Goal: Task Accomplishment & Management: Manage account settings

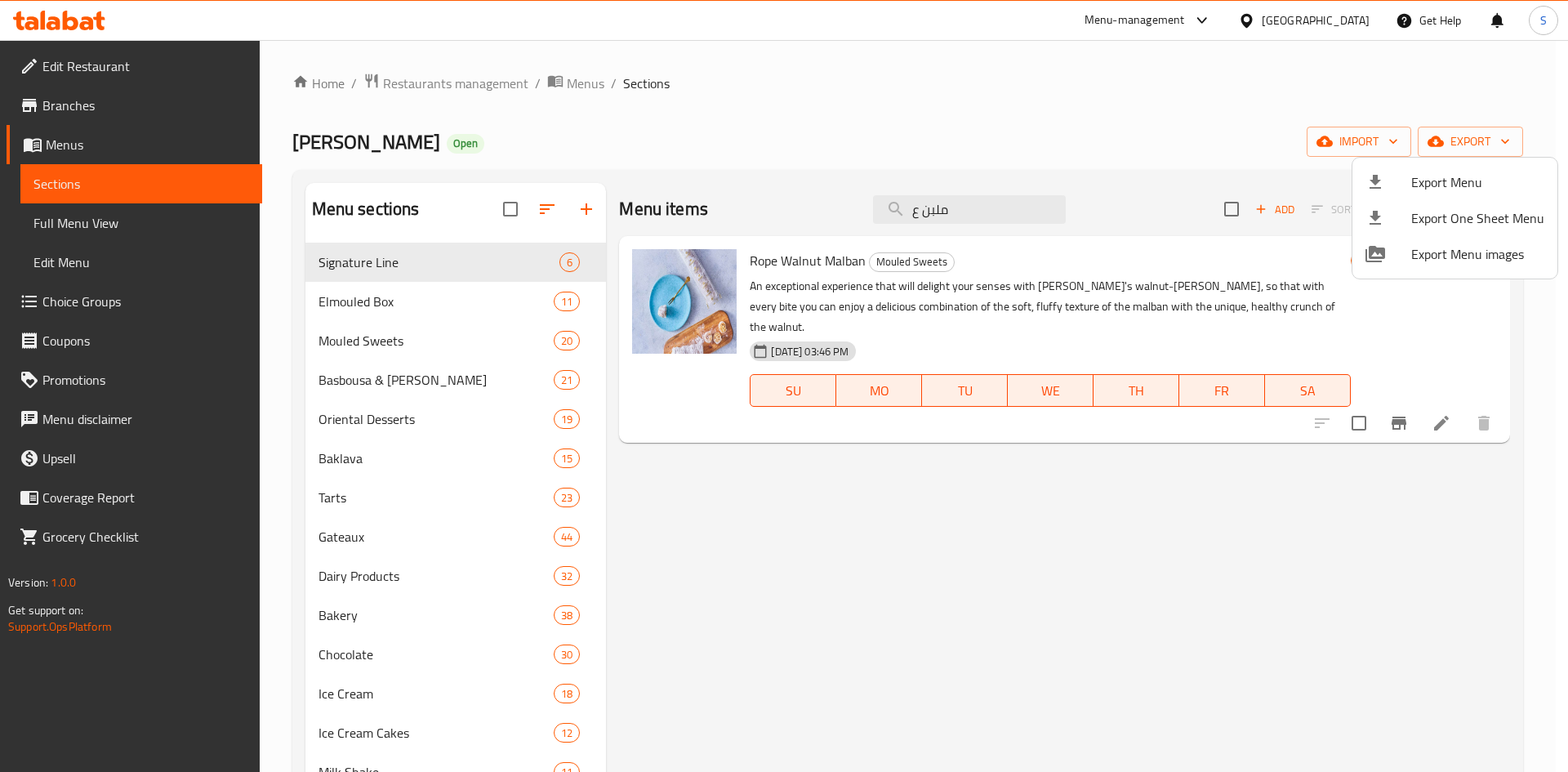
click at [463, 79] on div at bounding box center [784, 386] width 1568 height 772
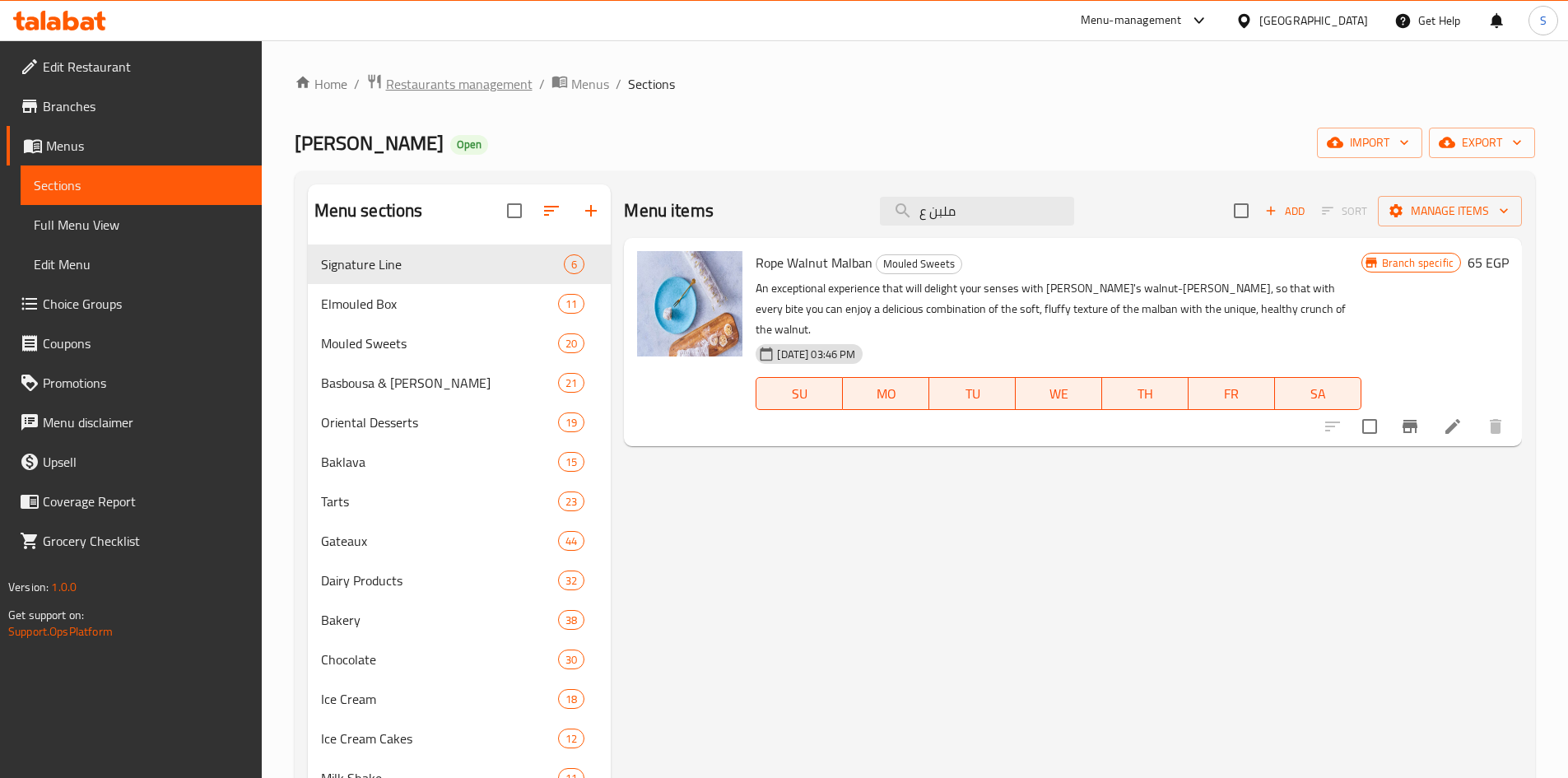
click at [461, 84] on span "Restaurants management" at bounding box center [459, 84] width 147 height 20
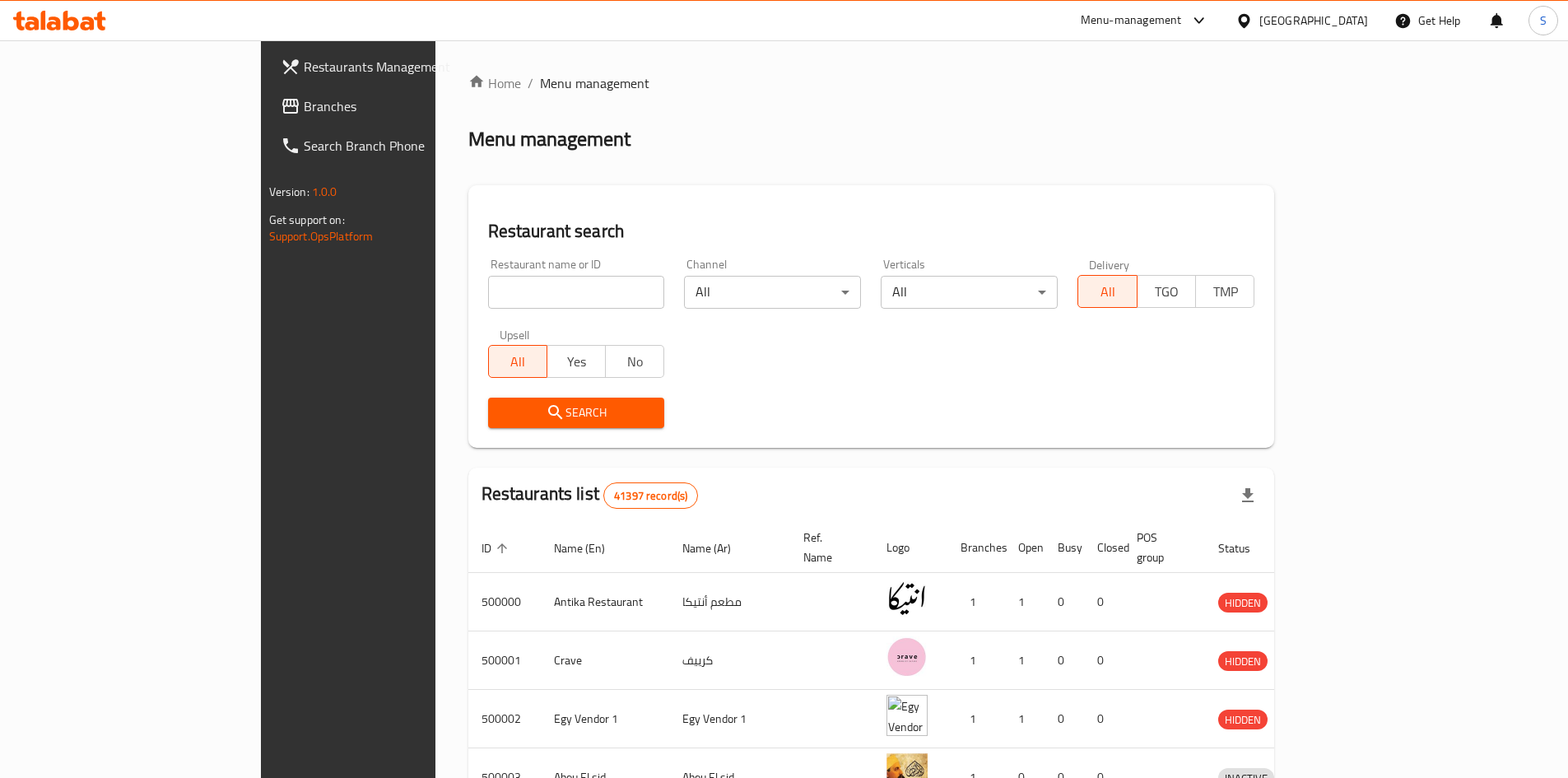
click at [488, 295] on input "search" at bounding box center [576, 292] width 177 height 33
paste input "654470"
type input "654470"
click at [501, 408] on span "Search" at bounding box center [576, 412] width 150 height 20
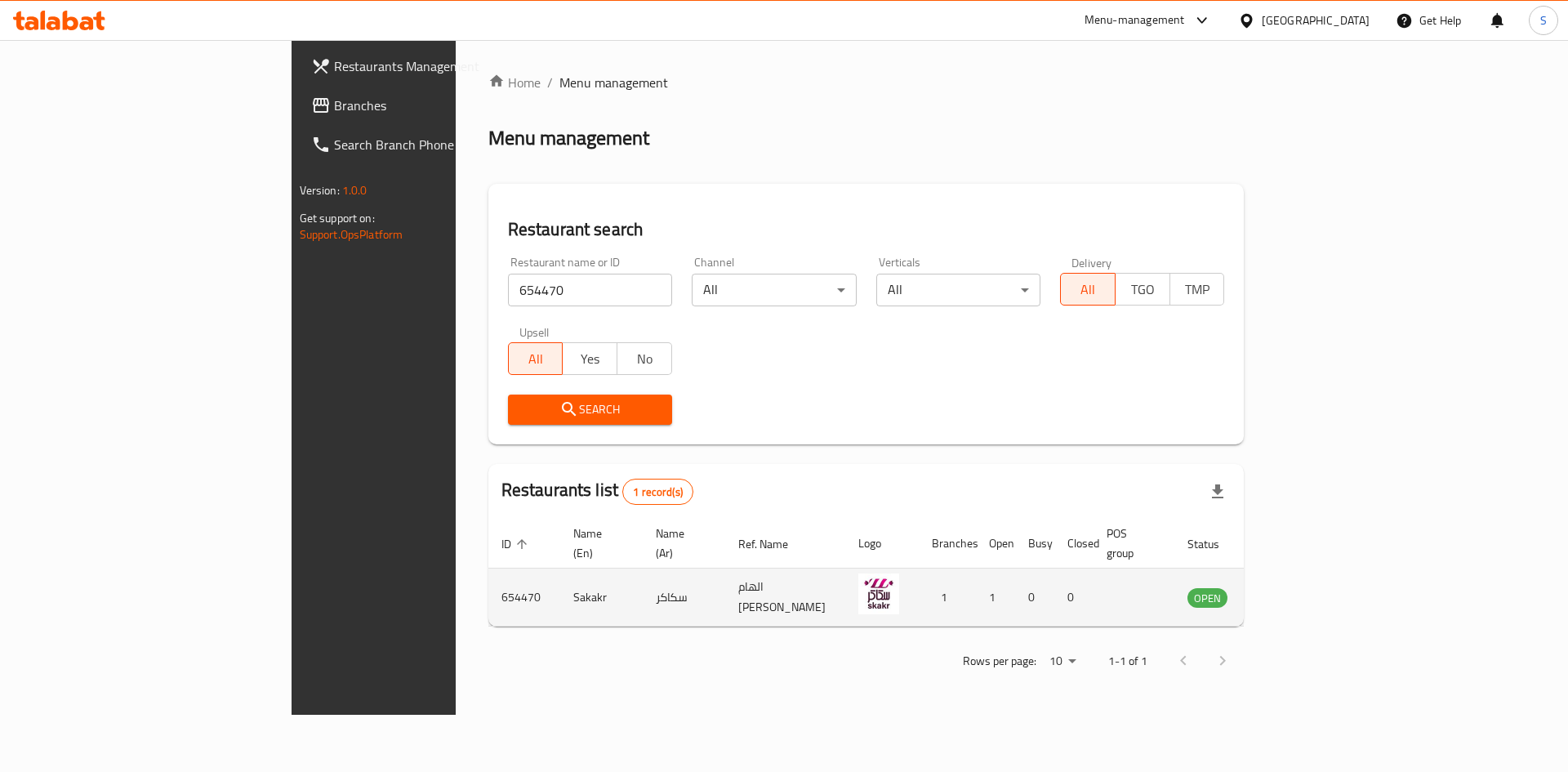
click at [1316, 569] on td "enhanced table" at bounding box center [1288, 597] width 56 height 58
click at [1316, 591] on td "enhanced table" at bounding box center [1288, 597] width 56 height 58
click at [1293, 591] on icon "enhanced table" at bounding box center [1282, 598] width 18 height 14
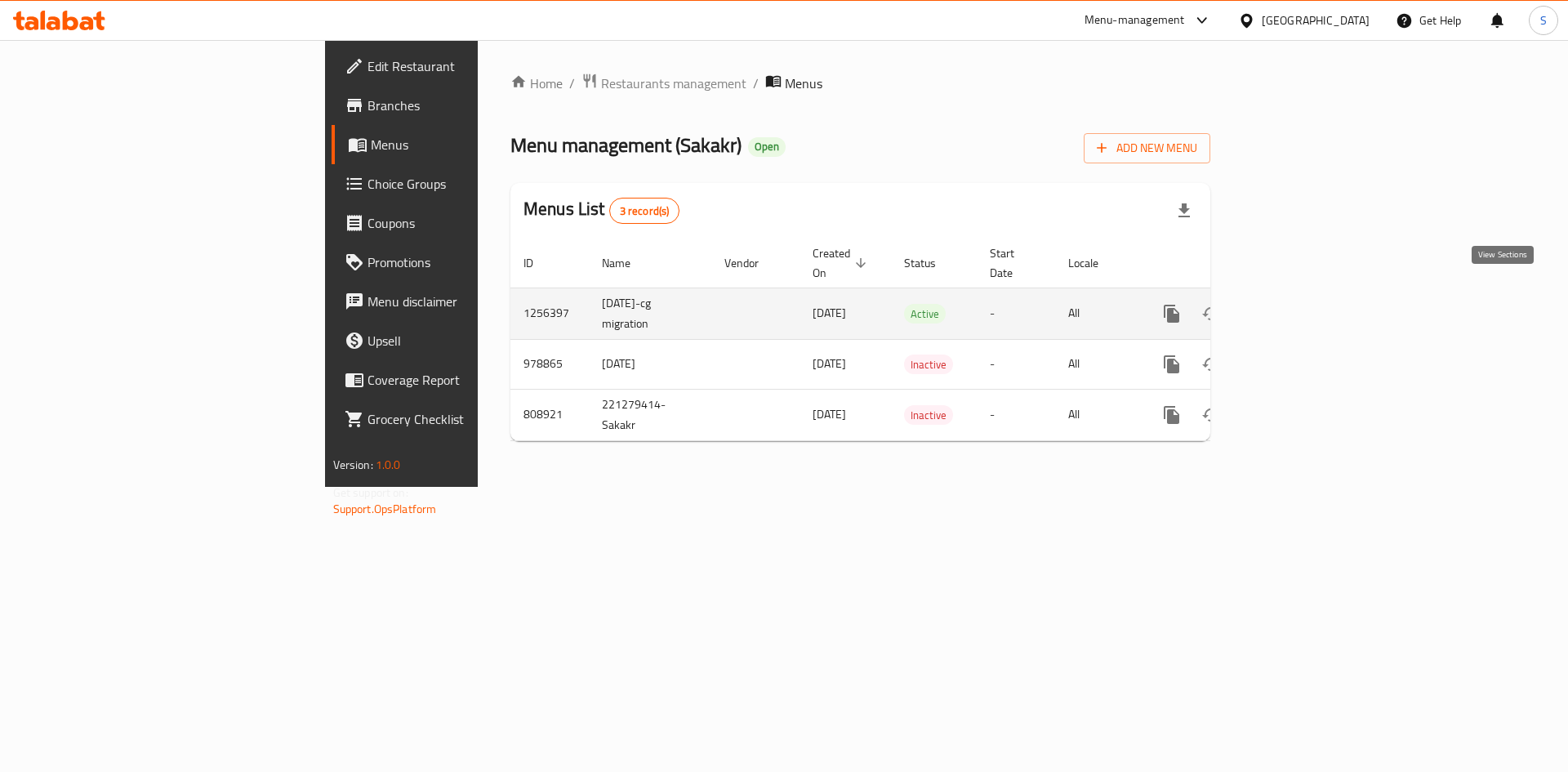
click at [1299, 303] on icon "enhanced table" at bounding box center [1289, 313] width 19 height 19
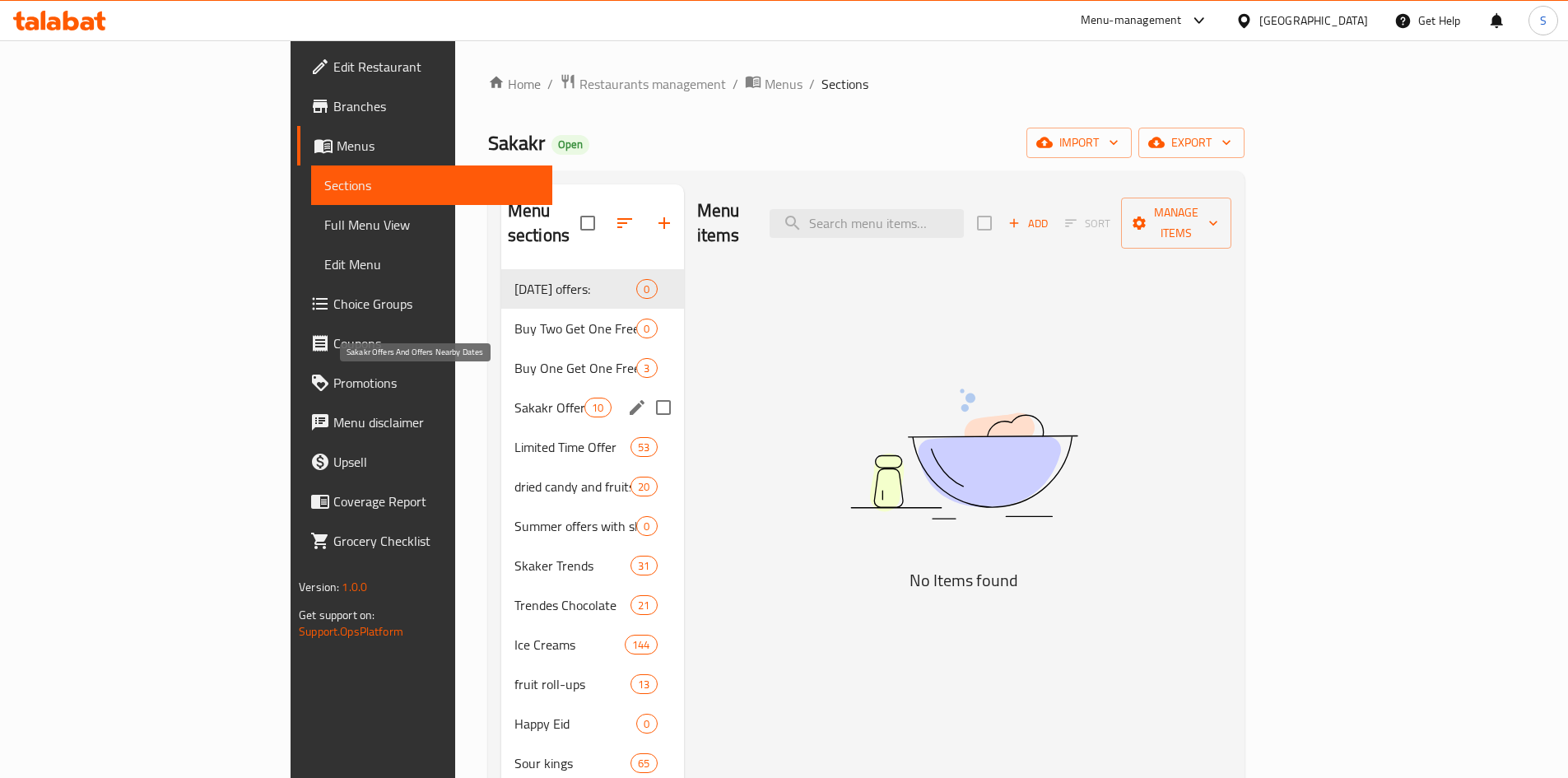
click at [514, 397] on span "Sakakr Offers And Offers Nearby Dates" at bounding box center [549, 407] width 70 height 20
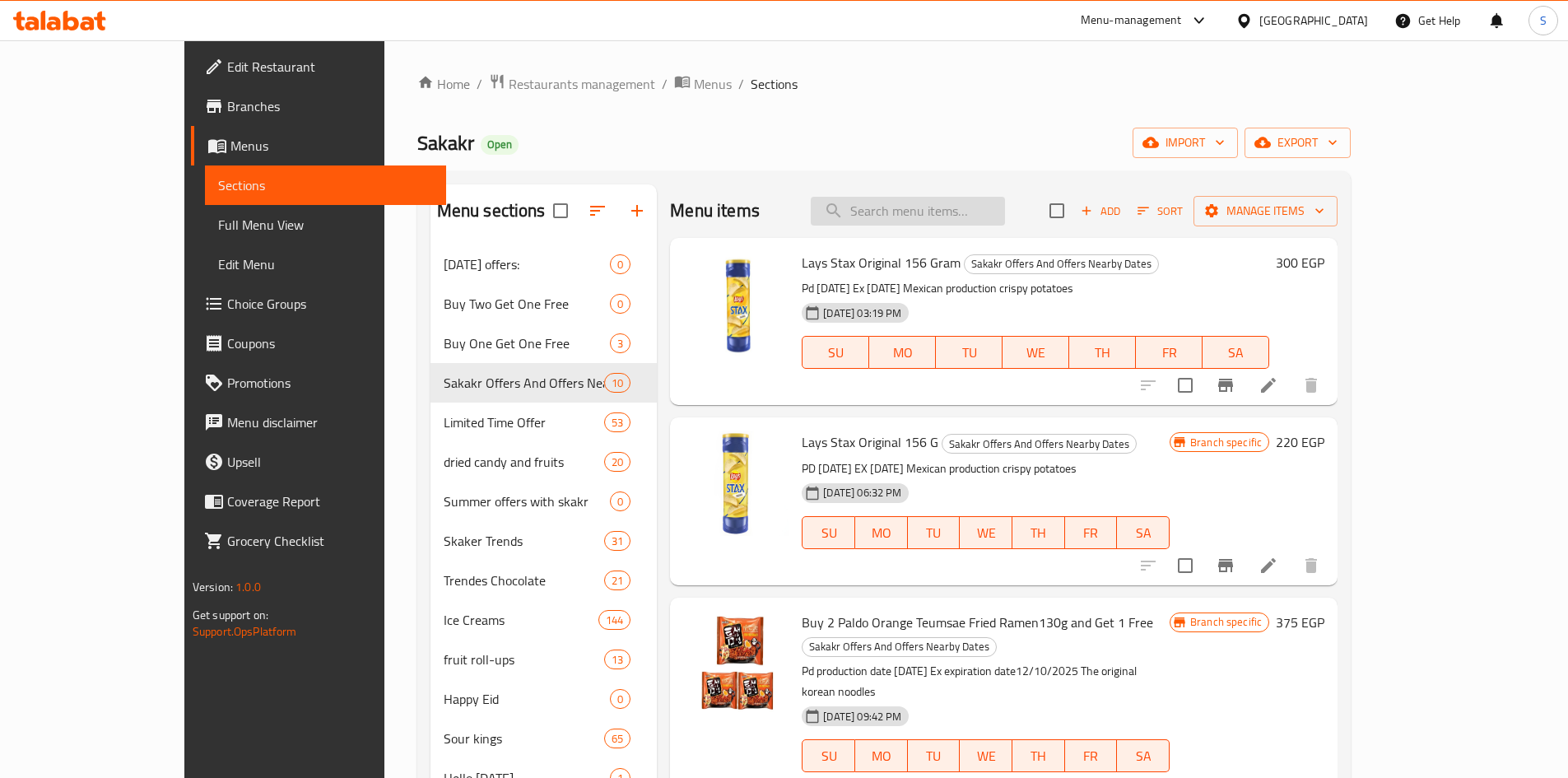
click at [999, 209] on input "search" at bounding box center [907, 211] width 194 height 29
paste input "ليز ستاكس اوريجنال 156جرام"
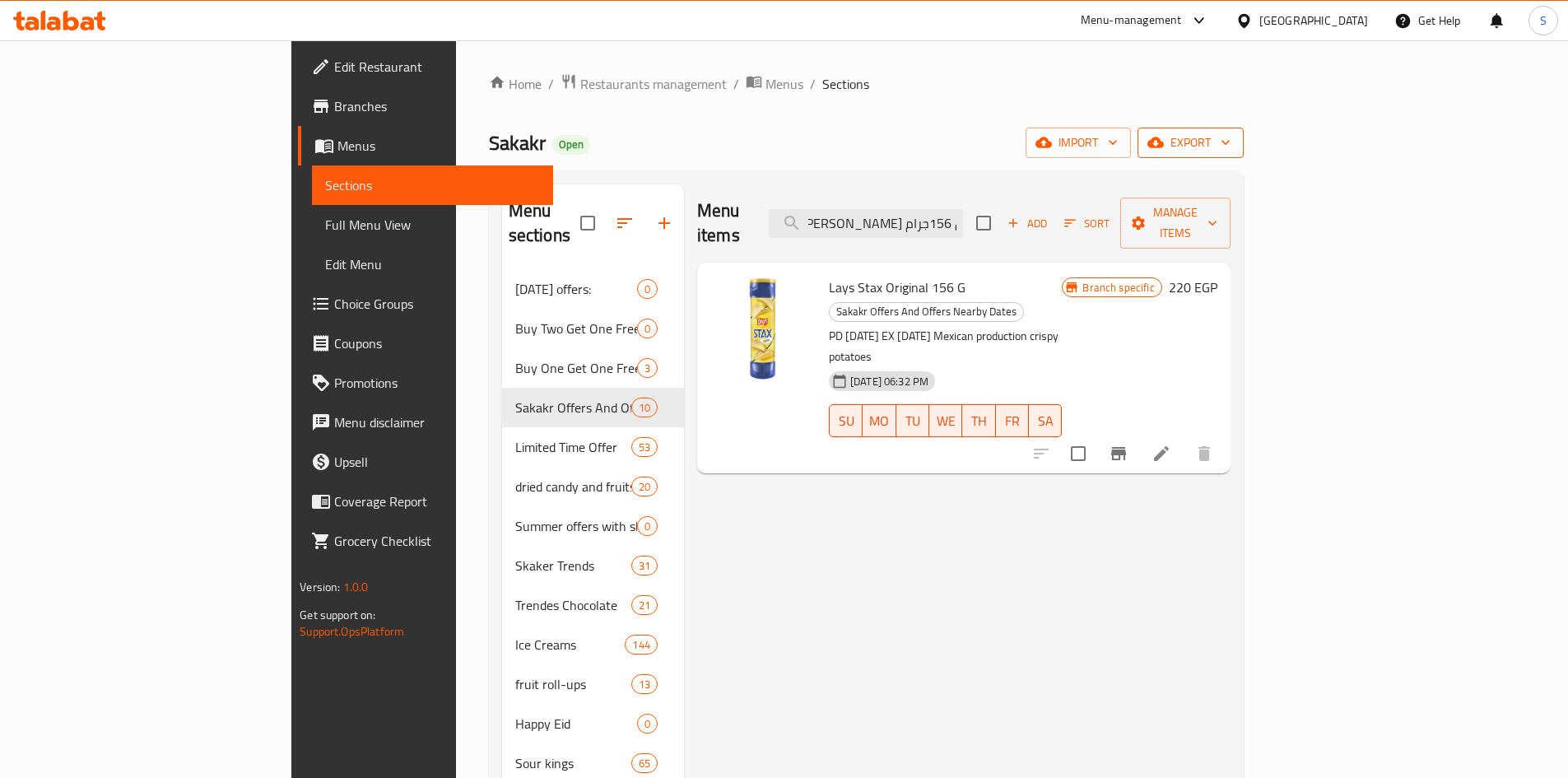
type input "ليز ستاكس اوريجنال 156جرام"
click at [1164, 143] on icon "button" at bounding box center [1155, 143] width 16 height 11
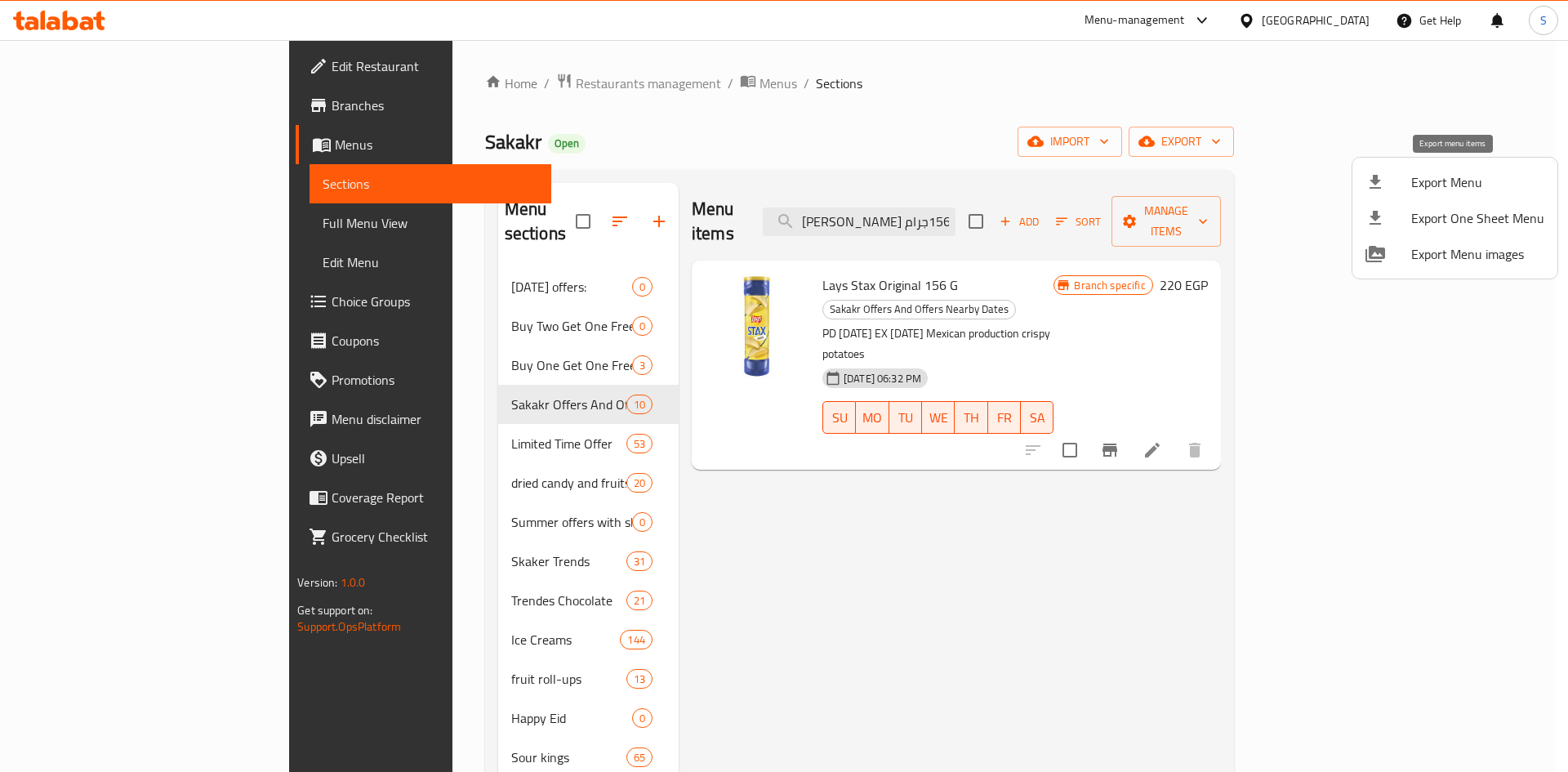
click at [1409, 192] on li "Export Menu" at bounding box center [1455, 182] width 205 height 36
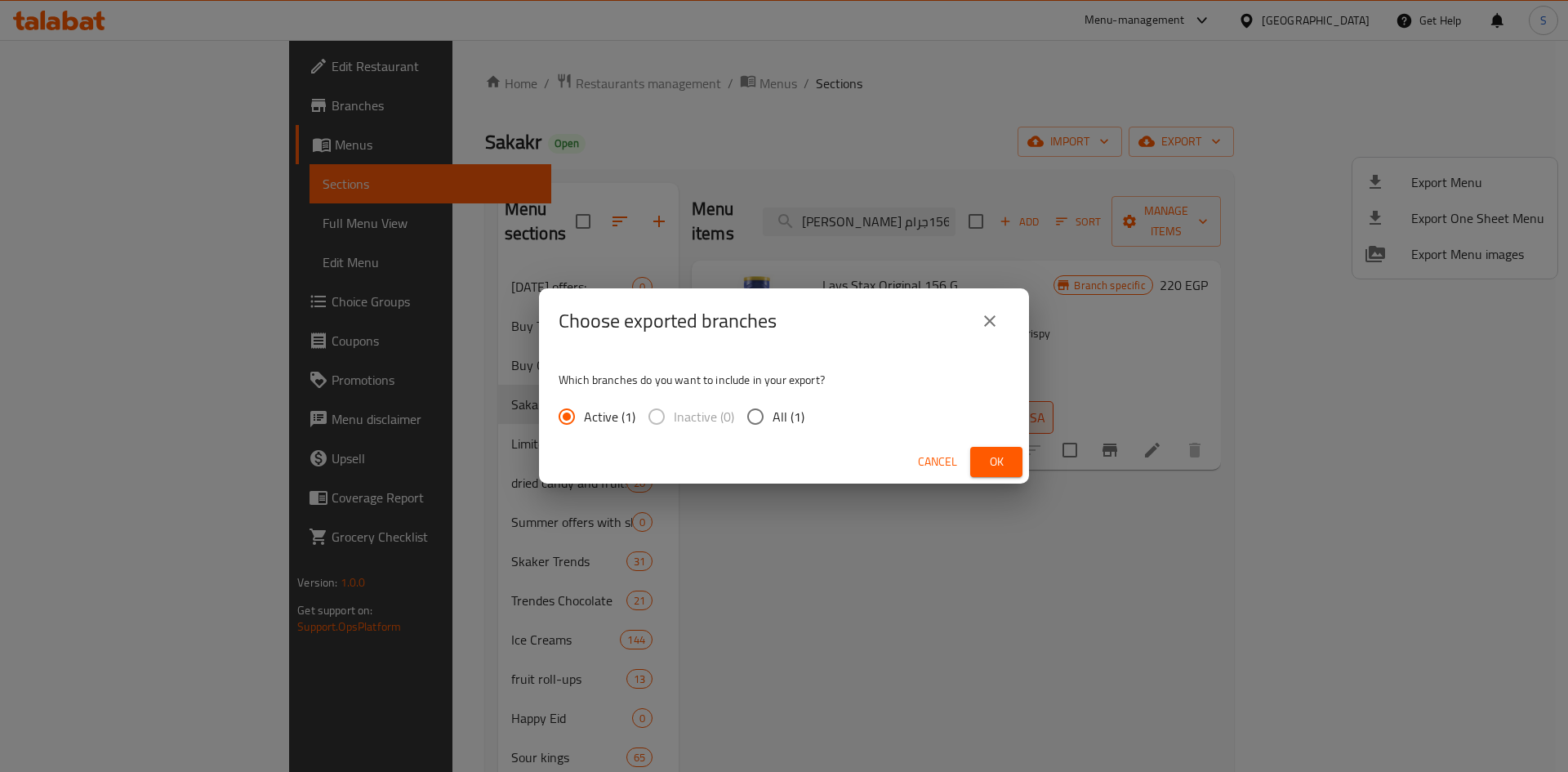
click at [761, 418] on input "All (1)" at bounding box center [755, 416] width 34 height 34
radio input "true"
click at [981, 453] on button "Ok" at bounding box center [997, 462] width 53 height 31
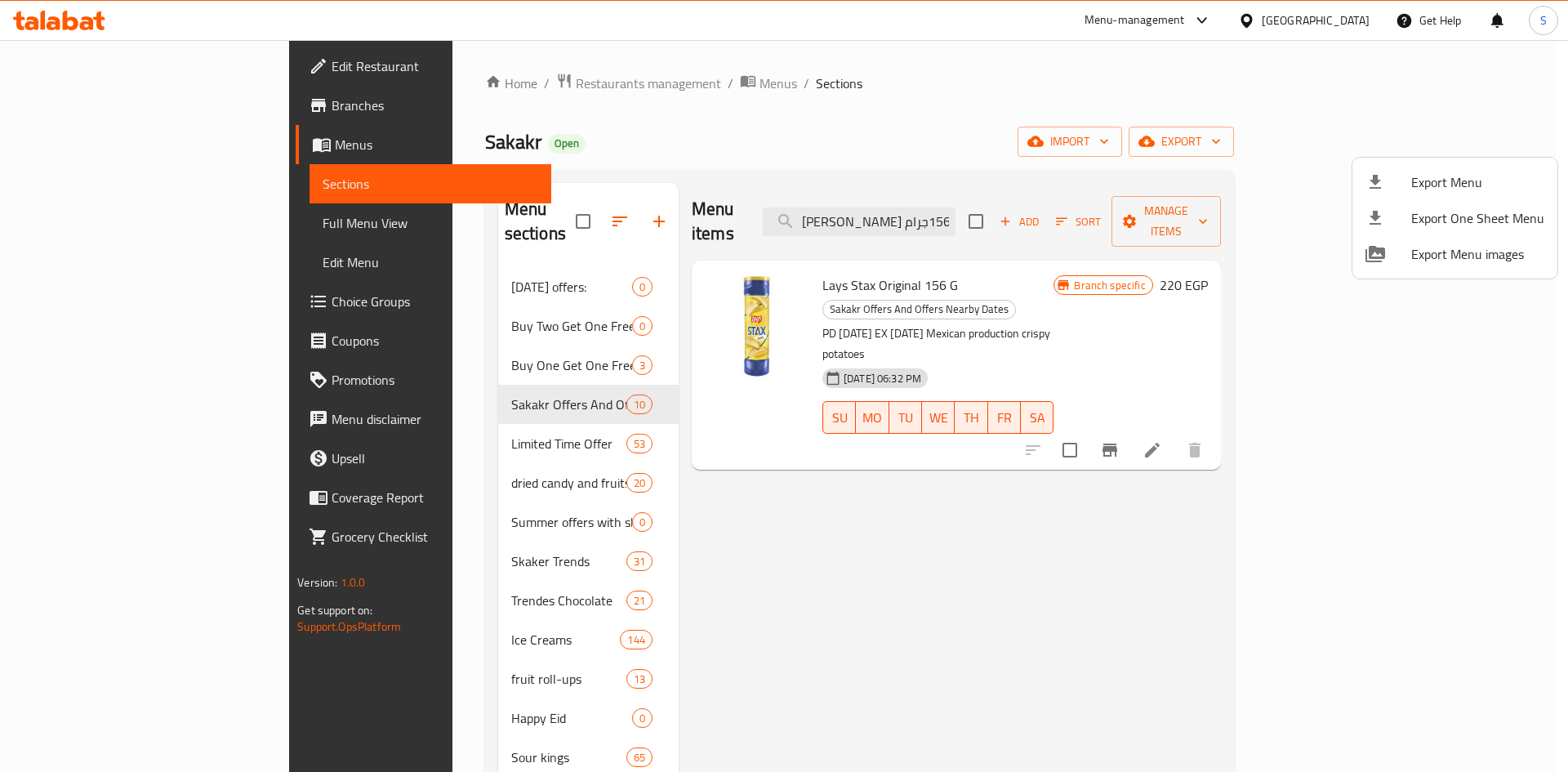
click at [663, 111] on div at bounding box center [784, 386] width 1568 height 772
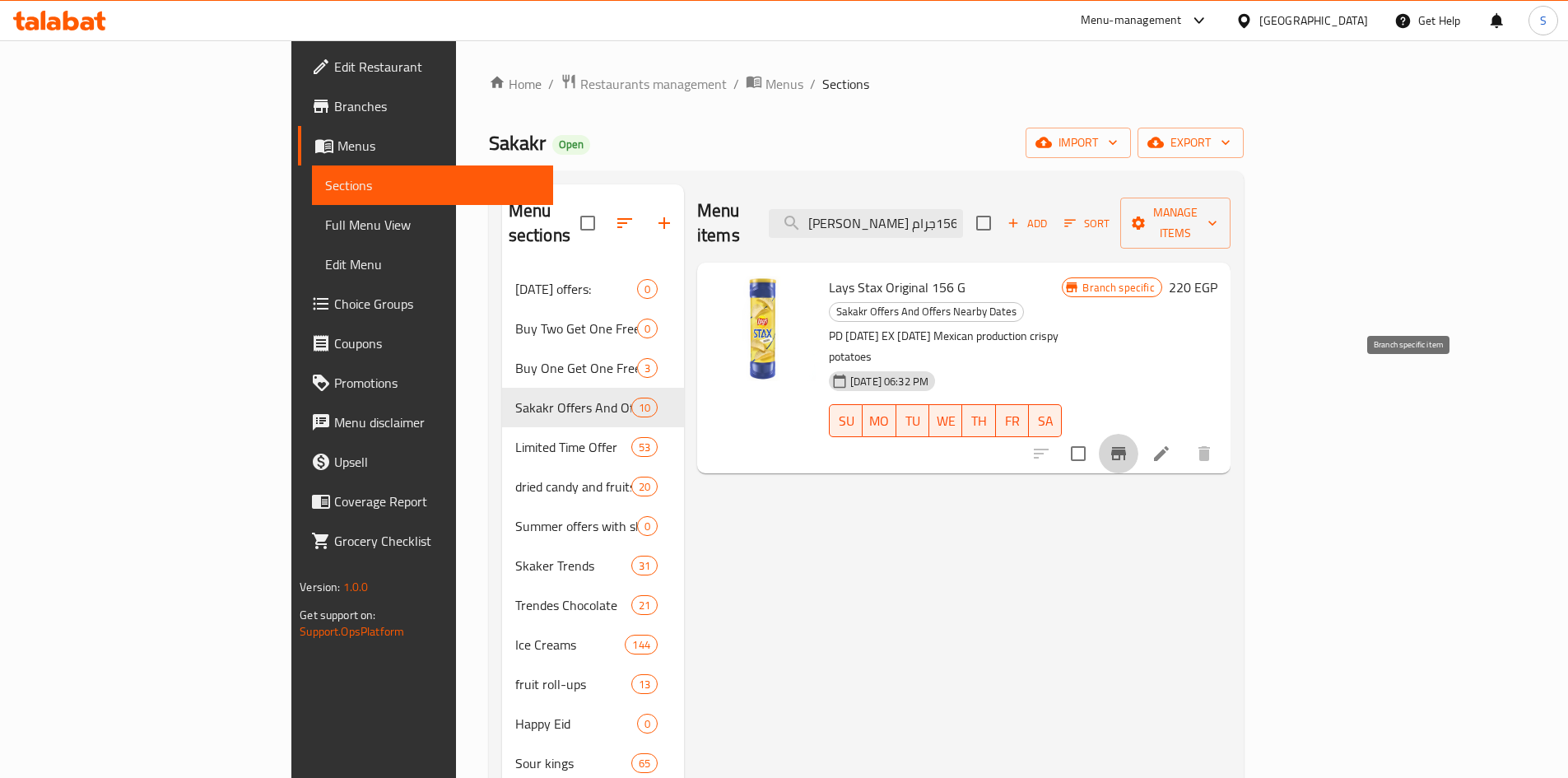
click at [1128, 443] on icon "Branch-specific-item" at bounding box center [1118, 453] width 20 height 20
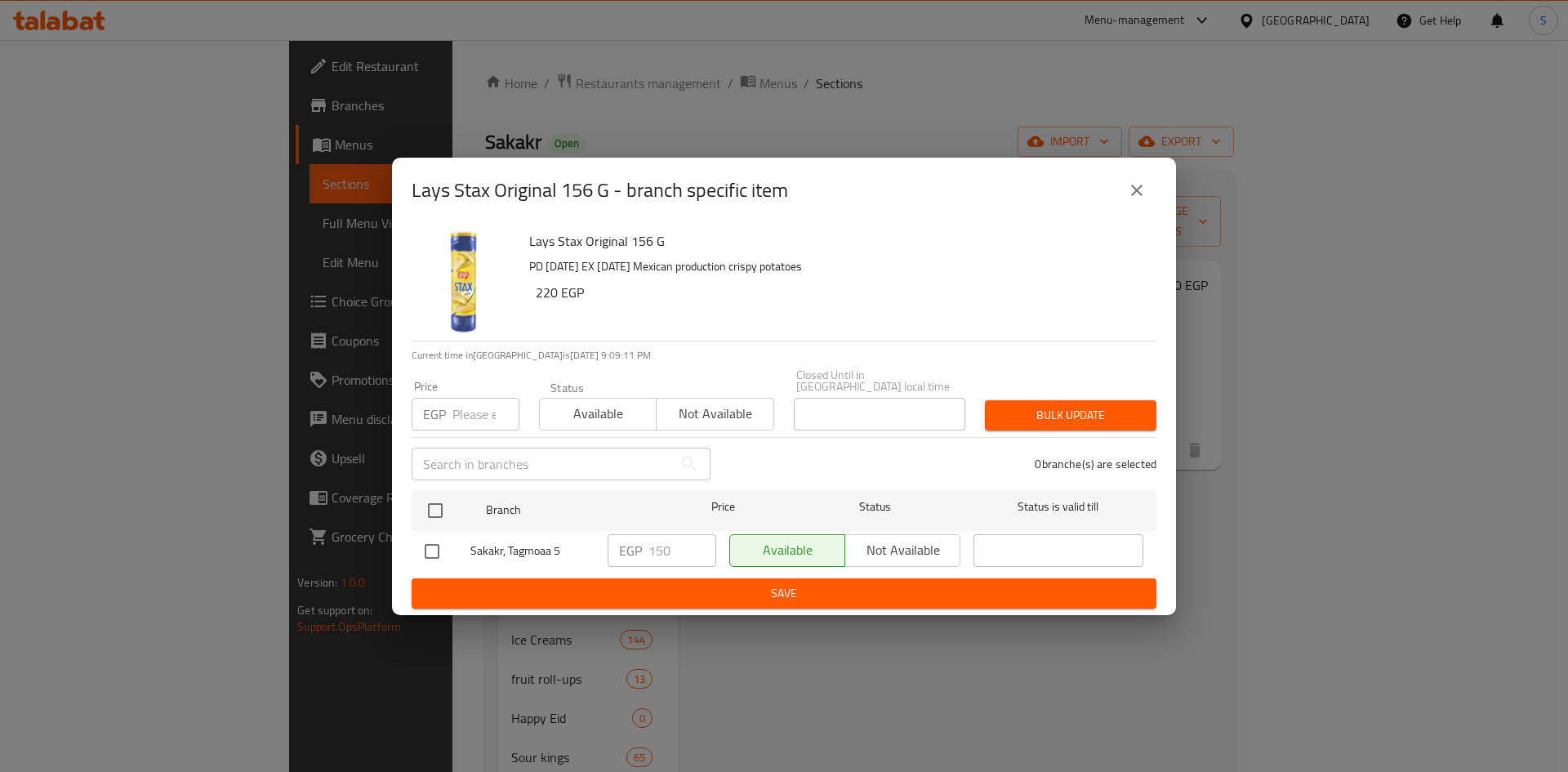
click at [1137, 200] on icon "close" at bounding box center [1137, 190] width 19 height 19
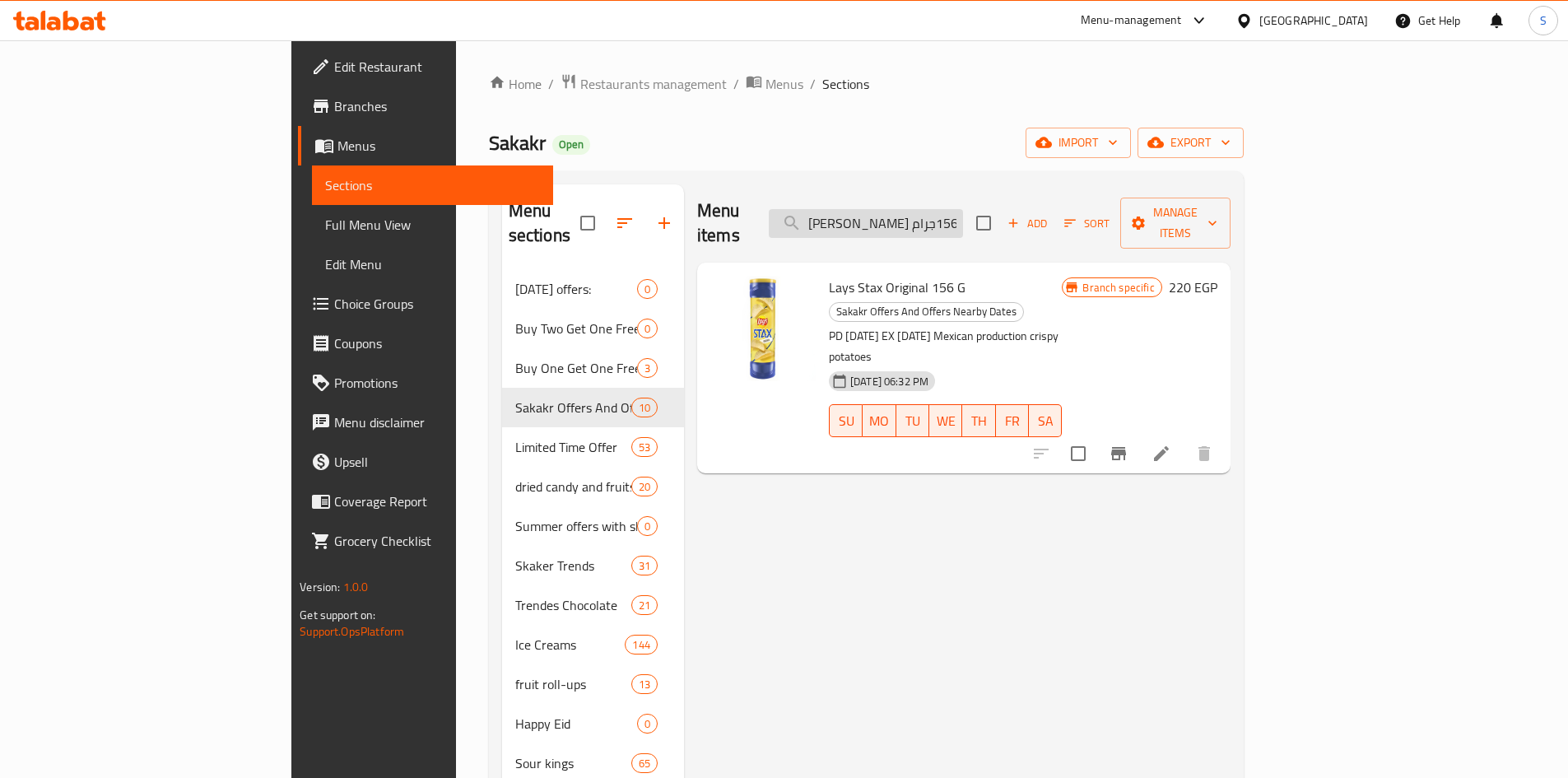
drag, startPoint x: 930, startPoint y: 218, endPoint x: 911, endPoint y: 218, distance: 19.0
click at [911, 218] on input "ليز ستاكس اوريجنال 156جرام" at bounding box center [865, 224] width 194 height 29
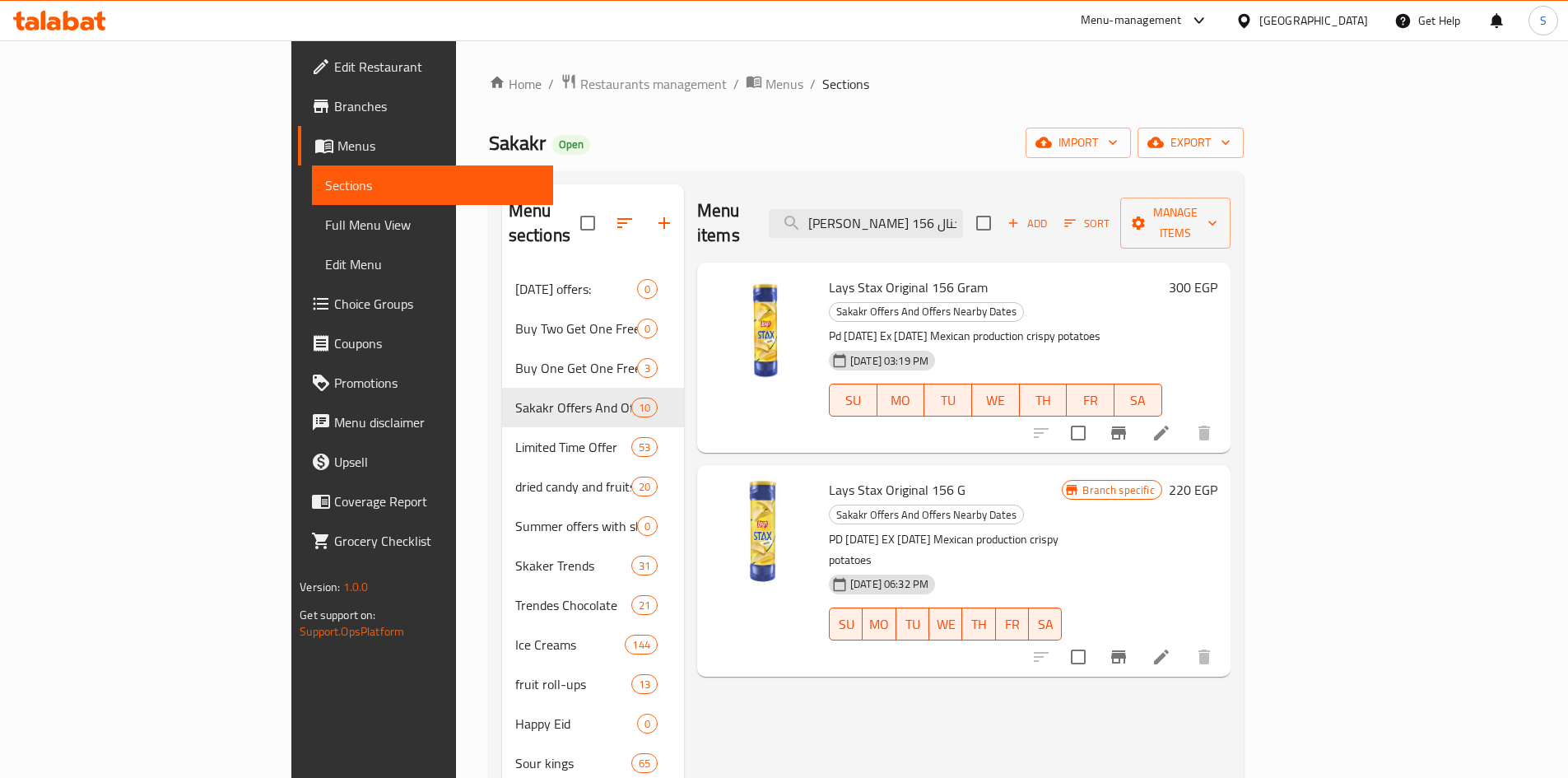
type input "ليز ستاكس اوريجنال 156"
click at [1138, 637] on button "Branch-specific-item" at bounding box center [1119, 657] width 39 height 39
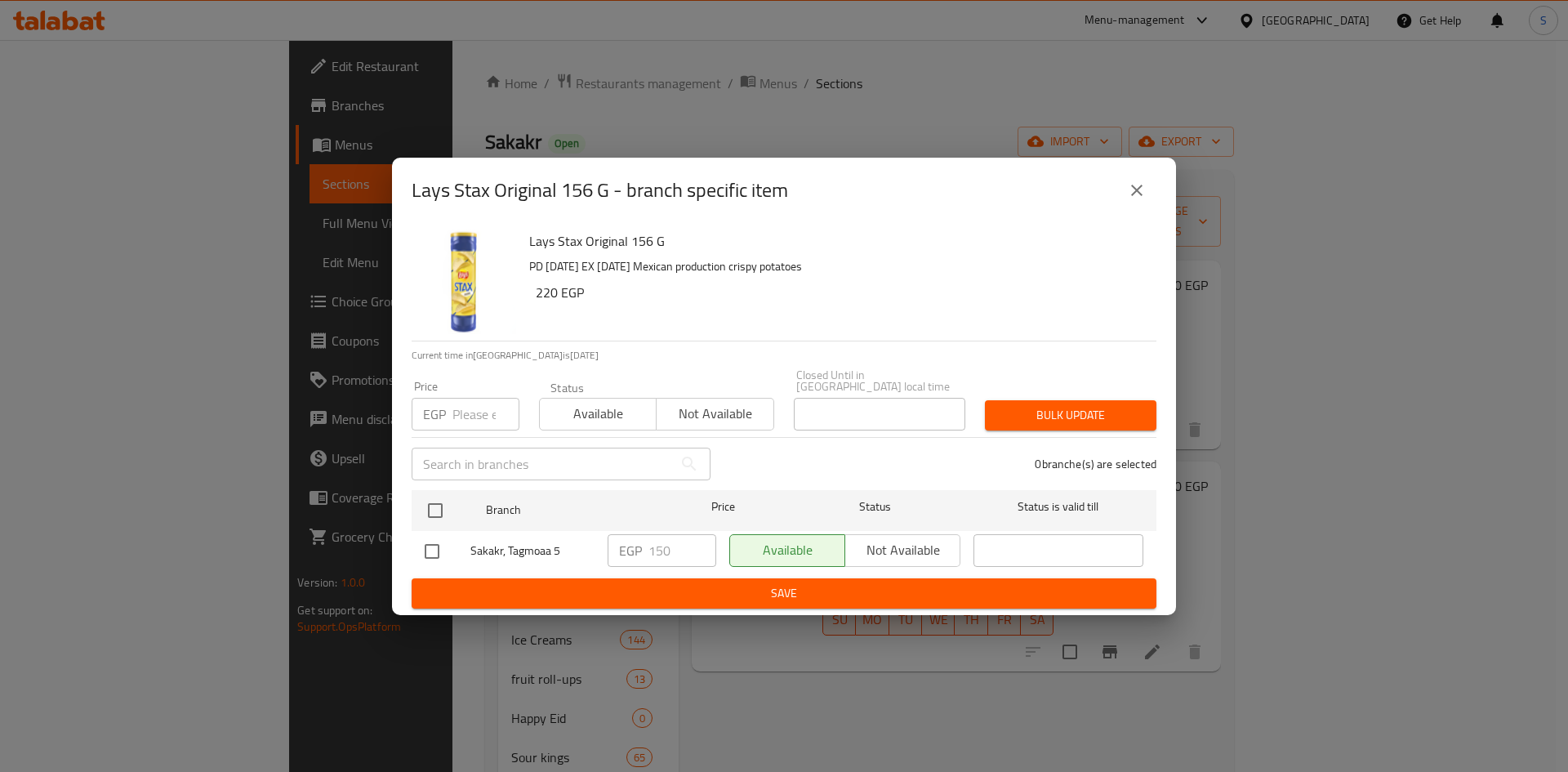
click at [1132, 208] on button "close" at bounding box center [1137, 190] width 39 height 39
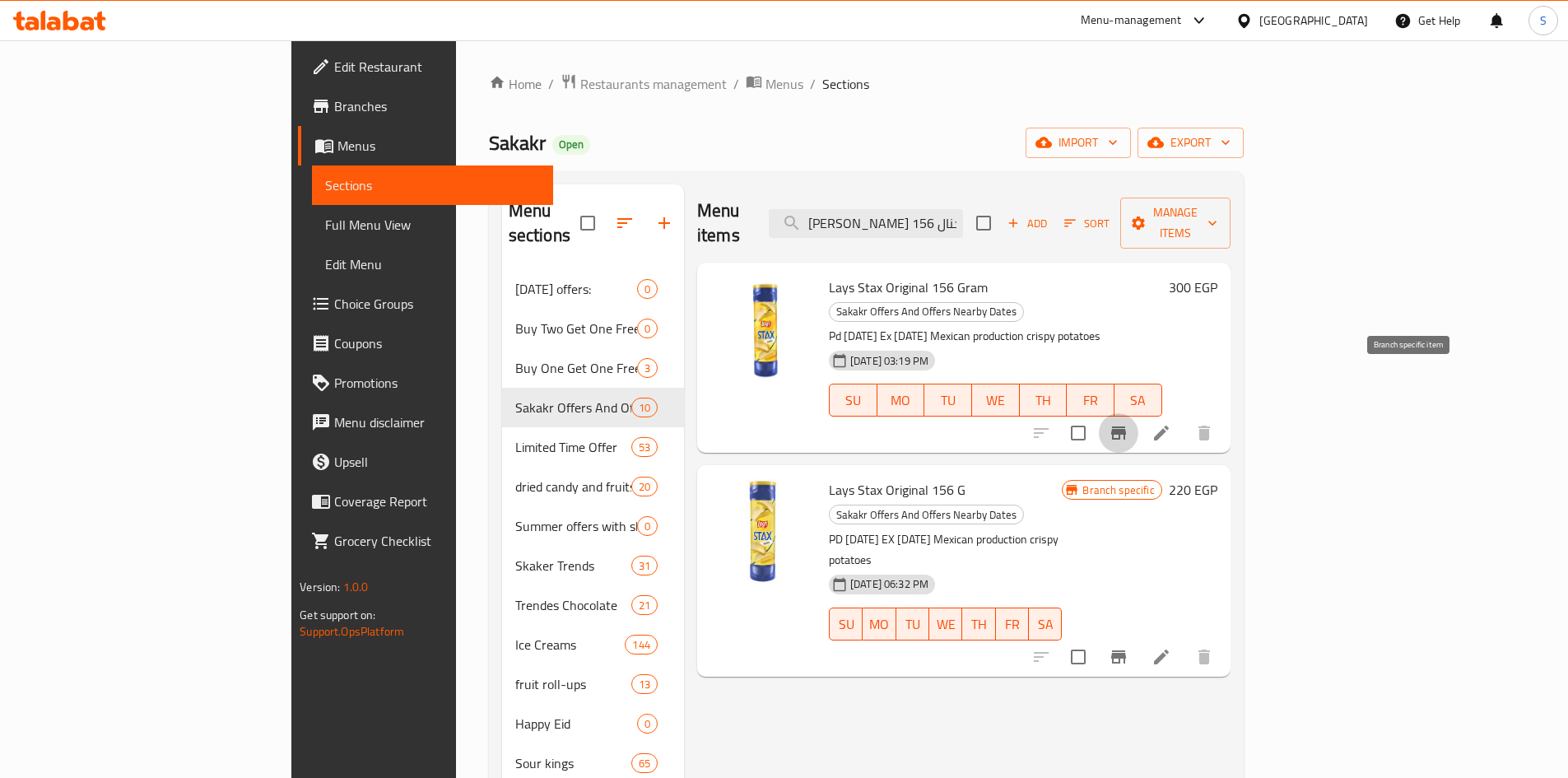
click at [1138, 413] on button "Branch-specific-item" at bounding box center [1119, 433] width 39 height 39
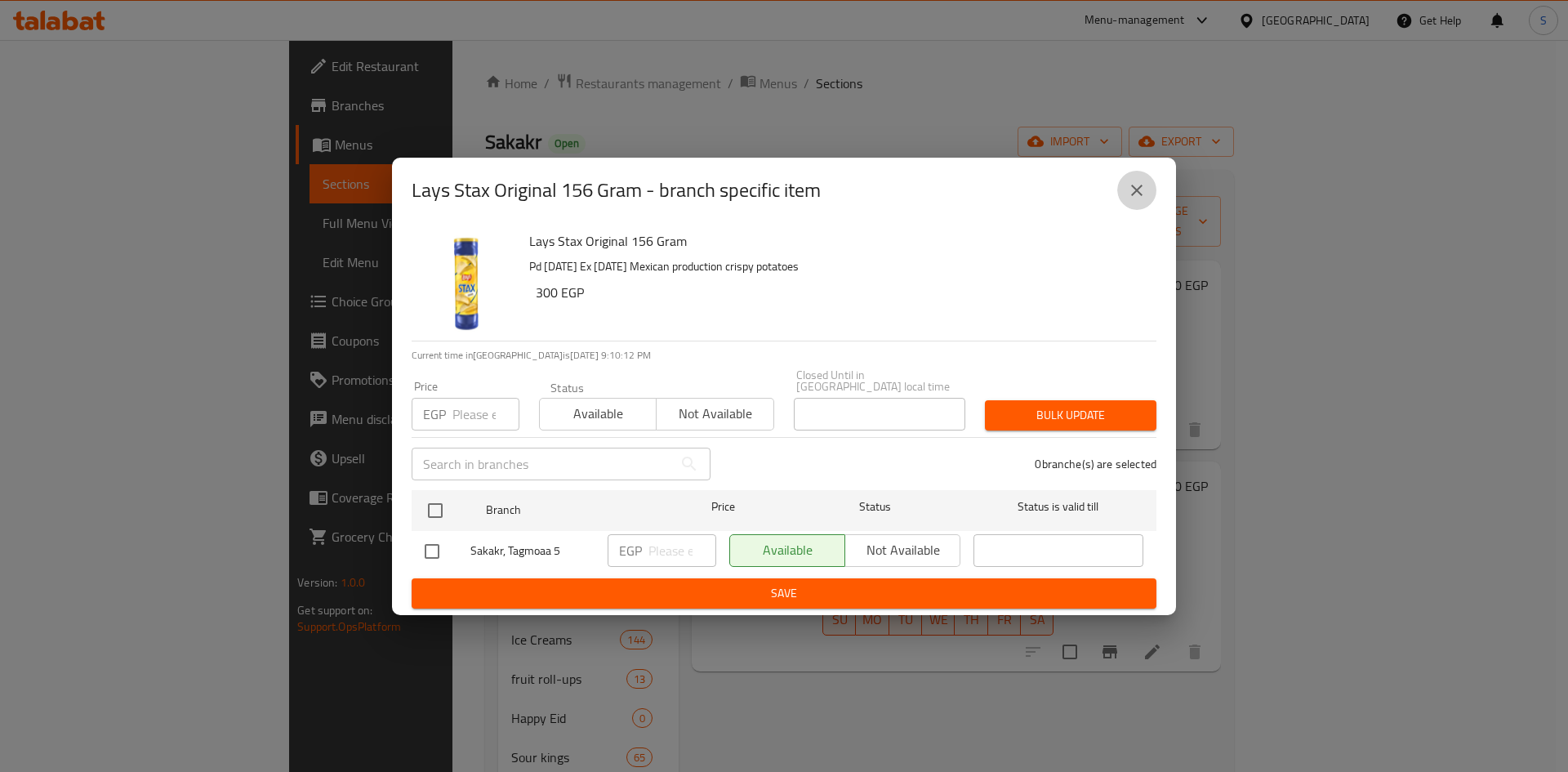
click at [1131, 191] on icon "close" at bounding box center [1137, 190] width 19 height 19
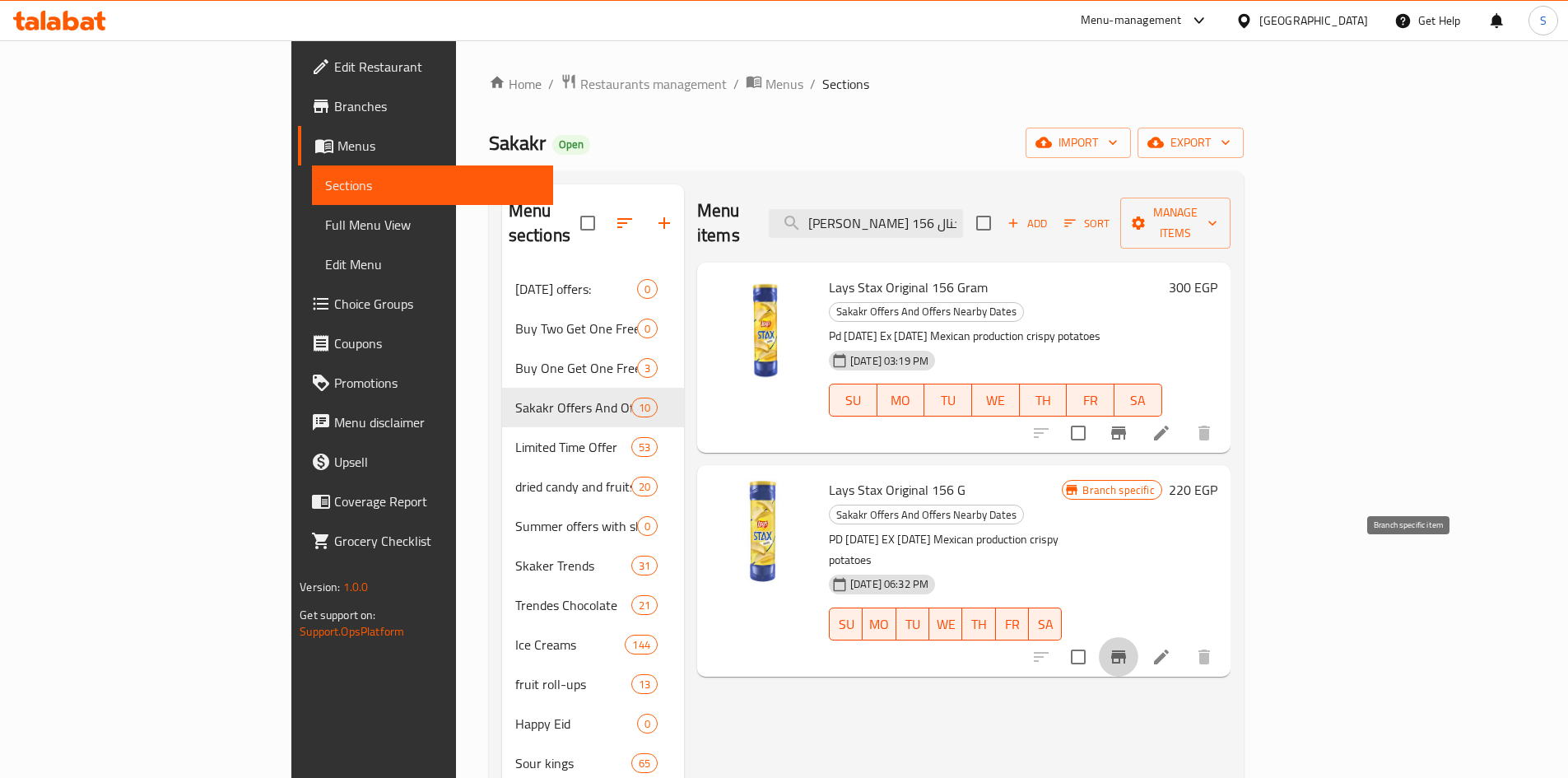
click at [1126, 650] on icon "Branch-specific-item" at bounding box center [1118, 656] width 15 height 13
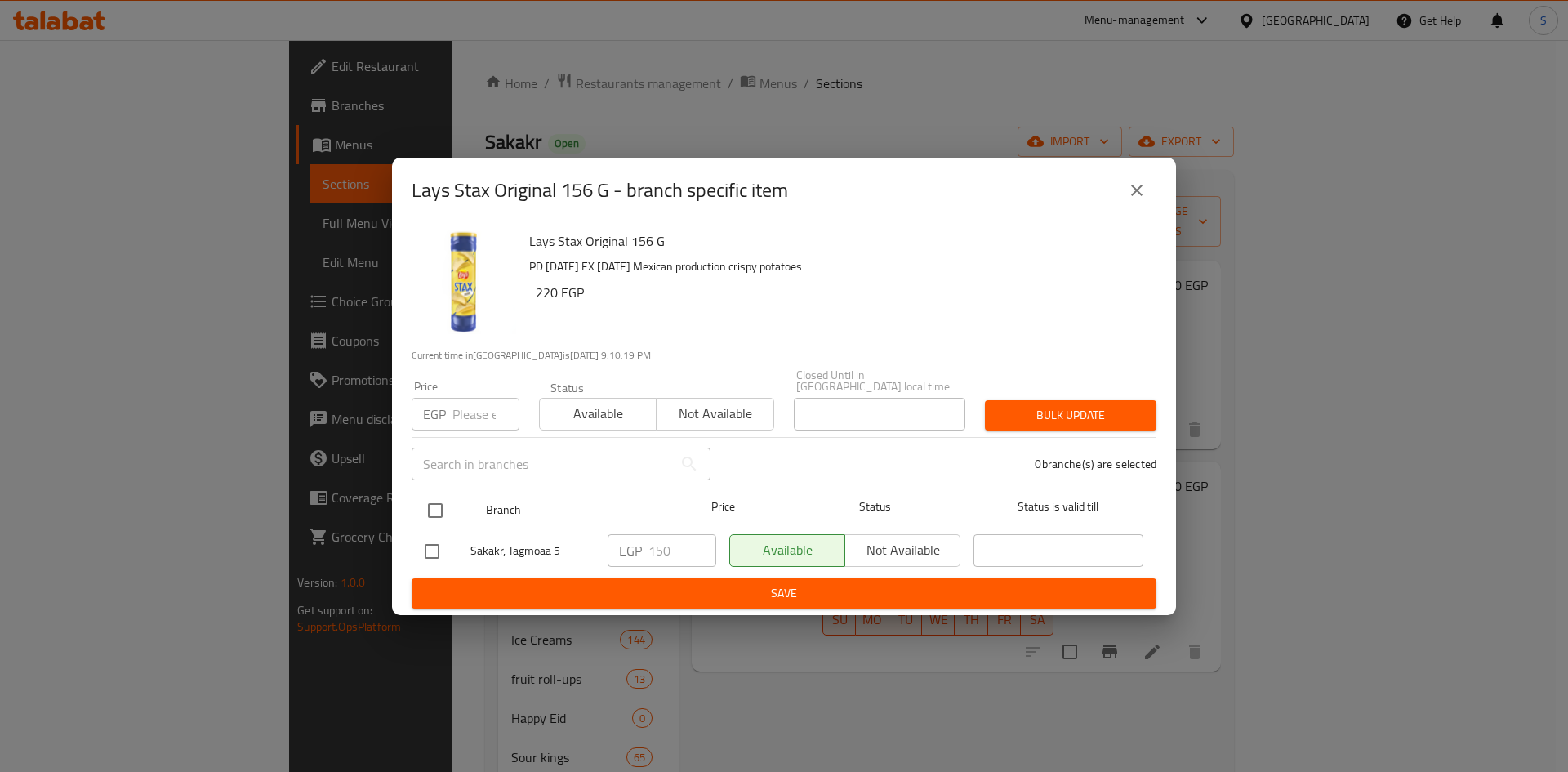
click at [435, 503] on input "checkbox" at bounding box center [435, 510] width 34 height 34
checkbox input "true"
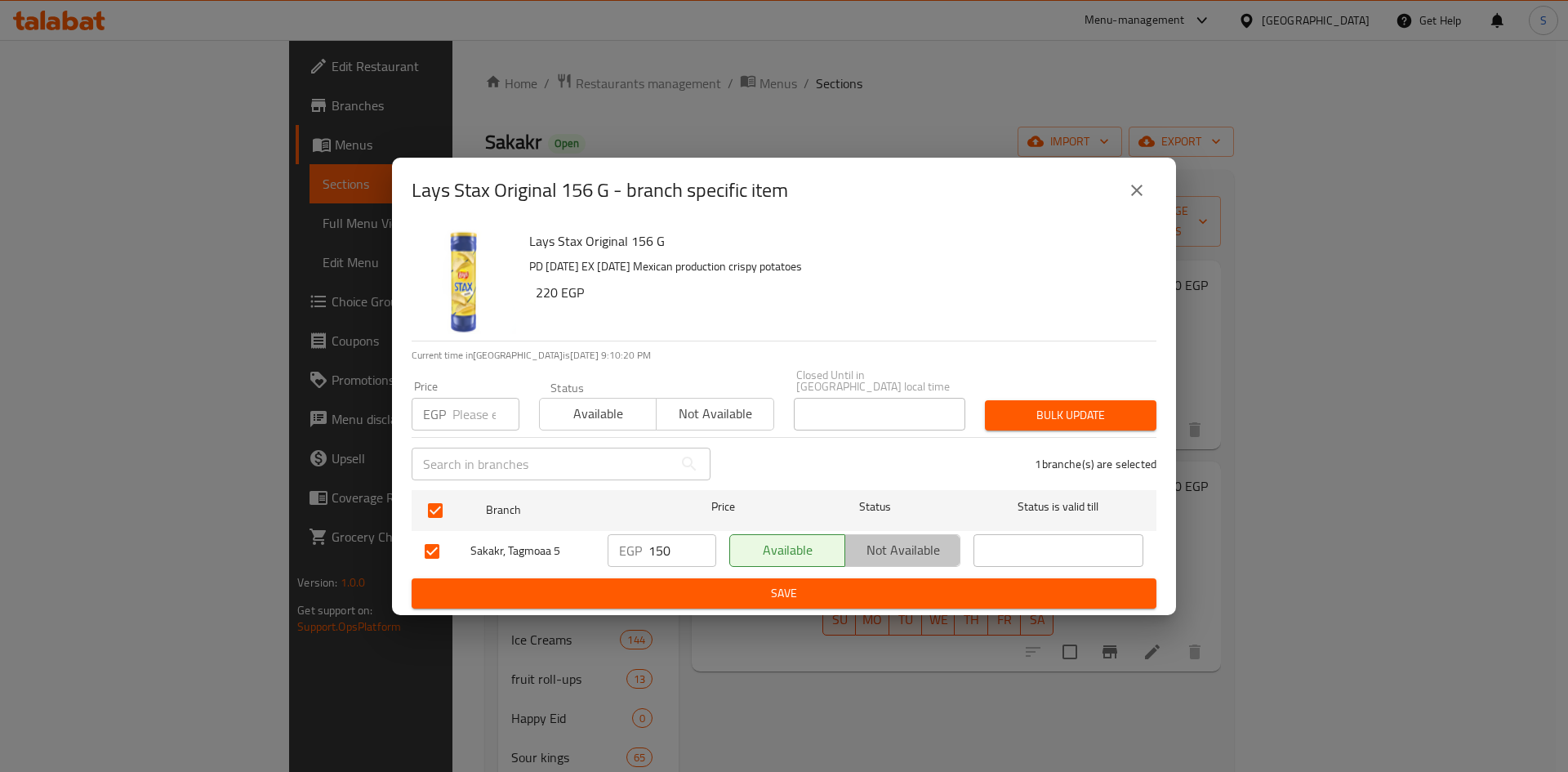
click at [887, 547] on span "Not available" at bounding box center [903, 550] width 102 height 24
click at [853, 591] on span "Save" at bounding box center [784, 593] width 719 height 20
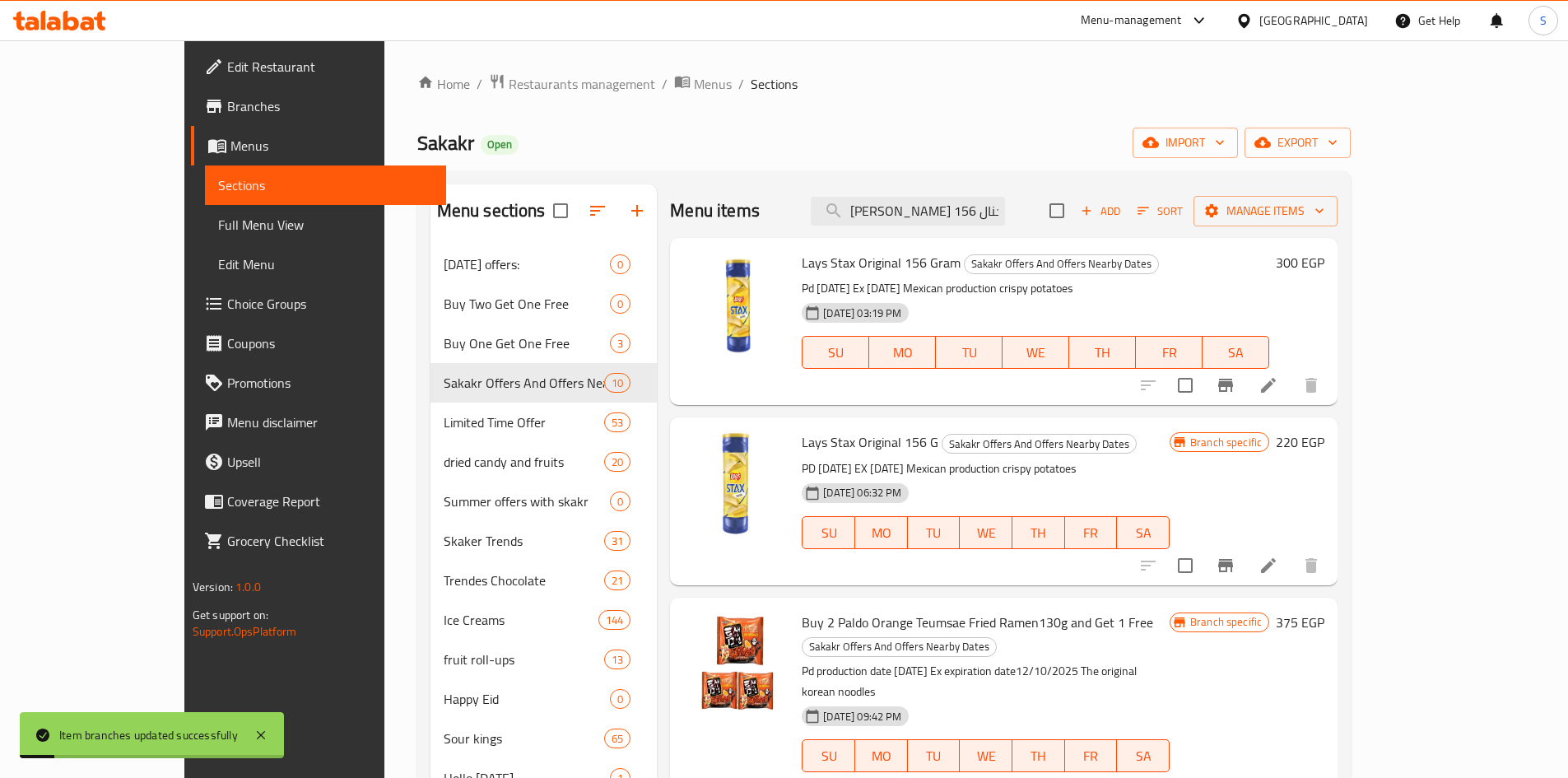
click at [1233, 564] on icon "Branch-specific-item" at bounding box center [1225, 564] width 15 height 13
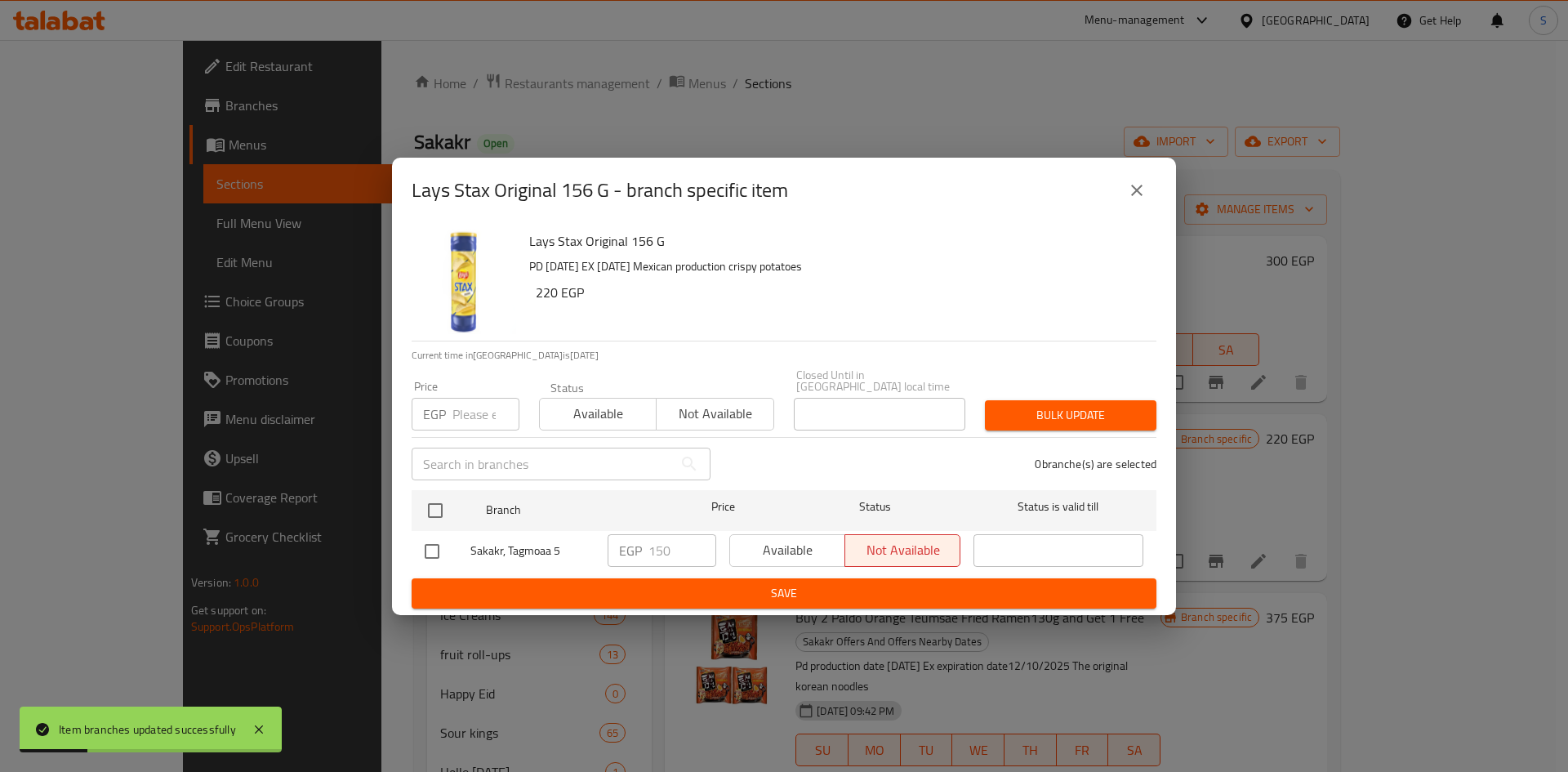
click at [1143, 196] on icon "close" at bounding box center [1137, 190] width 19 height 19
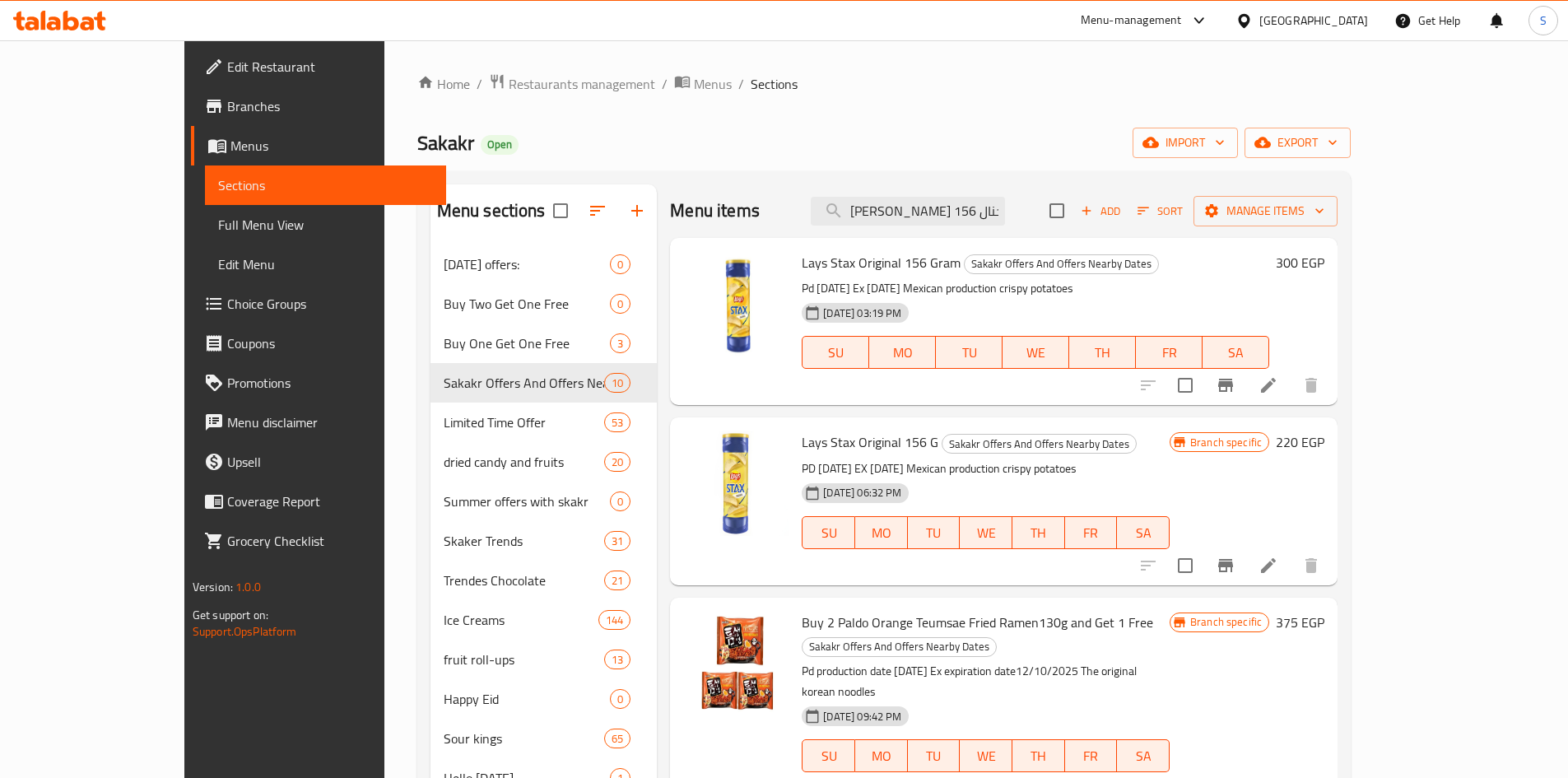
click at [1291, 386] on li at bounding box center [1268, 385] width 46 height 30
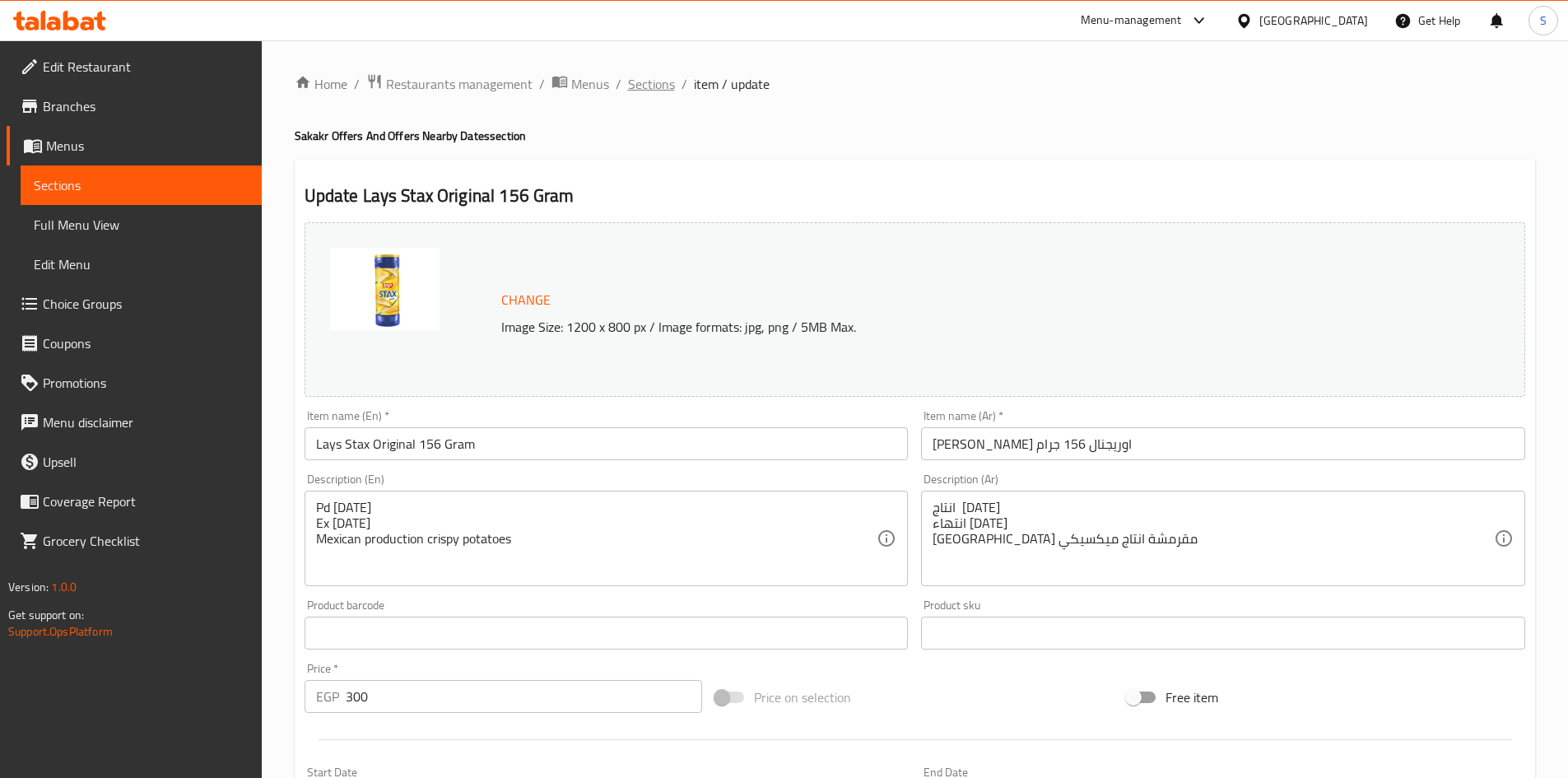
click at [646, 86] on span "Sections" at bounding box center [651, 84] width 47 height 20
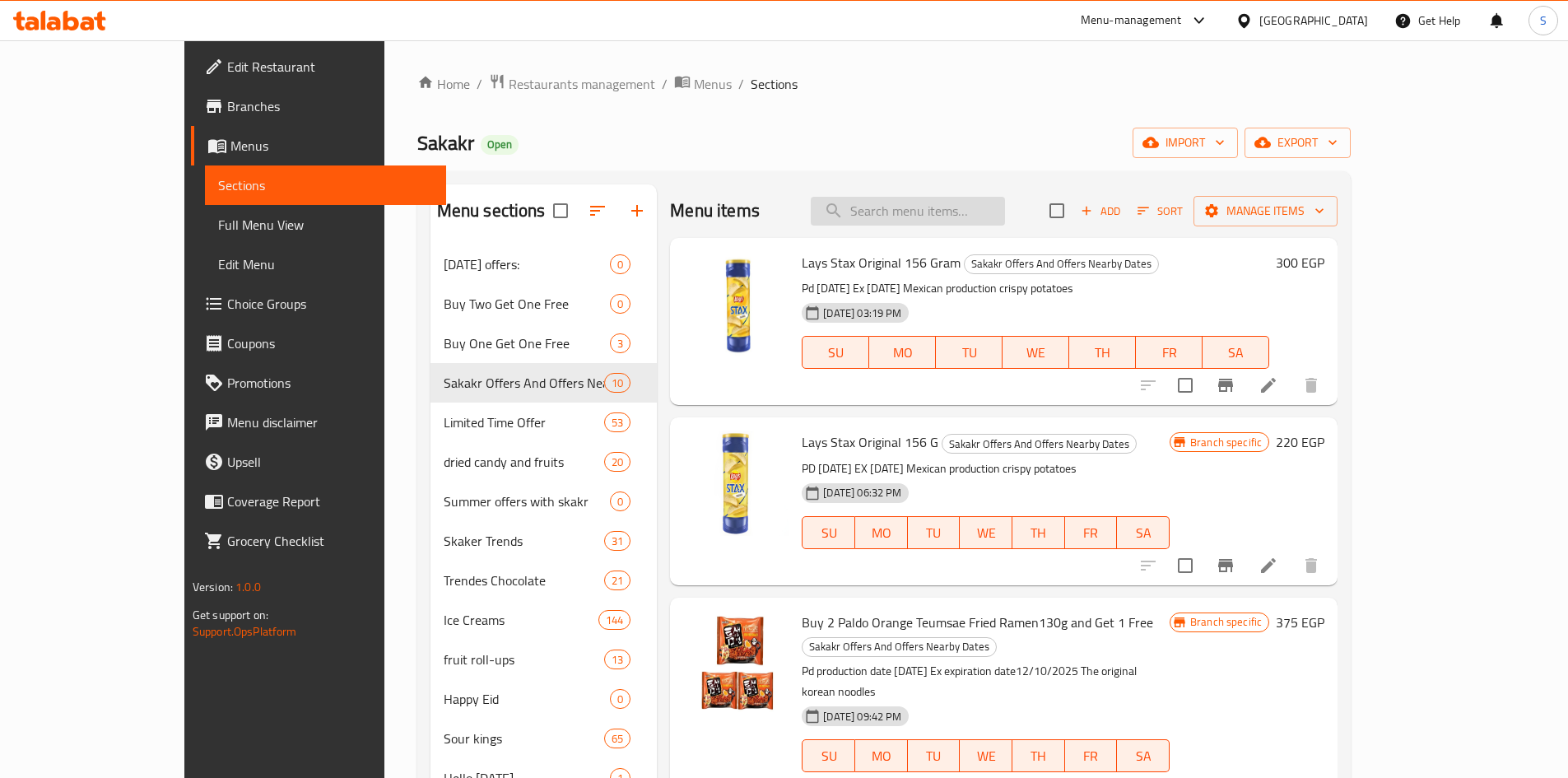
click at [998, 205] on input "search" at bounding box center [907, 211] width 194 height 29
paste input "ريتر سبورت دارك 70% 100 جرام"
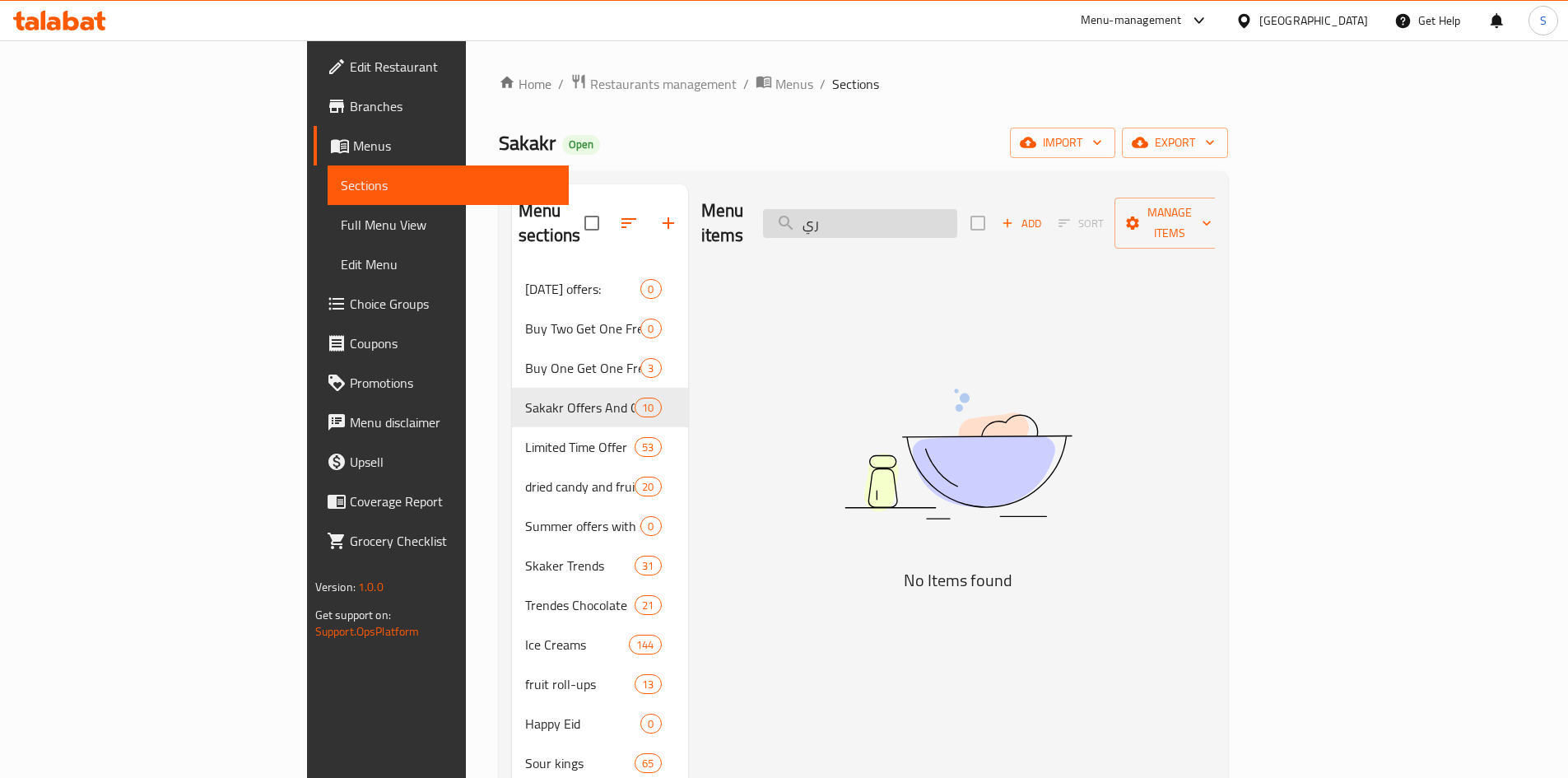
type input "ر"
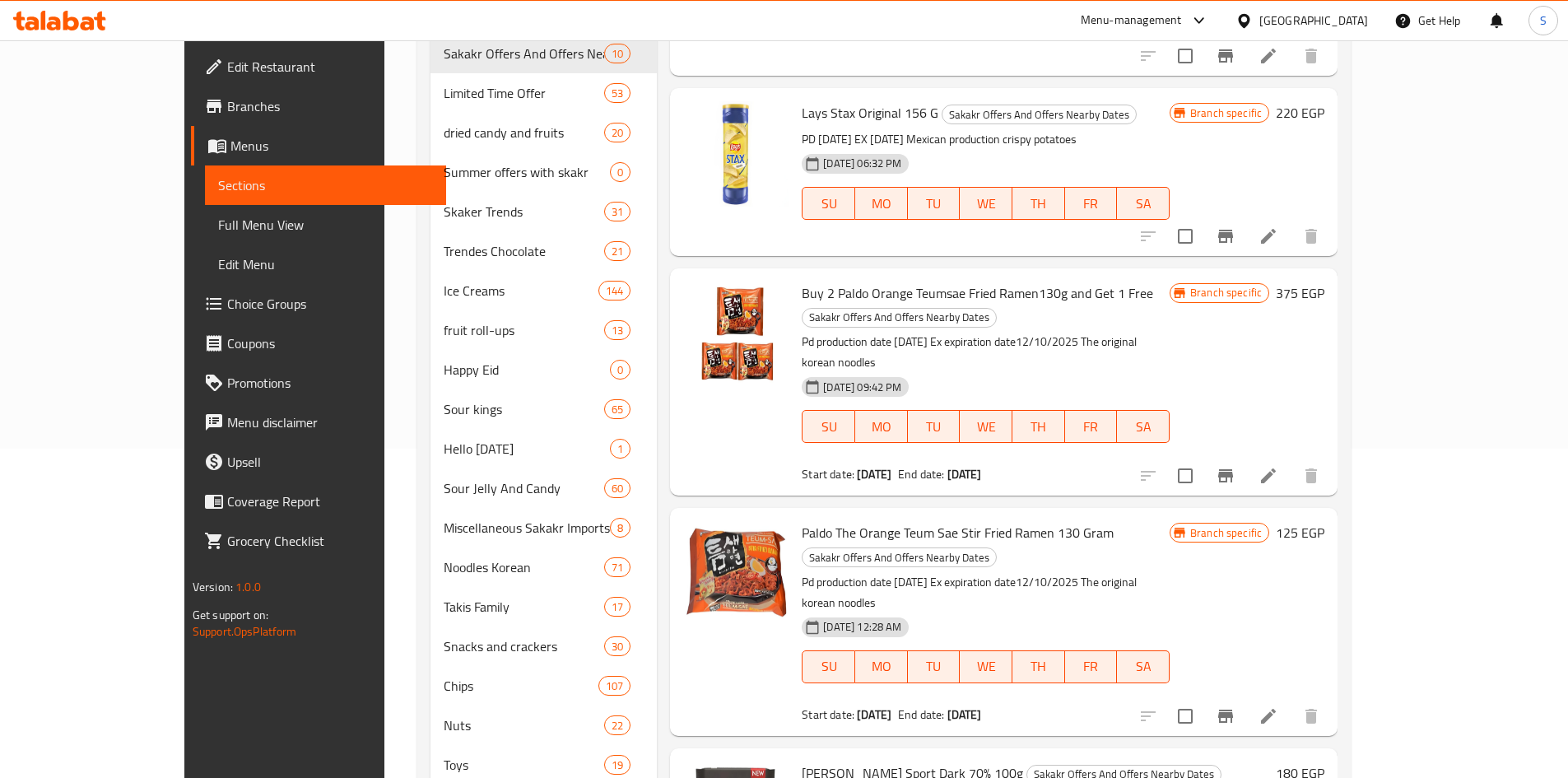
scroll to position [165, 0]
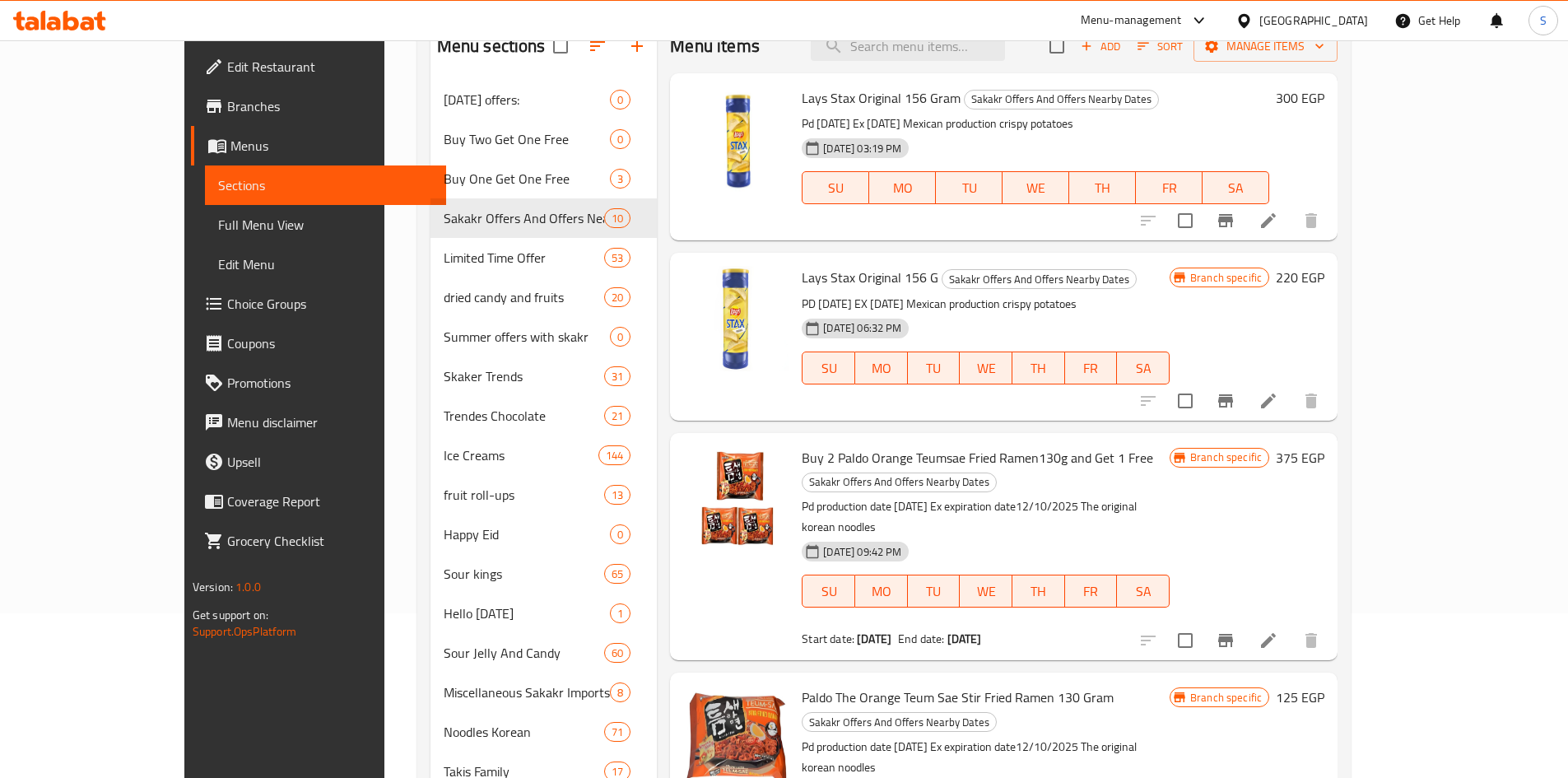
click at [1233, 219] on icon "Branch-specific-item" at bounding box center [1225, 220] width 15 height 13
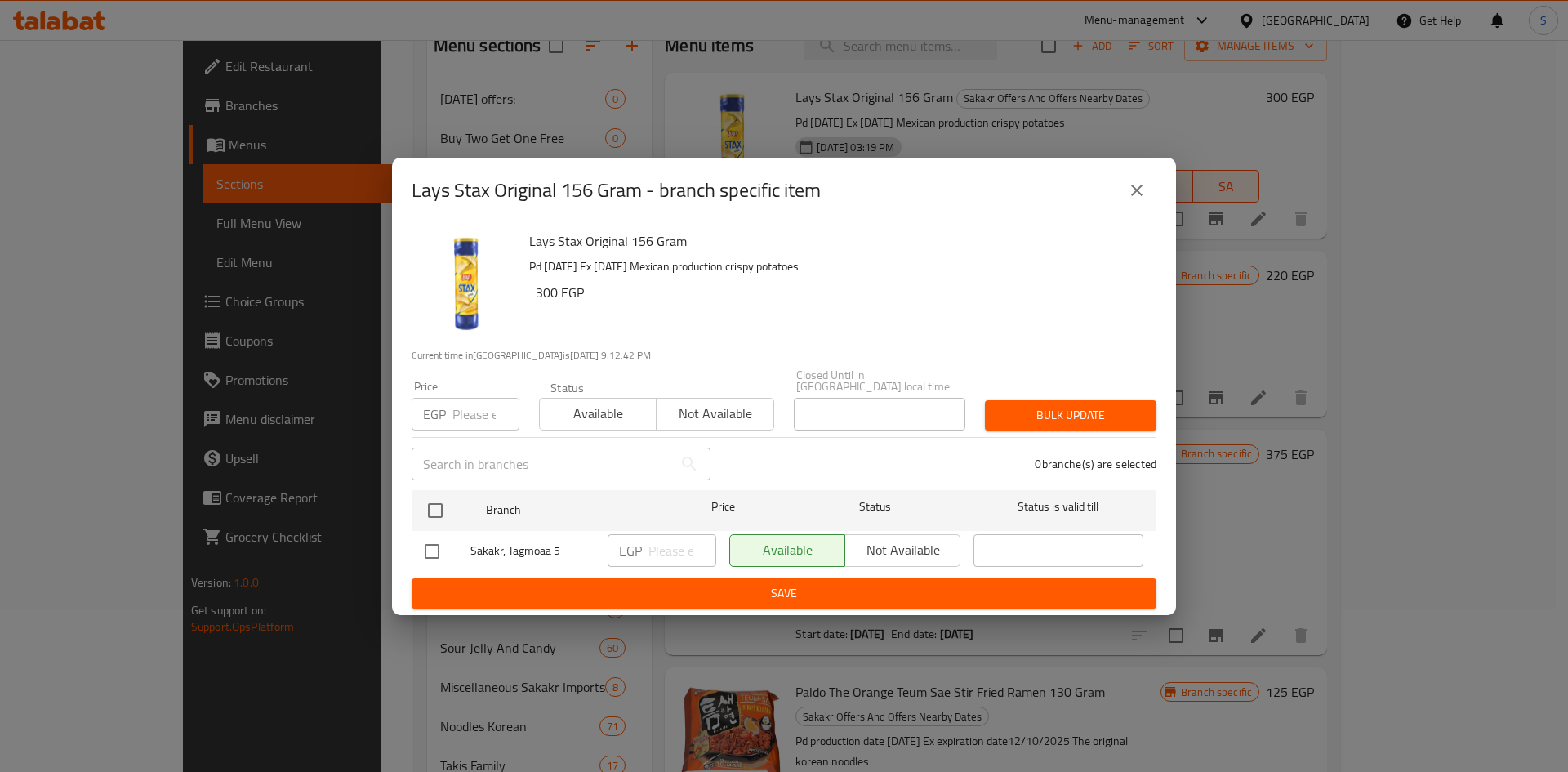
click at [1150, 196] on button "close" at bounding box center [1137, 190] width 39 height 39
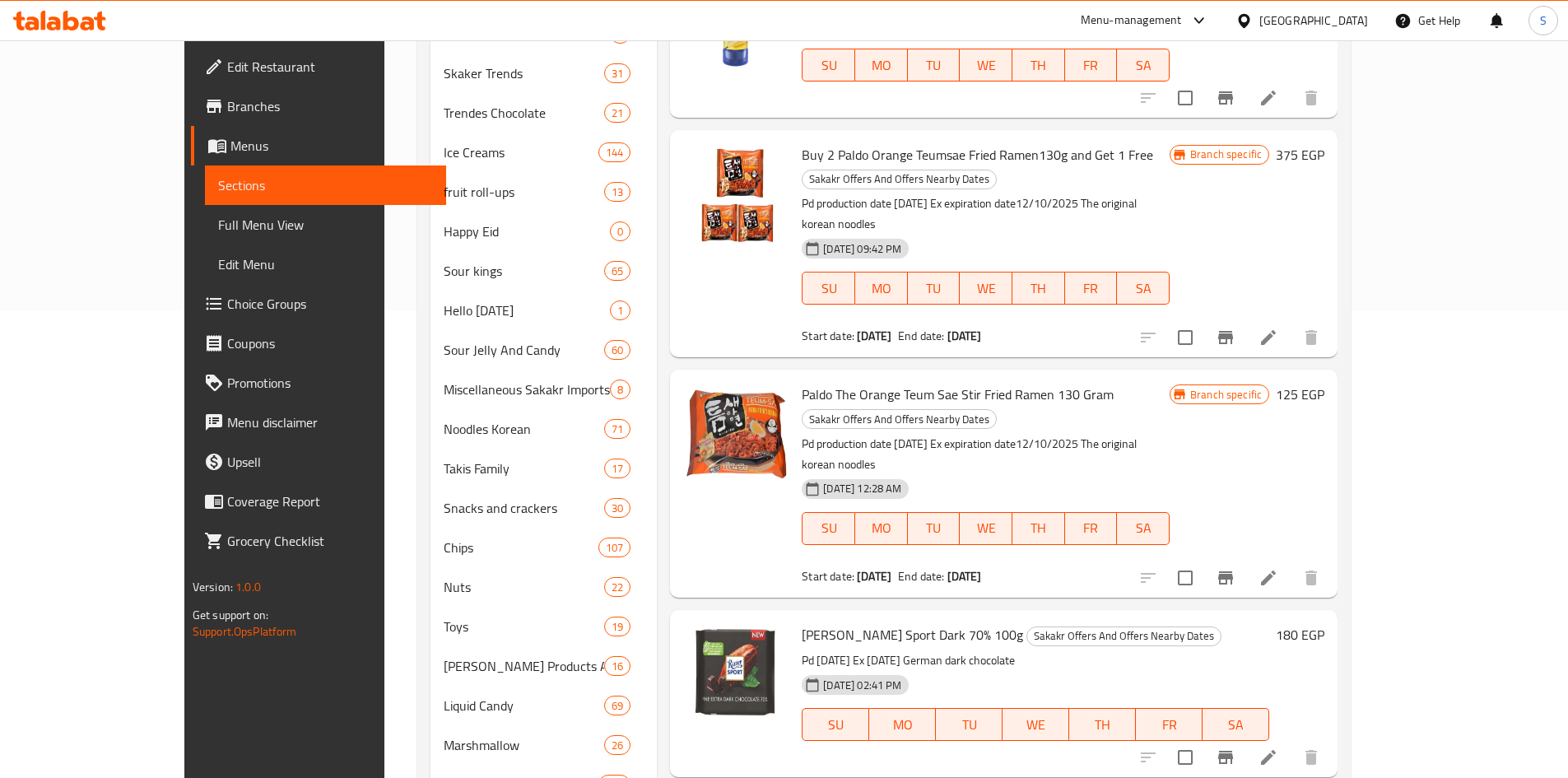
scroll to position [576, 0]
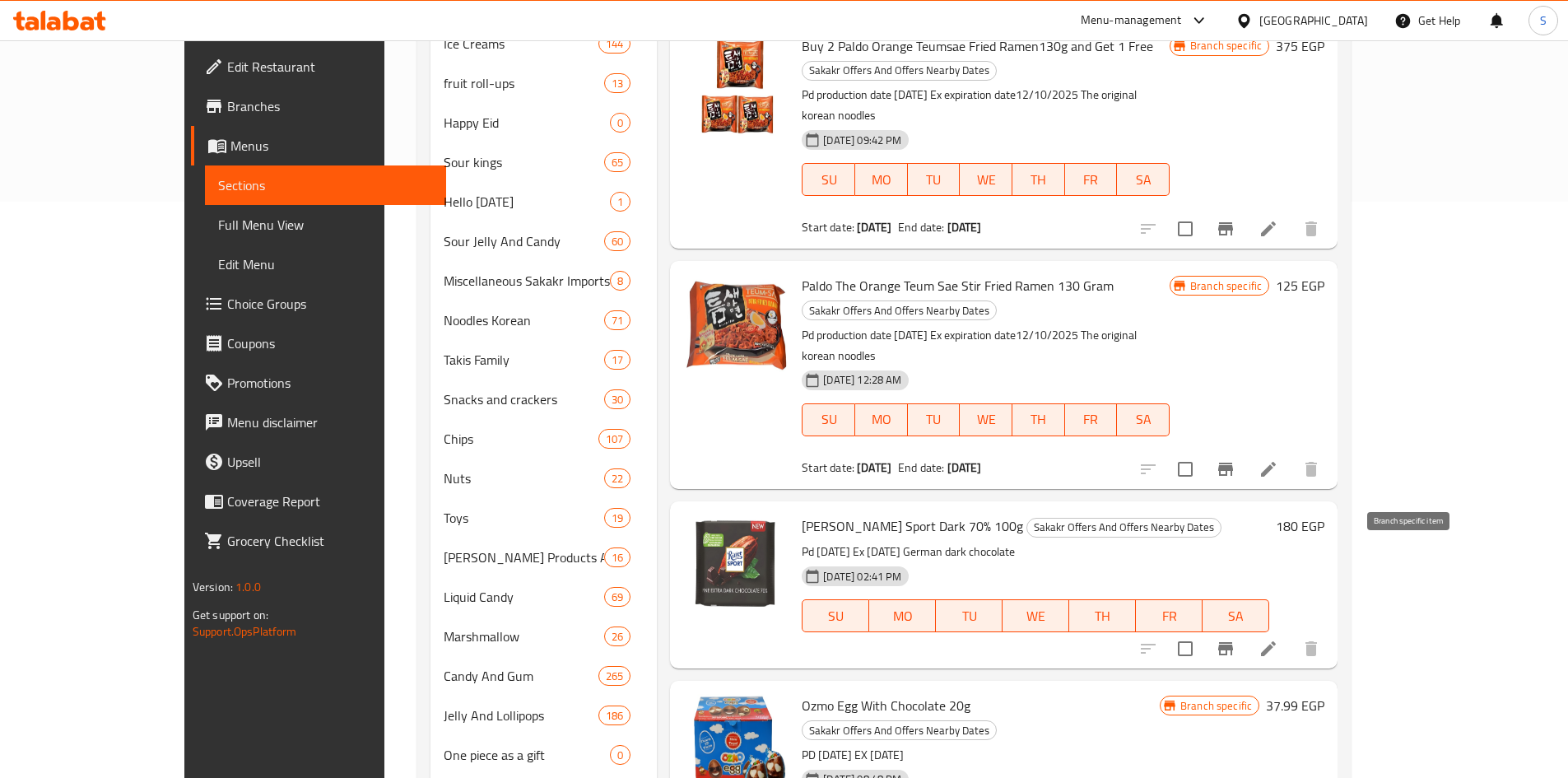
click at [1233, 642] on icon "Branch-specific-item" at bounding box center [1225, 648] width 15 height 13
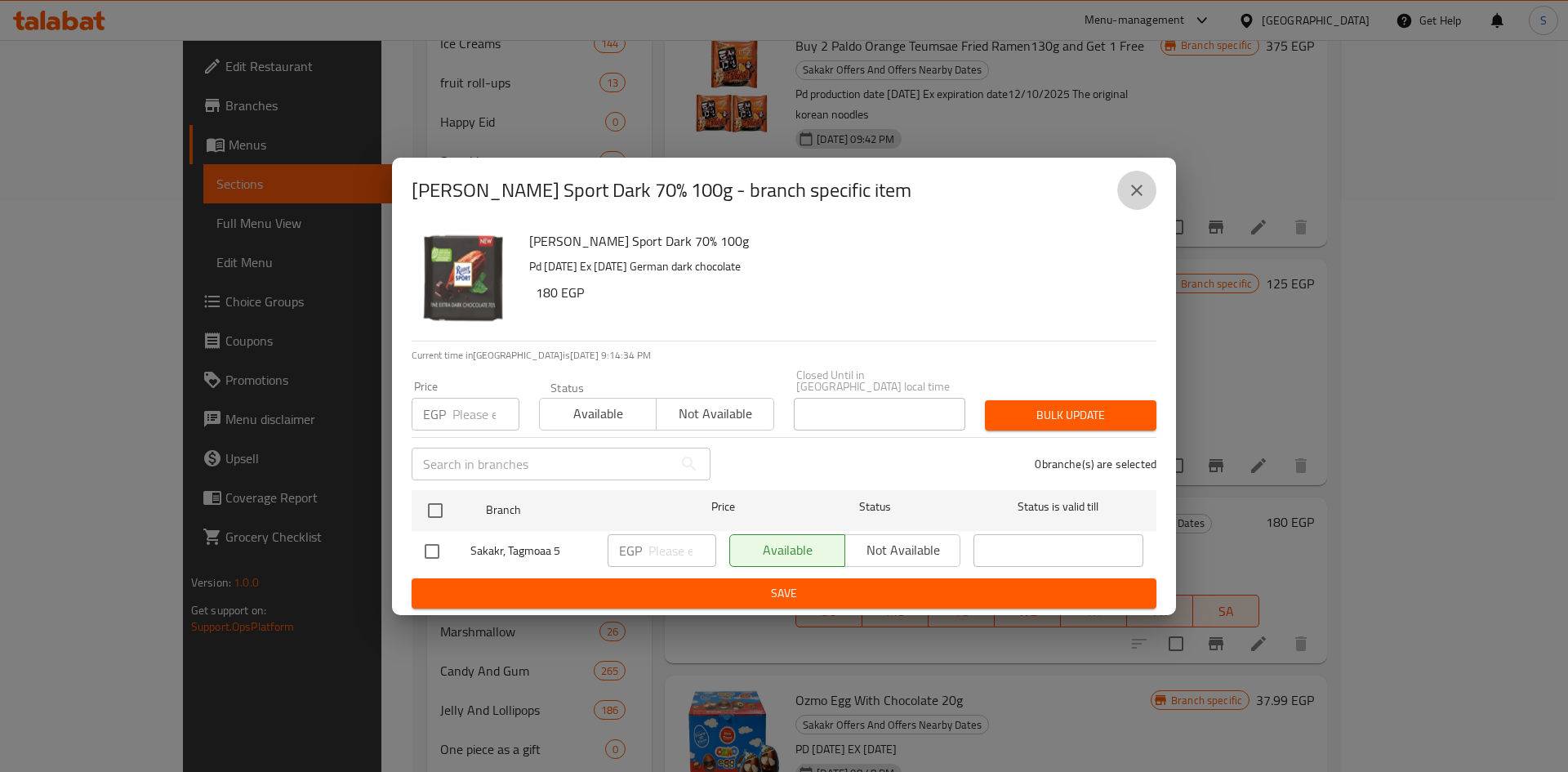
click at [1149, 198] on button "close" at bounding box center [1137, 190] width 39 height 39
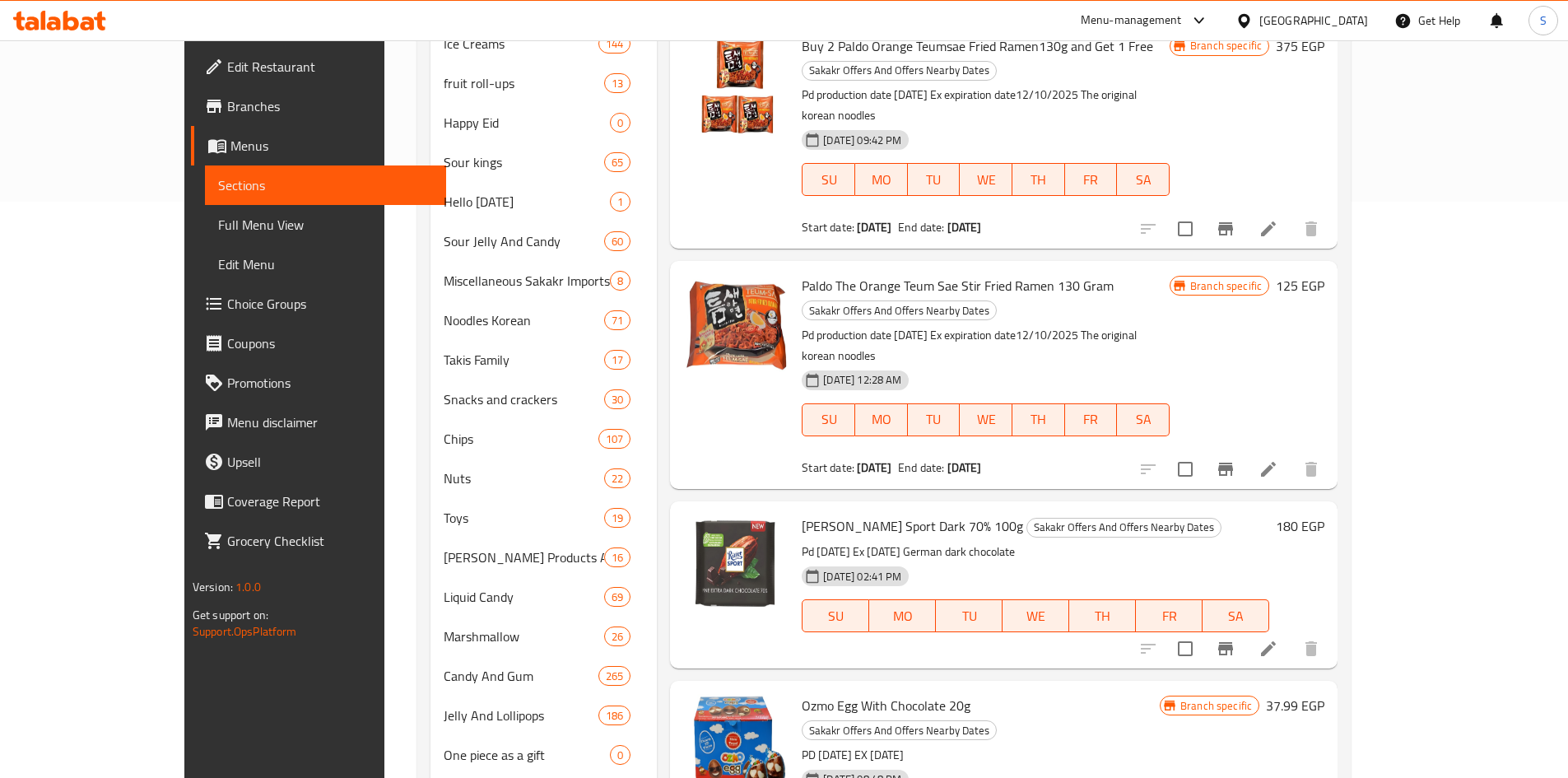
click at [1276, 641] on icon at bounding box center [1267, 648] width 15 height 15
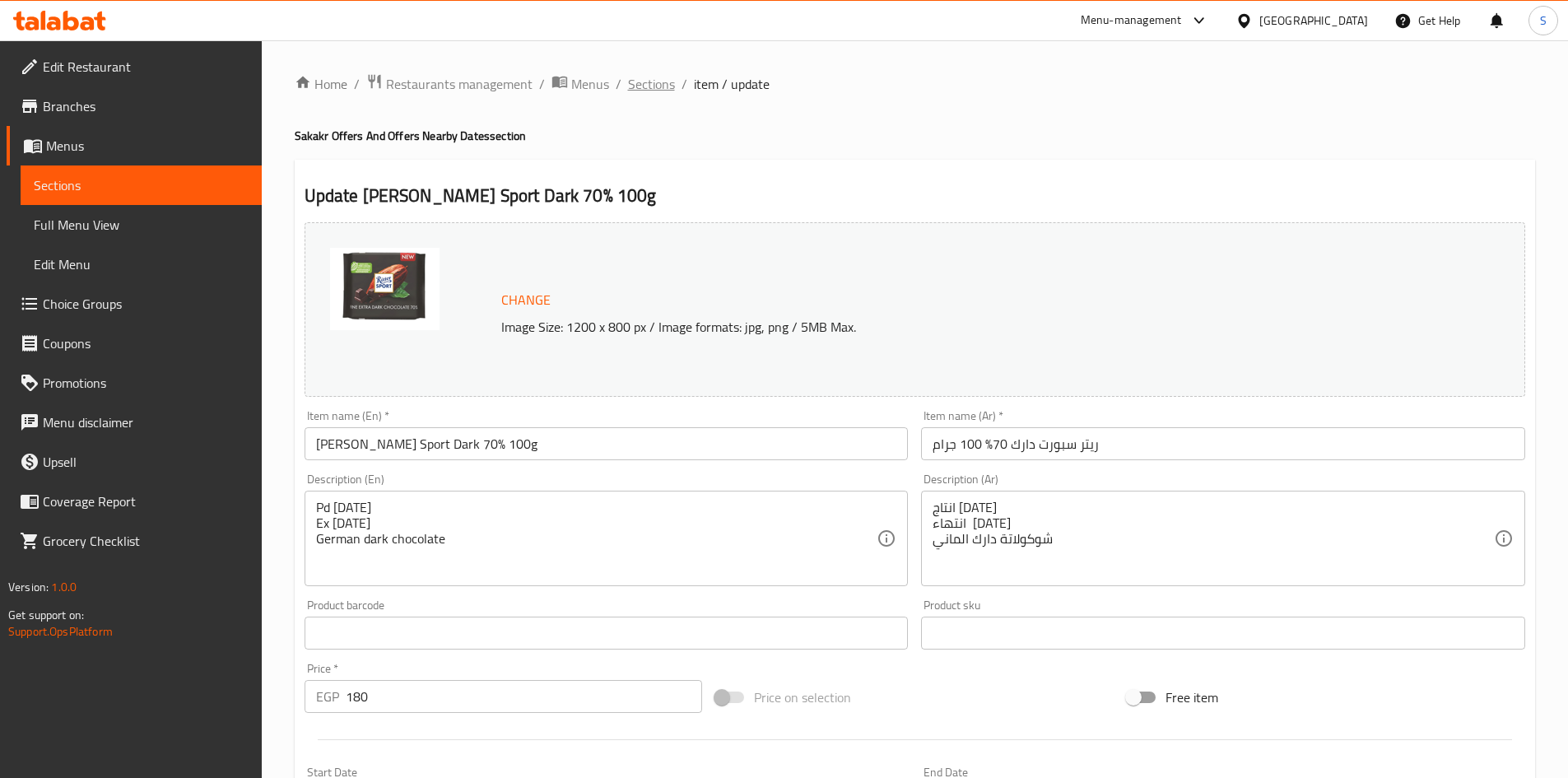
click at [652, 79] on span "Sections" at bounding box center [651, 84] width 47 height 20
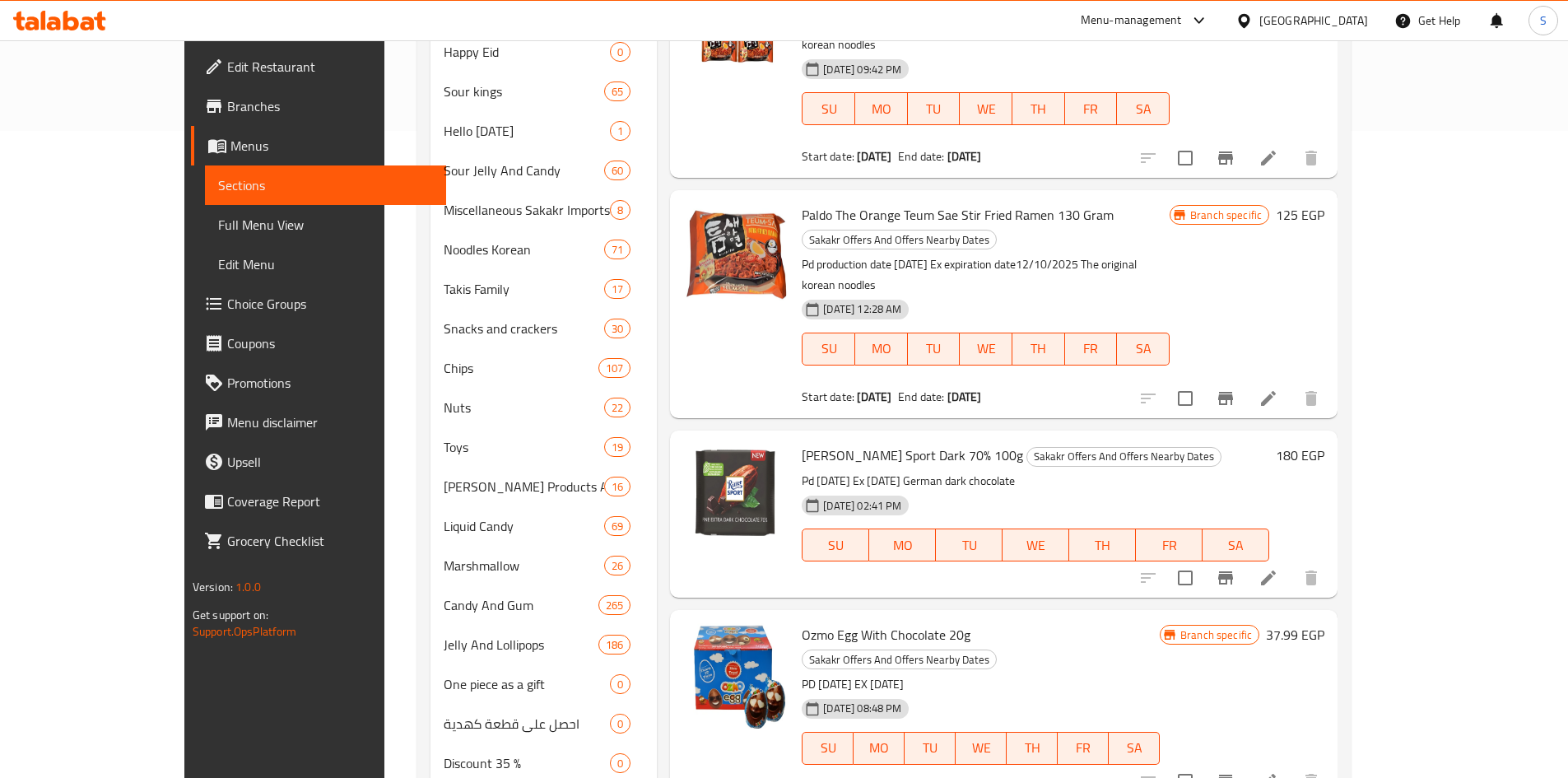
scroll to position [658, 0]
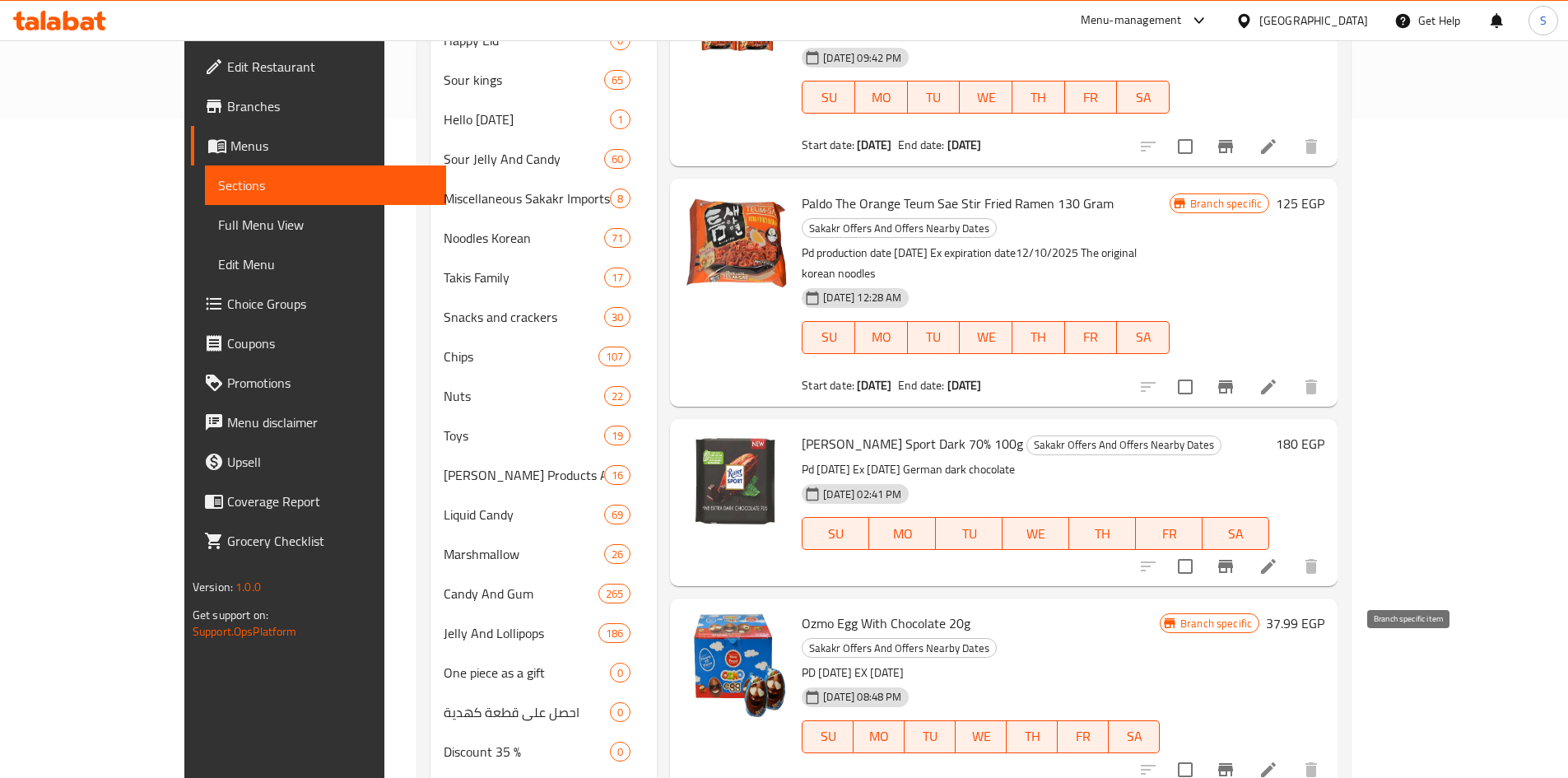
click at [1235, 759] on icon "Branch-specific-item" at bounding box center [1225, 769] width 20 height 20
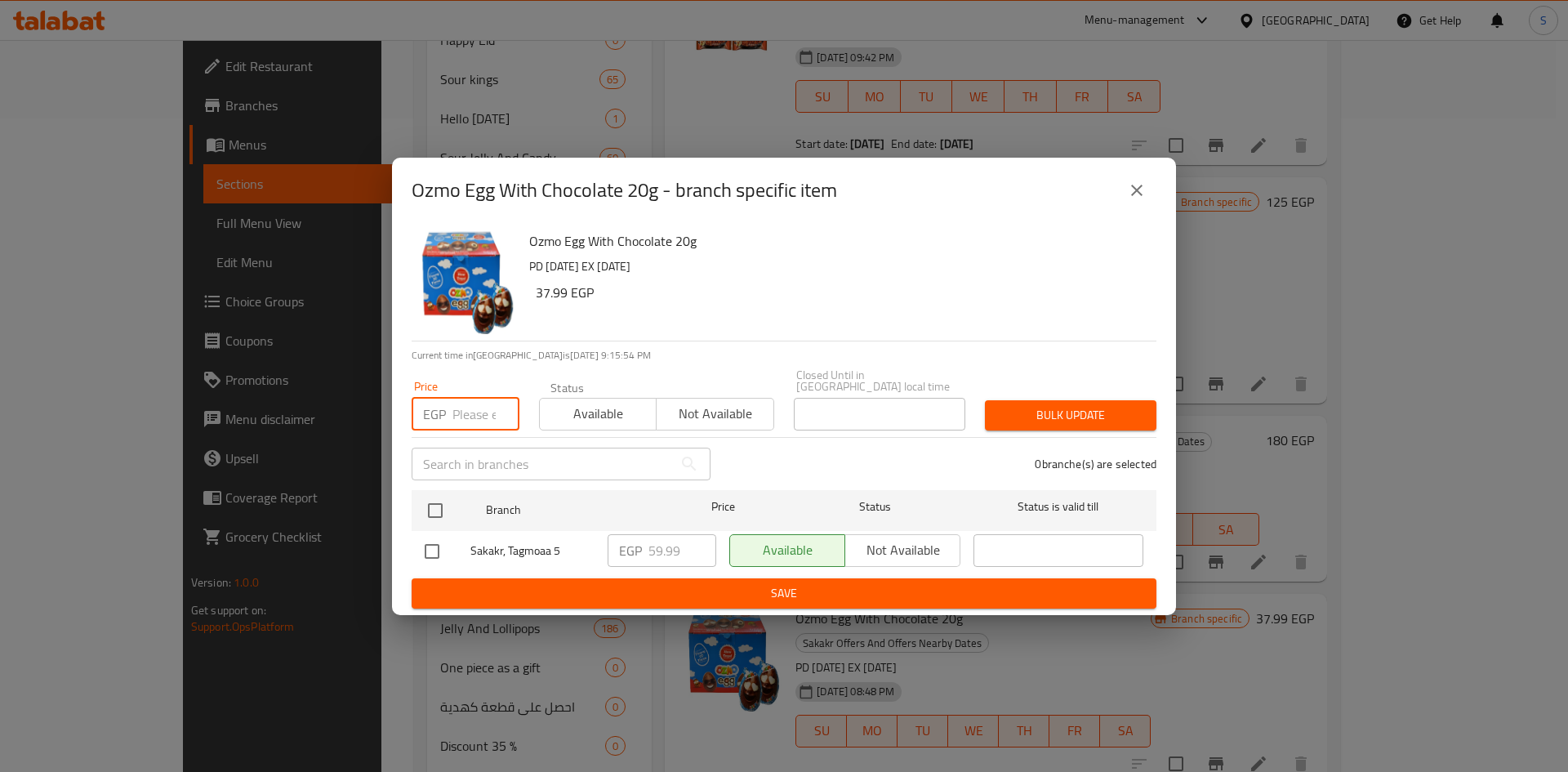
click at [455, 408] on input "number" at bounding box center [486, 414] width 67 height 33
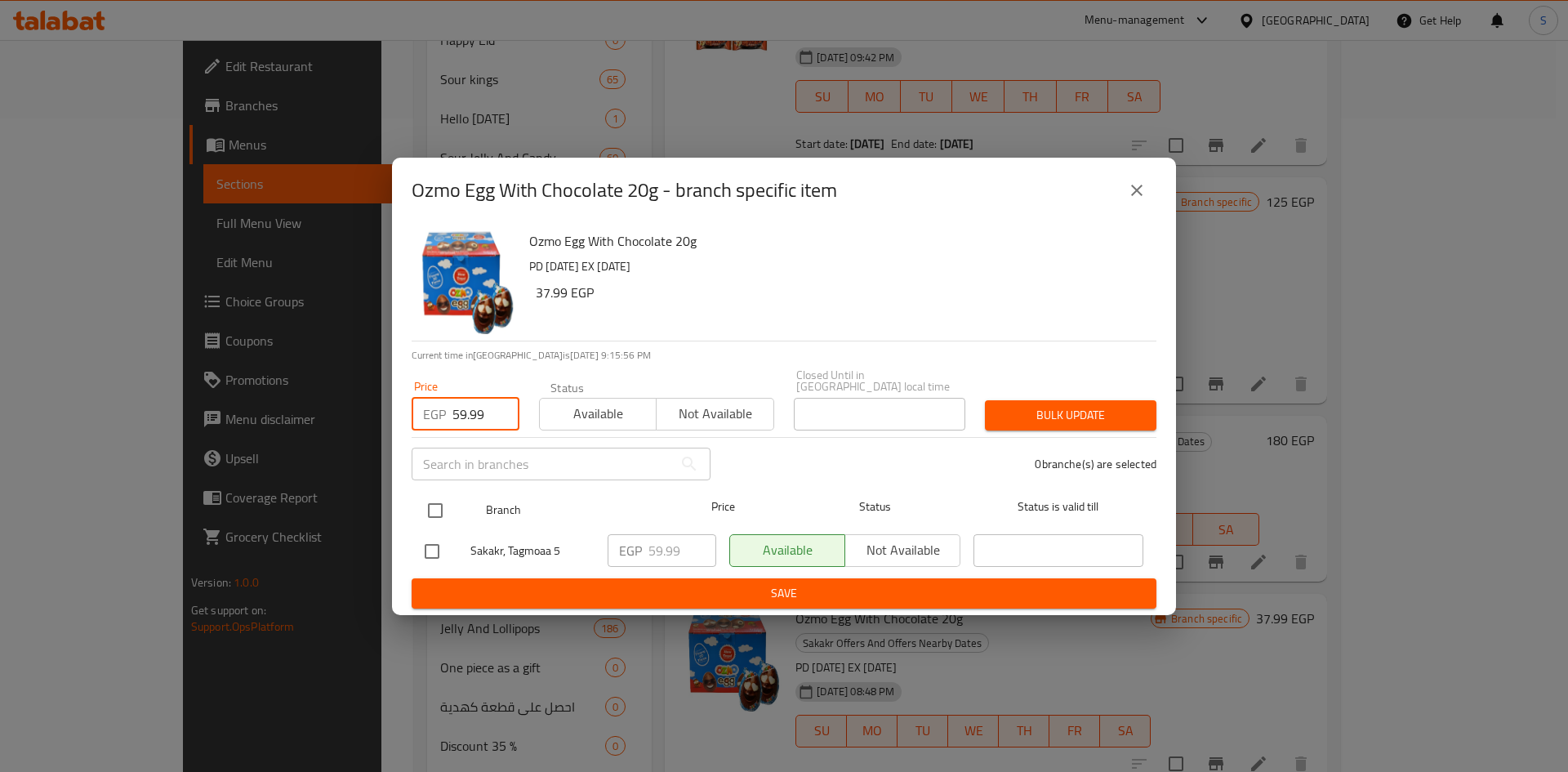
type input "59.99"
click at [429, 513] on input "checkbox" at bounding box center [435, 510] width 34 height 34
checkbox input "true"
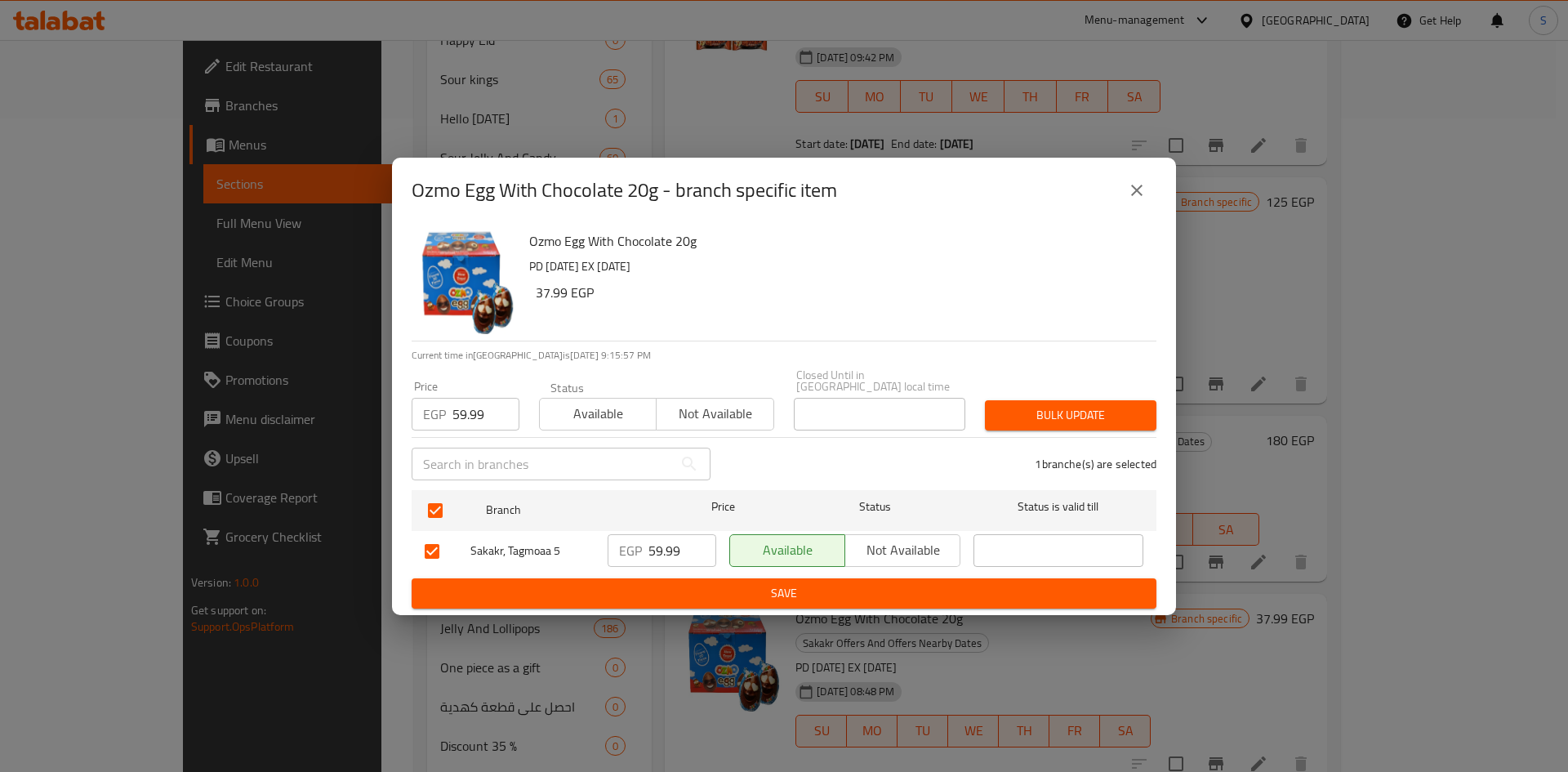
click at [1065, 405] on span "Bulk update" at bounding box center [1071, 415] width 146 height 20
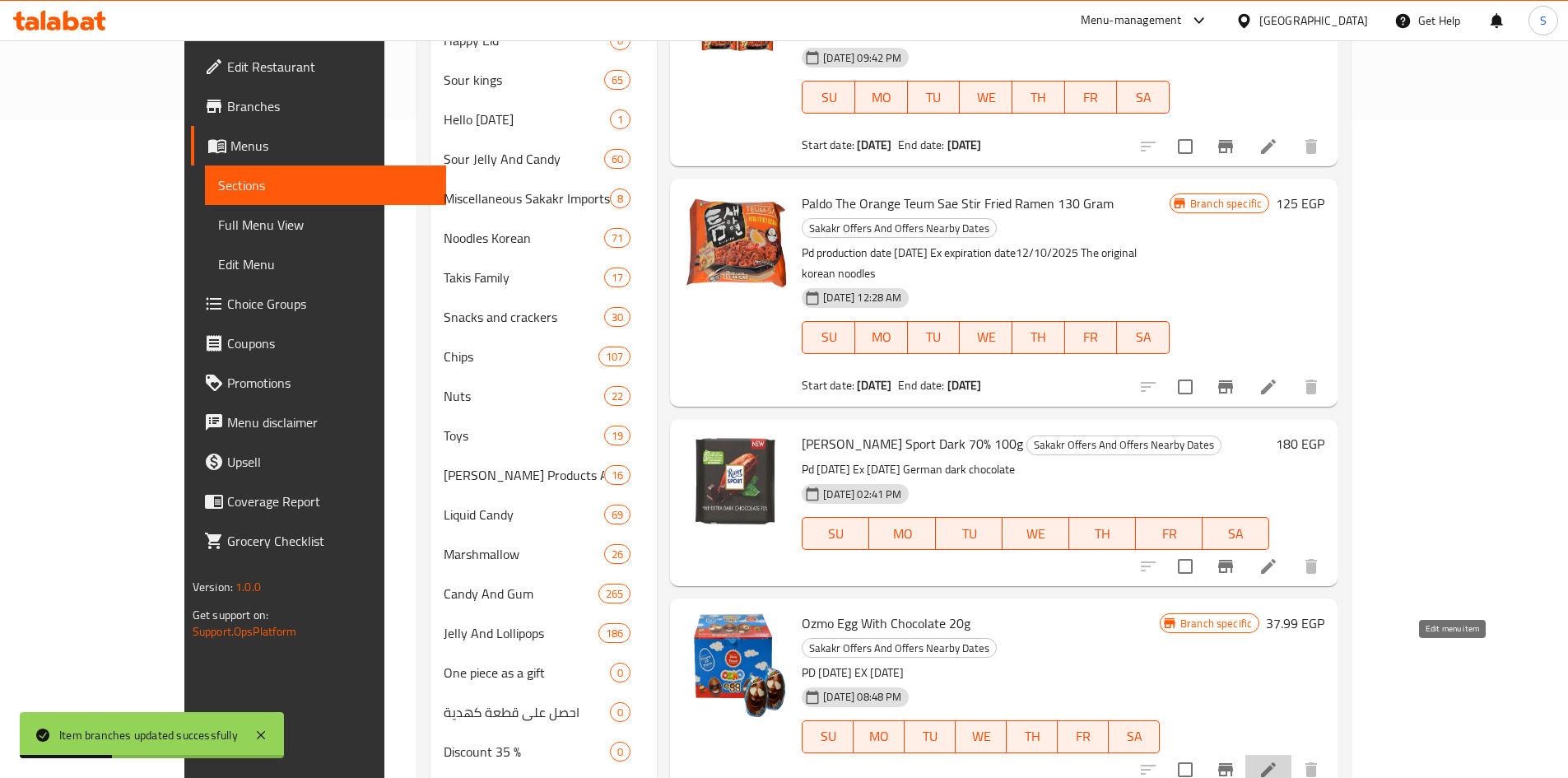
click at [1278, 759] on icon at bounding box center [1267, 769] width 20 height 20
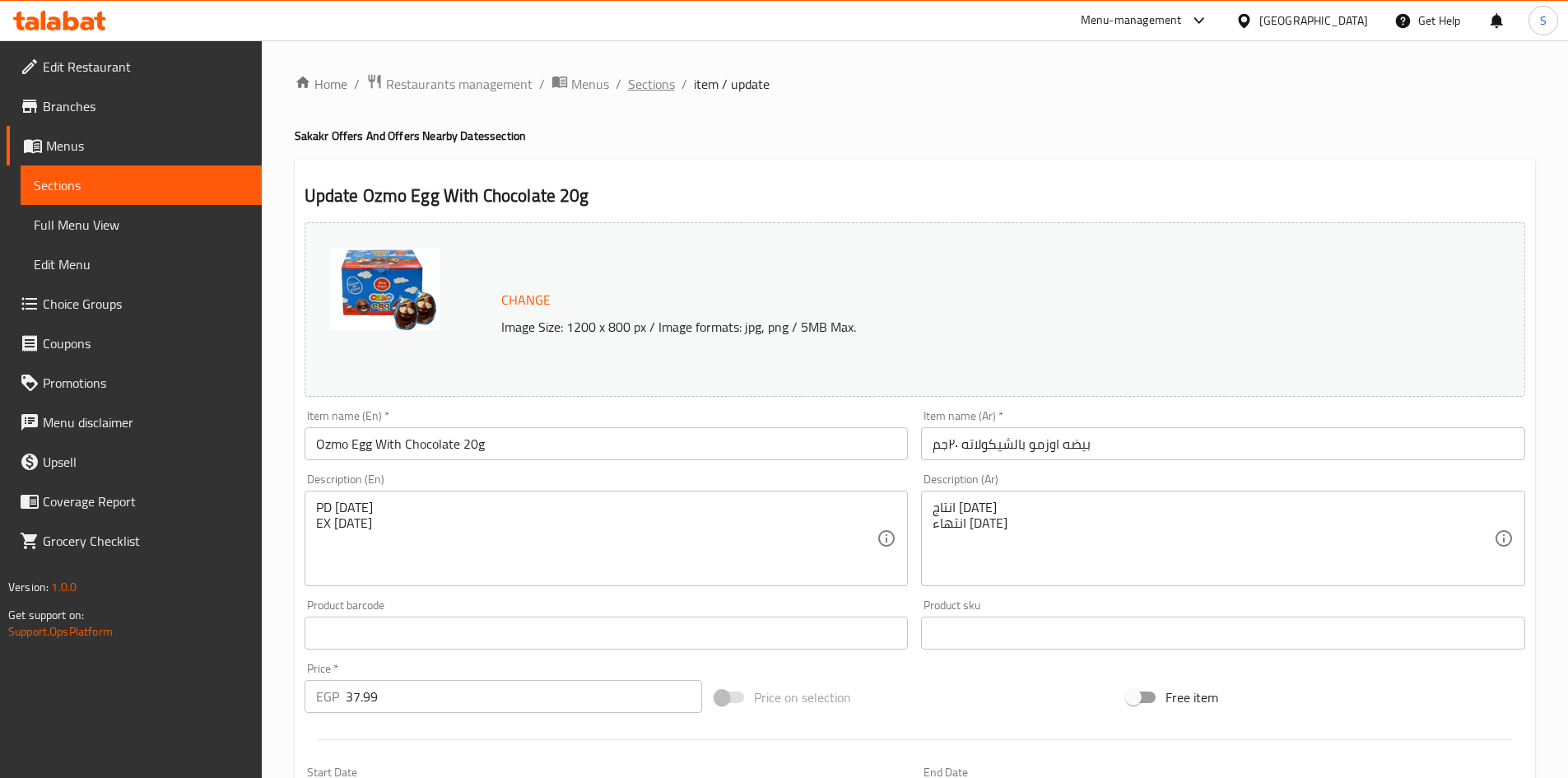
click at [636, 86] on span "Sections" at bounding box center [651, 84] width 47 height 20
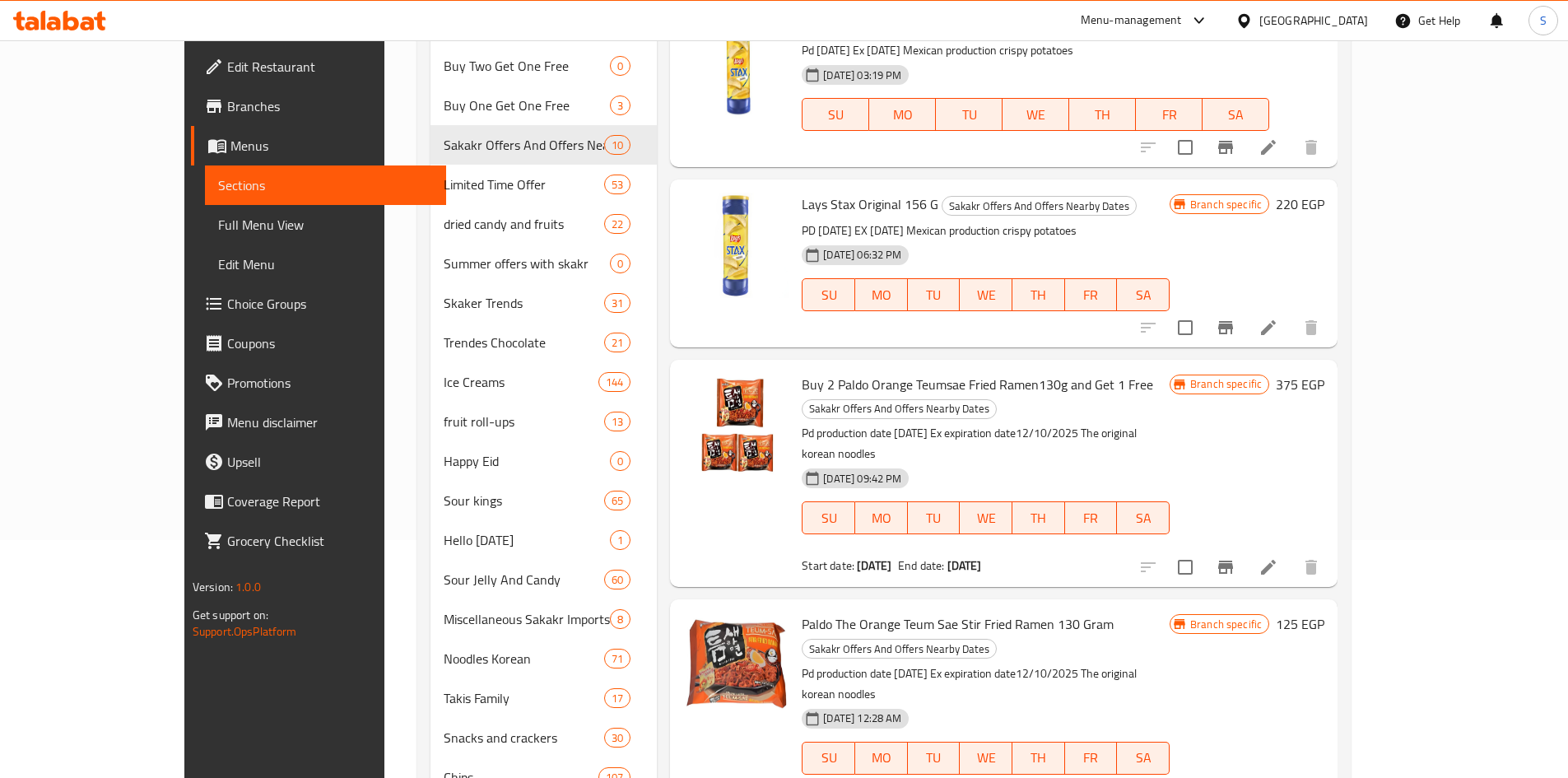
scroll to position [247, 0]
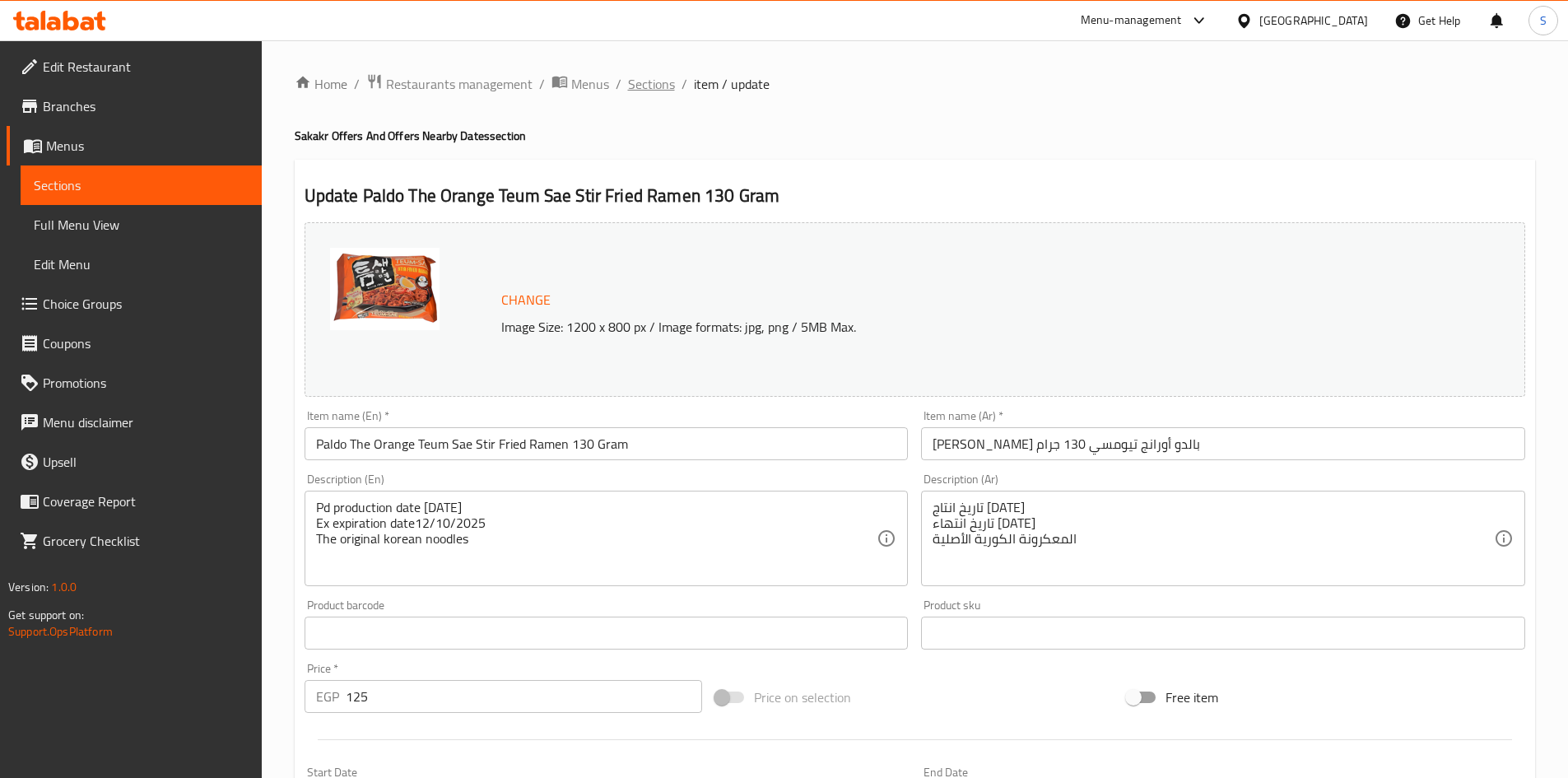
click at [643, 84] on span "Sections" at bounding box center [651, 84] width 47 height 20
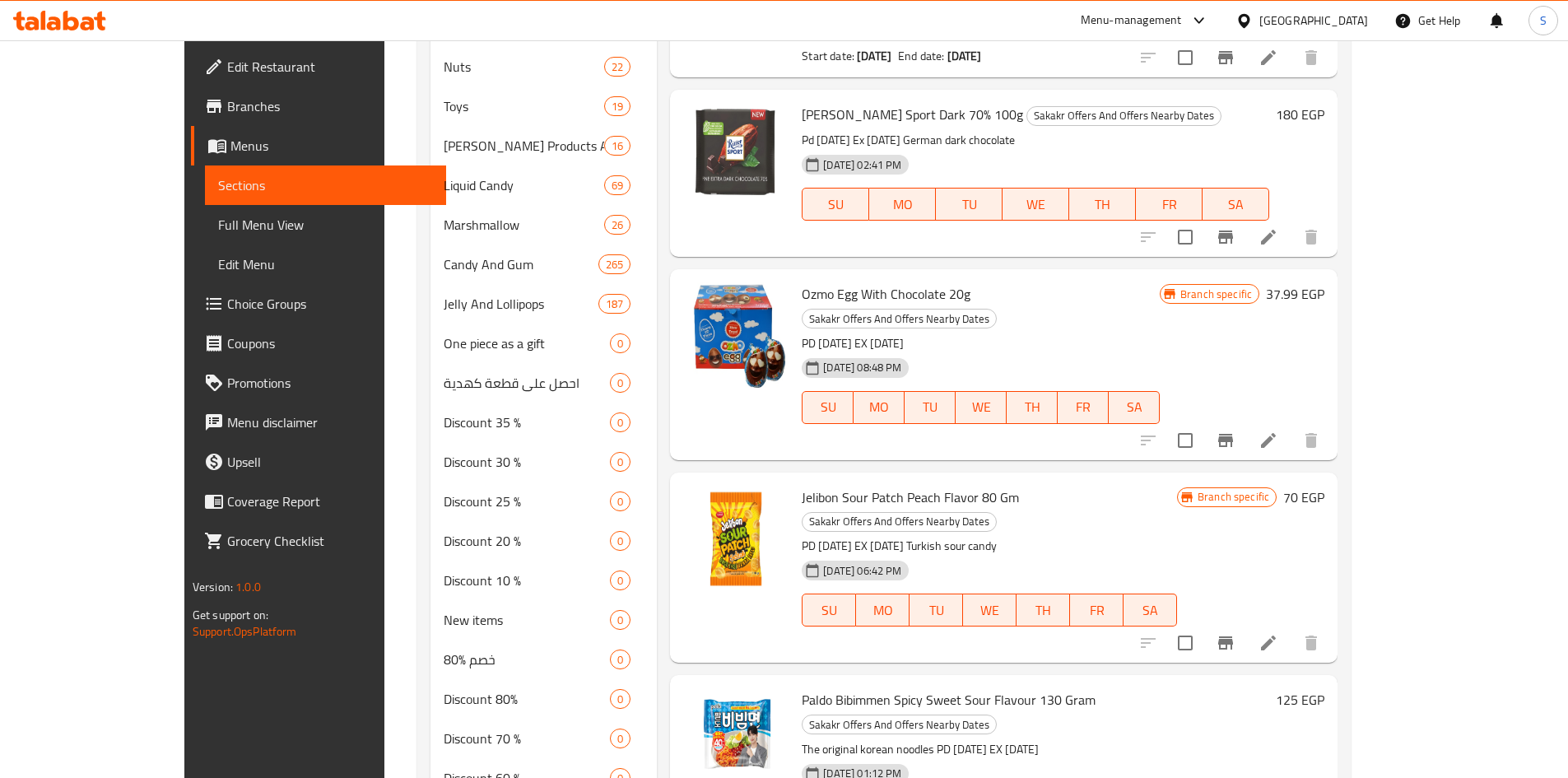
scroll to position [1070, 0]
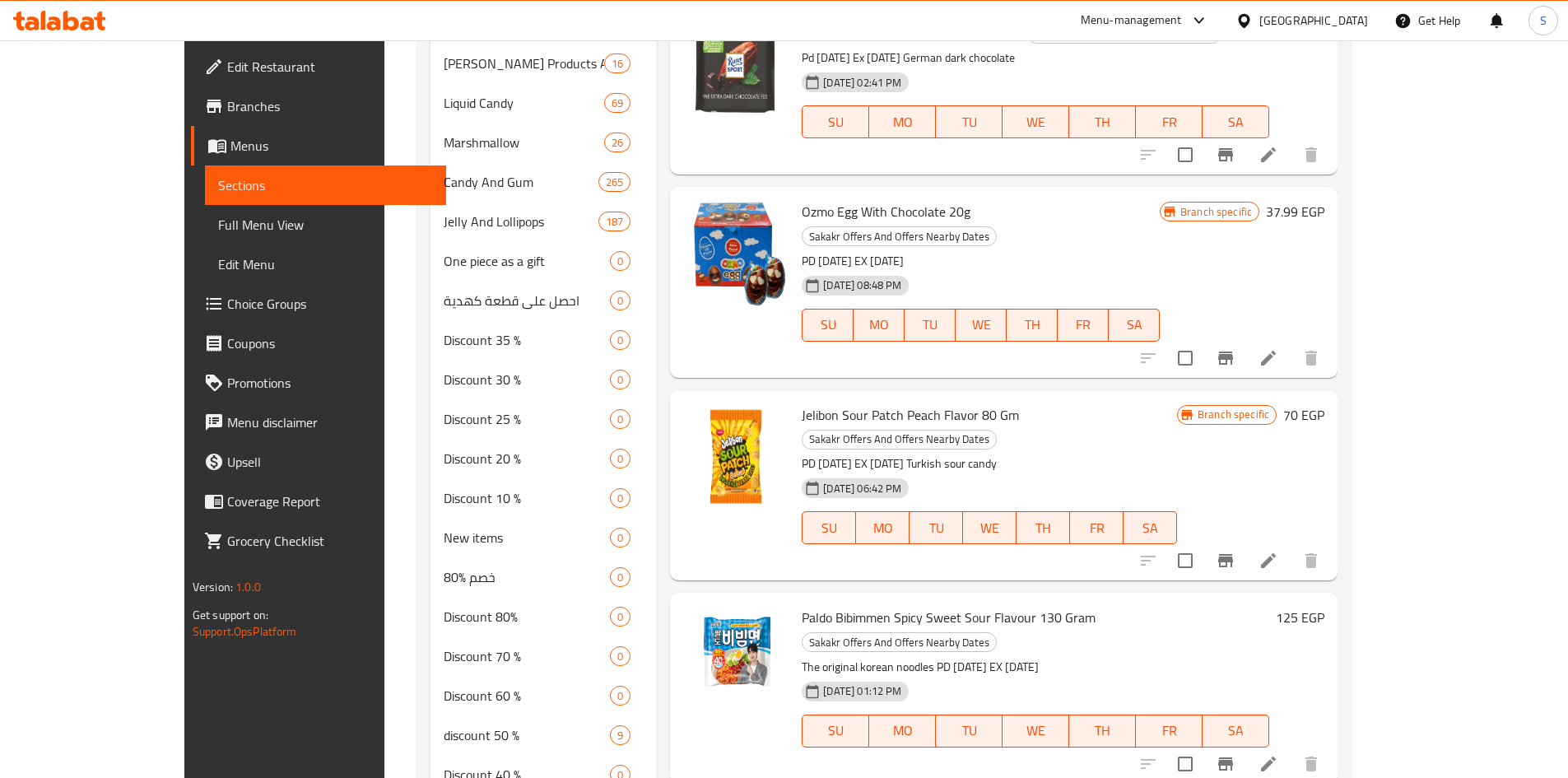
click at [1291, 749] on li at bounding box center [1268, 763] width 46 height 30
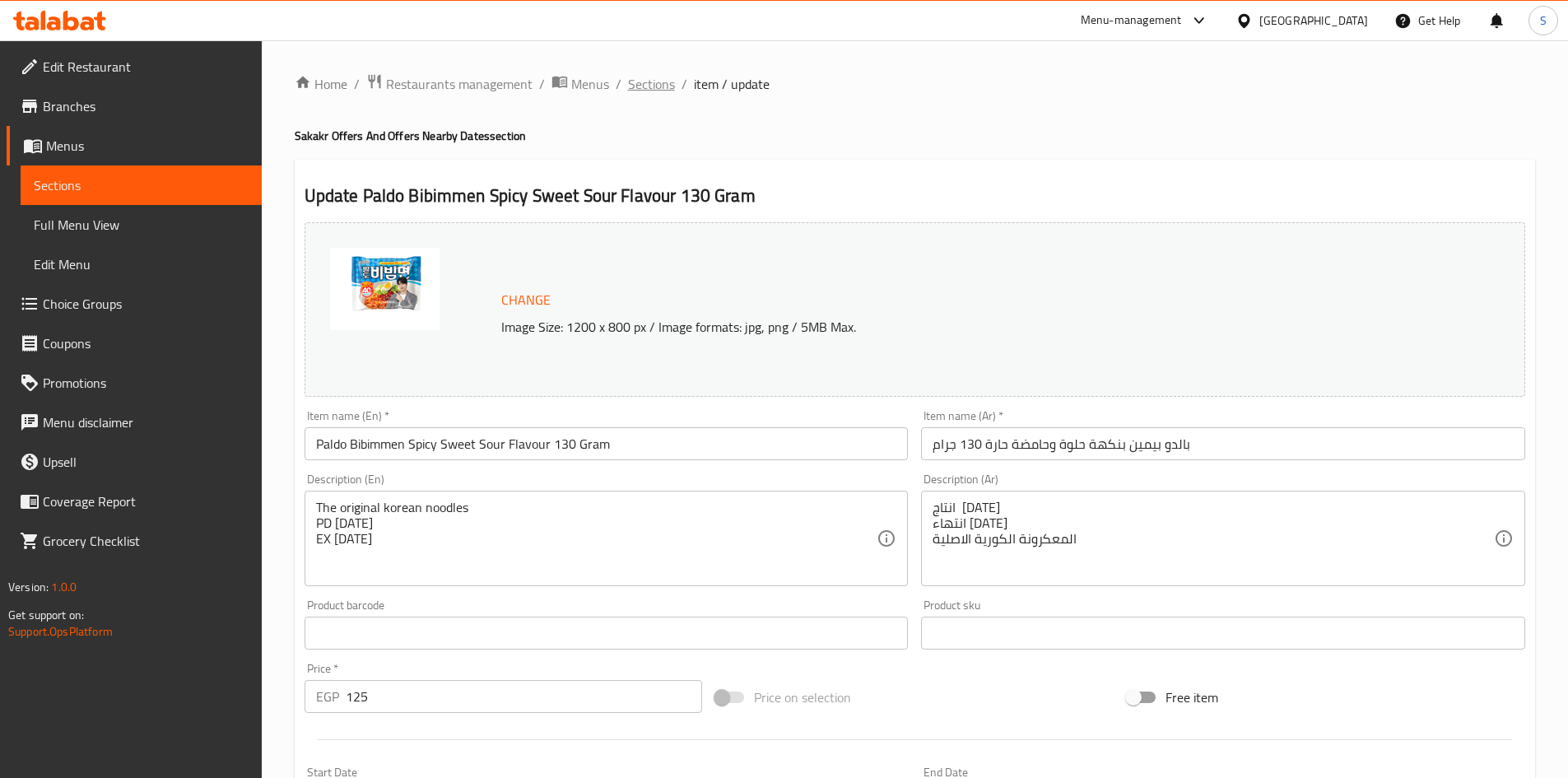
click at [637, 84] on span "Sections" at bounding box center [651, 84] width 47 height 20
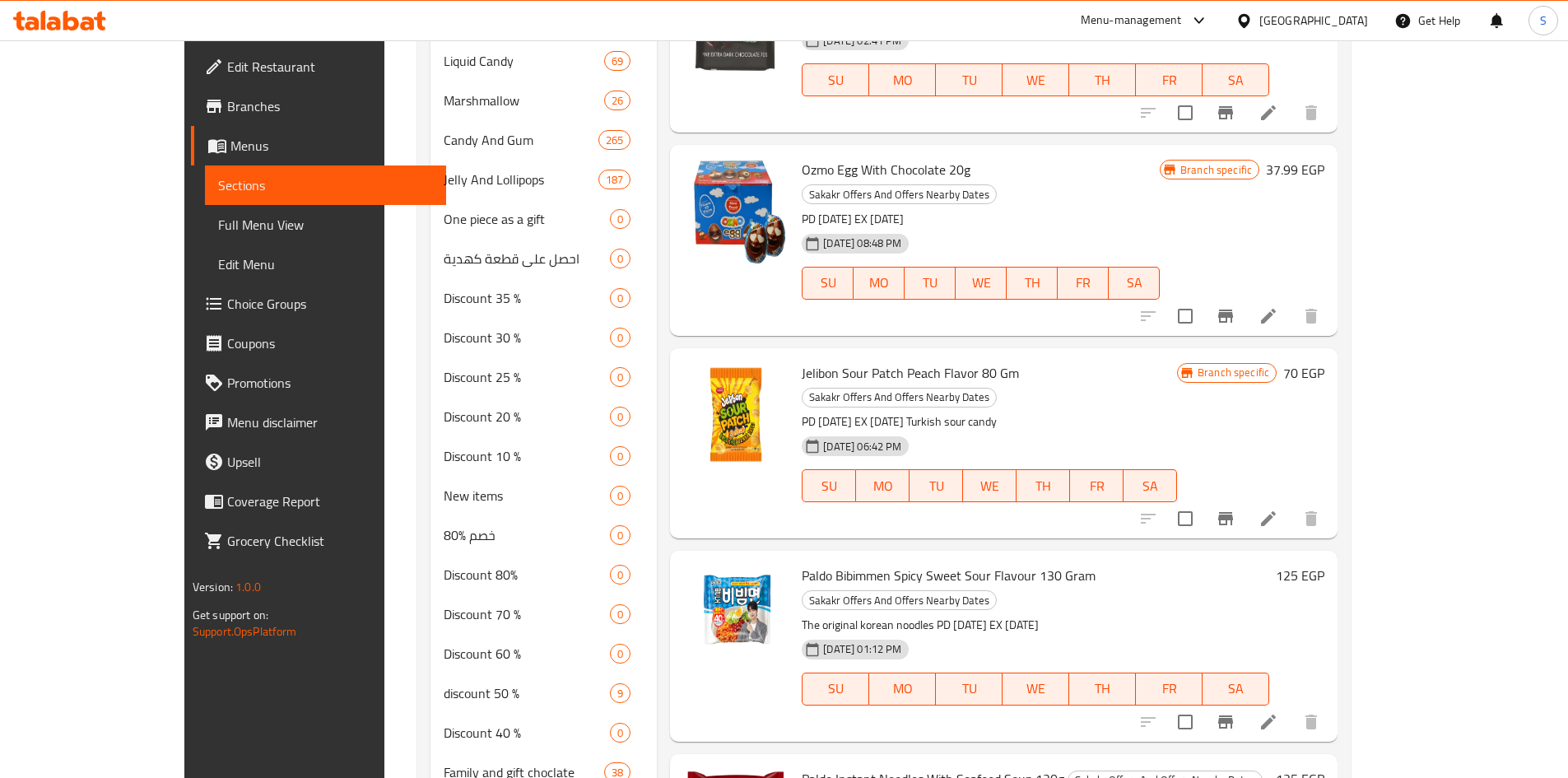
scroll to position [1152, 0]
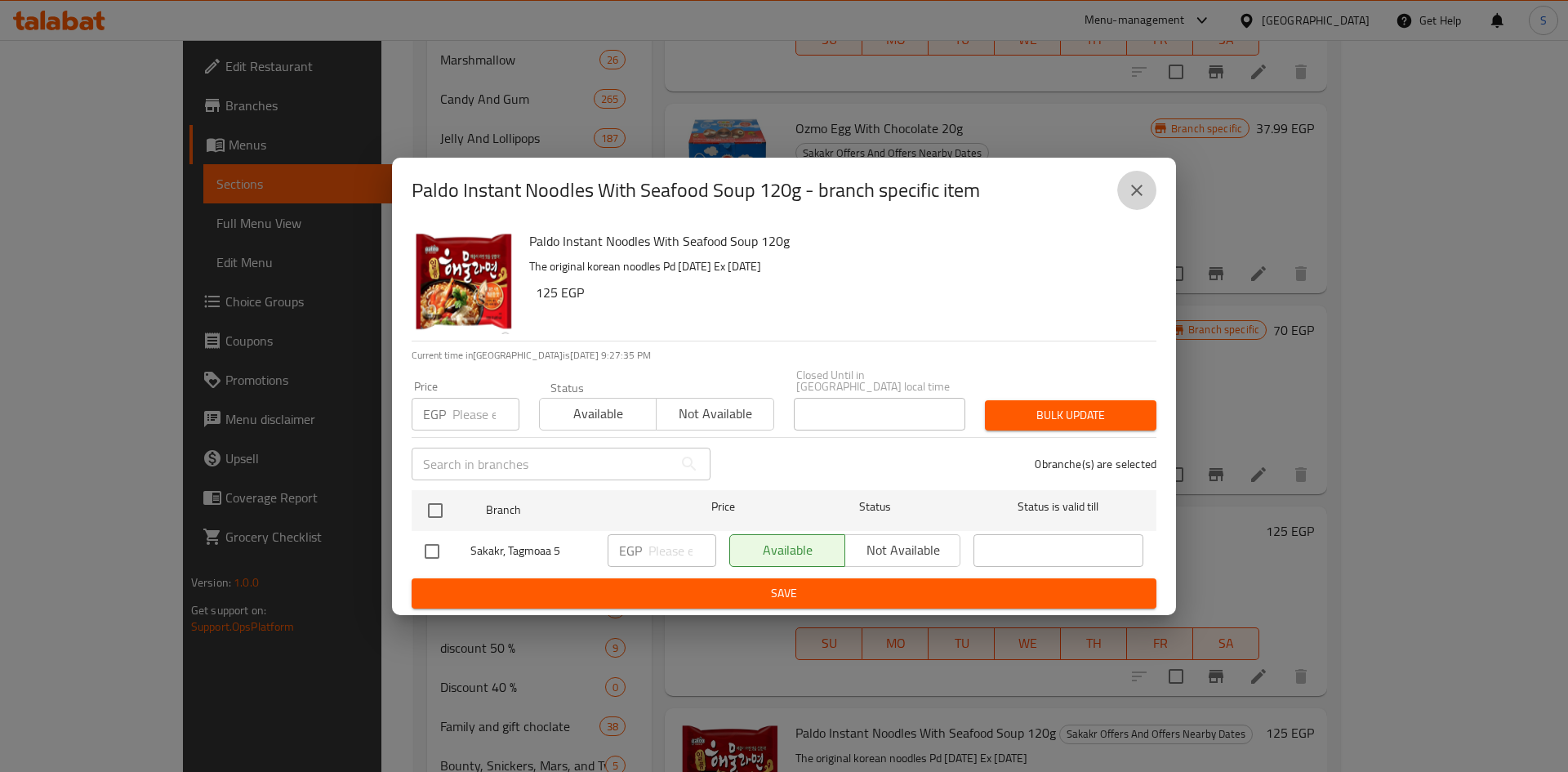
click at [1124, 198] on button "close" at bounding box center [1137, 190] width 39 height 39
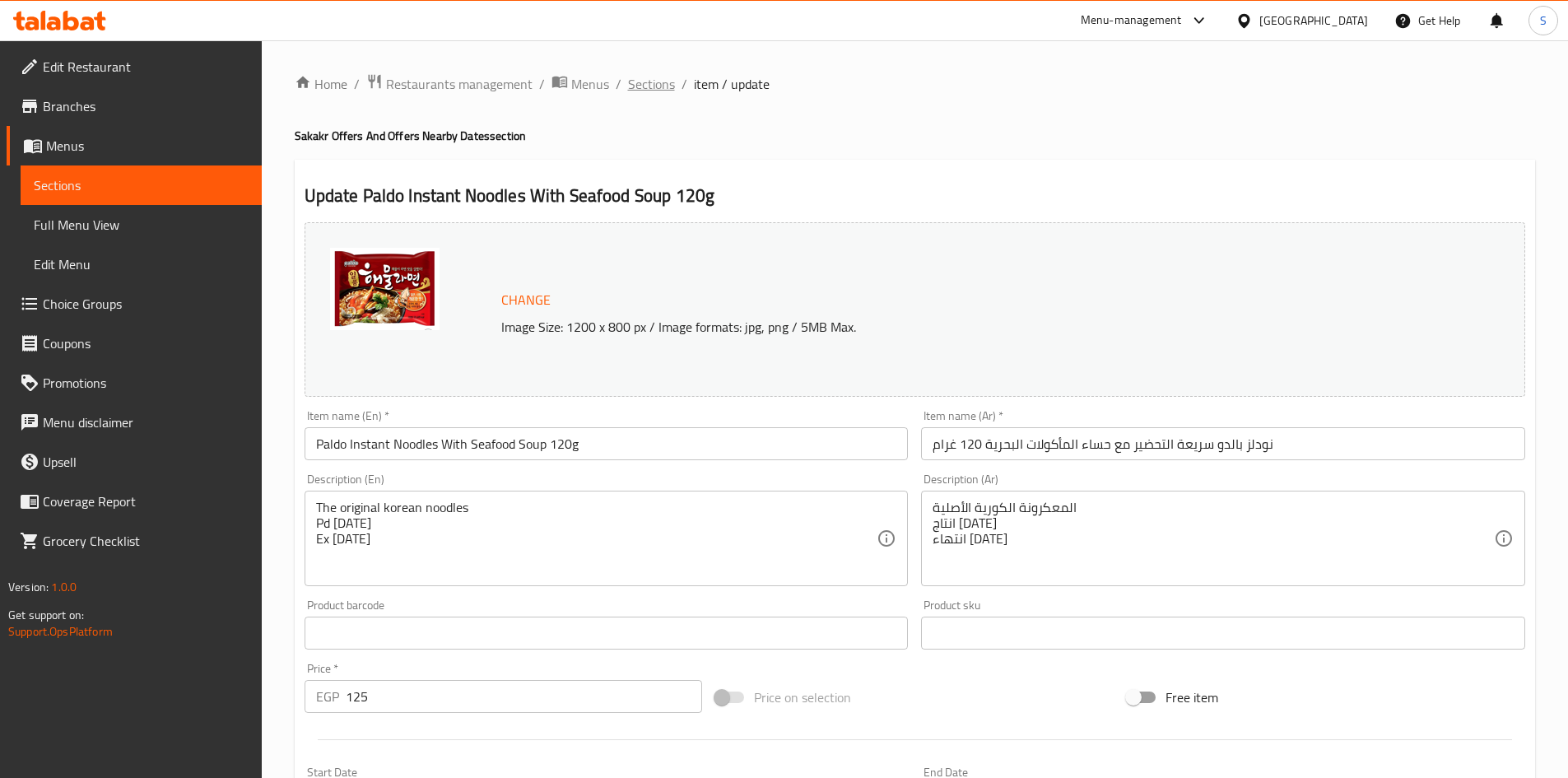
click at [656, 89] on span "Sections" at bounding box center [651, 84] width 47 height 20
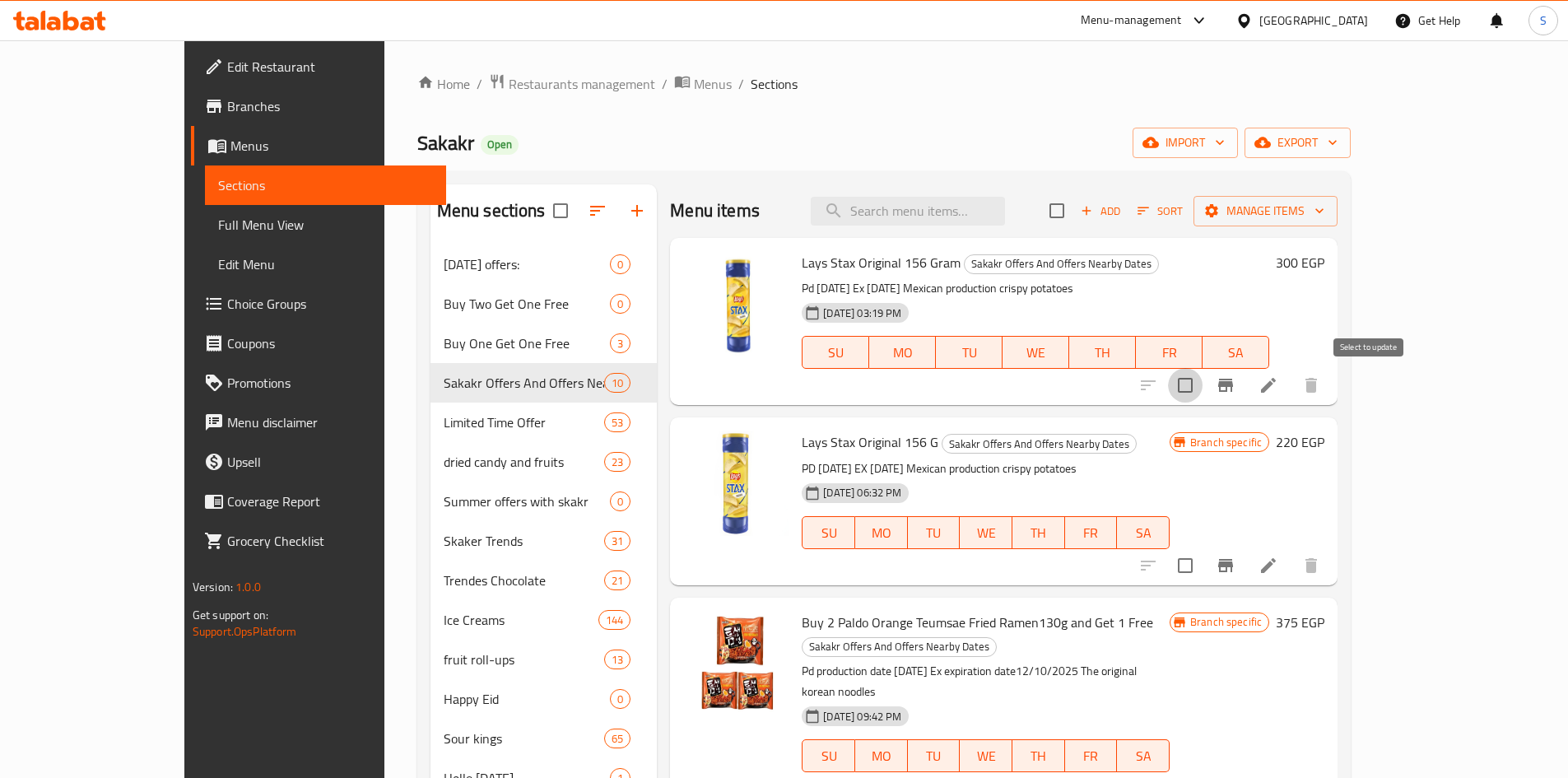
click at [1202, 389] on input "checkbox" at bounding box center [1185, 385] width 34 height 34
checkbox input "true"
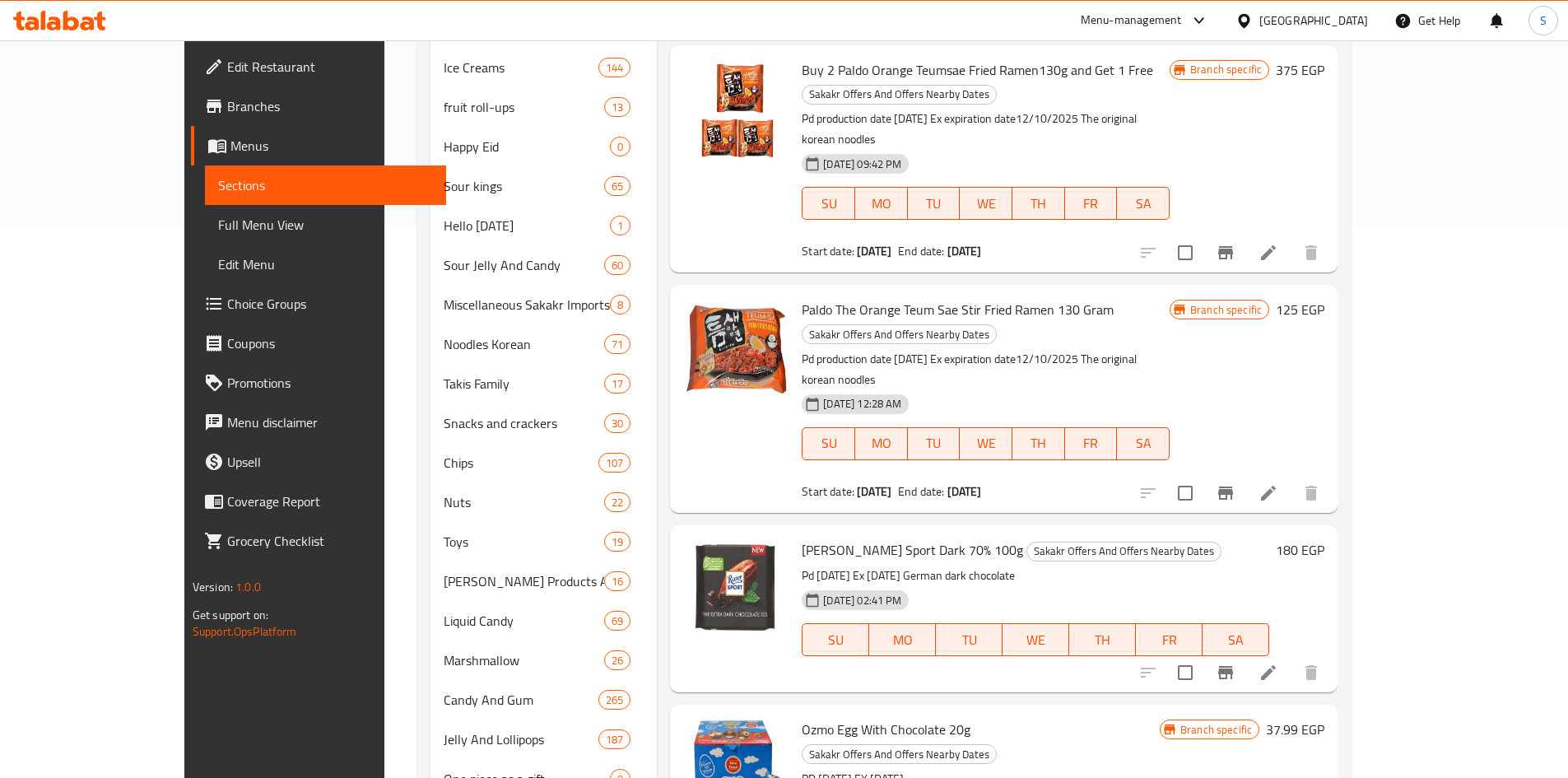
scroll to position [576, 0]
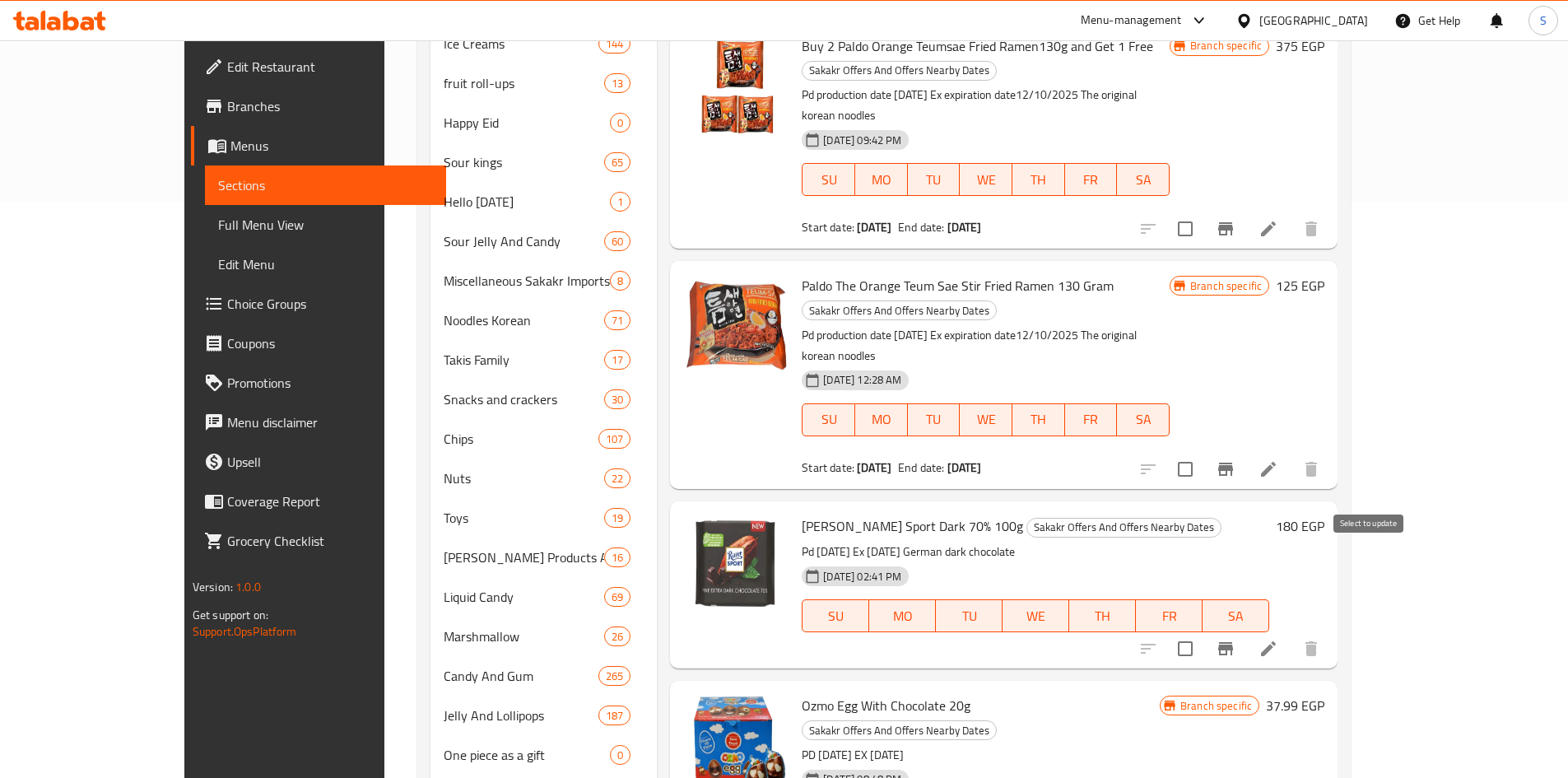
click at [1202, 631] on input "checkbox" at bounding box center [1185, 648] width 34 height 34
checkbox input "true"
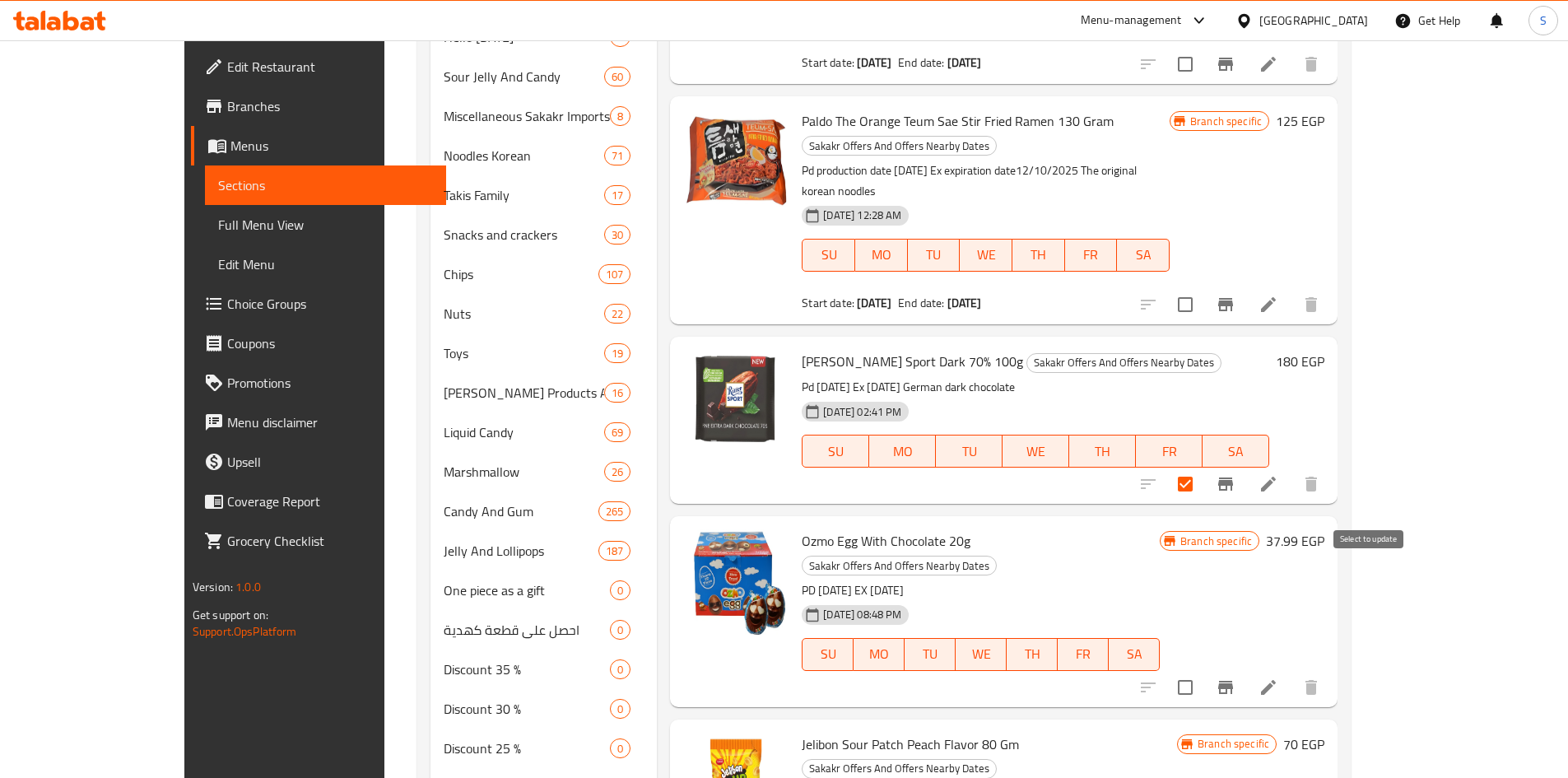
click at [1202, 670] on input "checkbox" at bounding box center [1185, 687] width 34 height 34
checkbox input "true"
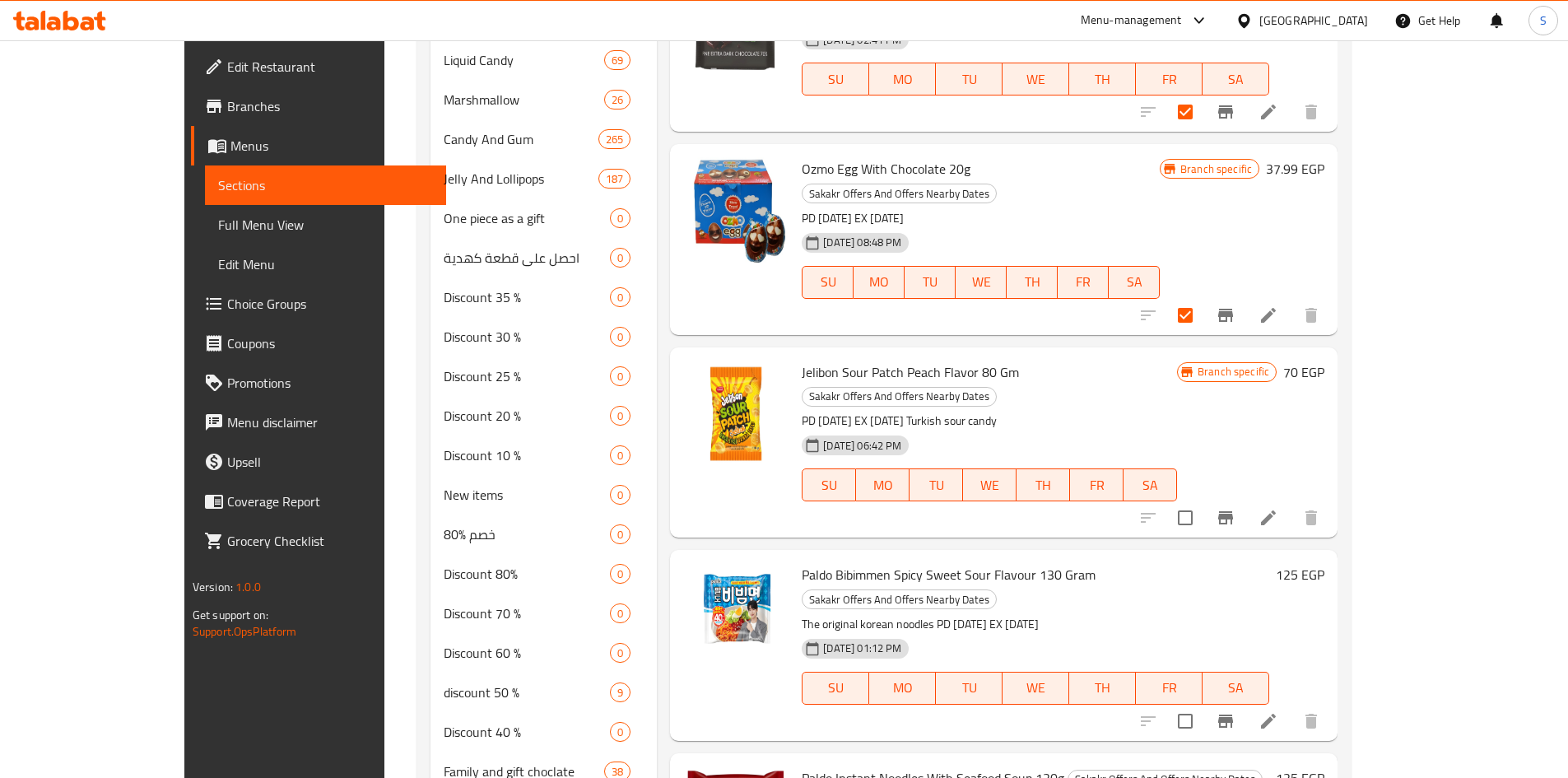
scroll to position [1152, 0]
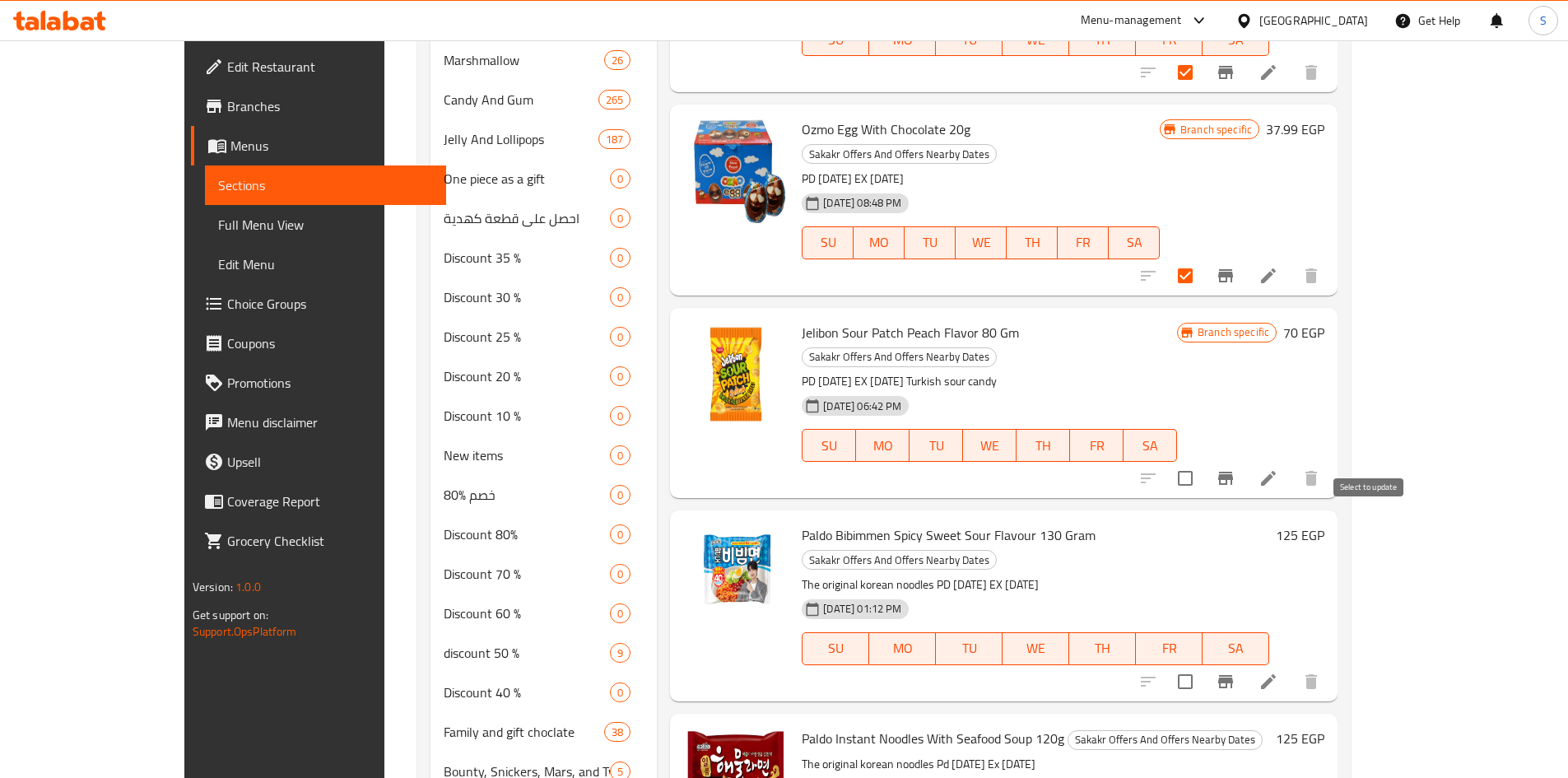
click at [1202, 664] on input "checkbox" at bounding box center [1185, 681] width 34 height 34
checkbox input "true"
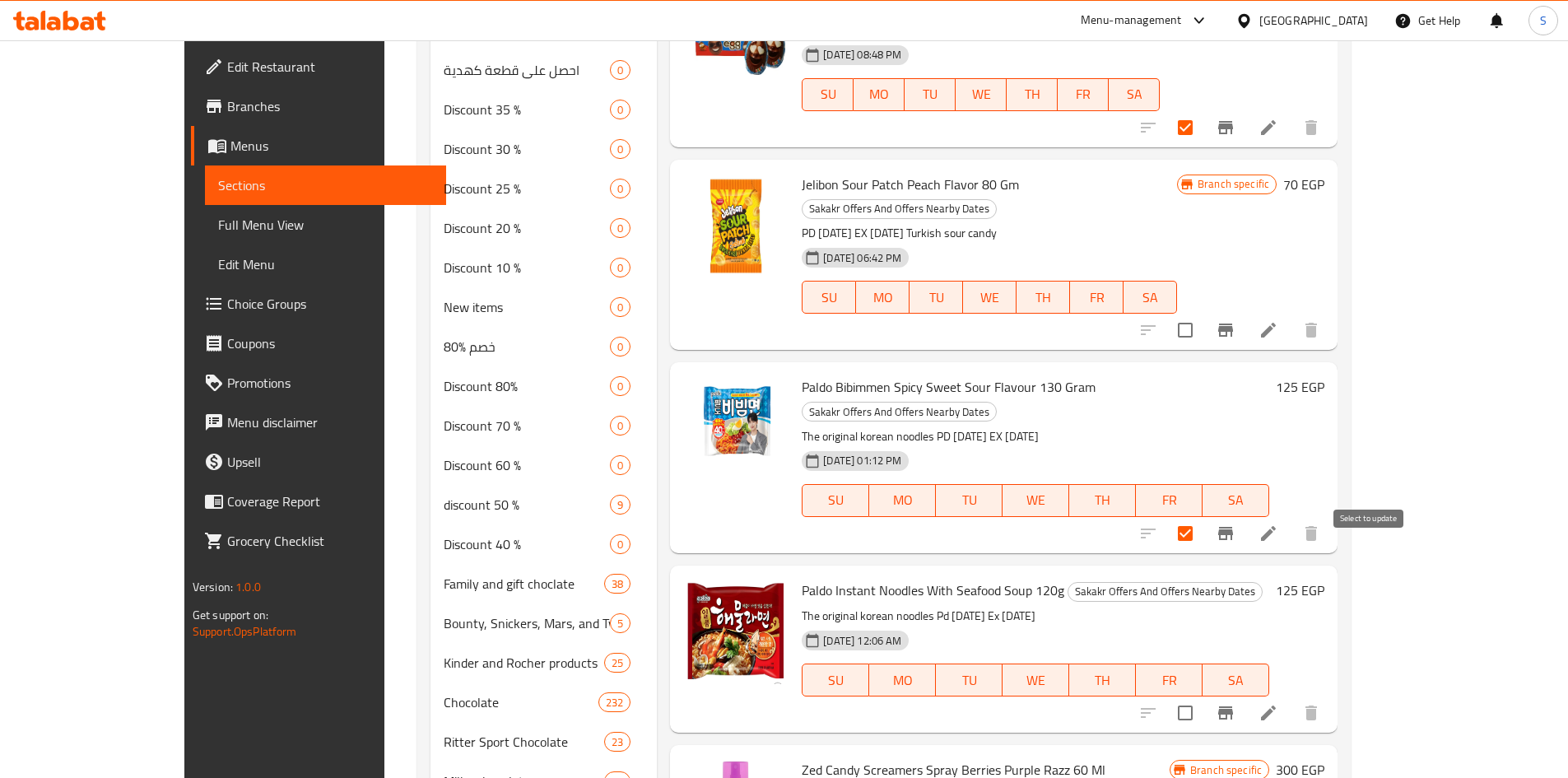
scroll to position [1317, 0]
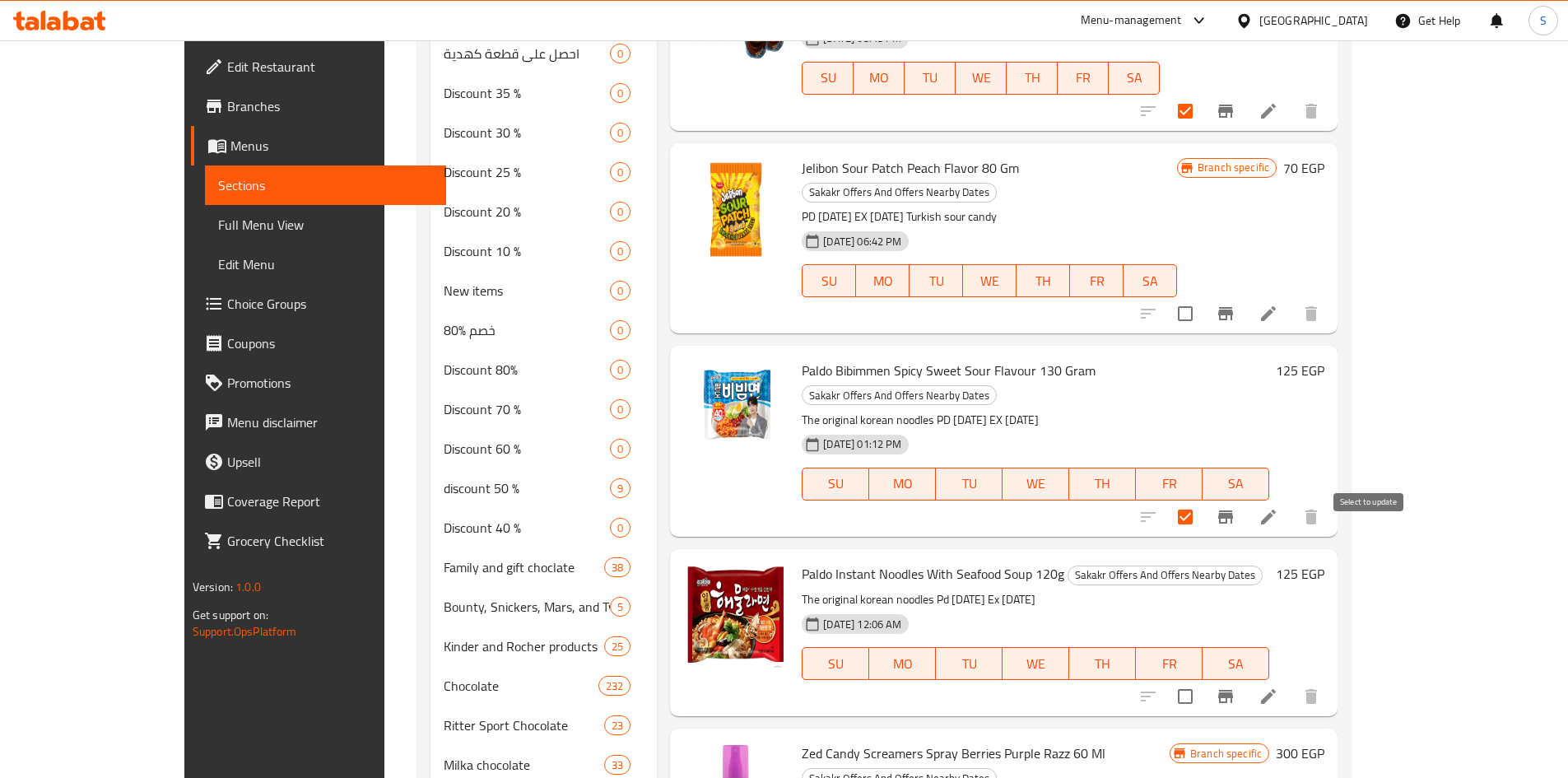
click at [1202, 679] on input "checkbox" at bounding box center [1185, 696] width 34 height 34
checkbox input "true"
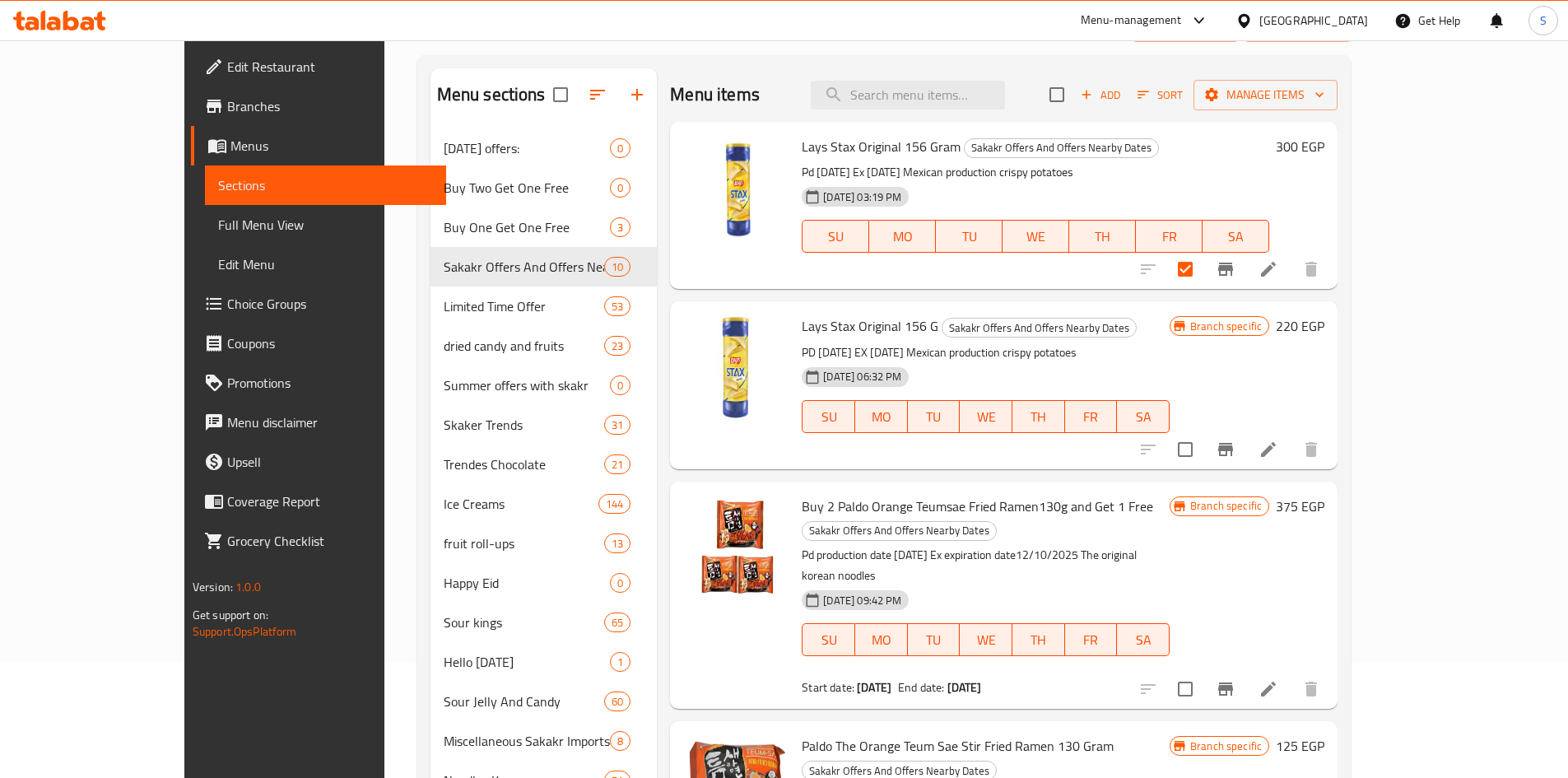
scroll to position [0, 0]
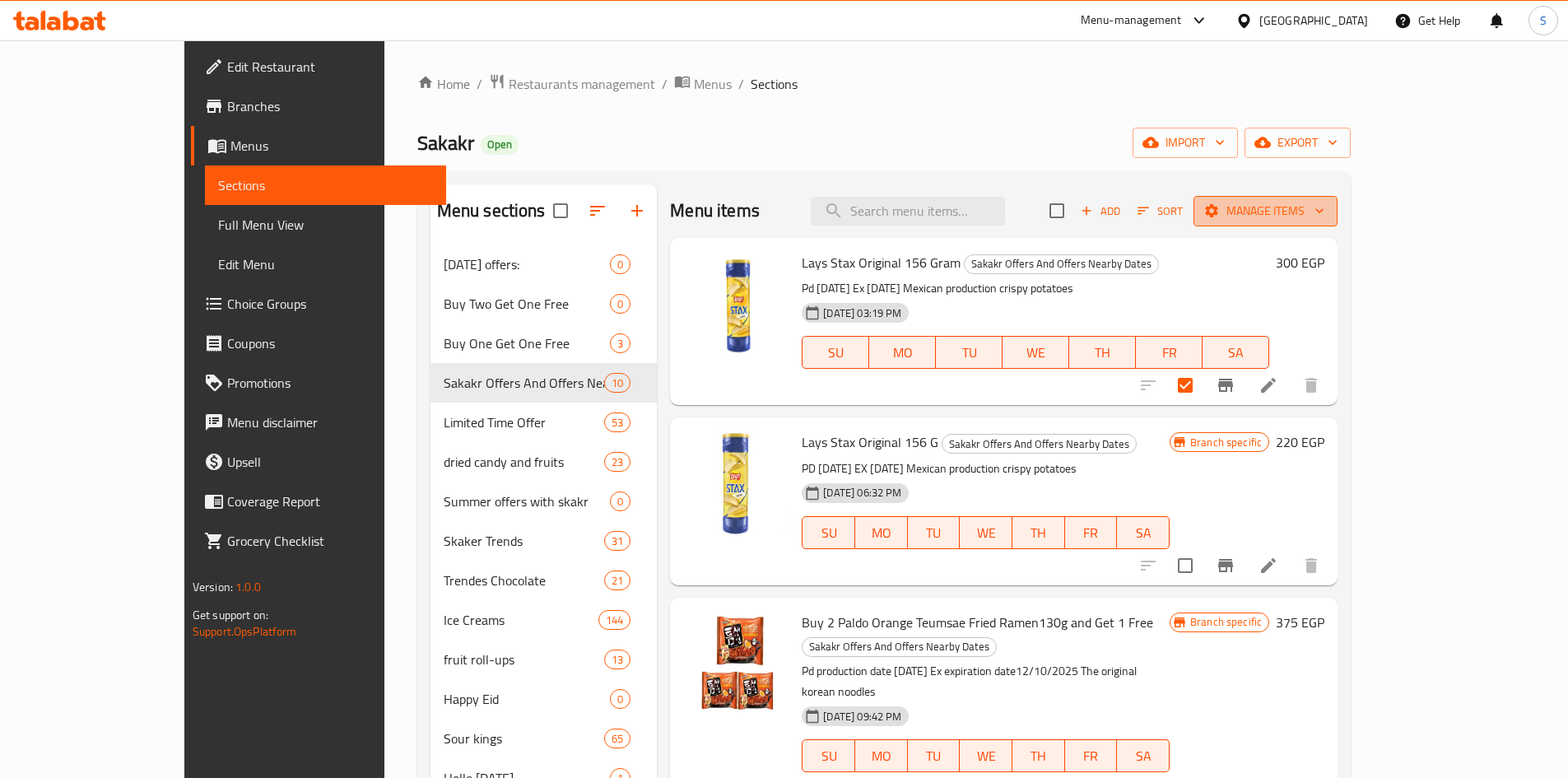
click at [1325, 208] on span "Manage items" at bounding box center [1266, 211] width 118 height 20
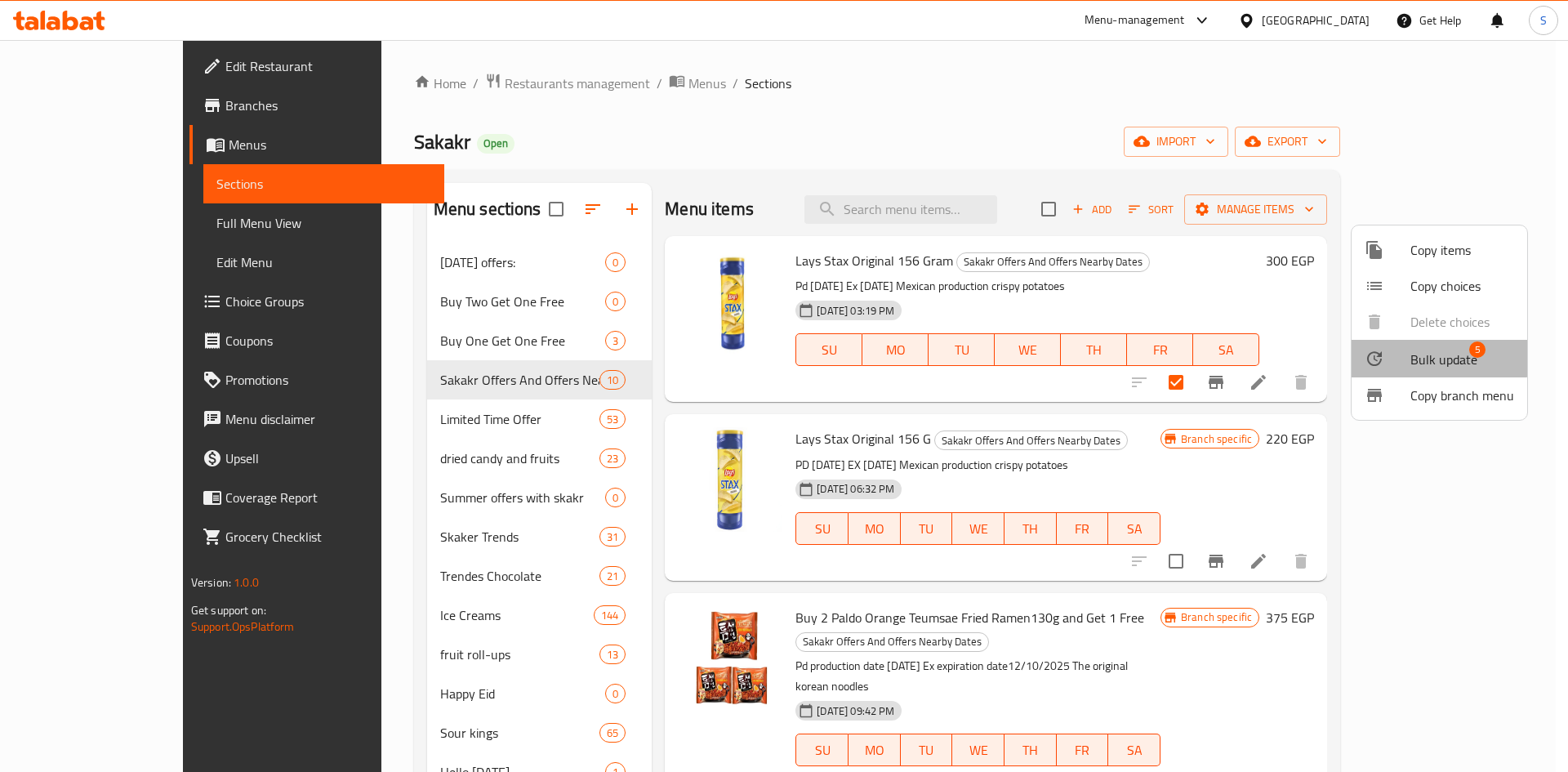
click at [1432, 354] on span "Bulk update" at bounding box center [1443, 358] width 67 height 19
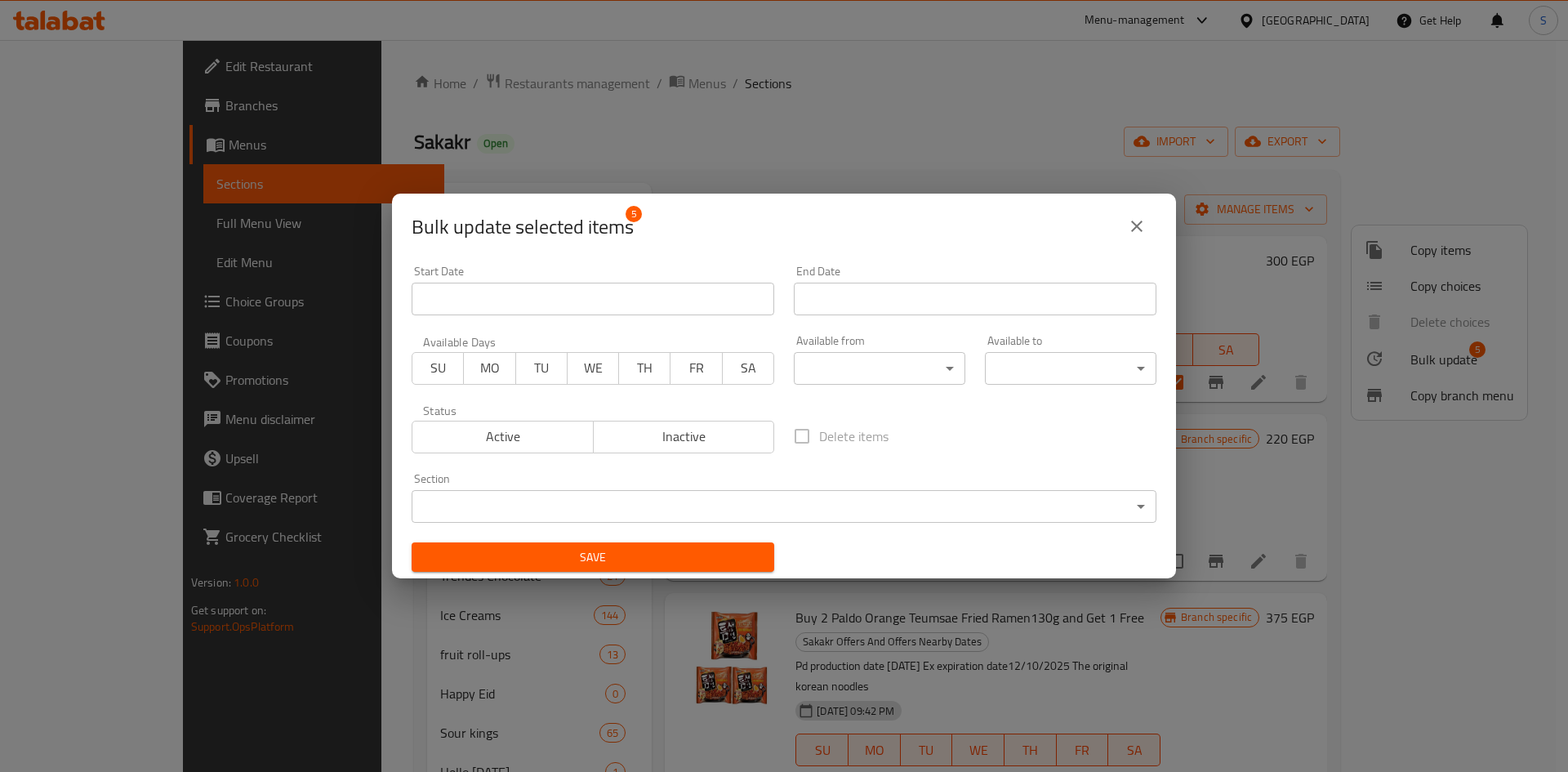
click at [824, 298] on input "Start Date" at bounding box center [976, 298] width 363 height 33
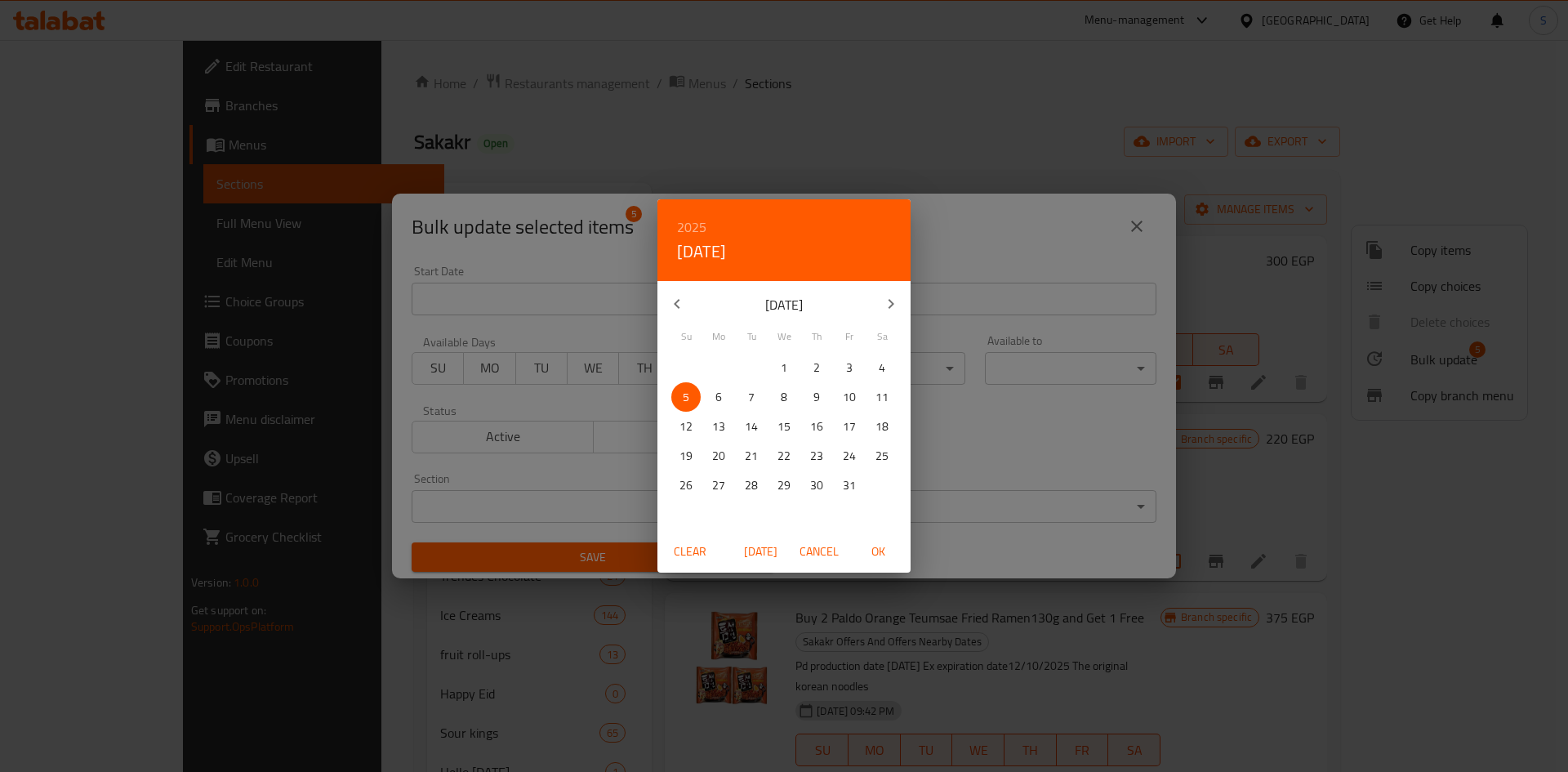
click at [883, 299] on icon "button" at bounding box center [891, 303] width 19 height 19
click at [673, 301] on icon "button" at bounding box center [676, 303] width 19 height 19
click at [785, 486] on p "31" at bounding box center [783, 486] width 13 height 20
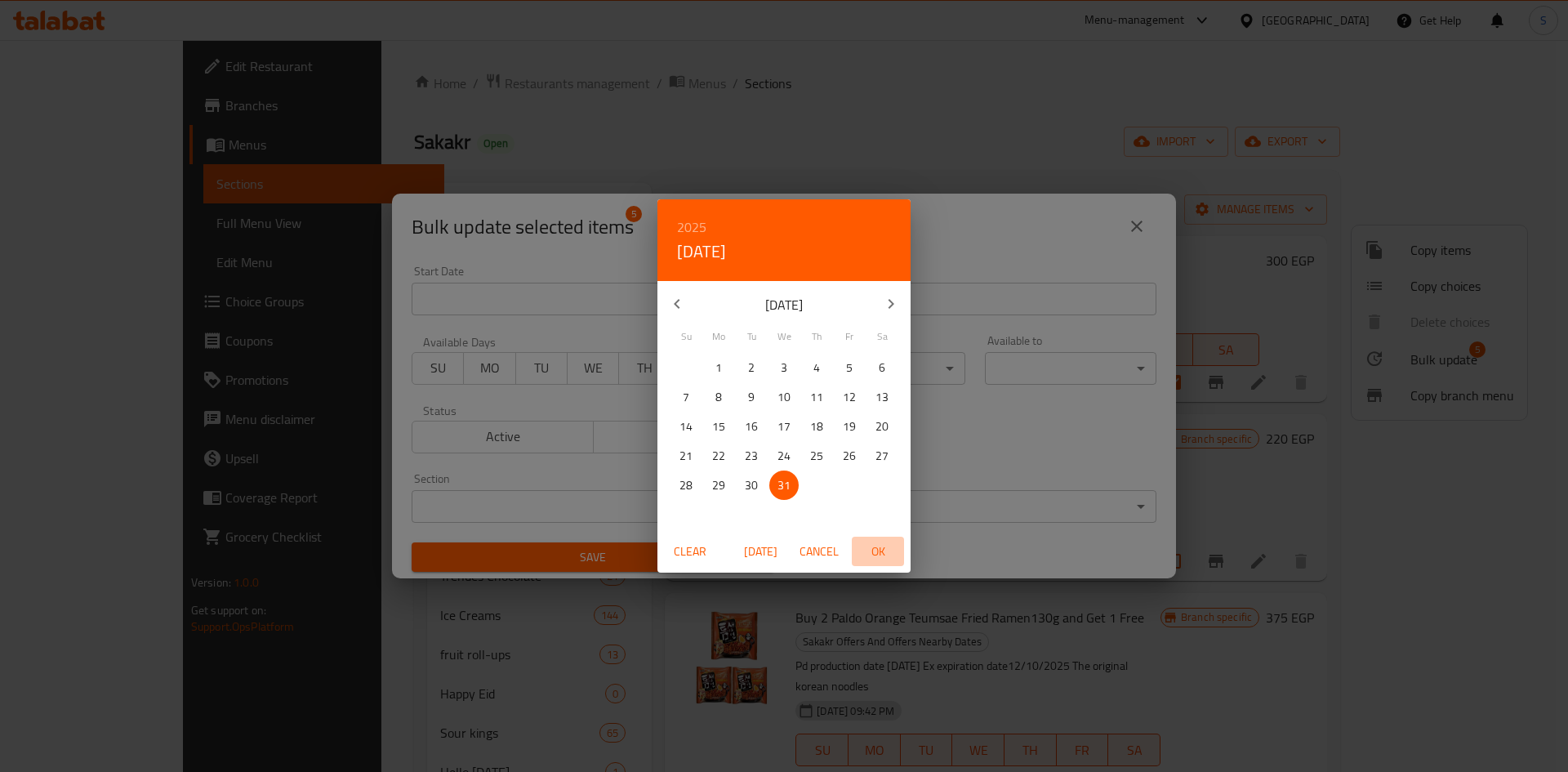
click at [878, 554] on span "OK" at bounding box center [878, 552] width 39 height 20
type input "[DATE]"
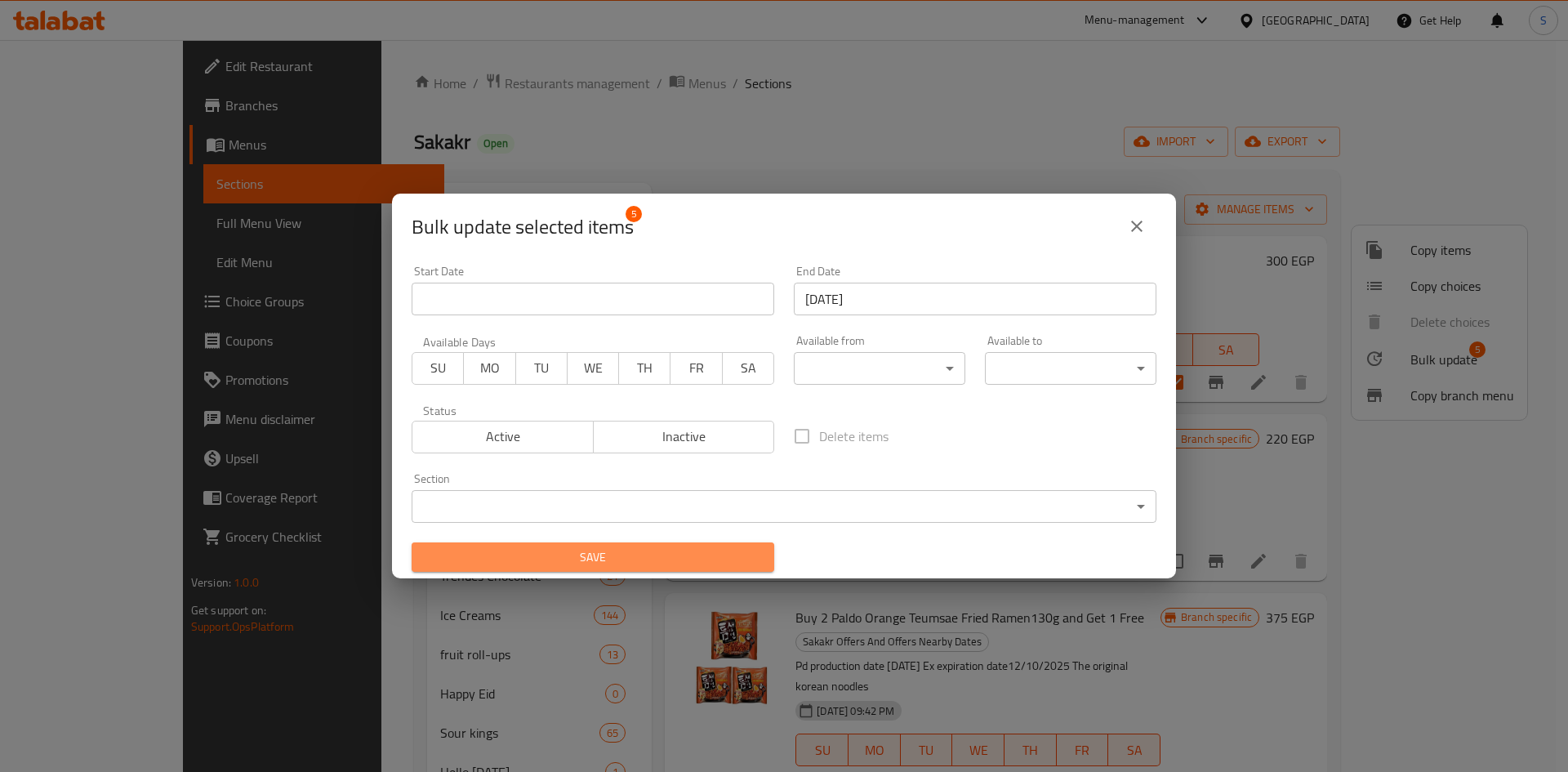
click at [654, 568] on button "Save" at bounding box center [593, 558] width 363 height 31
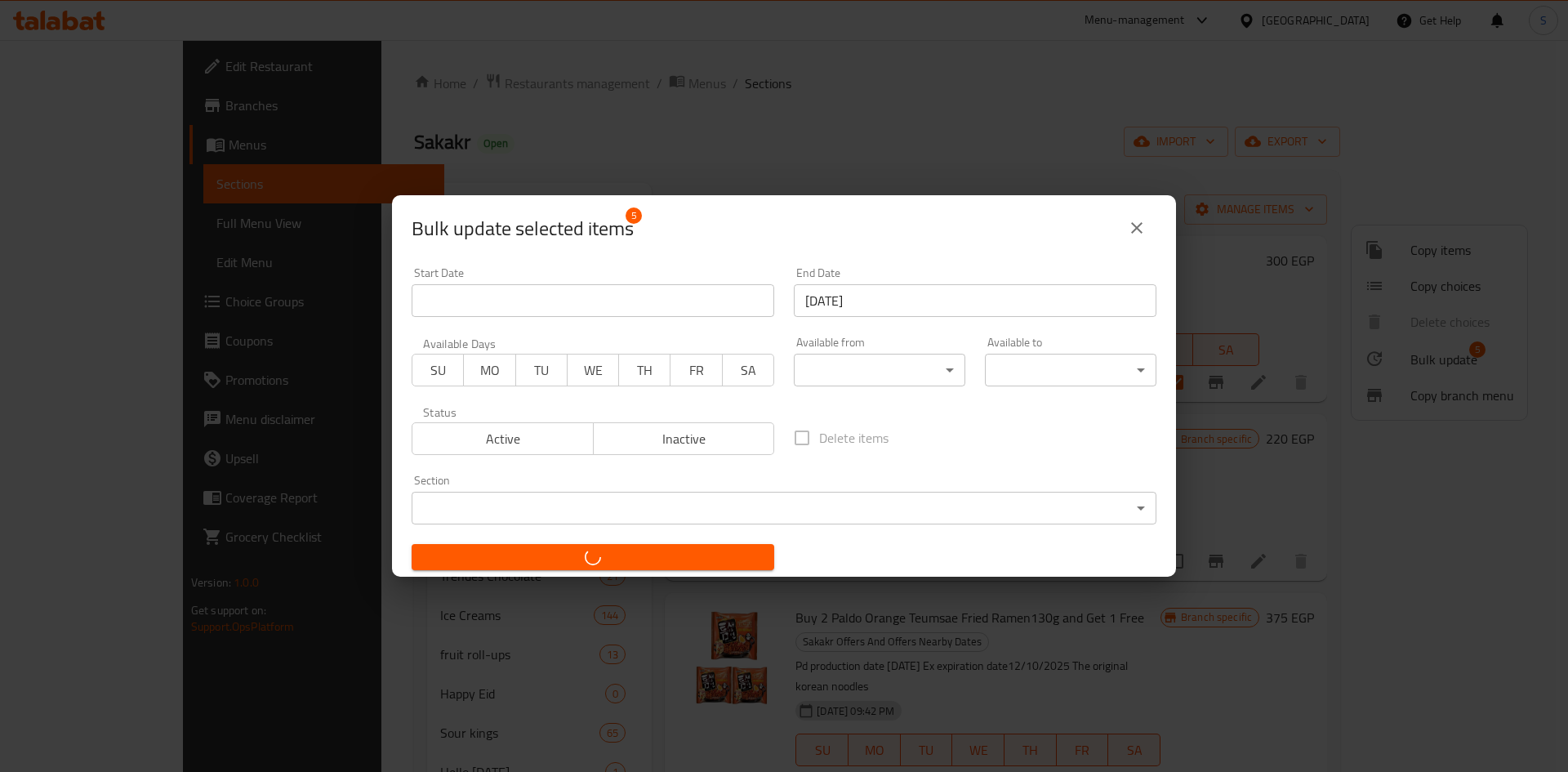
checkbox input "false"
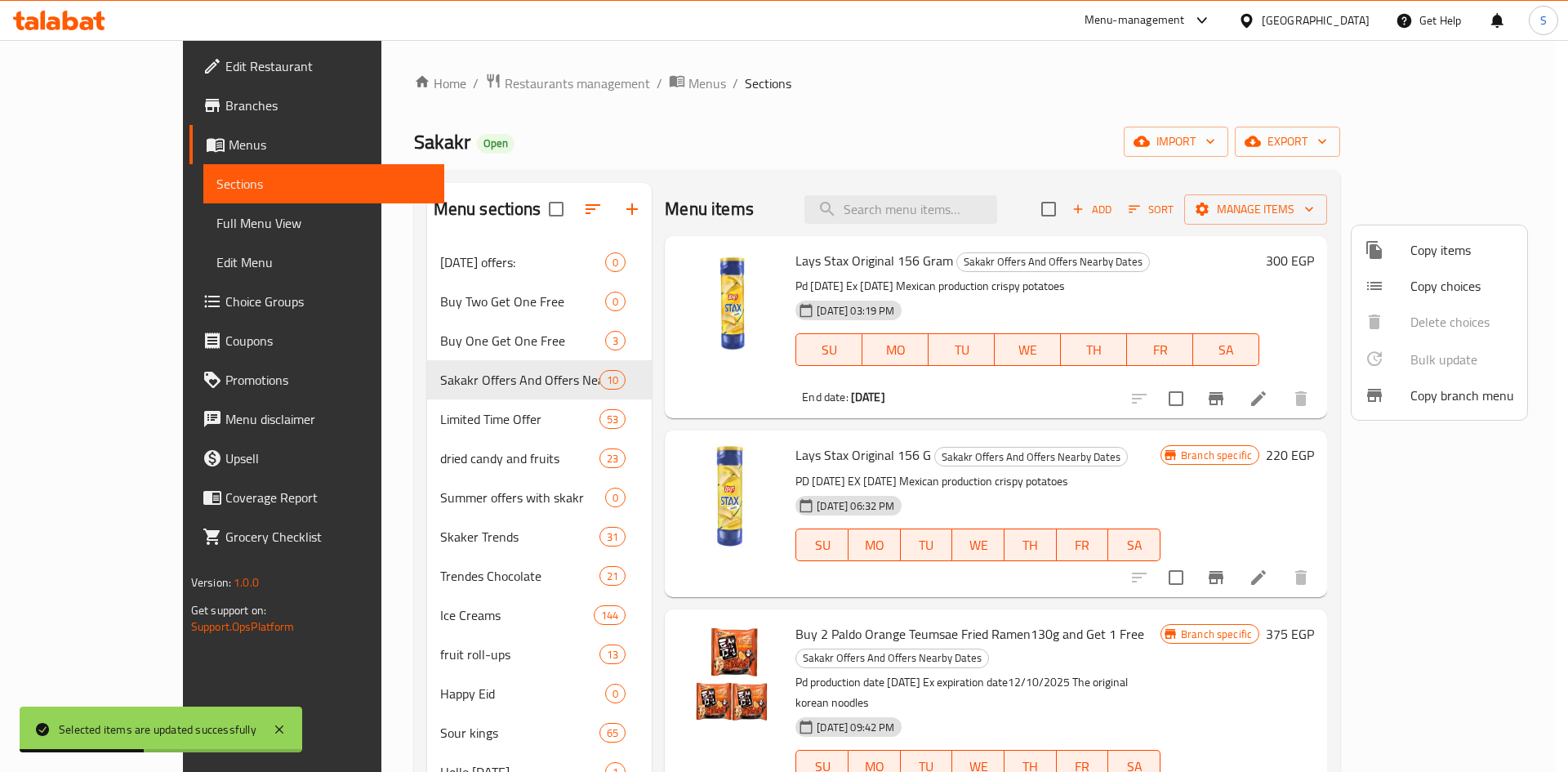
click at [961, 102] on div at bounding box center [784, 386] width 1568 height 772
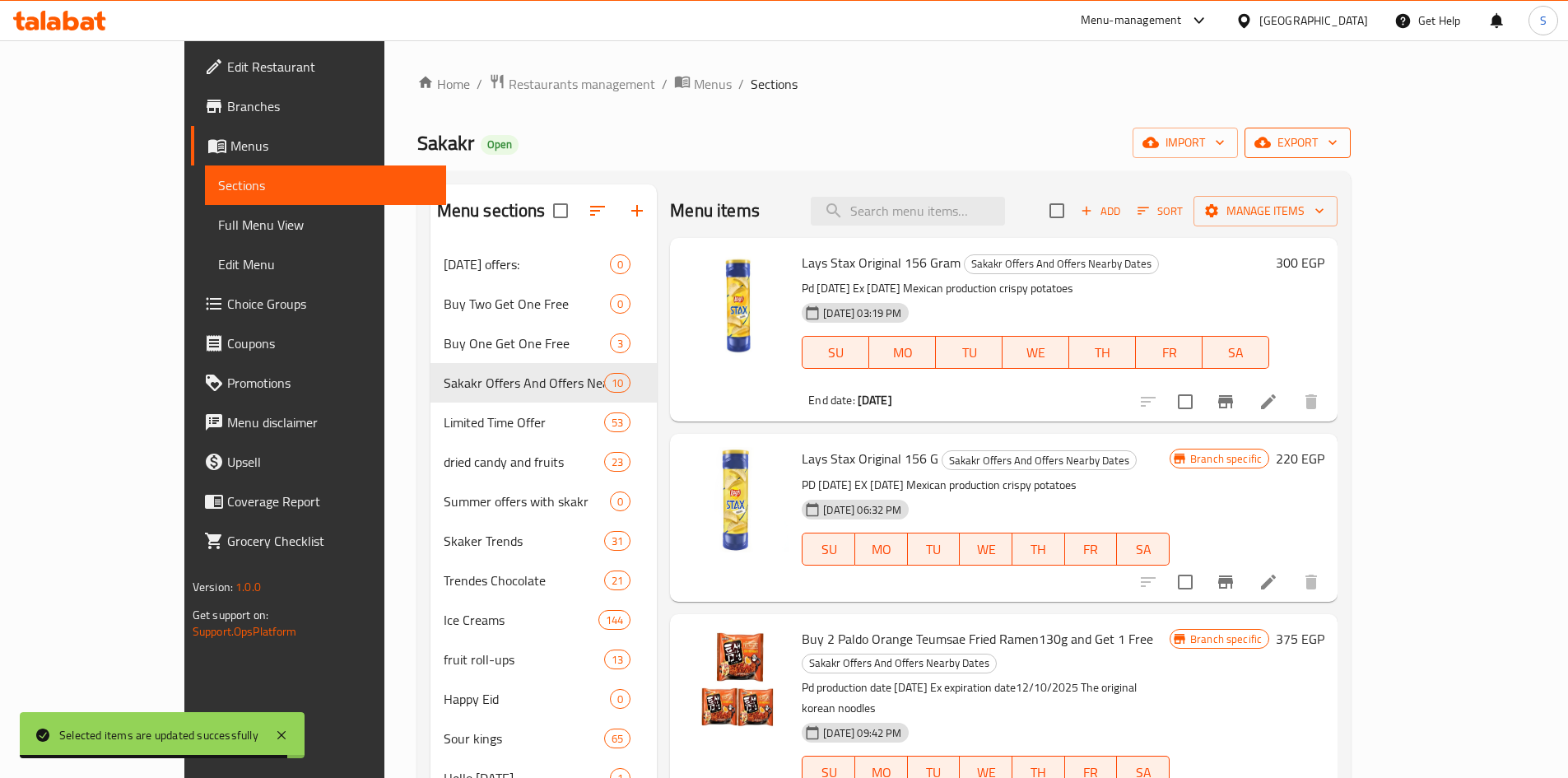
click at [1337, 152] on span "export" at bounding box center [1297, 143] width 79 height 20
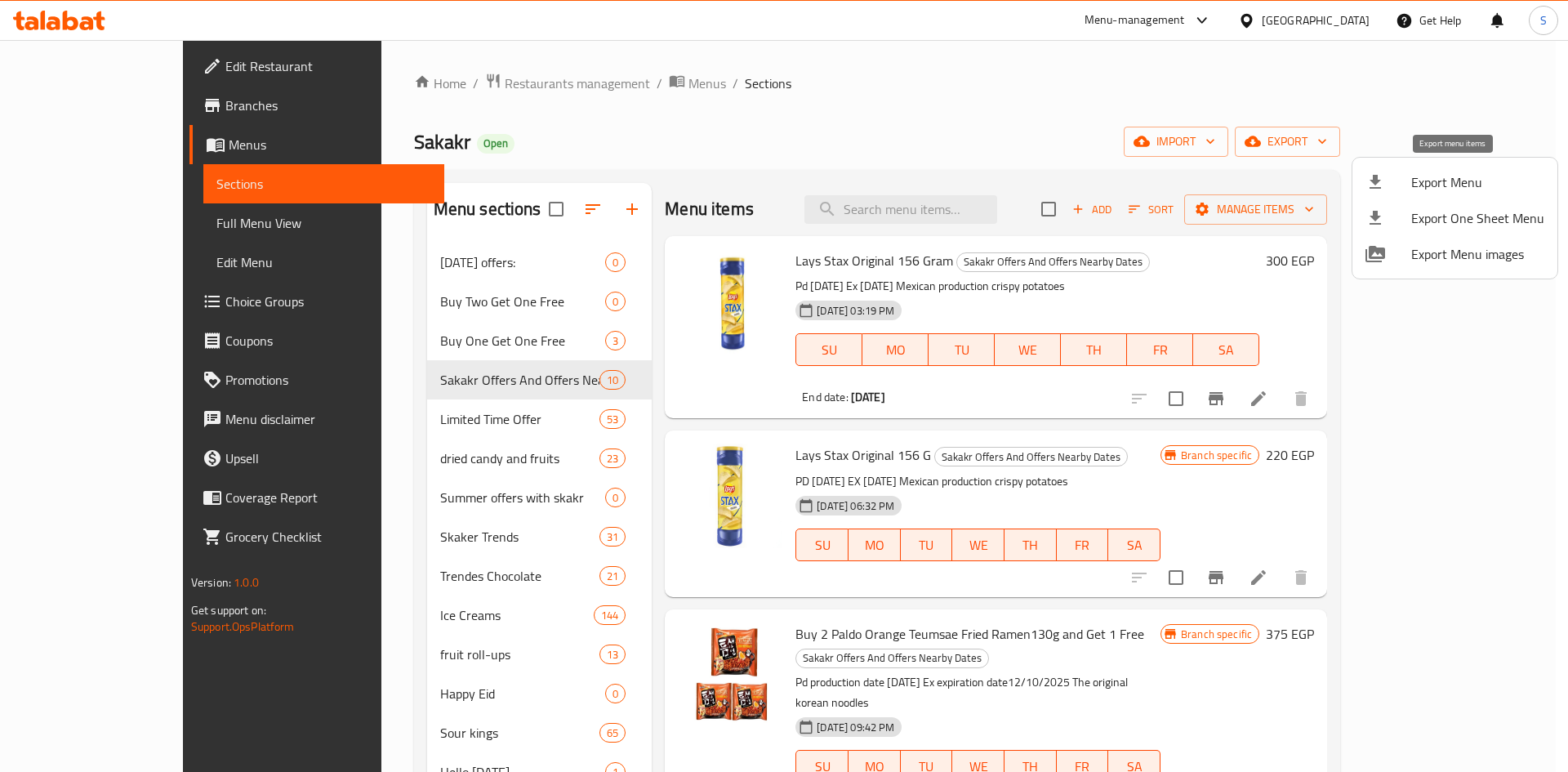
click at [1443, 185] on span "Export Menu" at bounding box center [1477, 181] width 133 height 19
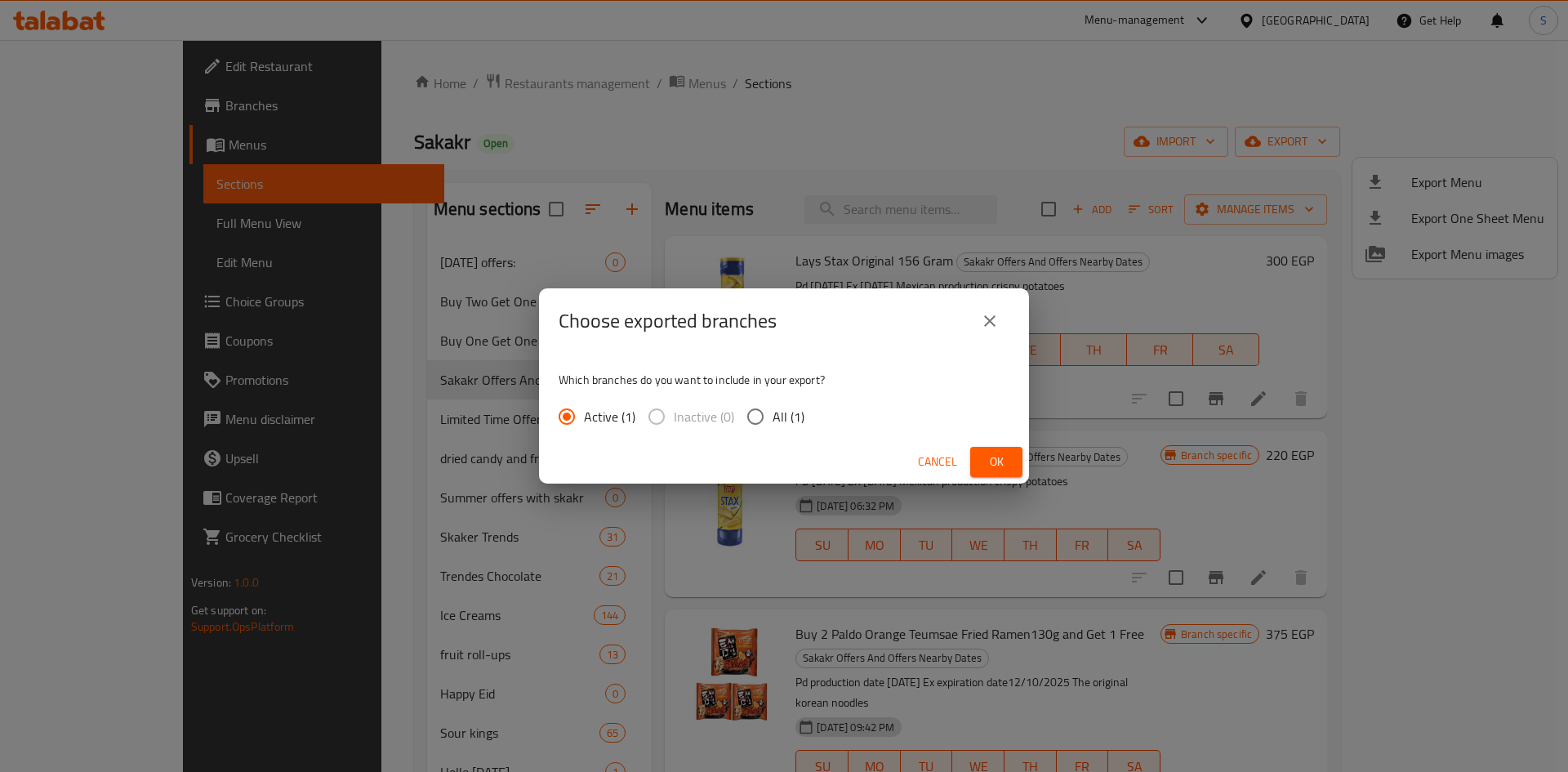
click at [759, 419] on input "All (1)" at bounding box center [755, 416] width 34 height 34
radio input "true"
click at [994, 465] on span "Ok" at bounding box center [996, 462] width 26 height 20
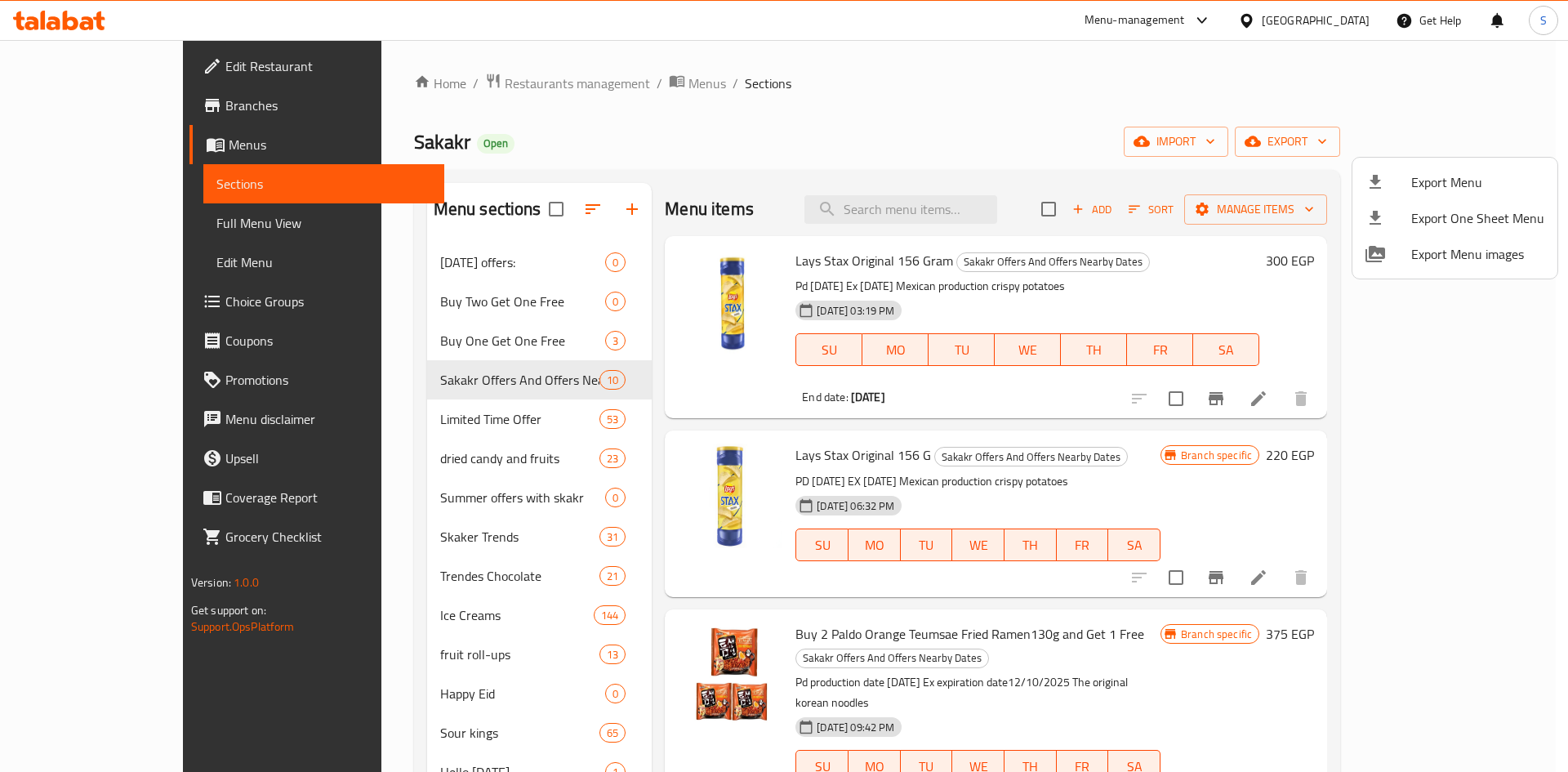
click at [438, 78] on div at bounding box center [784, 386] width 1568 height 772
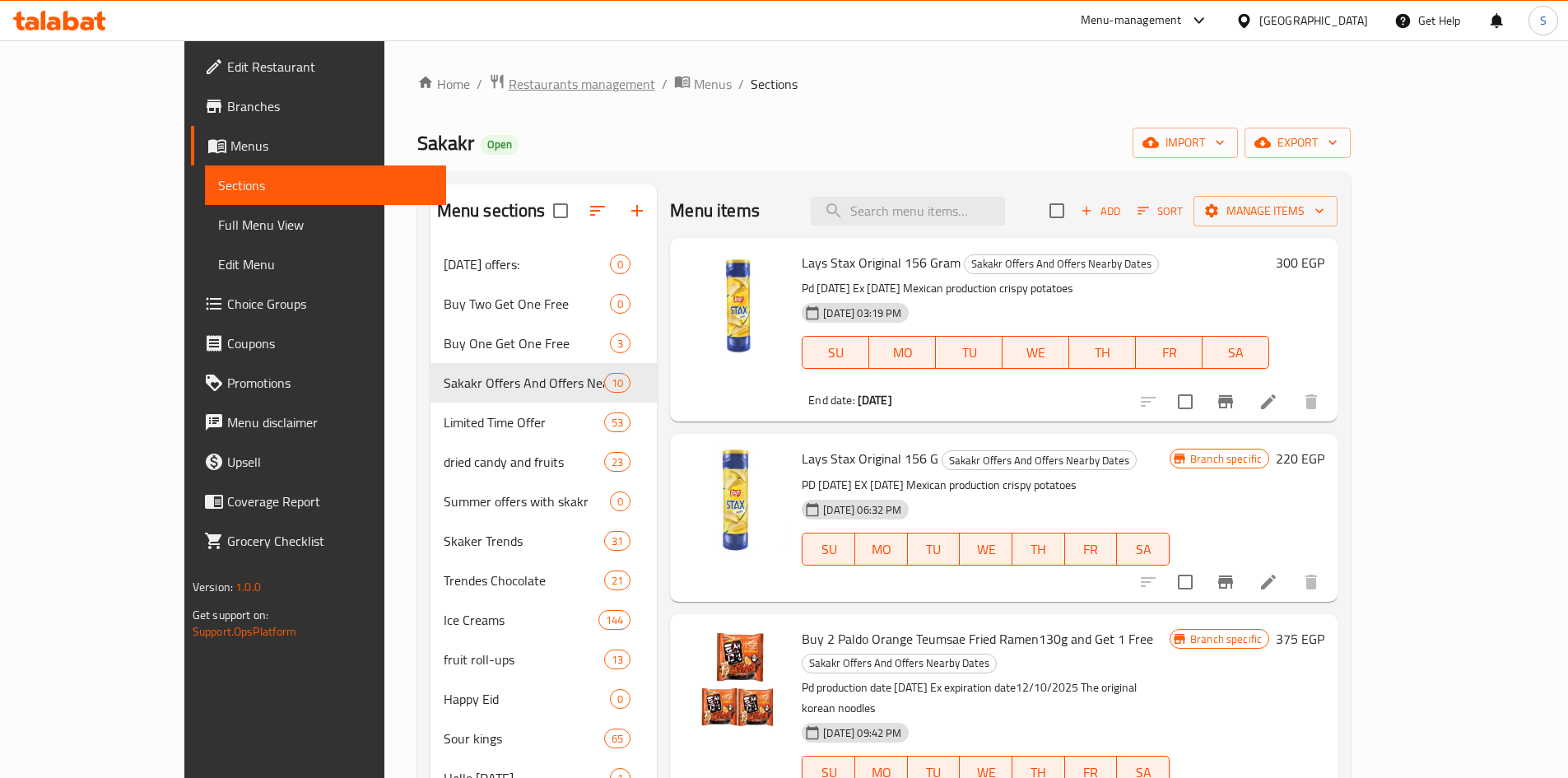
click at [509, 85] on span "Restaurants management" at bounding box center [582, 84] width 147 height 20
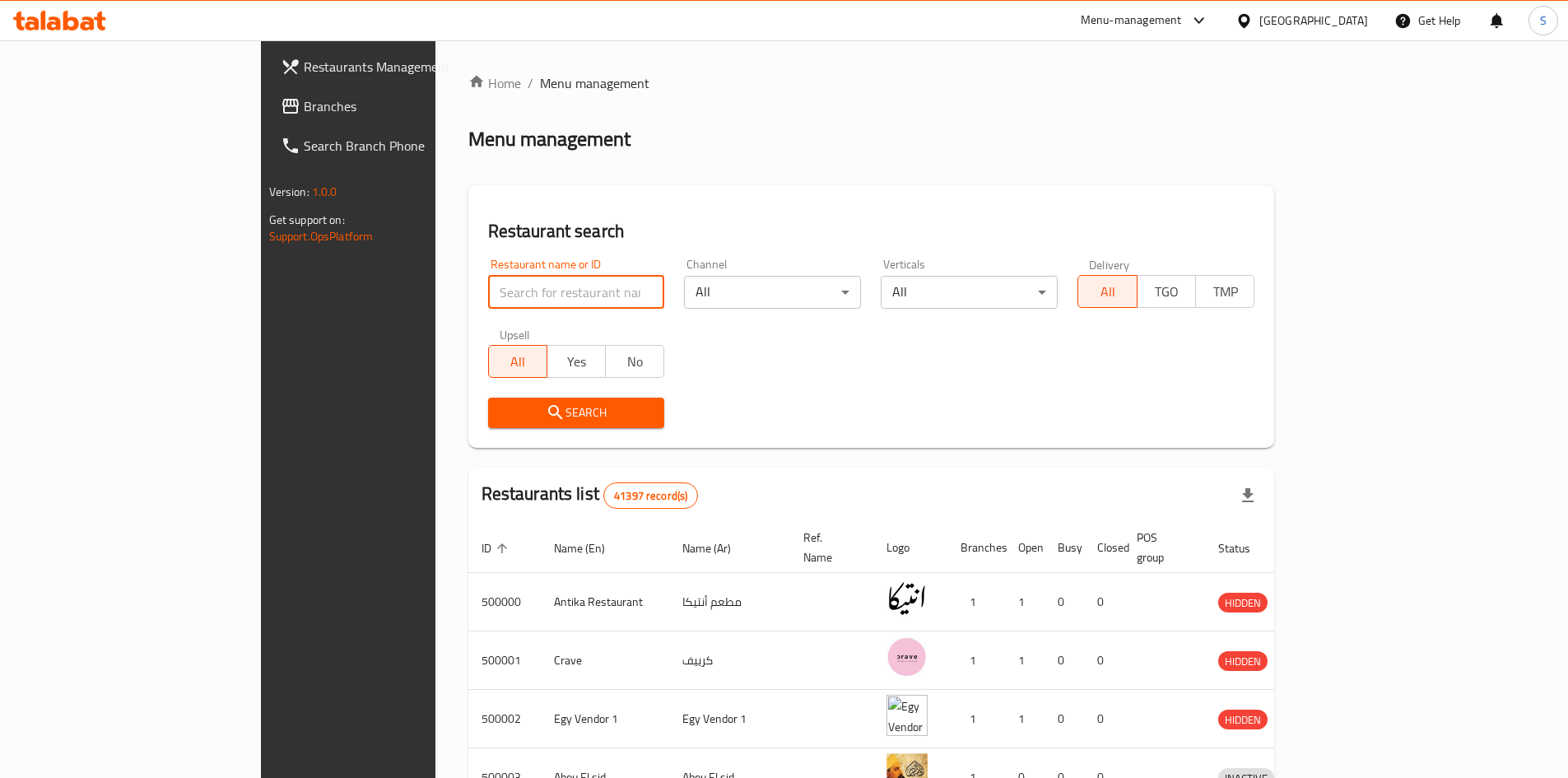
click at [488, 306] on input "search" at bounding box center [576, 292] width 177 height 33
paste input "680331"
type input "680331"
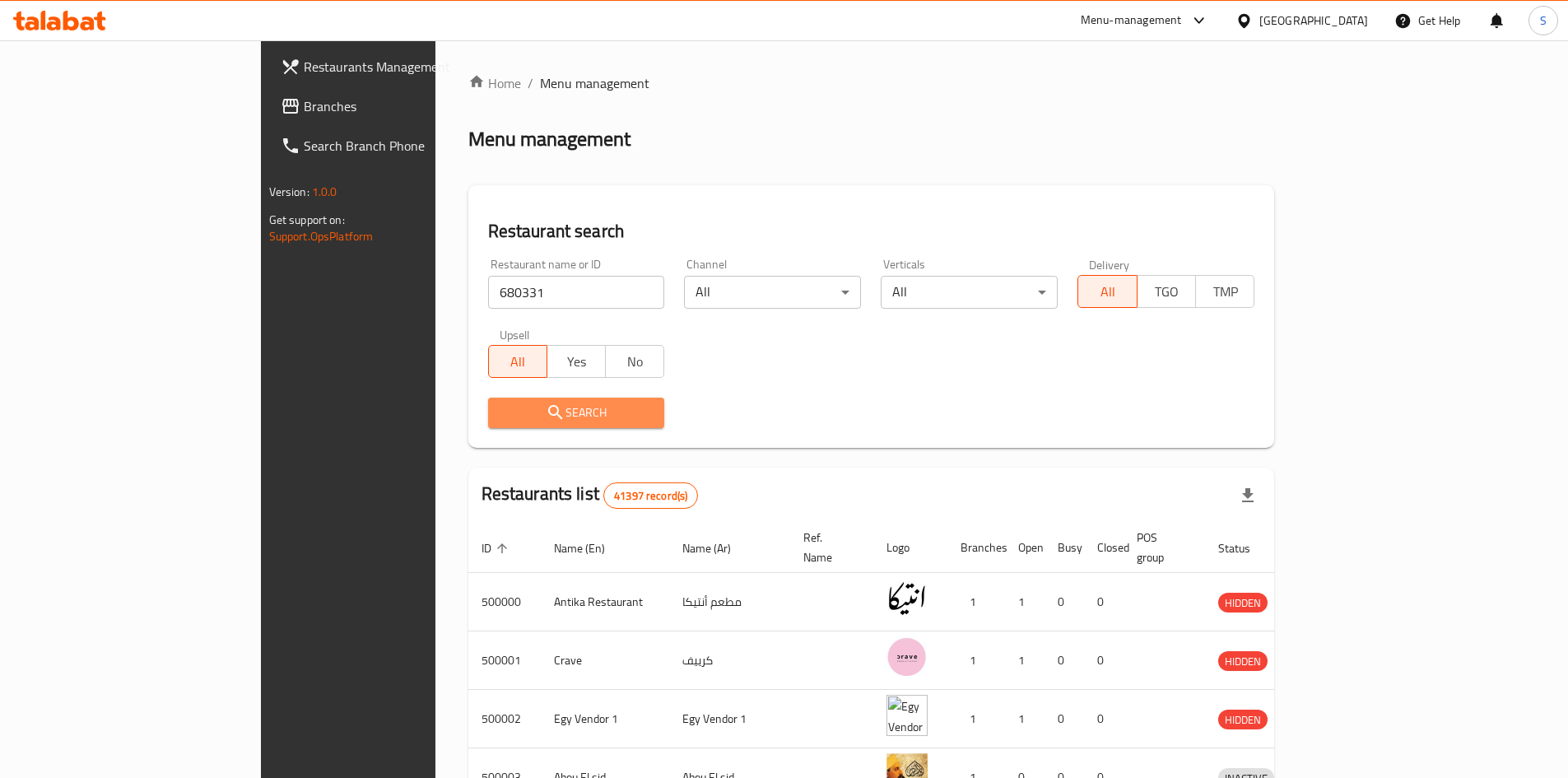
click at [546, 417] on icon "submit" at bounding box center [555, 412] width 20 height 20
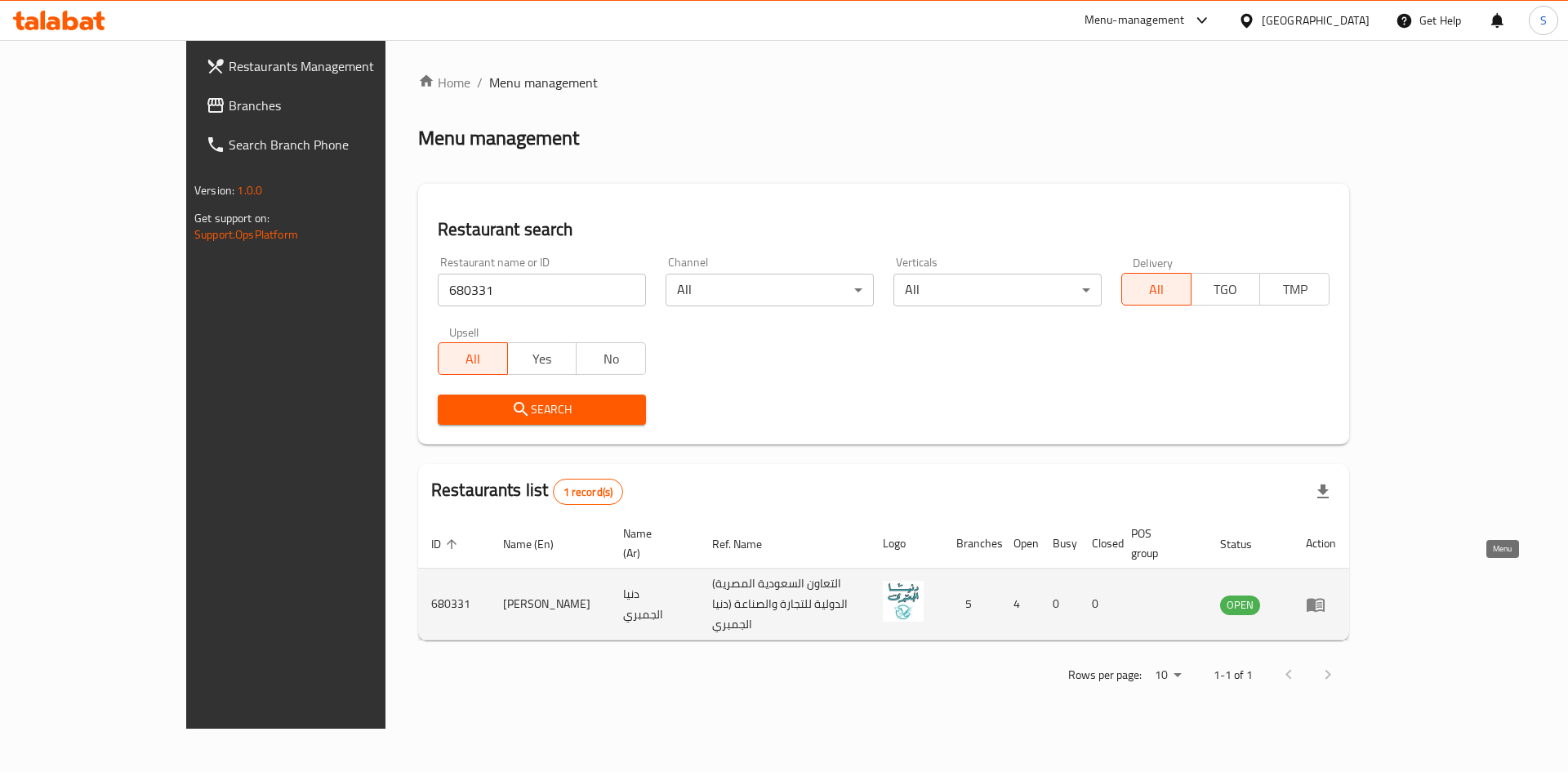
click at [1337, 595] on link "enhanced table" at bounding box center [1321, 604] width 31 height 19
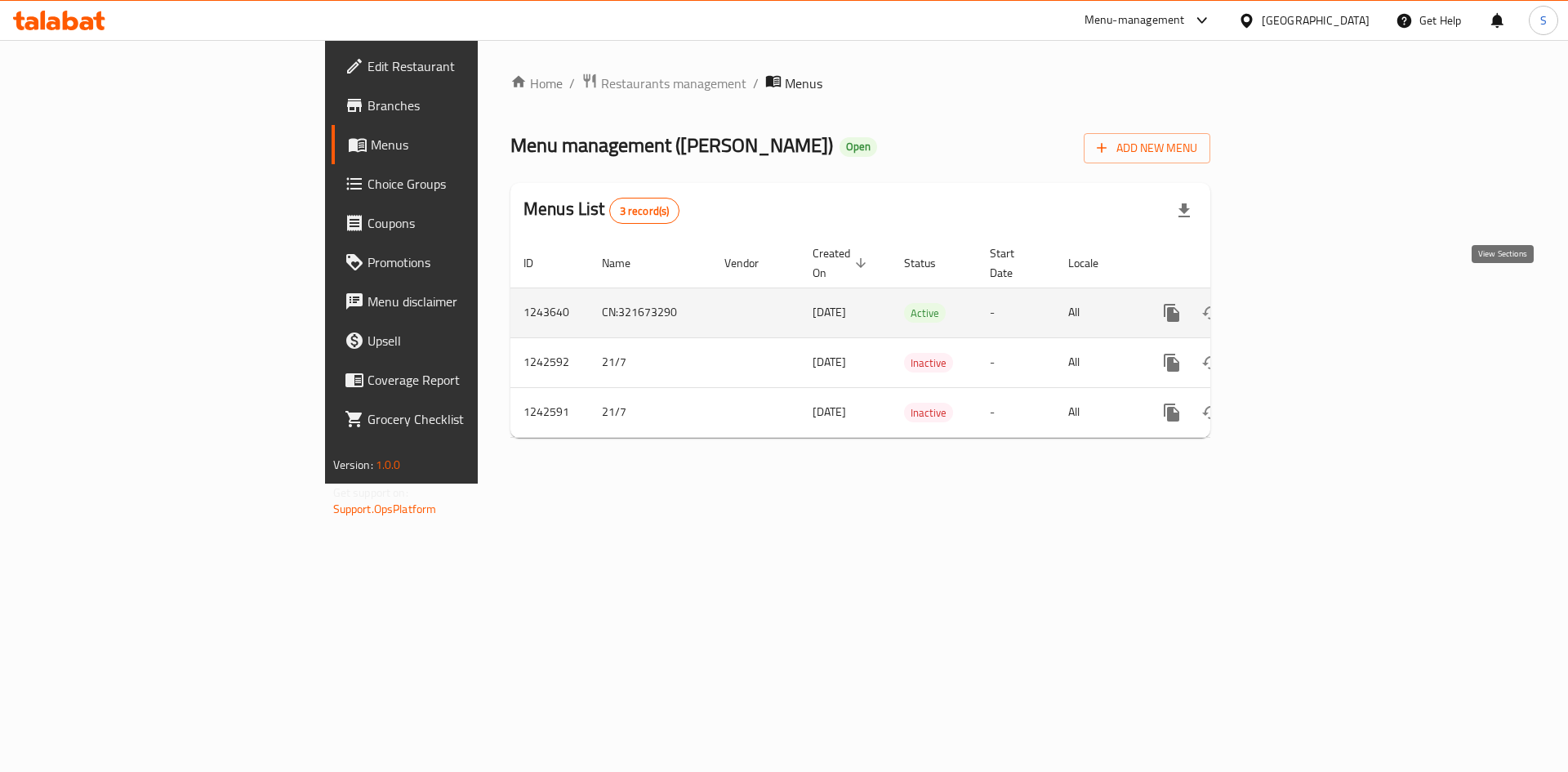
click at [1299, 303] on icon "enhanced table" at bounding box center [1289, 313] width 19 height 19
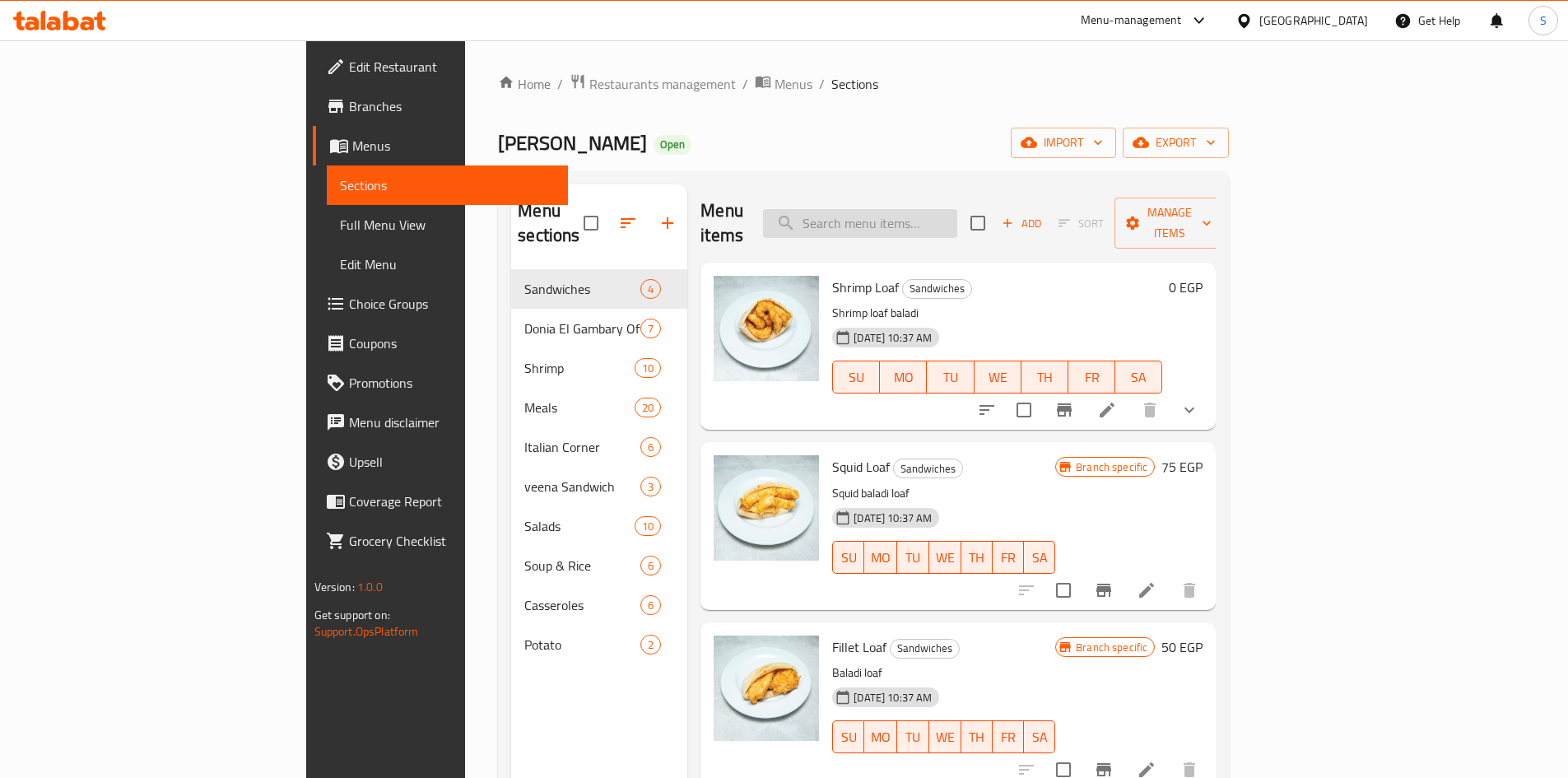
click at [957, 209] on input "search" at bounding box center [859, 224] width 194 height 29
paste input "تشكيلة البحار"
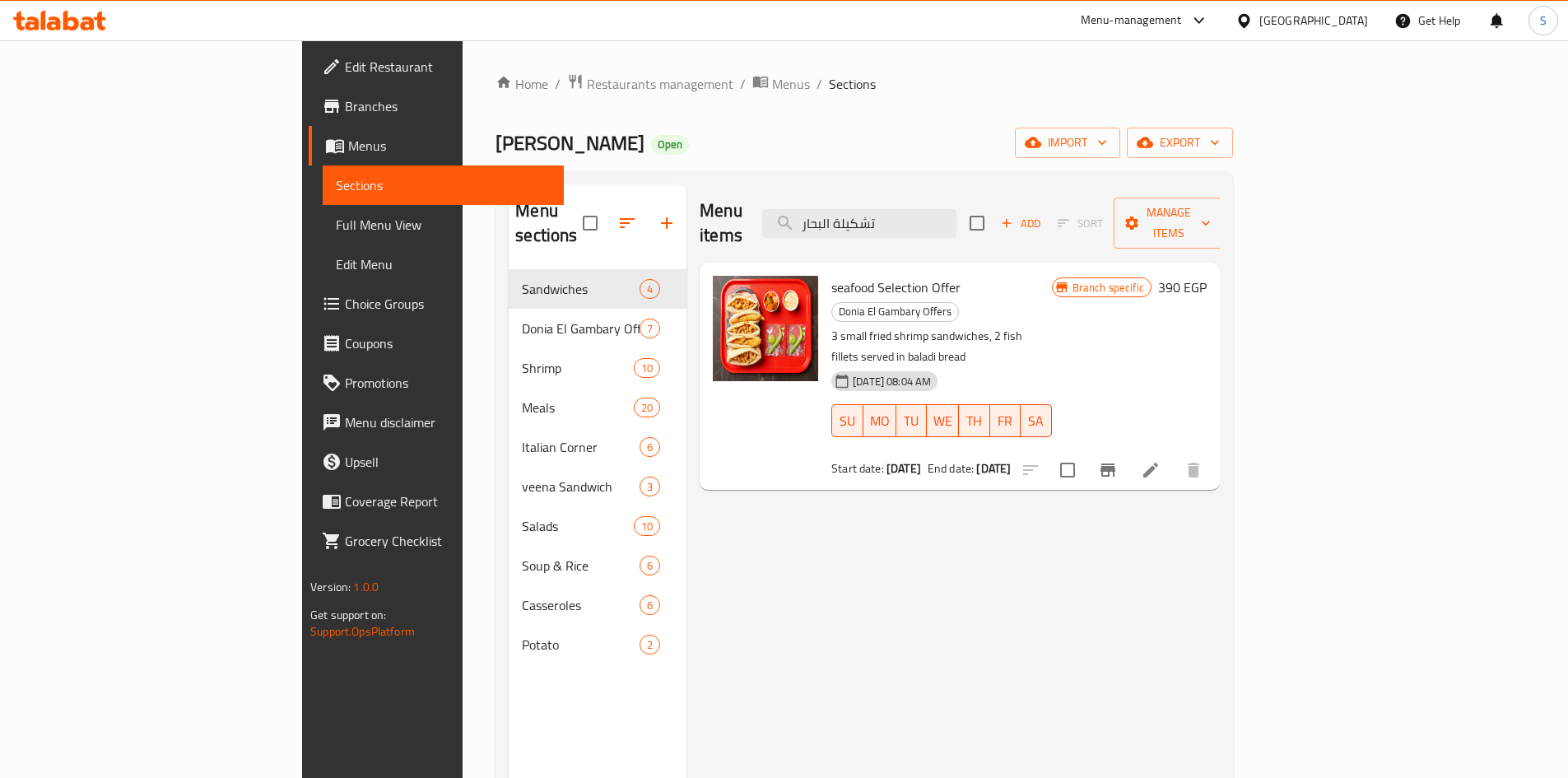
type input "تشكيلة البحار"
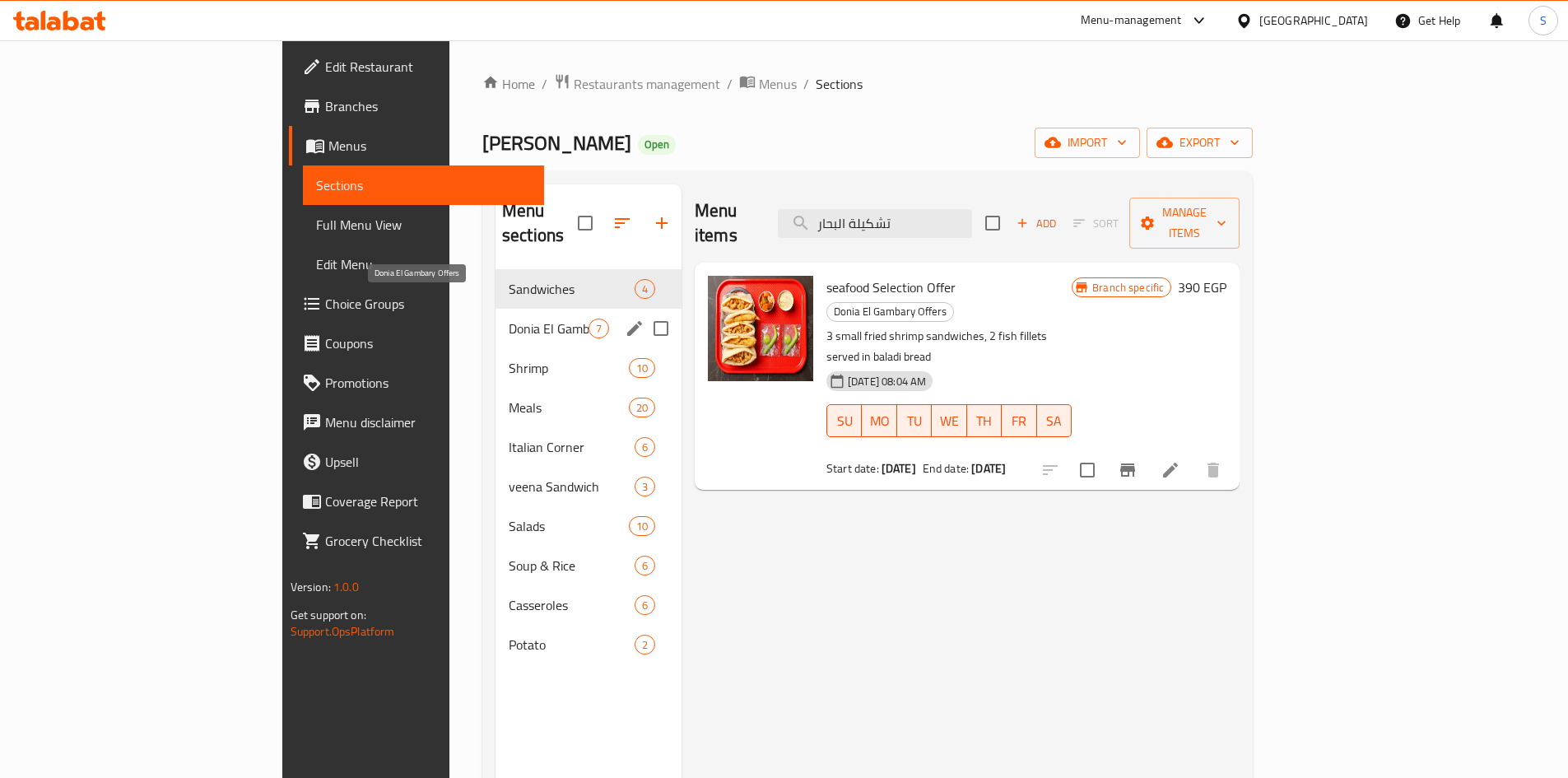
click at [509, 319] on span "Donia El Gambary Offers" at bounding box center [548, 328] width 79 height 20
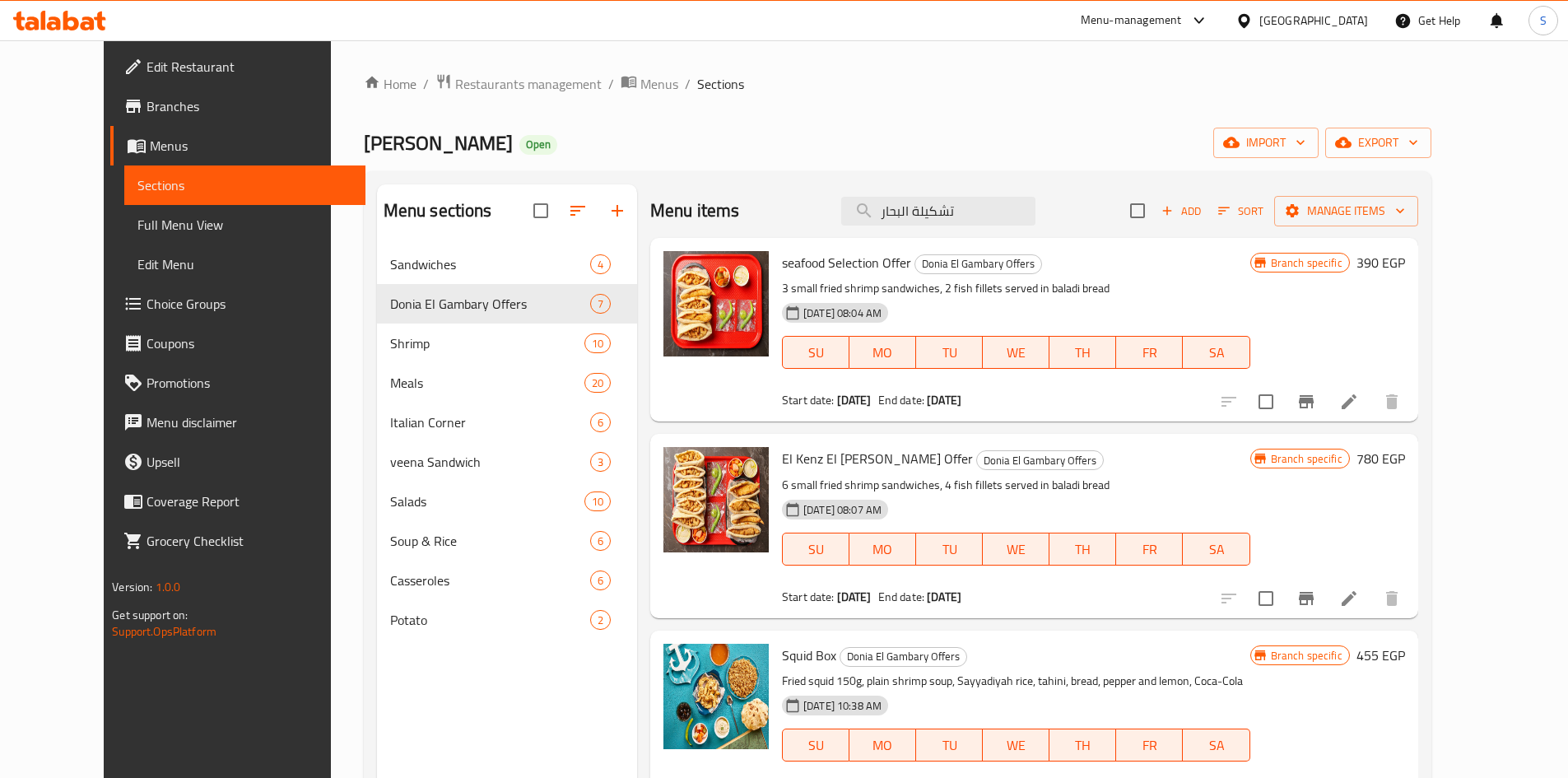
drag, startPoint x: 292, startPoint y: 136, endPoint x: 431, endPoint y: 157, distance: 140.6
click at [431, 157] on div "Home / Restaurants management / Menus / Sections Donia Elgambry Open import exp…" at bounding box center [897, 524] width 1133 height 968
click at [1316, 395] on icon "Branch-specific-item" at bounding box center [1306, 401] width 20 height 20
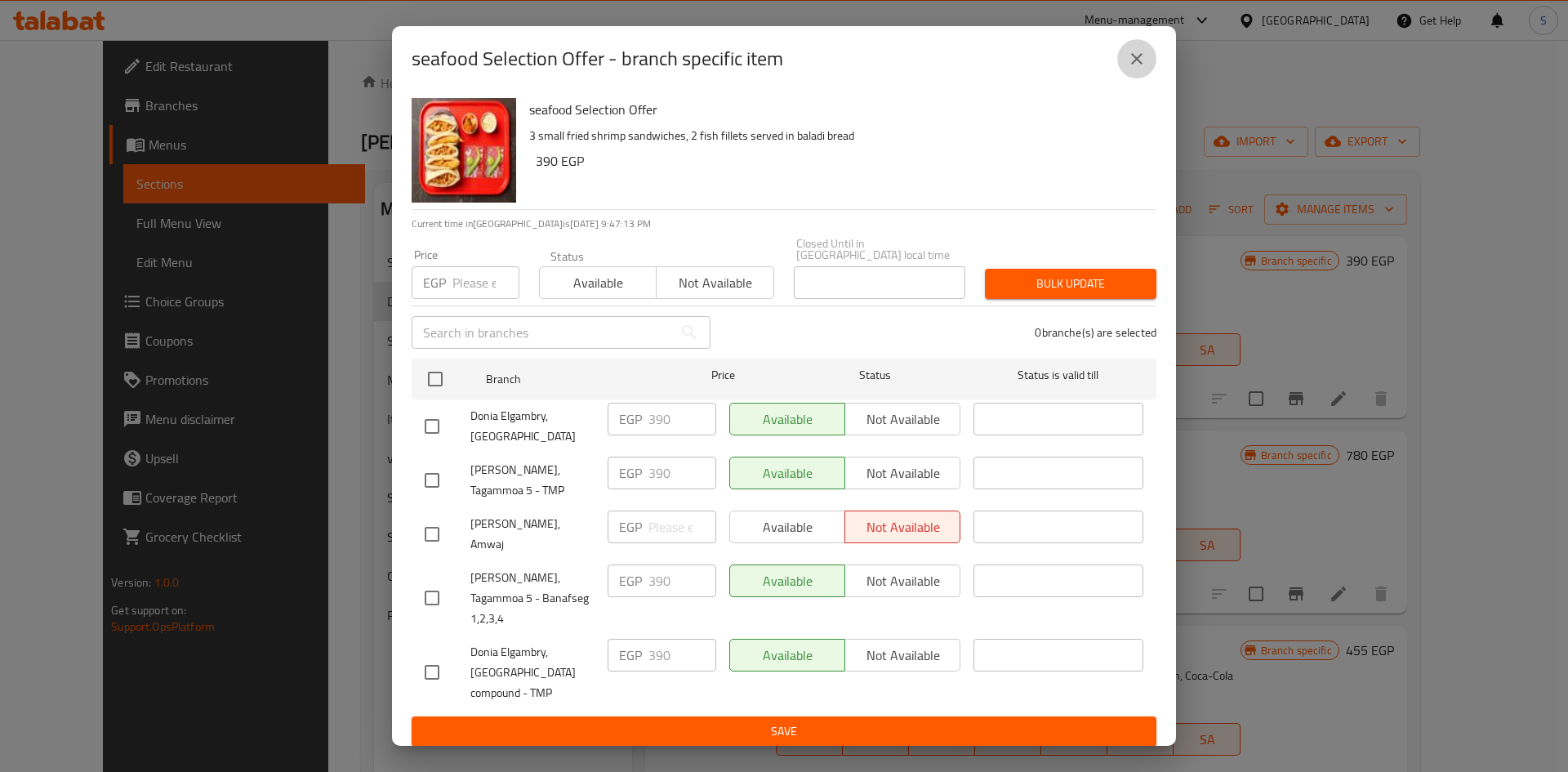
click at [1136, 69] on icon "close" at bounding box center [1137, 58] width 19 height 19
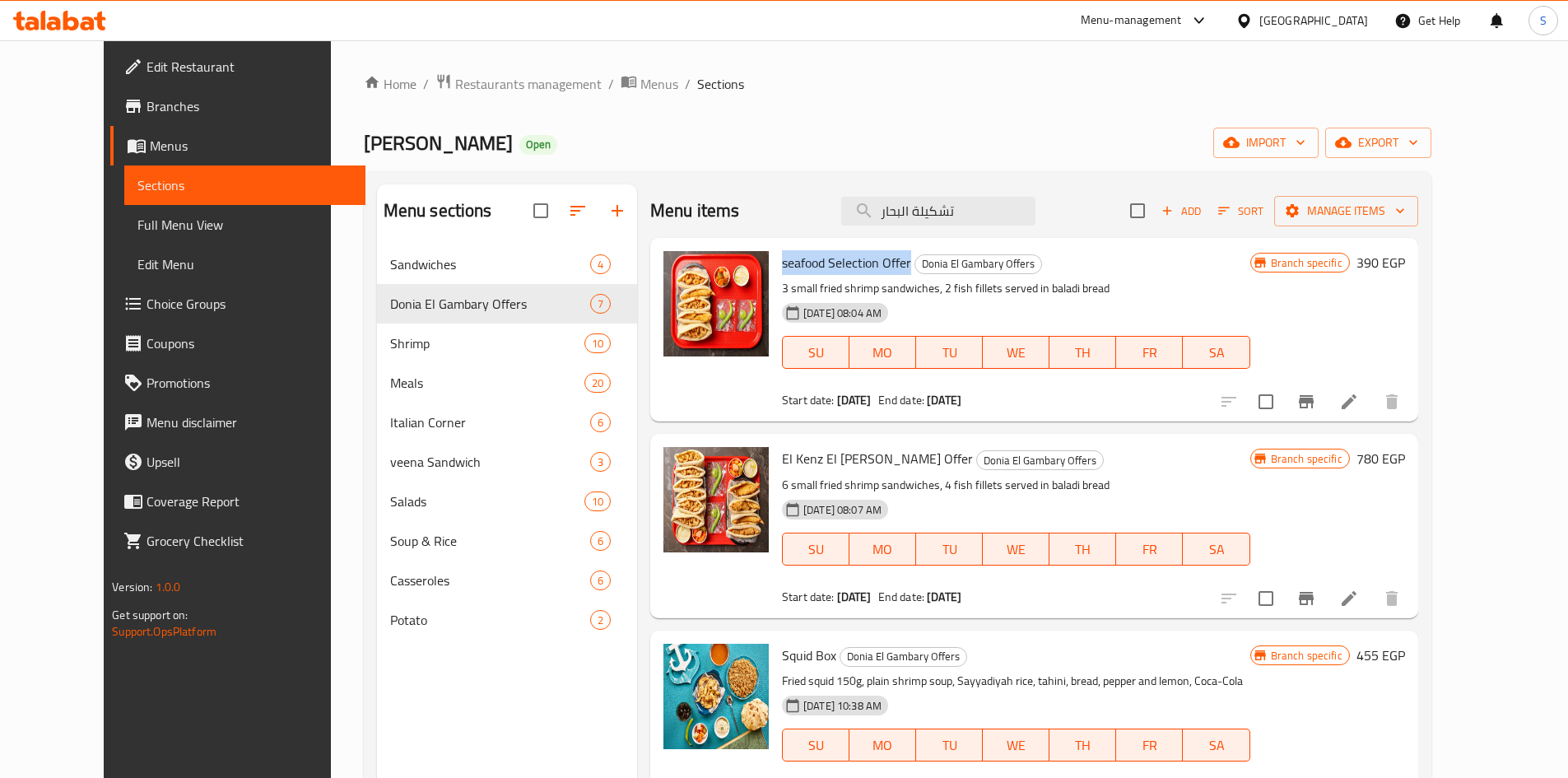
drag, startPoint x: 884, startPoint y: 260, endPoint x: 754, endPoint y: 254, distance: 130.1
click at [775, 254] on div "seafood Selection Offer Donia El Gambary Offers 3 small fried shrimp sandwiches…" at bounding box center [1016, 329] width 482 height 170
copy span "seafood Selection Offer"
click at [180, 112] on span "Branches" at bounding box center [249, 106] width 206 height 20
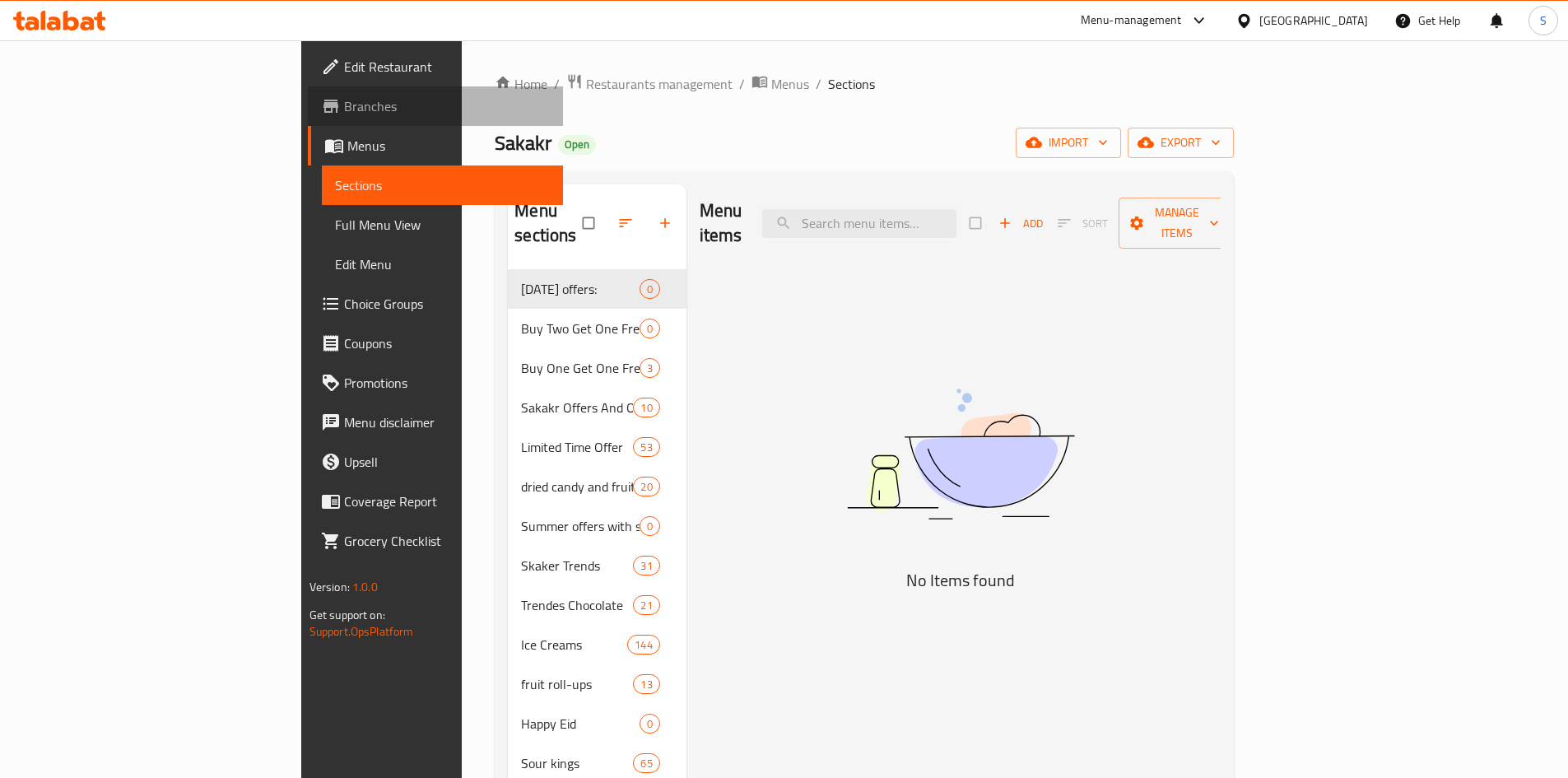
click at [344, 103] on span "Branches" at bounding box center [447, 106] width 206 height 20
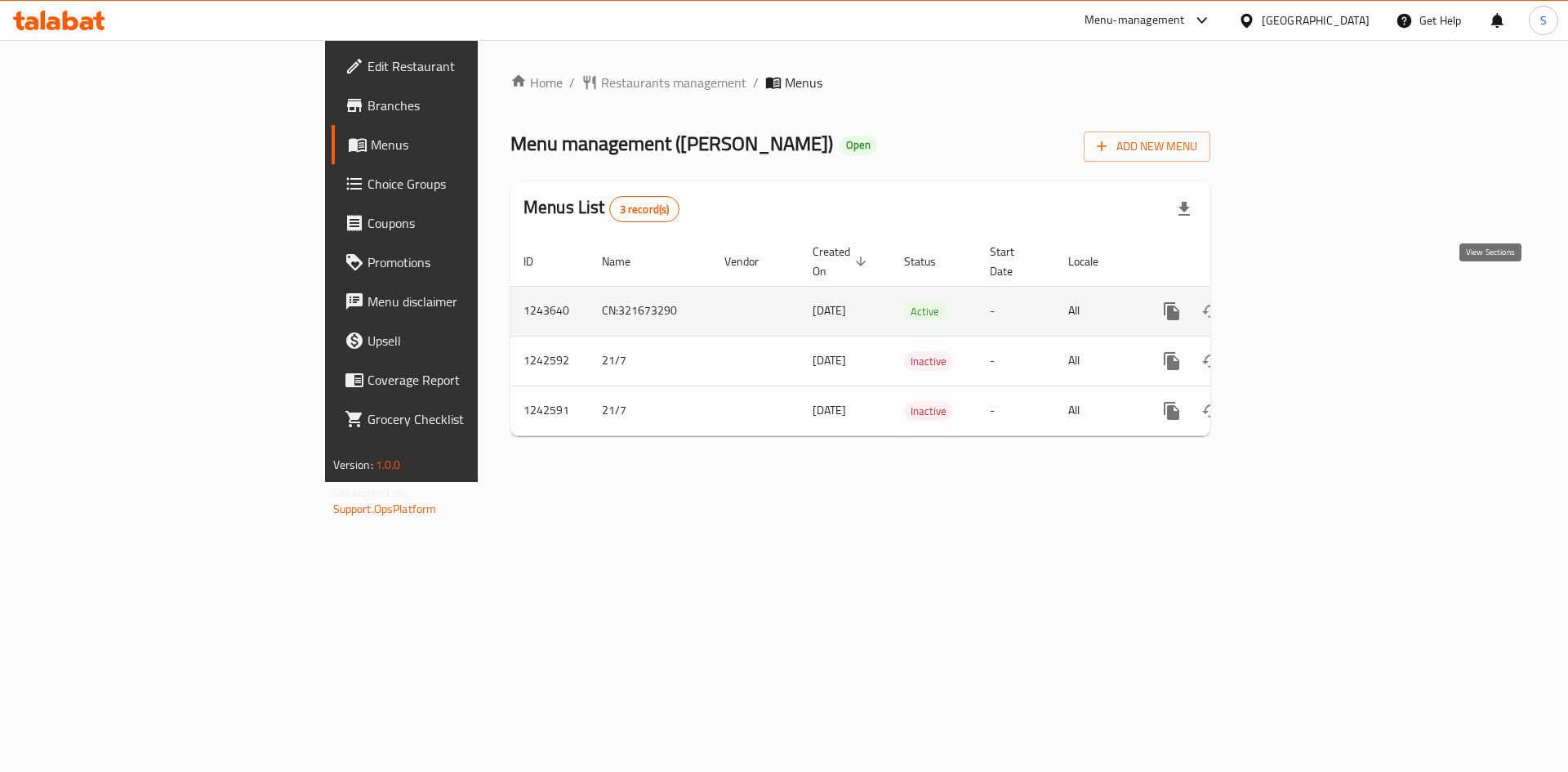
click at [1309, 292] on link "enhanced table" at bounding box center [1290, 311] width 39 height 39
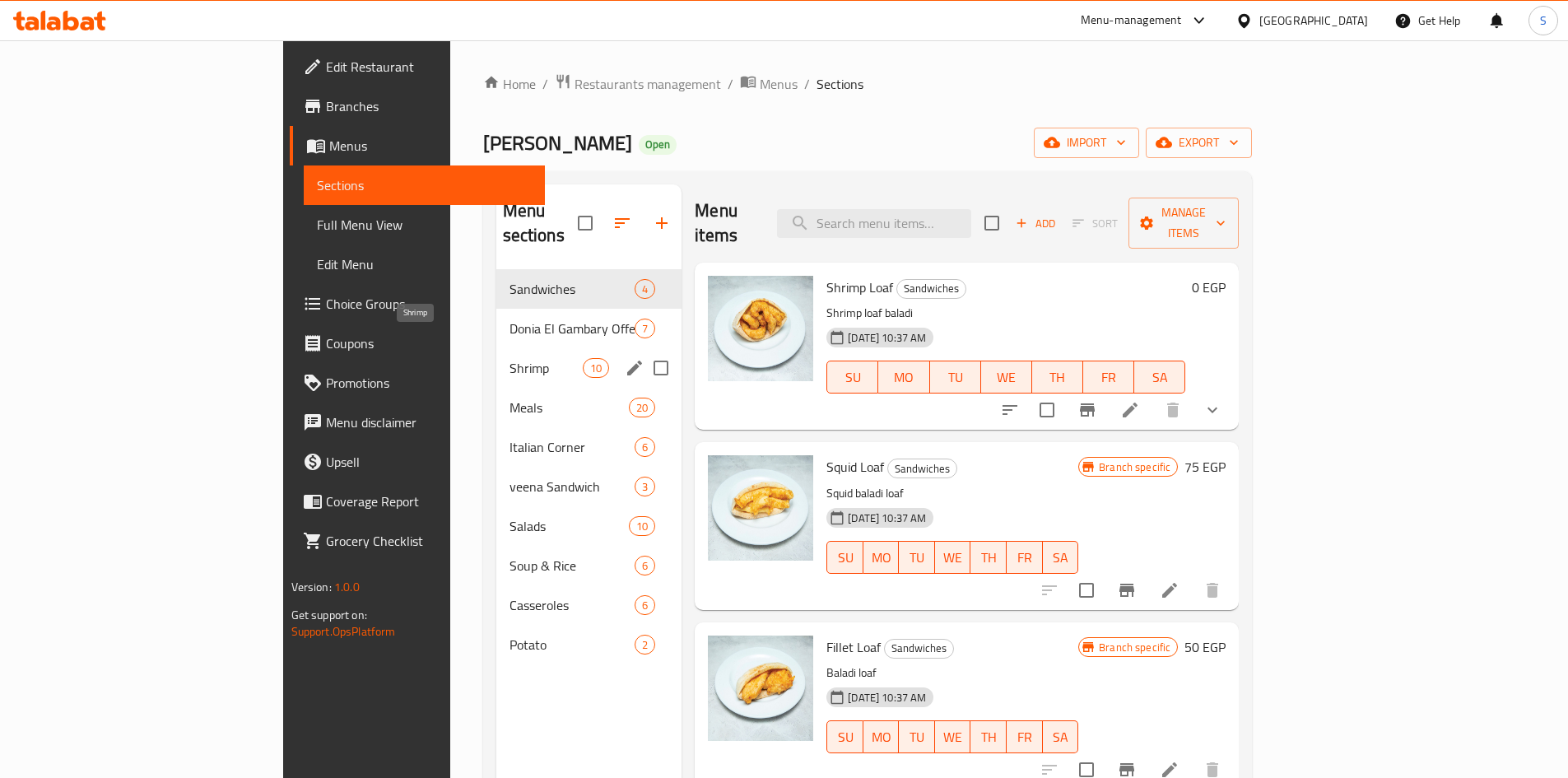
click at [510, 358] on span "Shrimp" at bounding box center [547, 367] width 73 height 20
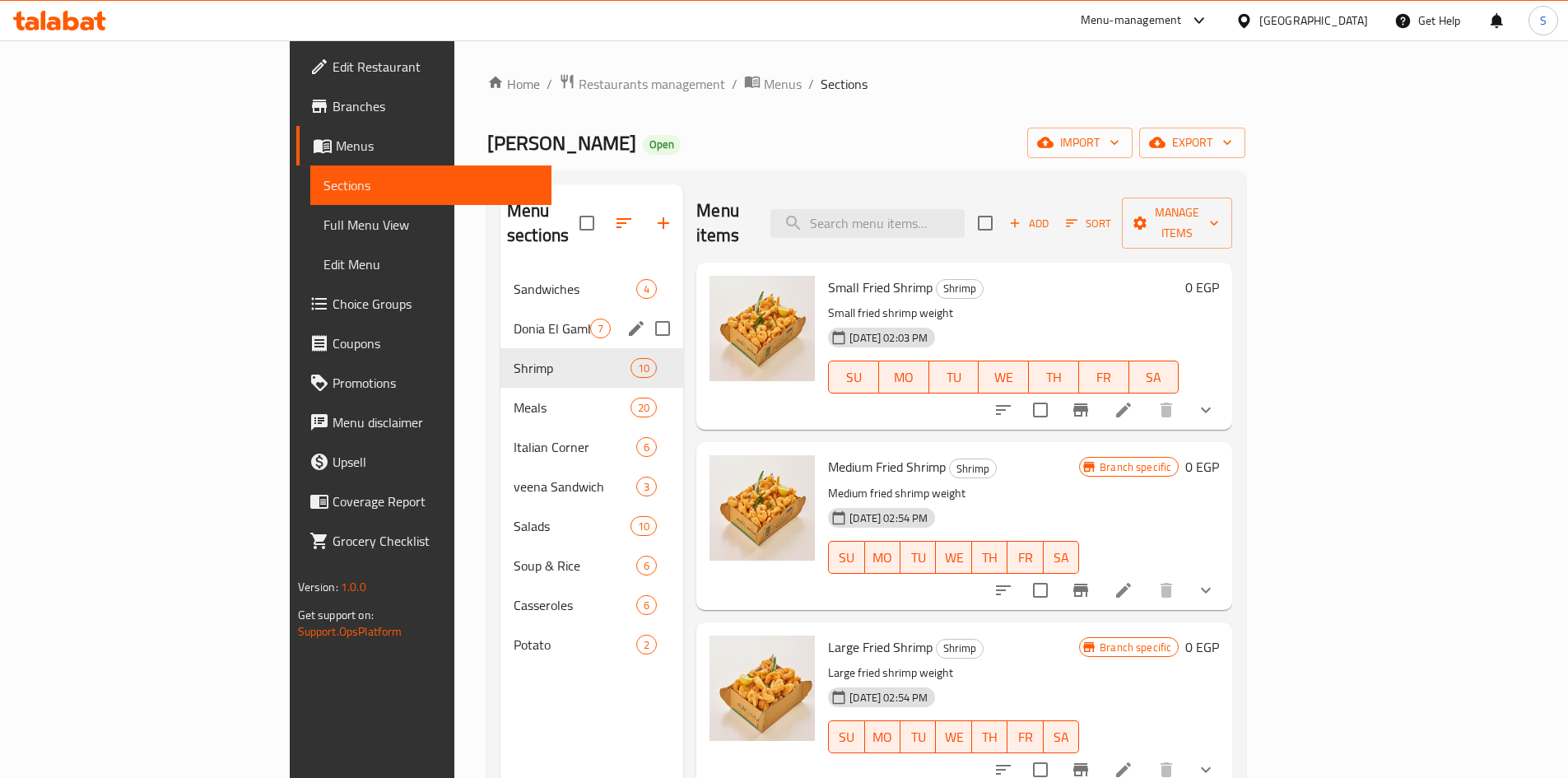
click at [500, 319] on div "Donia El Gambary Offers 7" at bounding box center [592, 328] width 183 height 39
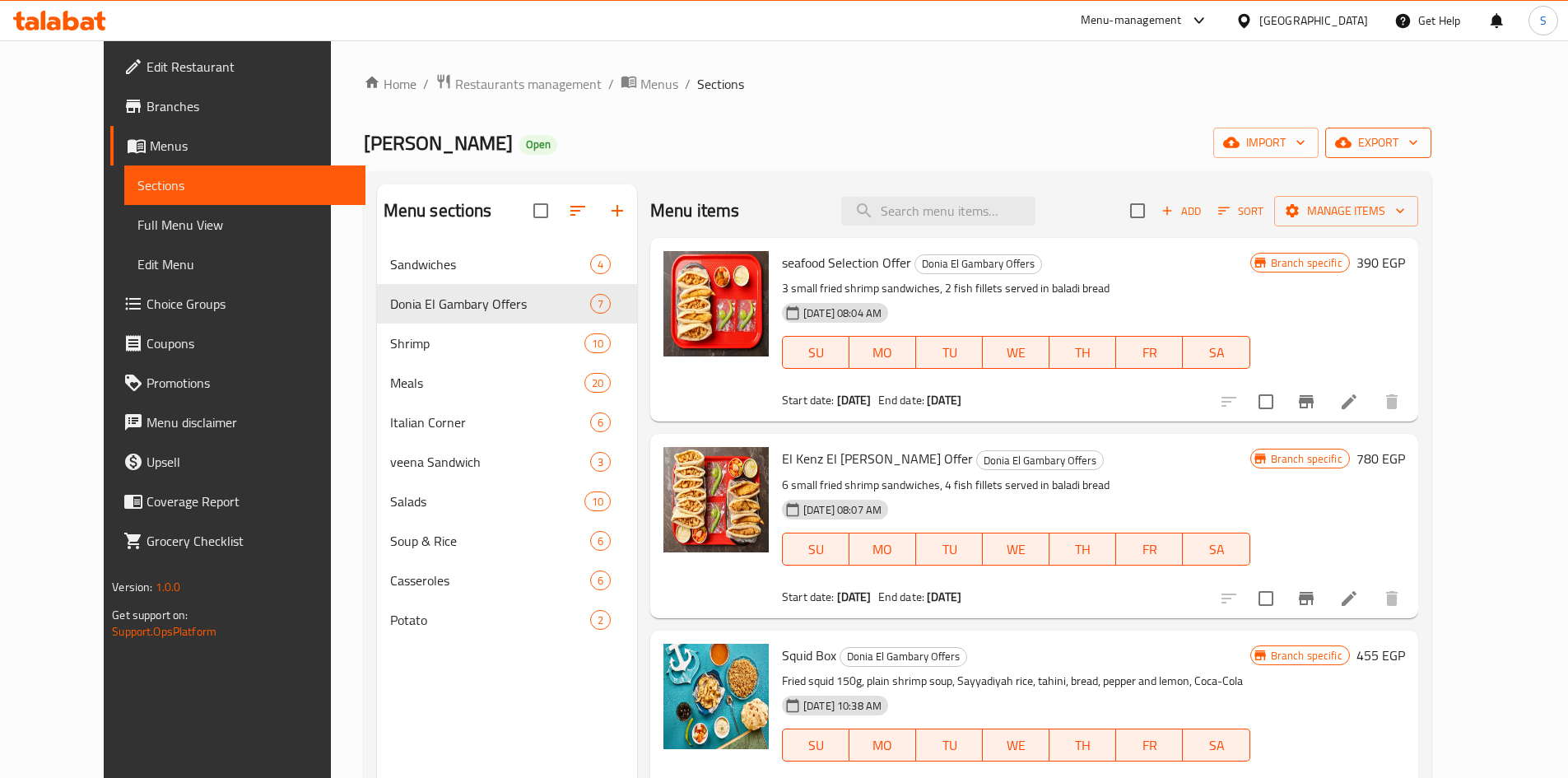
click at [1418, 141] on span "export" at bounding box center [1378, 143] width 79 height 20
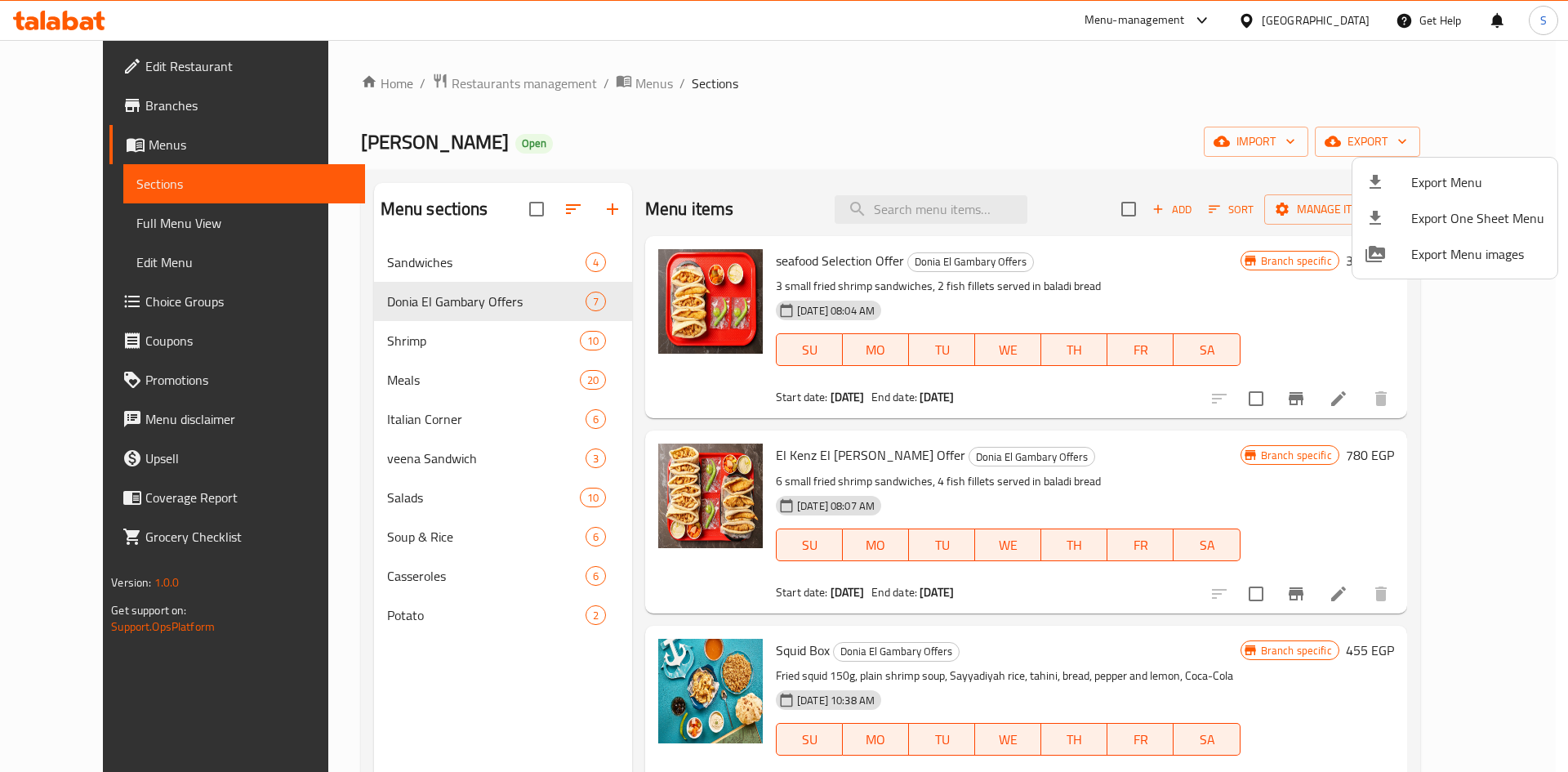
click at [1412, 190] on span "Export Menu" at bounding box center [1477, 181] width 133 height 19
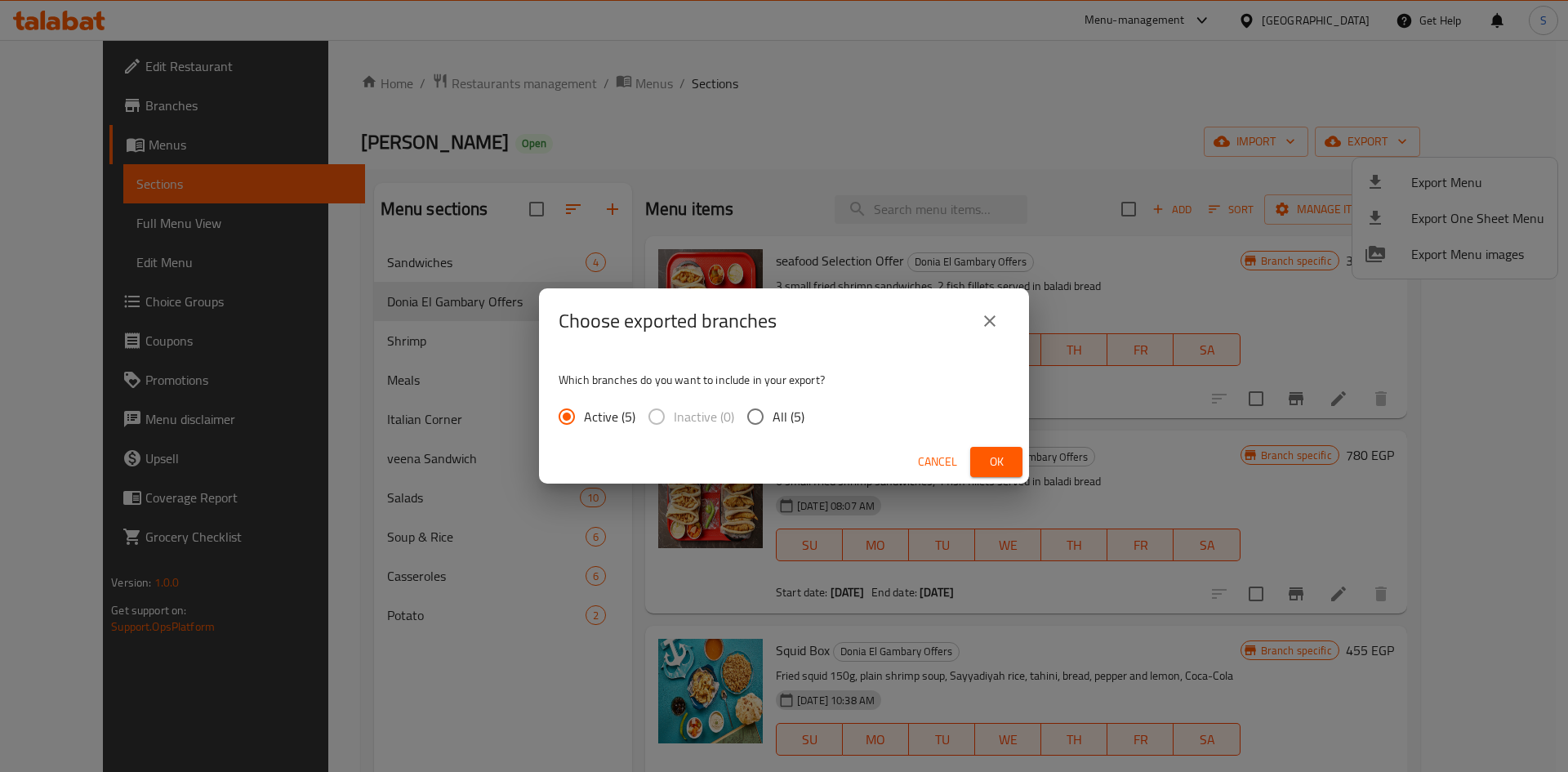
drag, startPoint x: 752, startPoint y: 417, endPoint x: 941, endPoint y: 415, distance: 189.0
click at [760, 418] on input "All (5)" at bounding box center [755, 416] width 34 height 34
radio input "true"
click at [996, 459] on span "Ok" at bounding box center [996, 462] width 26 height 20
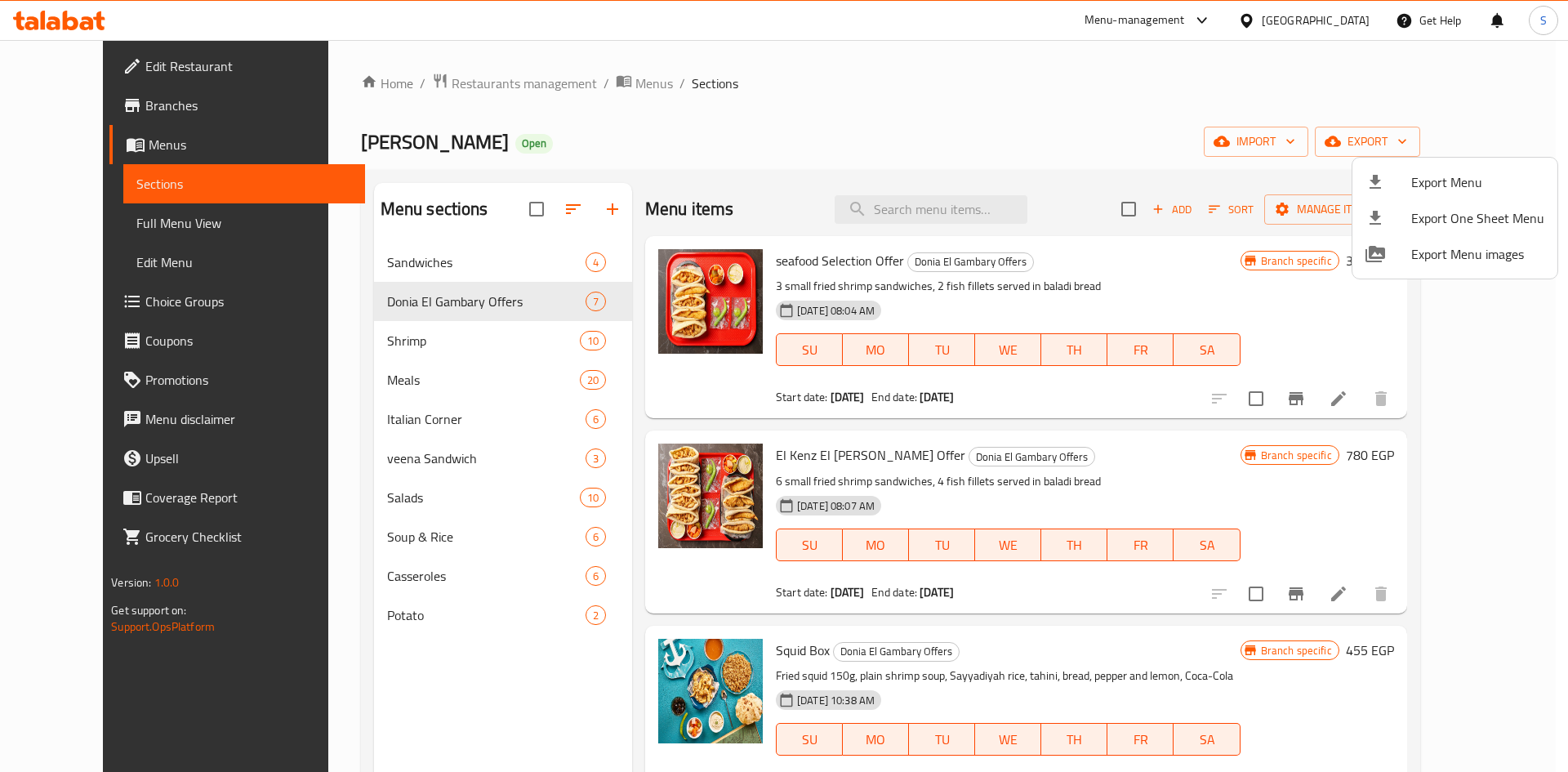
click at [1109, 260] on div at bounding box center [784, 386] width 1568 height 772
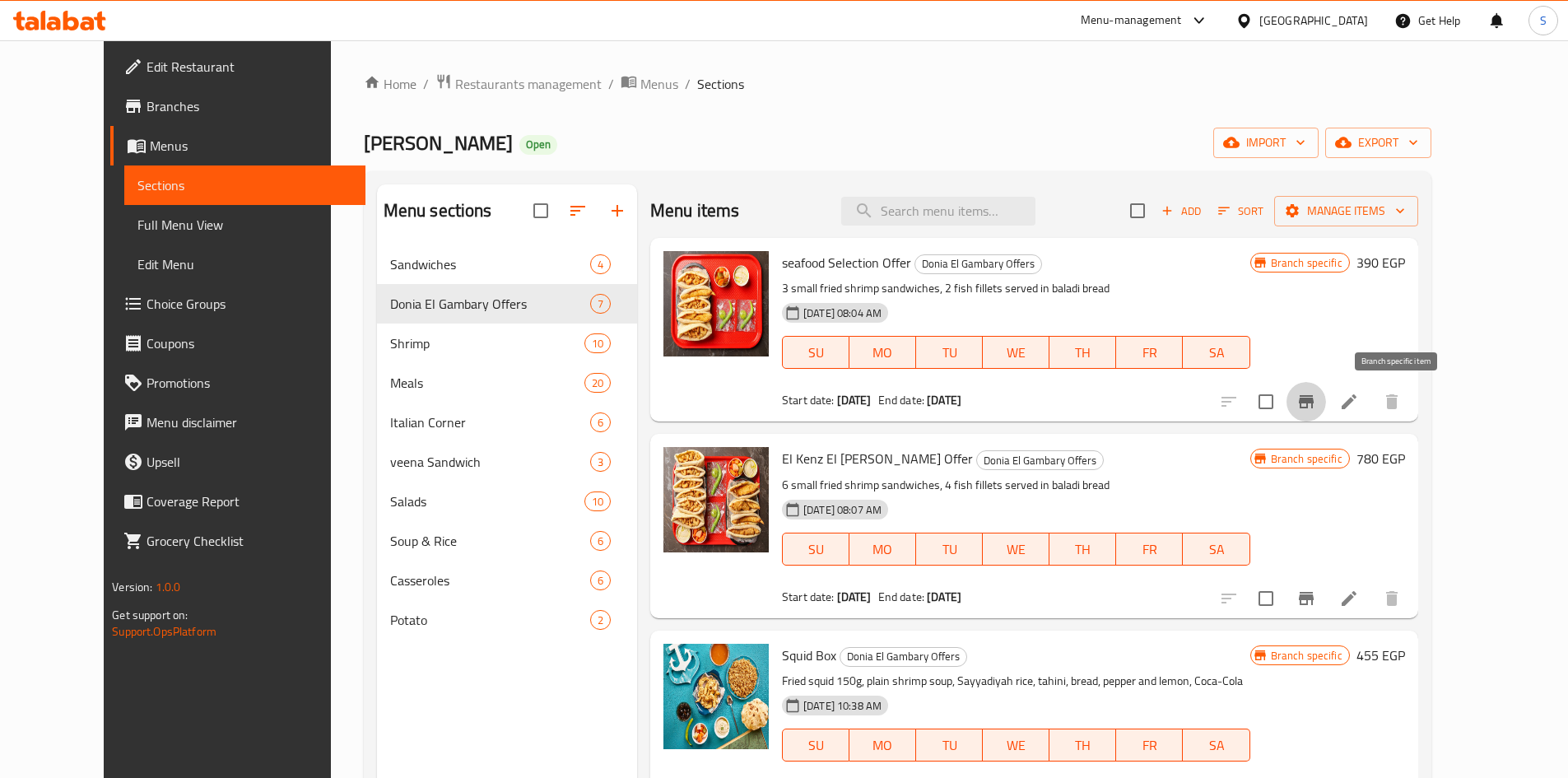
click at [1316, 408] on icon "Branch-specific-item" at bounding box center [1306, 401] width 20 height 20
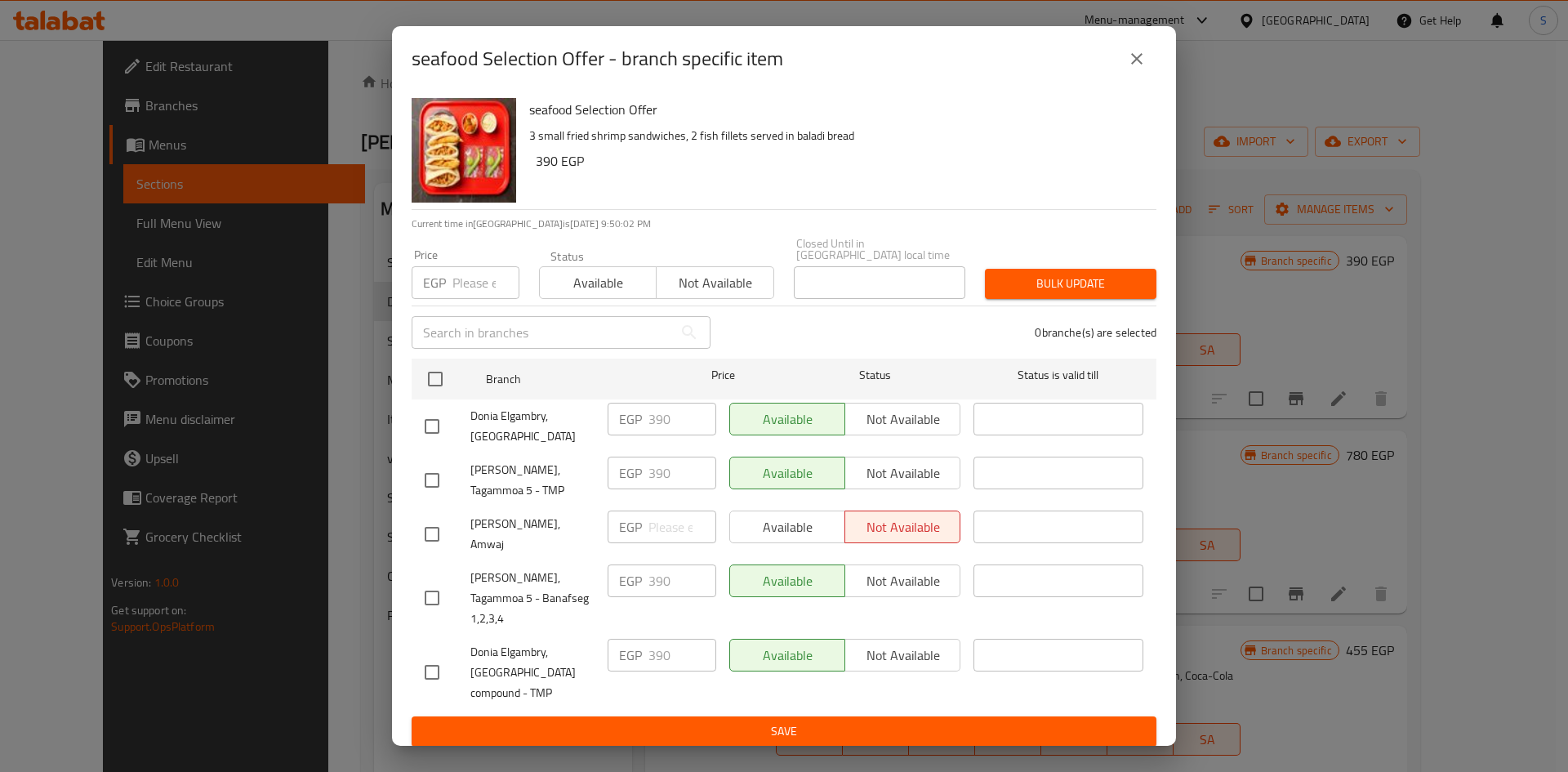
click at [1128, 69] on icon "close" at bounding box center [1137, 58] width 19 height 19
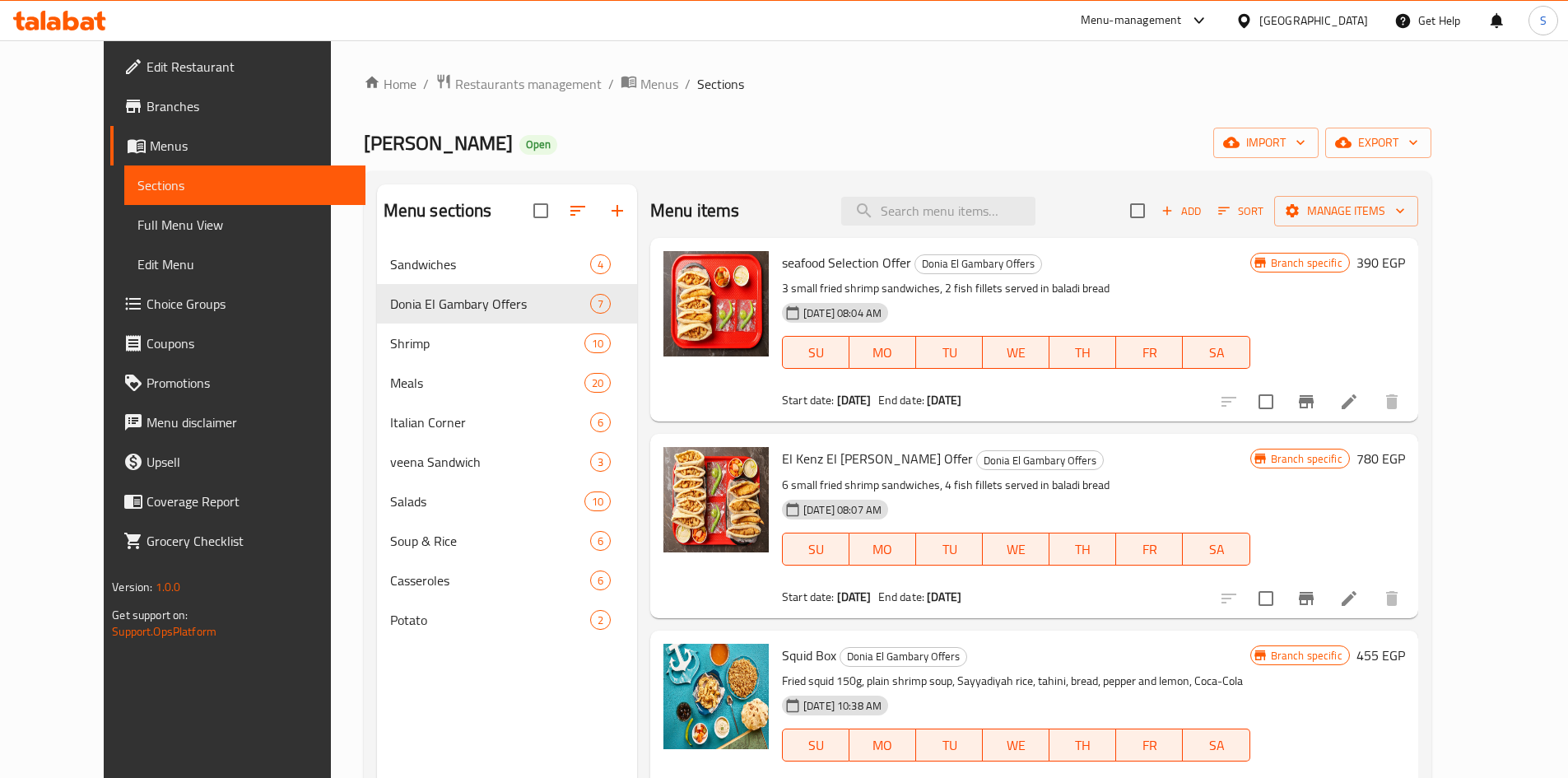
click at [1325, 593] on button "Branch-specific-item" at bounding box center [1306, 598] width 39 height 39
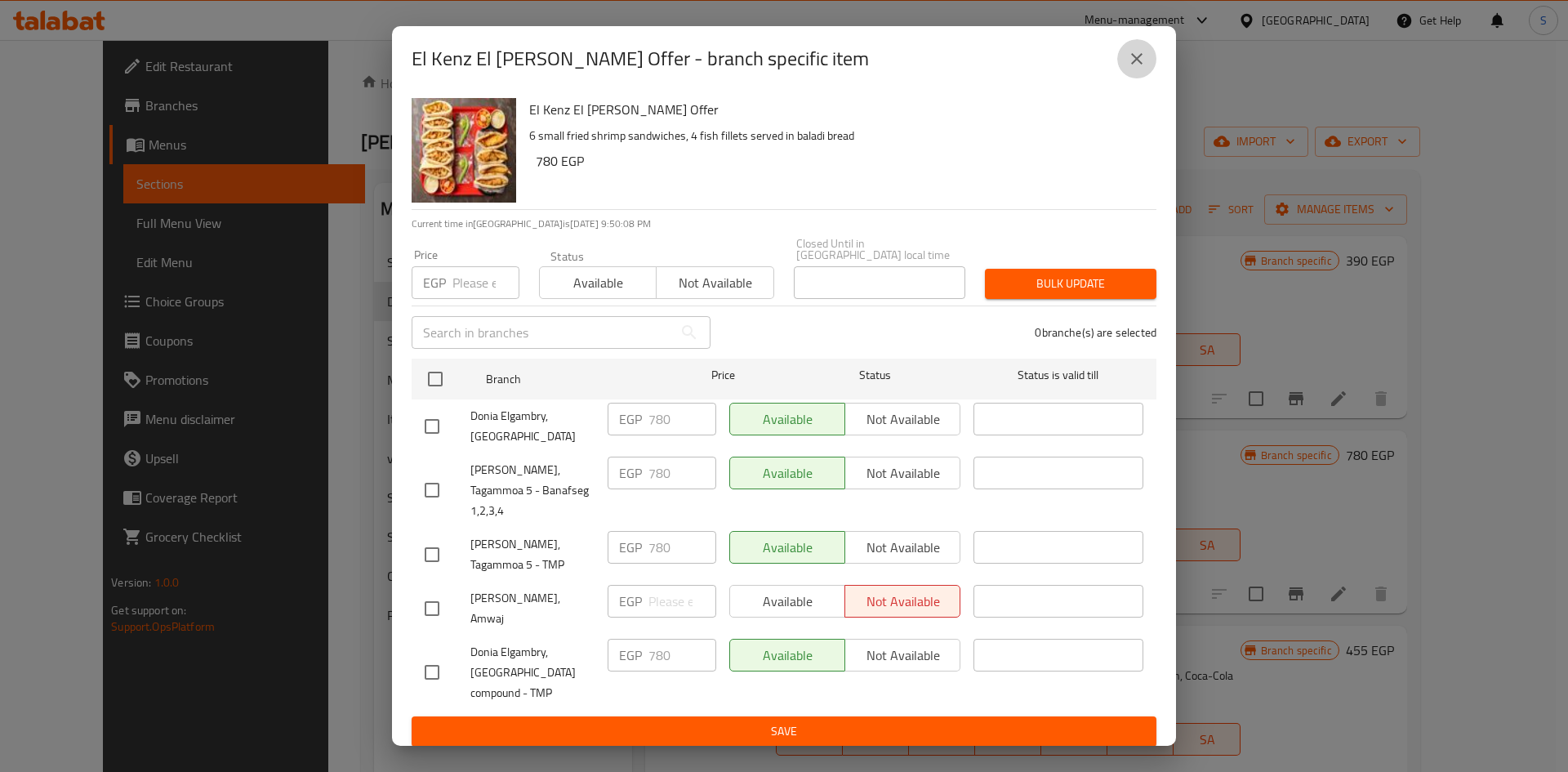
click at [1135, 64] on icon "close" at bounding box center [1137, 58] width 11 height 11
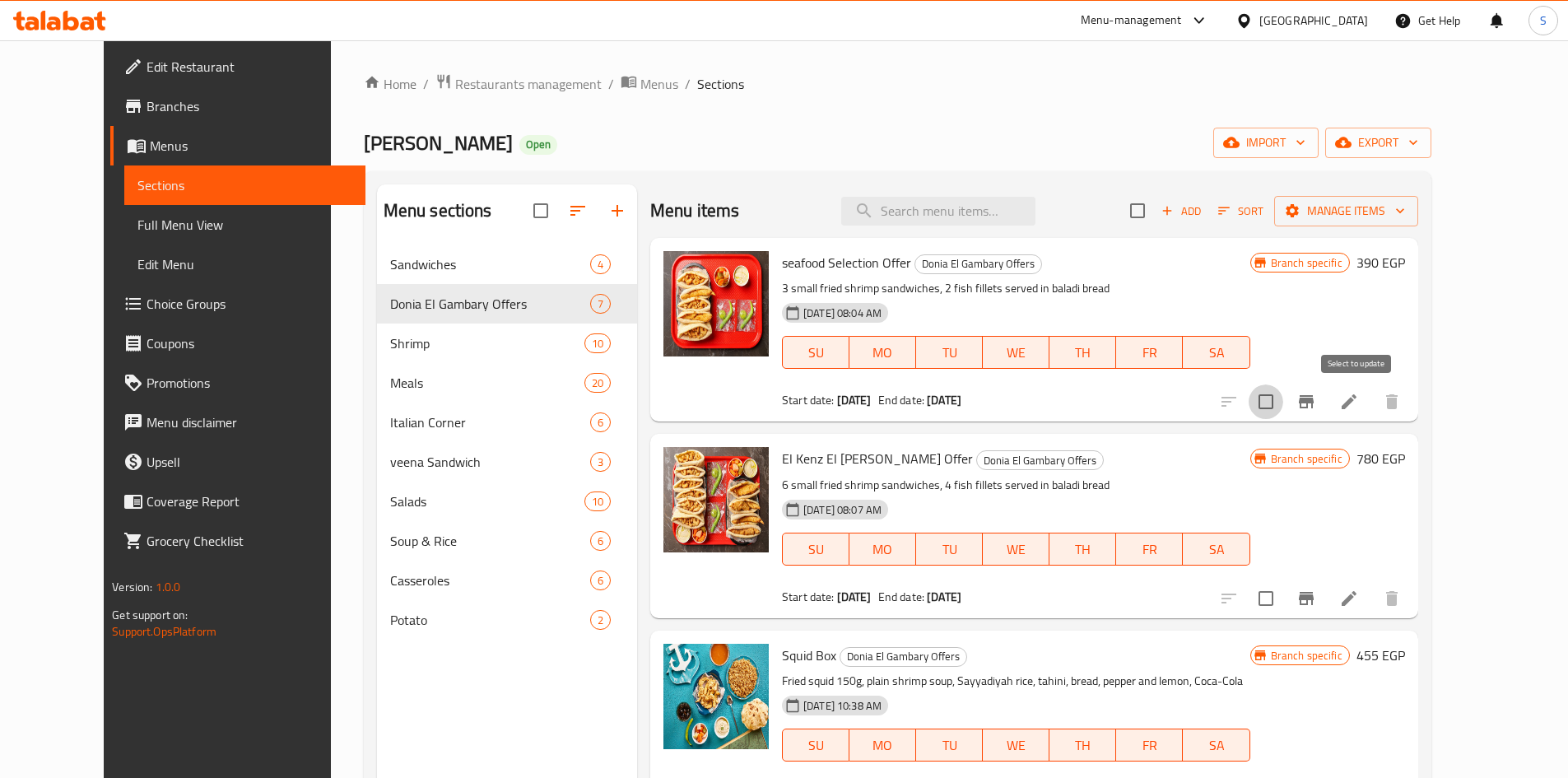
click at [1283, 399] on input "checkbox" at bounding box center [1266, 401] width 34 height 34
checkbox input "true"
click at [1283, 592] on input "checkbox" at bounding box center [1266, 598] width 34 height 34
checkbox input "true"
click at [1359, 399] on icon at bounding box center [1349, 401] width 20 height 20
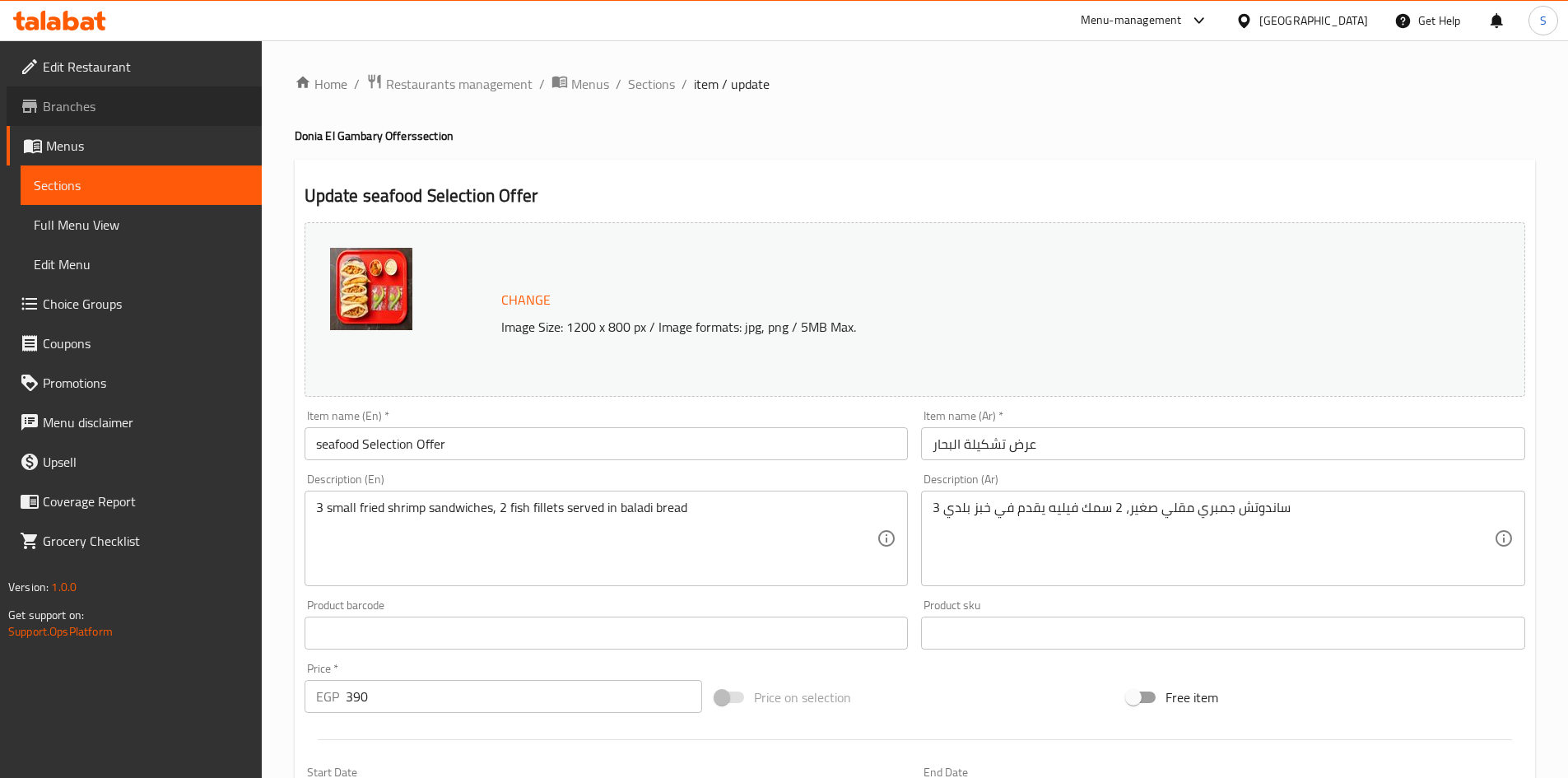
click at [117, 110] on span "Branches" at bounding box center [145, 106] width 206 height 20
click at [653, 76] on span "Sections" at bounding box center [651, 84] width 47 height 20
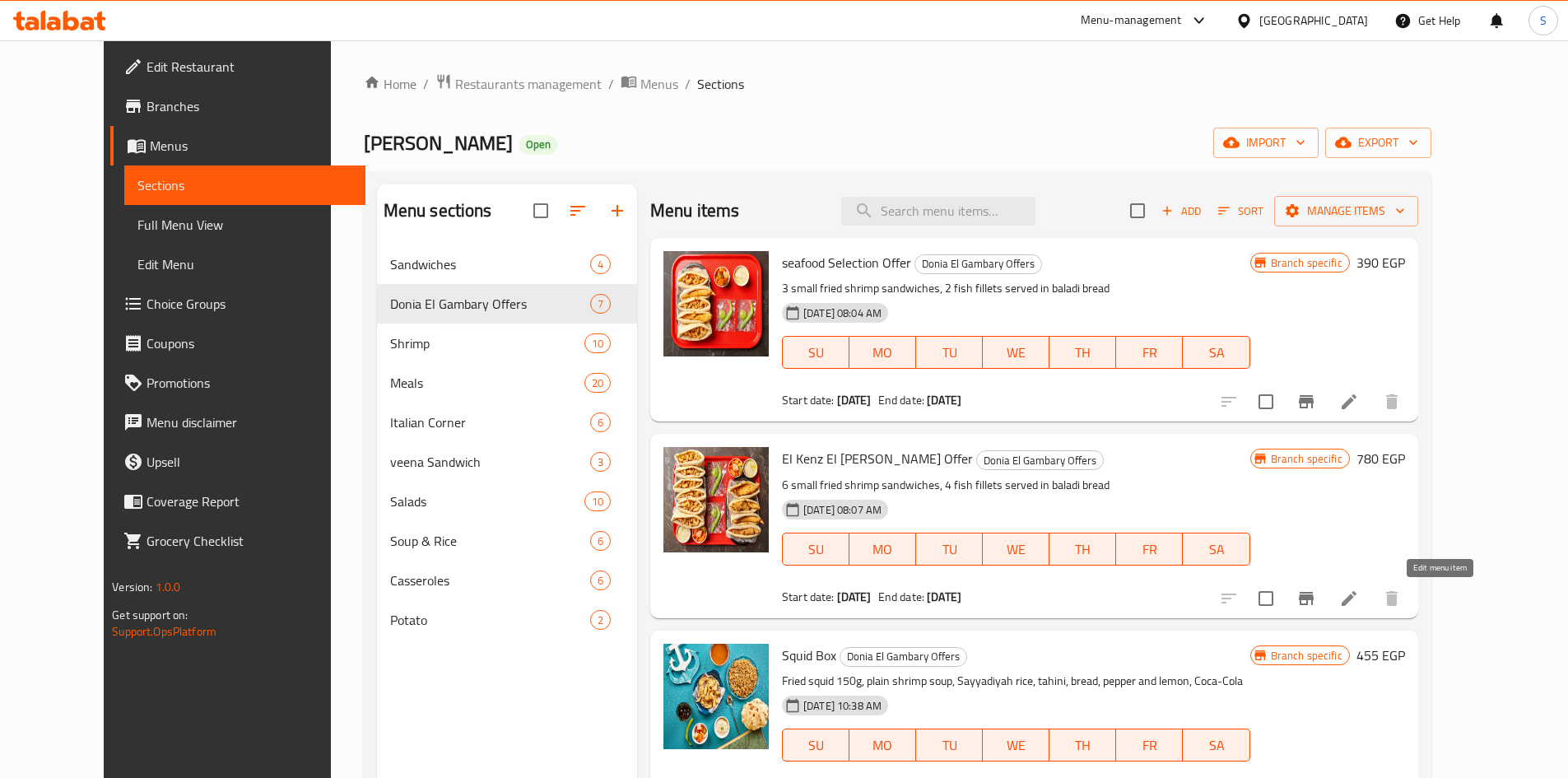
click at [1356, 596] on icon at bounding box center [1349, 598] width 15 height 15
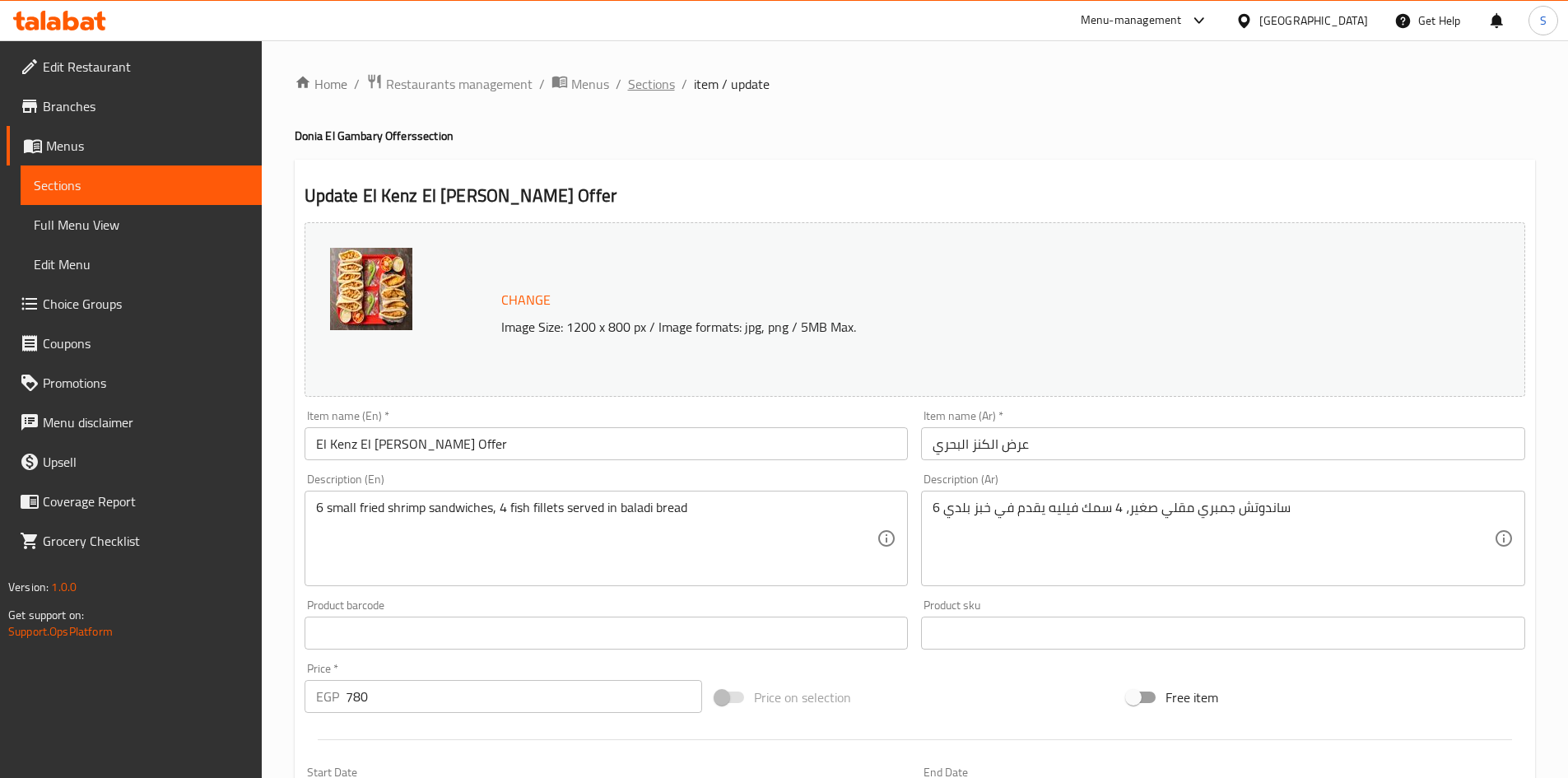
click at [648, 87] on span "Sections" at bounding box center [651, 84] width 47 height 20
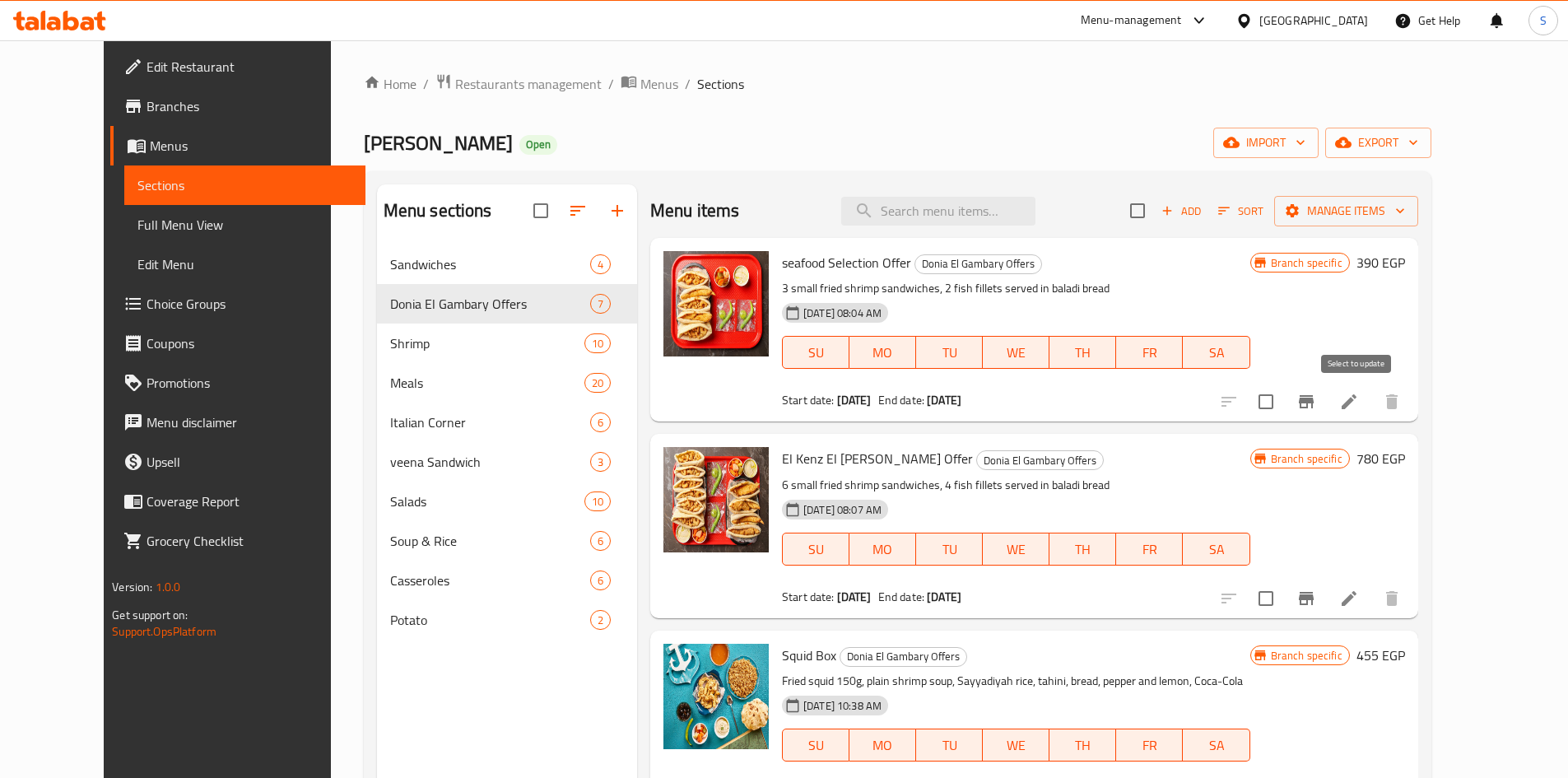
click at [1283, 398] on input "checkbox" at bounding box center [1266, 401] width 34 height 34
checkbox input "true"
click at [1283, 606] on input "checkbox" at bounding box center [1266, 598] width 34 height 34
checkbox input "true"
click at [1418, 148] on span "export" at bounding box center [1378, 143] width 79 height 20
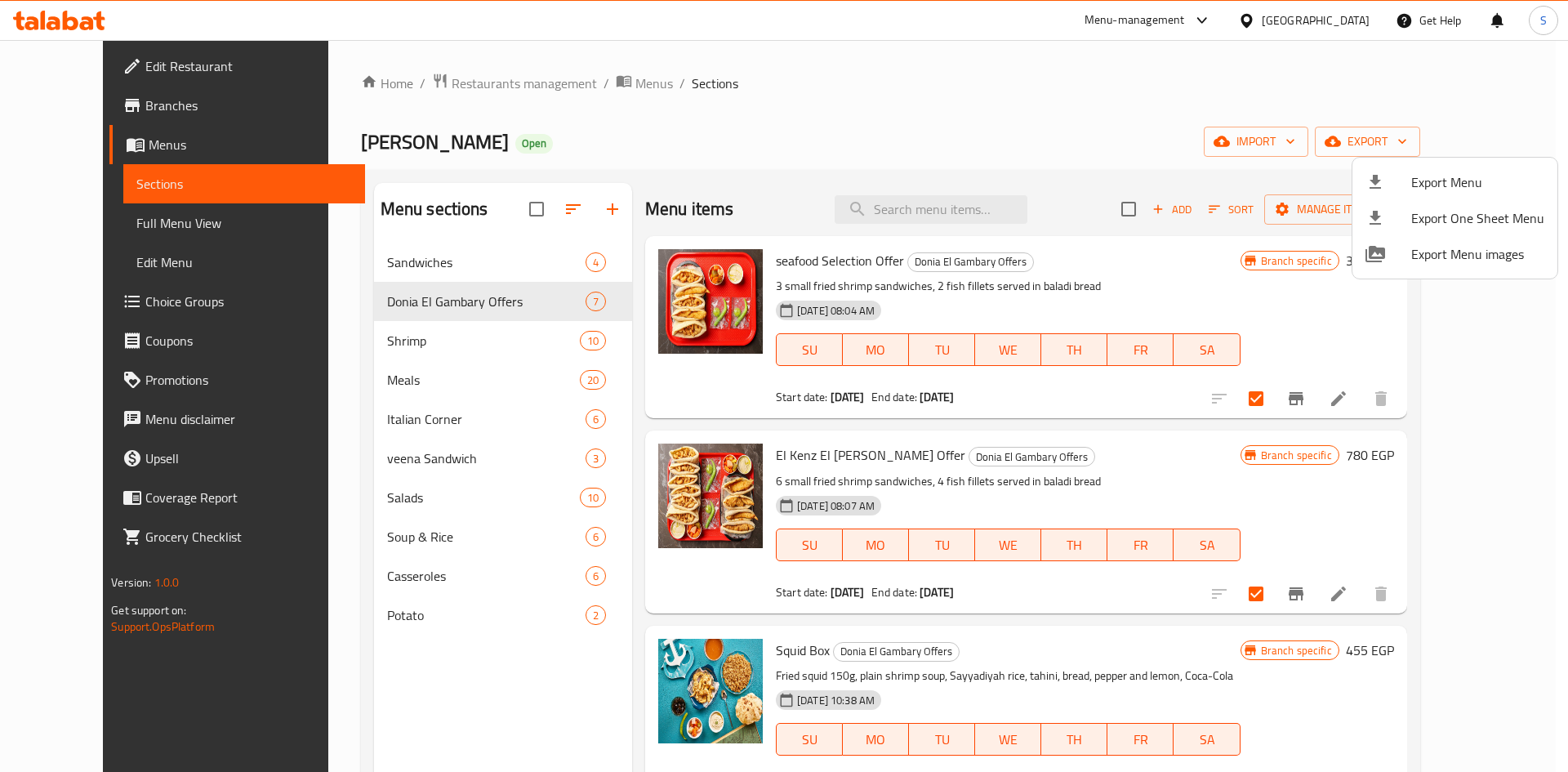
click at [1063, 110] on div at bounding box center [784, 386] width 1568 height 772
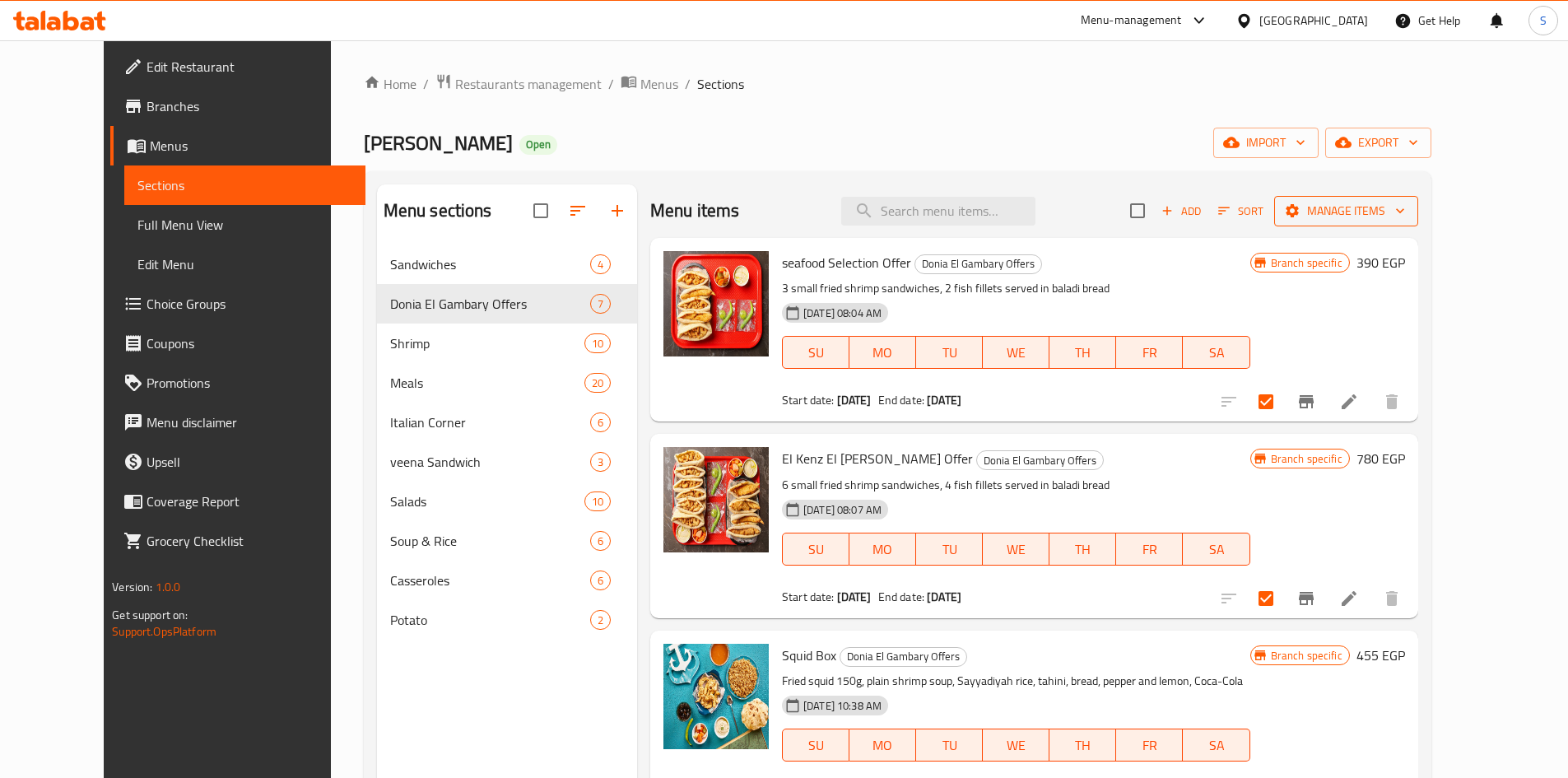
click at [1405, 209] on span "Manage items" at bounding box center [1346, 211] width 118 height 20
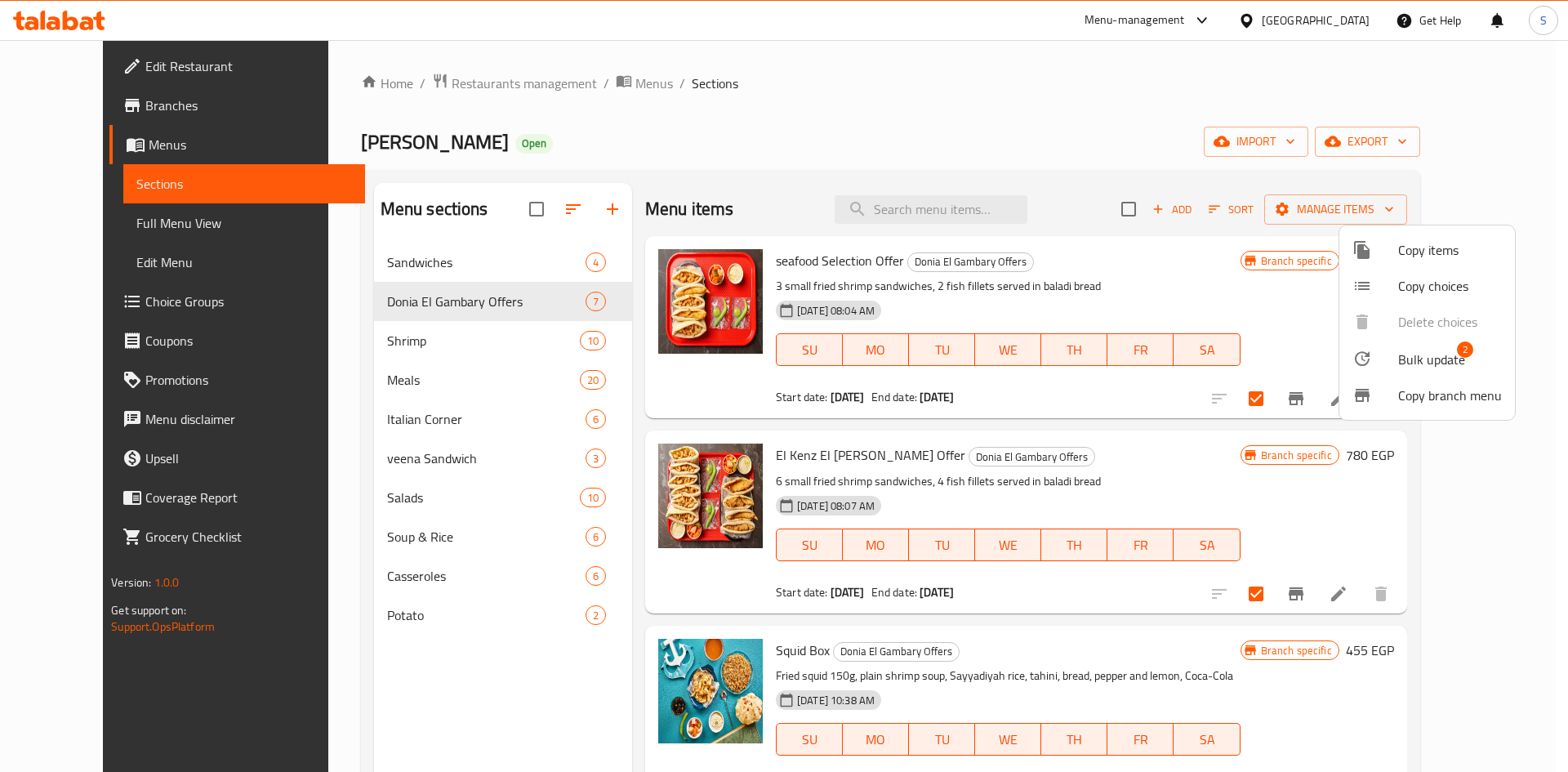
click at [1446, 357] on span "Bulk update" at bounding box center [1432, 358] width 67 height 19
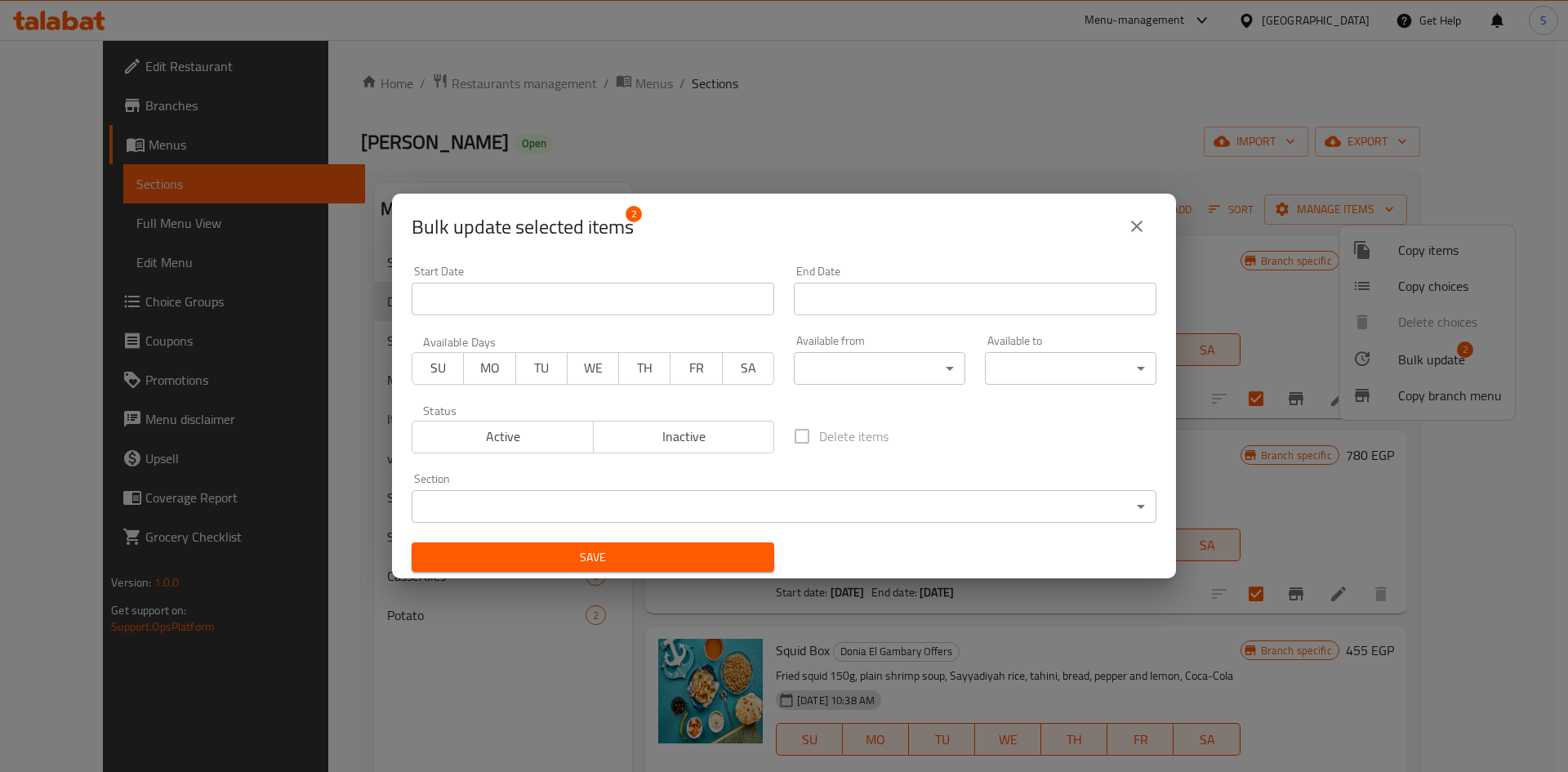
click at [536, 309] on input "Start Date" at bounding box center [593, 298] width 363 height 33
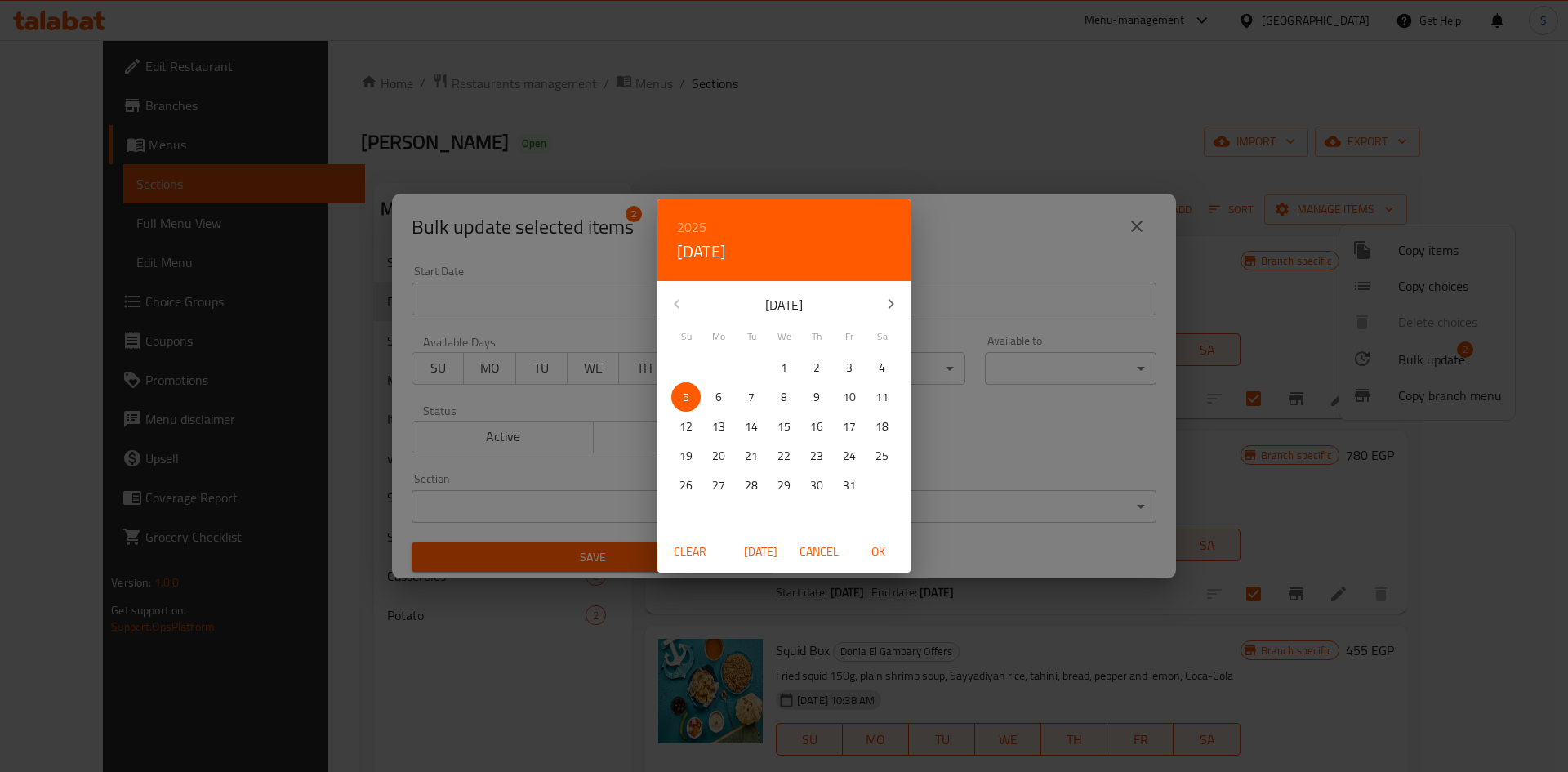
click at [882, 550] on span "OK" at bounding box center [878, 552] width 39 height 20
type input "[DATE]"
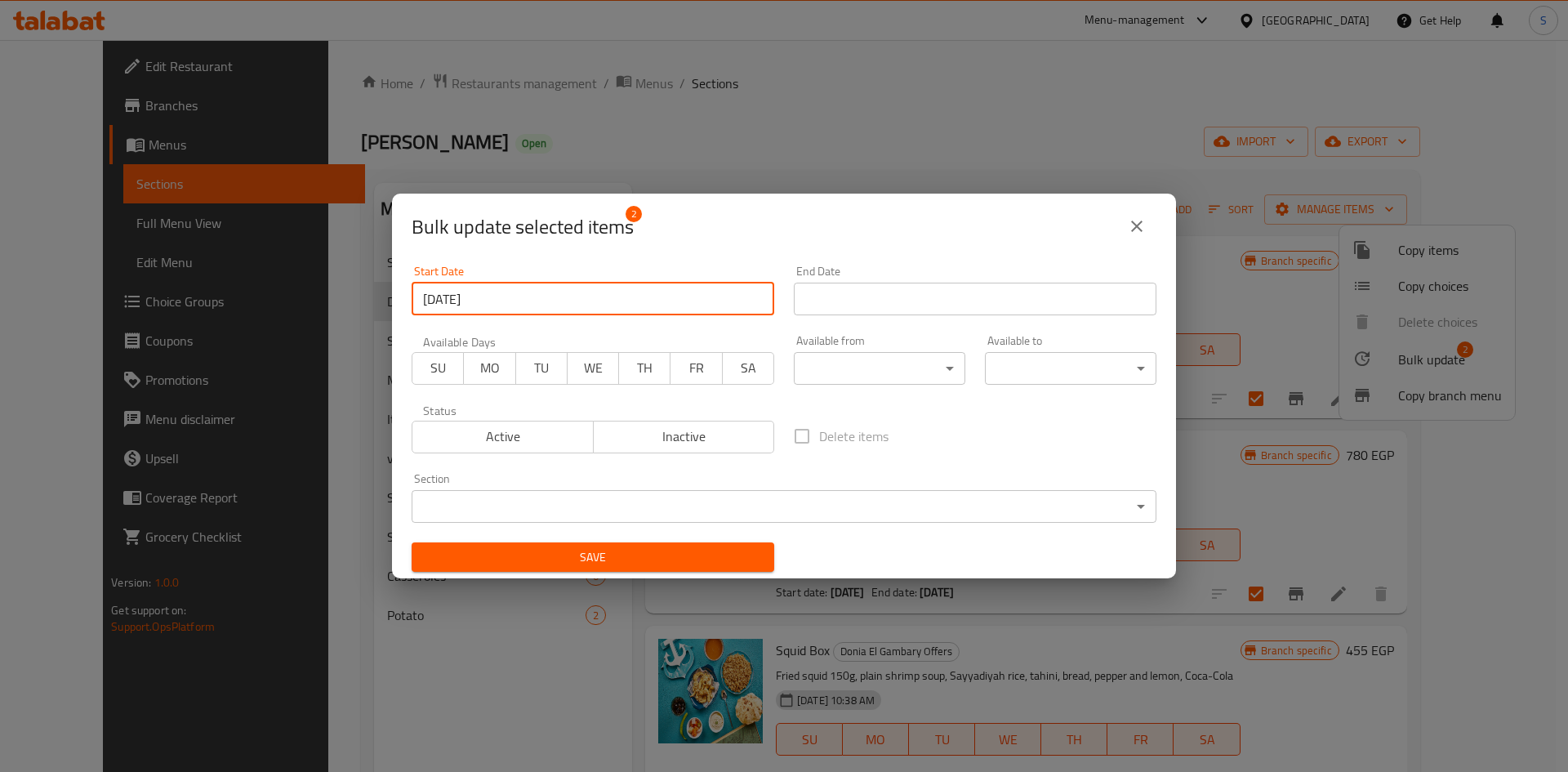
click at [979, 294] on input "Start Date" at bounding box center [976, 298] width 363 height 33
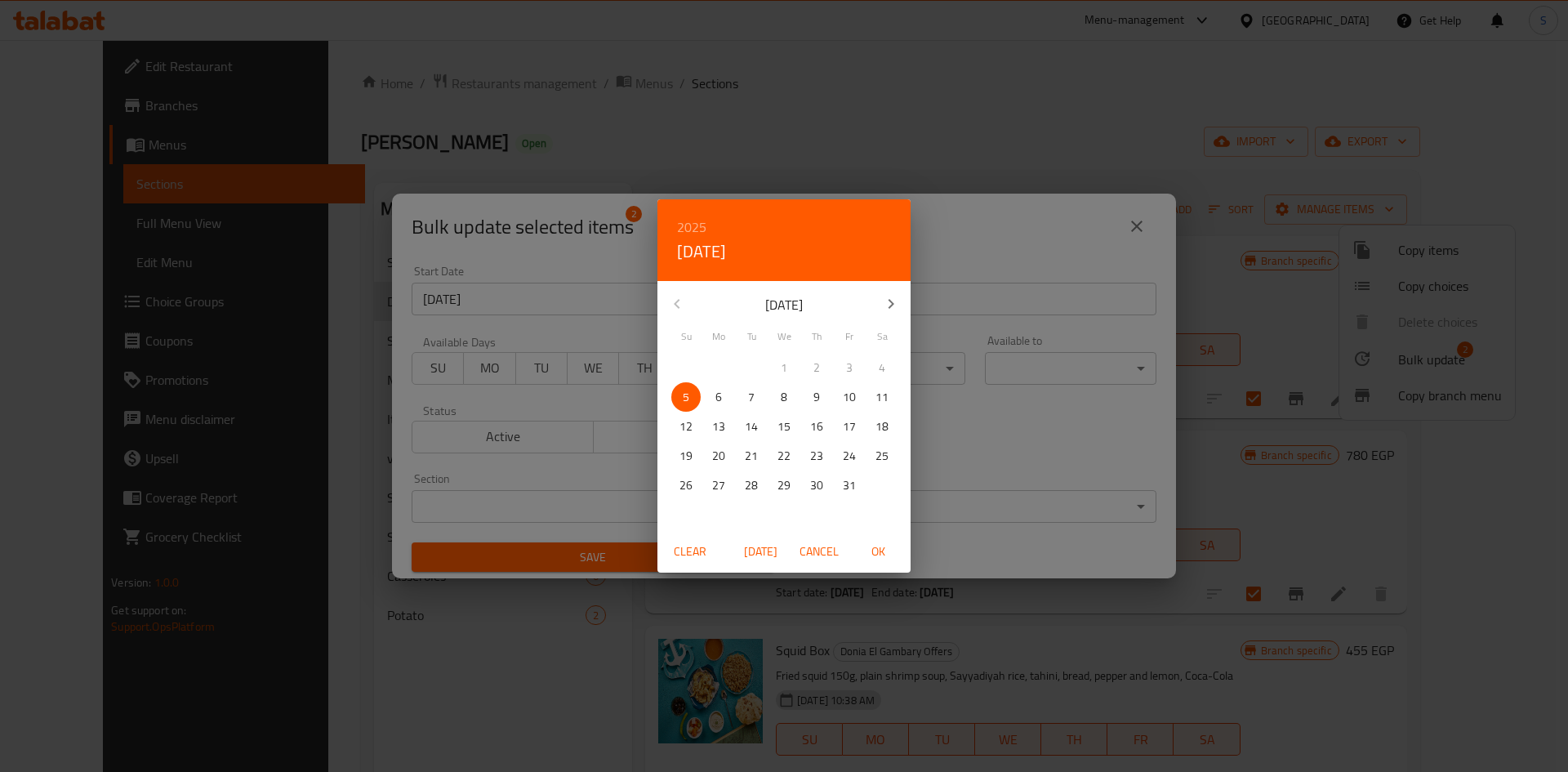
click at [900, 298] on icon "button" at bounding box center [891, 303] width 19 height 19
click at [788, 488] on p "31" at bounding box center [783, 486] width 13 height 20
click at [881, 543] on span "OK" at bounding box center [878, 552] width 39 height 20
type input "[DATE]"
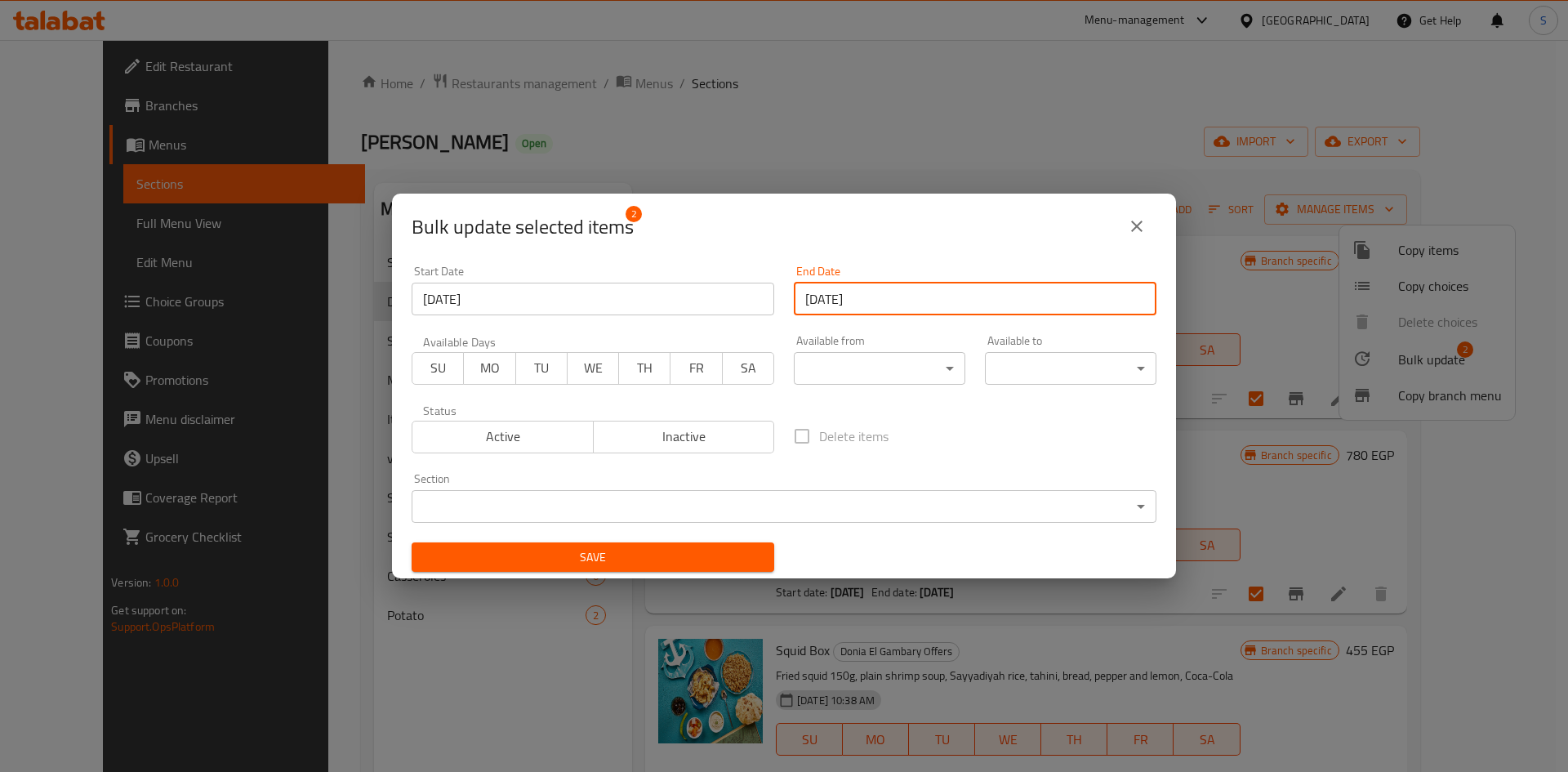
click at [666, 549] on span "Save" at bounding box center [592, 558] width 336 height 20
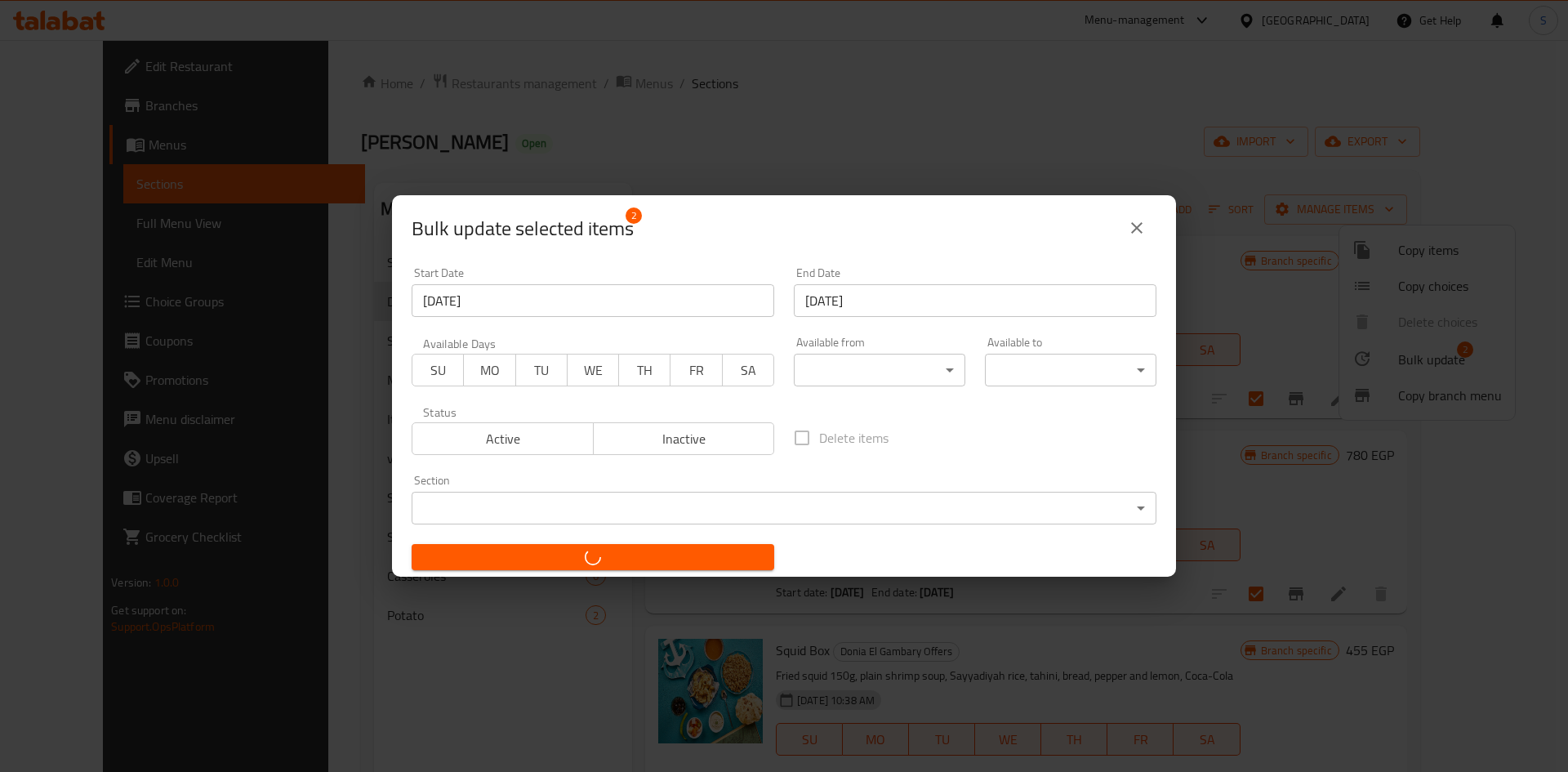
checkbox input "false"
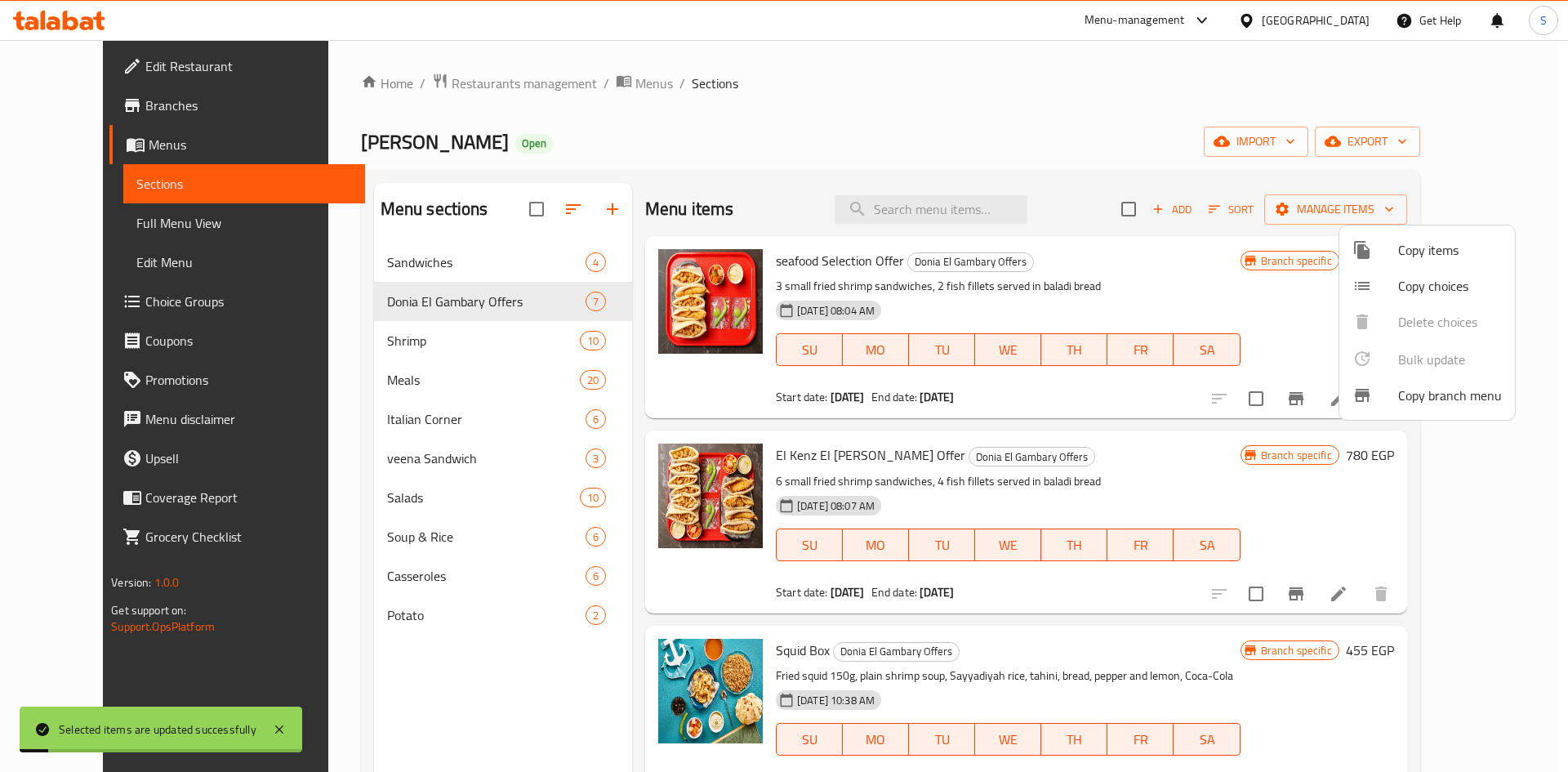
click at [1029, 112] on div at bounding box center [784, 386] width 1568 height 772
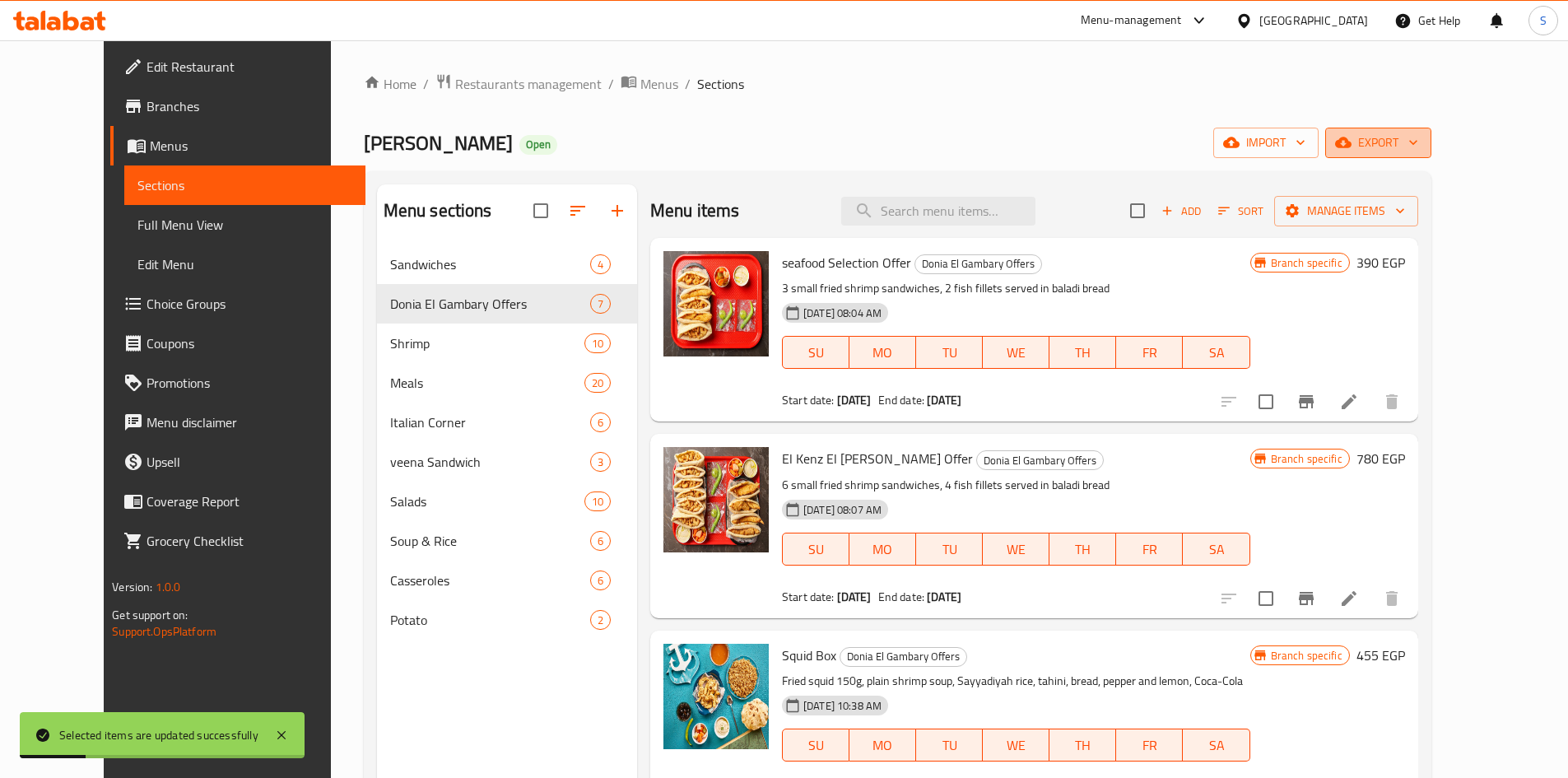
click at [1418, 144] on span "export" at bounding box center [1378, 143] width 79 height 20
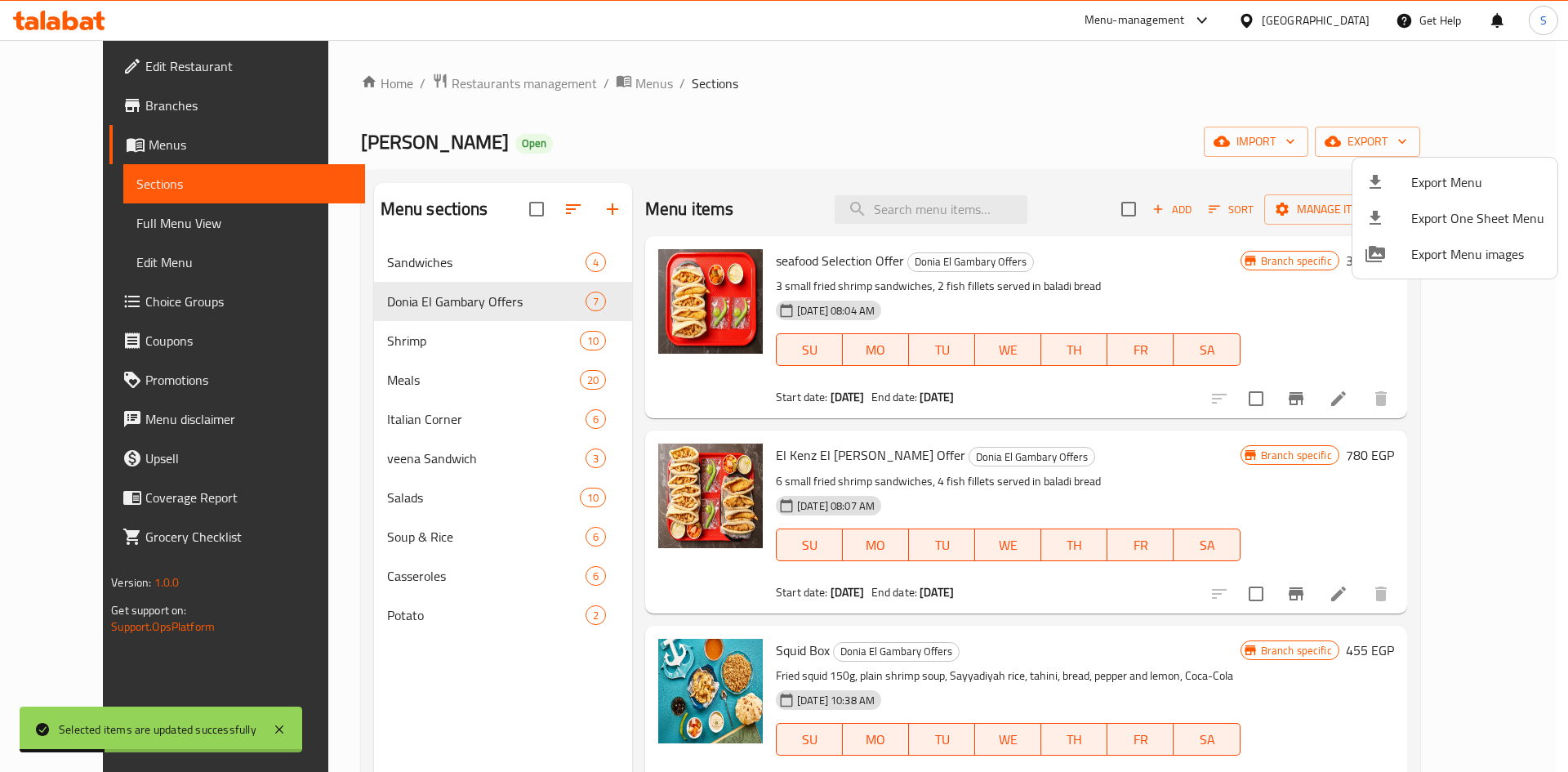
click at [1387, 182] on div at bounding box center [1388, 181] width 46 height 19
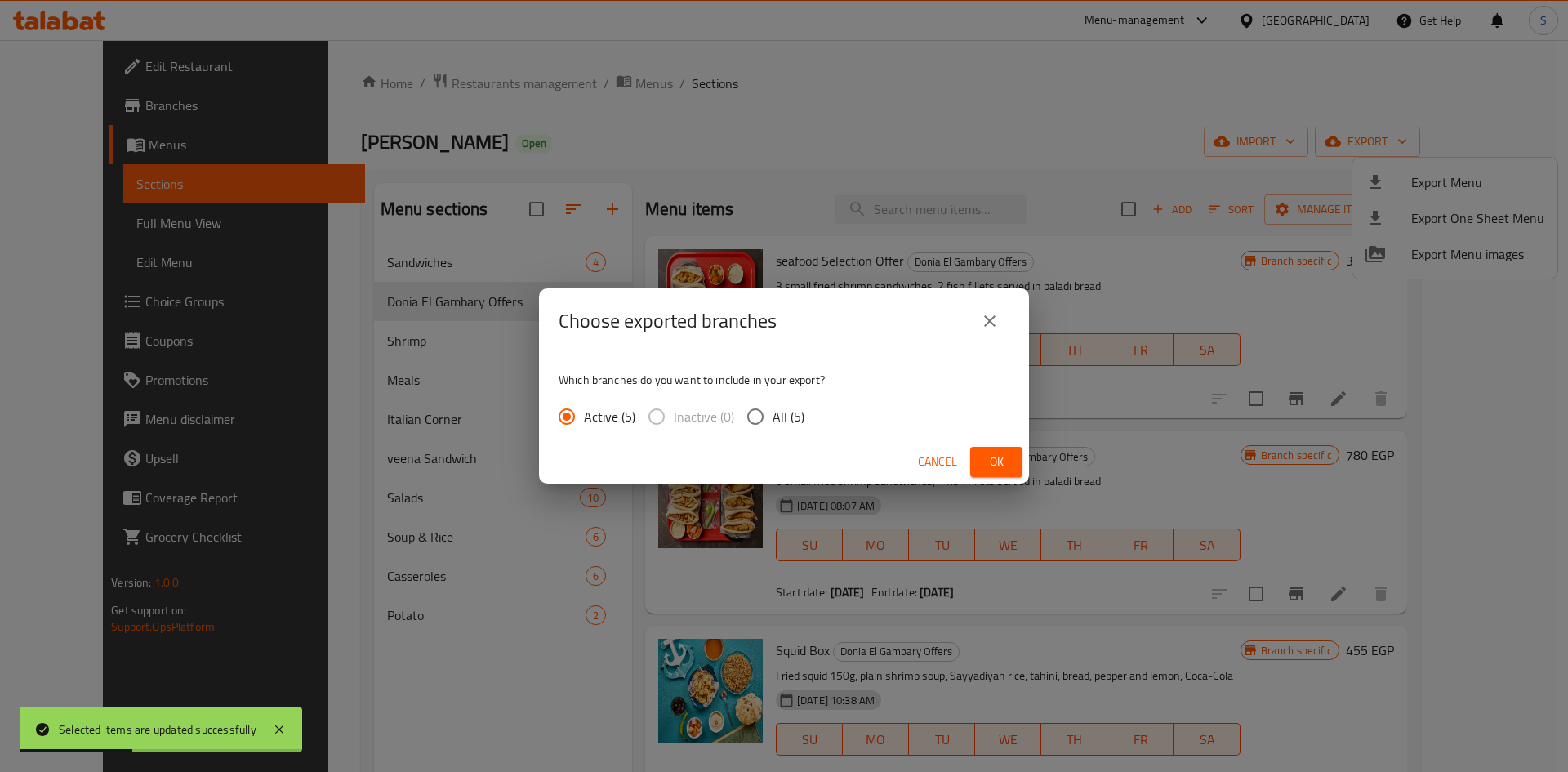
click at [753, 416] on input "All (5)" at bounding box center [755, 416] width 34 height 34
radio input "true"
click at [1000, 467] on span "Ok" at bounding box center [996, 462] width 26 height 20
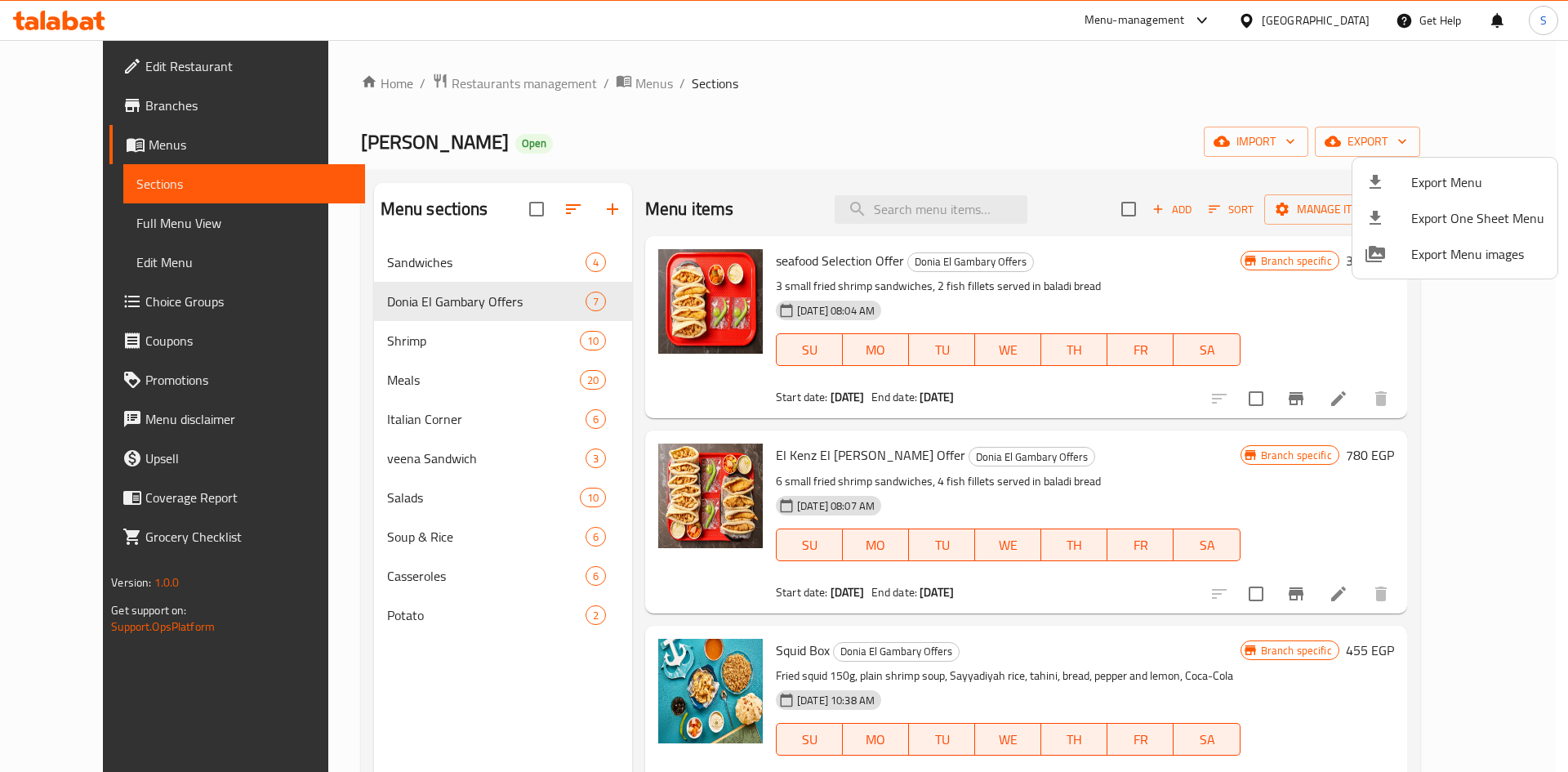
click at [1351, 26] on div at bounding box center [784, 386] width 1568 height 772
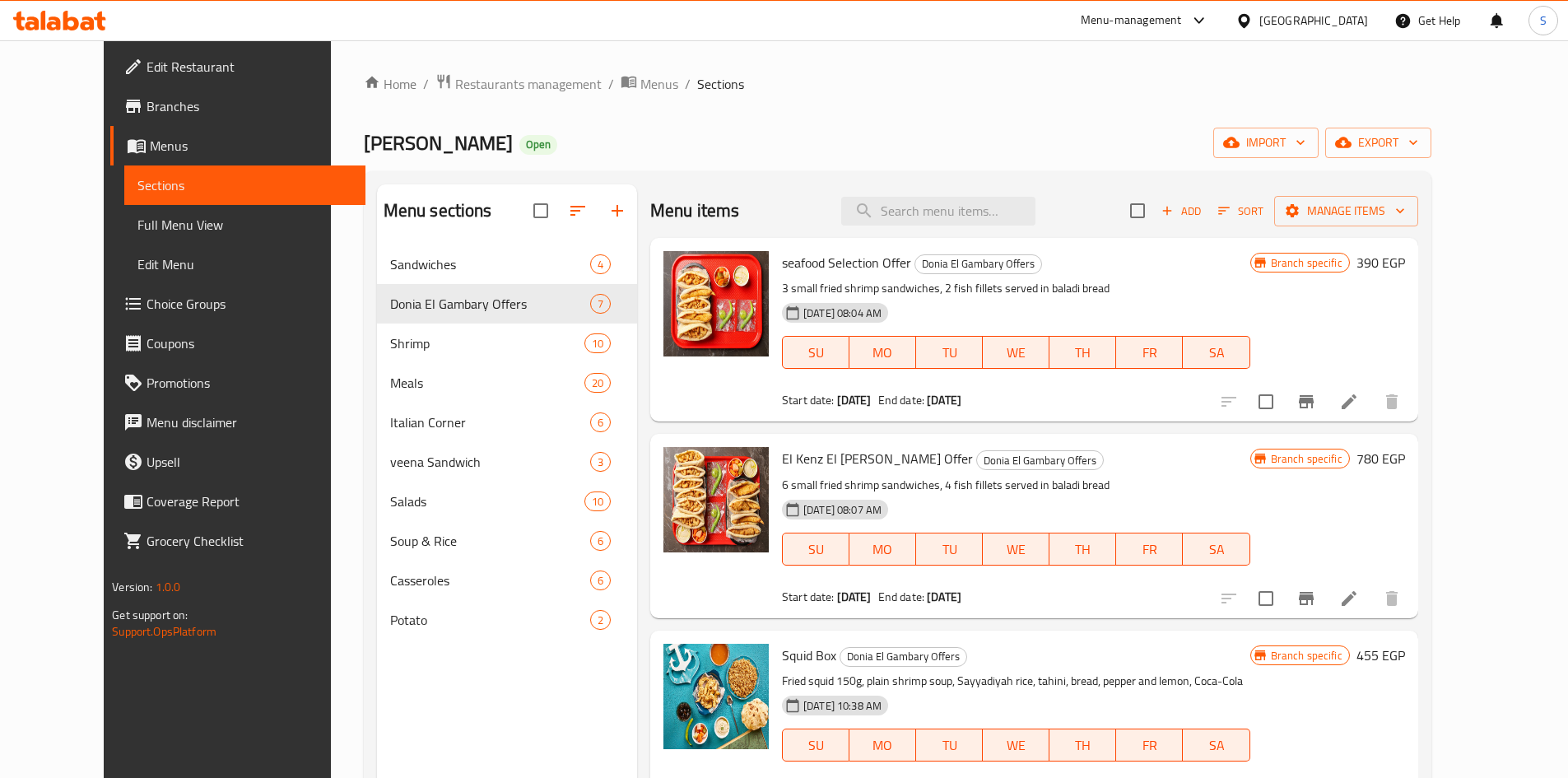
click at [1361, 26] on div "[GEOGRAPHIC_DATA]" at bounding box center [1313, 20] width 108 height 18
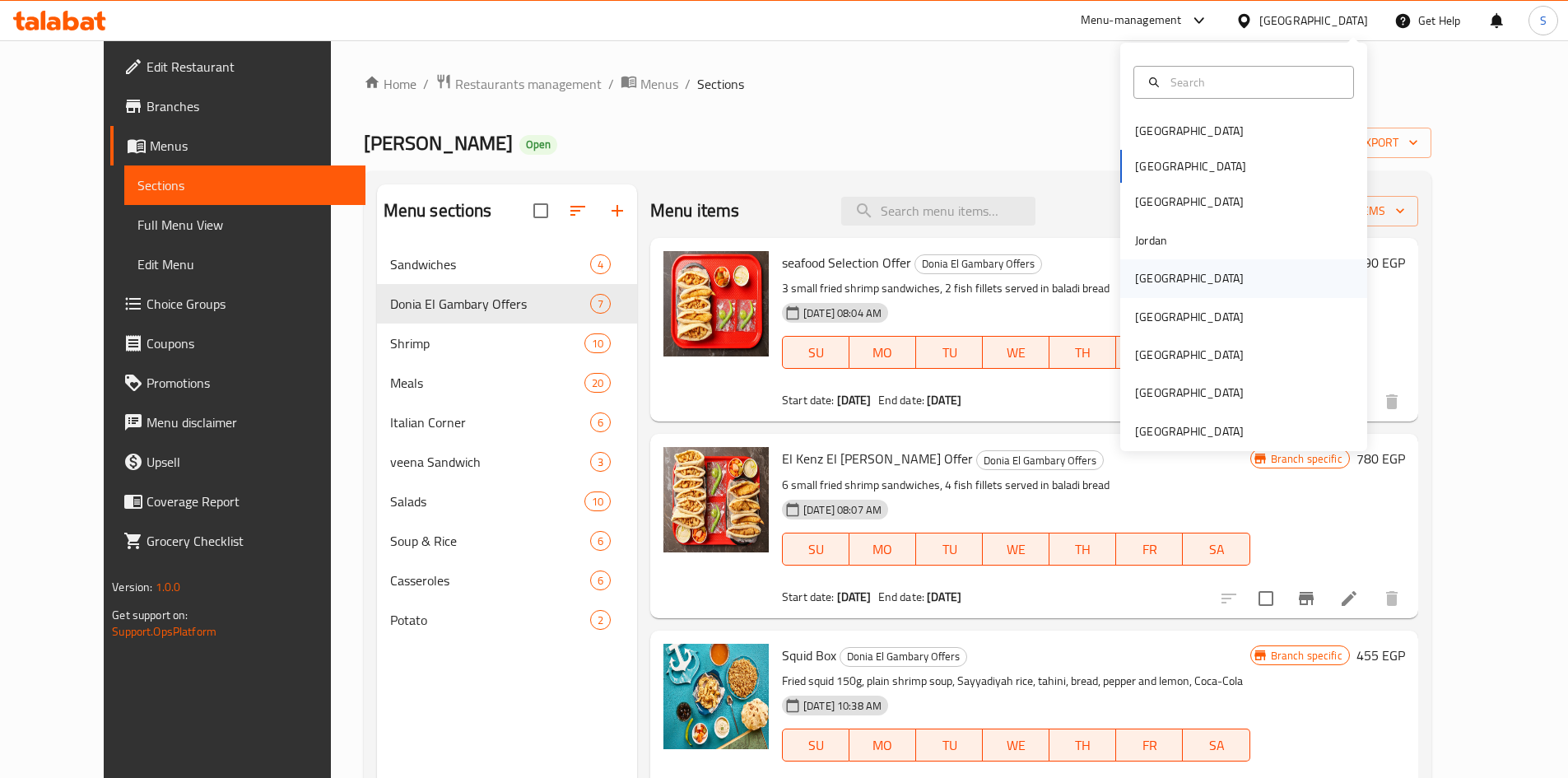
click at [1140, 285] on div "[GEOGRAPHIC_DATA]" at bounding box center [1189, 278] width 108 height 18
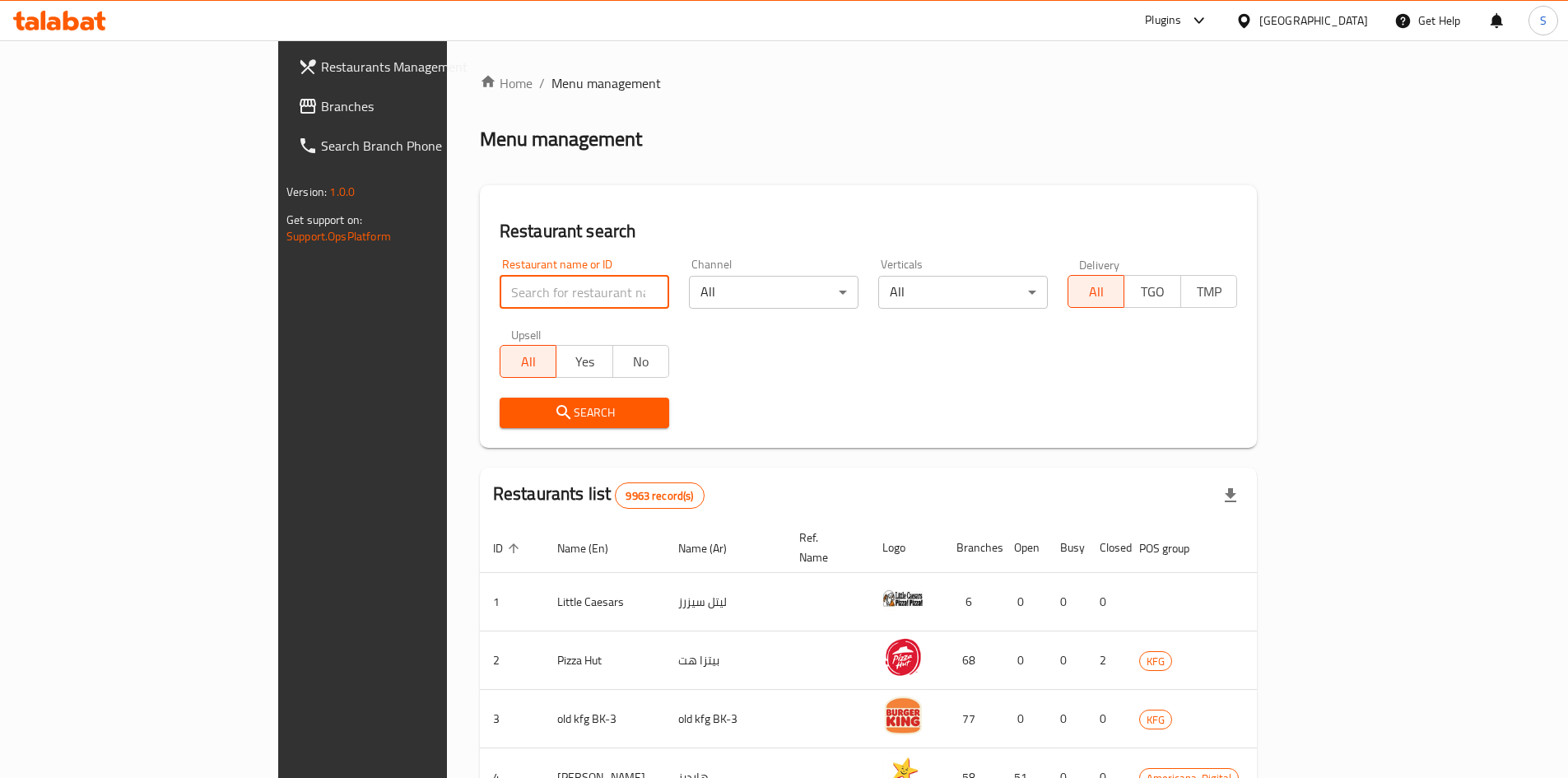
click at [500, 301] on input "search" at bounding box center [584, 292] width 170 height 33
click at [321, 104] on span "Branches" at bounding box center [424, 106] width 206 height 20
